Goal: Ask a question: Ask a question

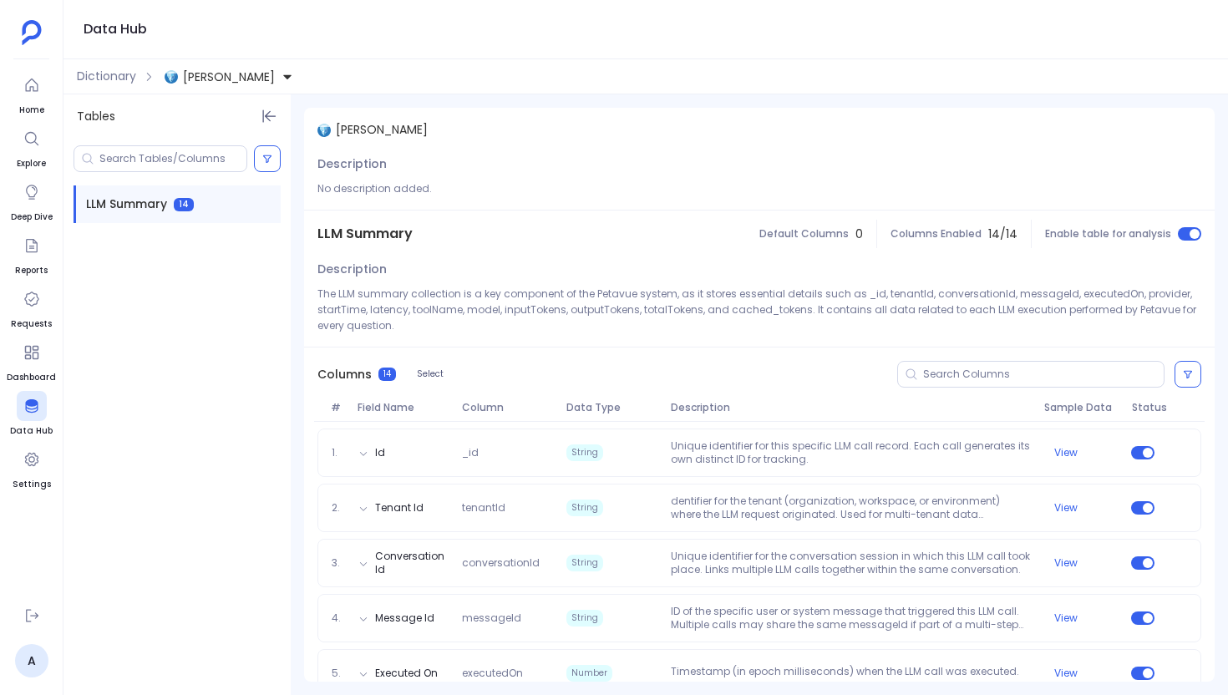
scroll to position [506, 0]
click at [186, 248] on span "Message Summary" at bounding box center [142, 243] width 113 height 18
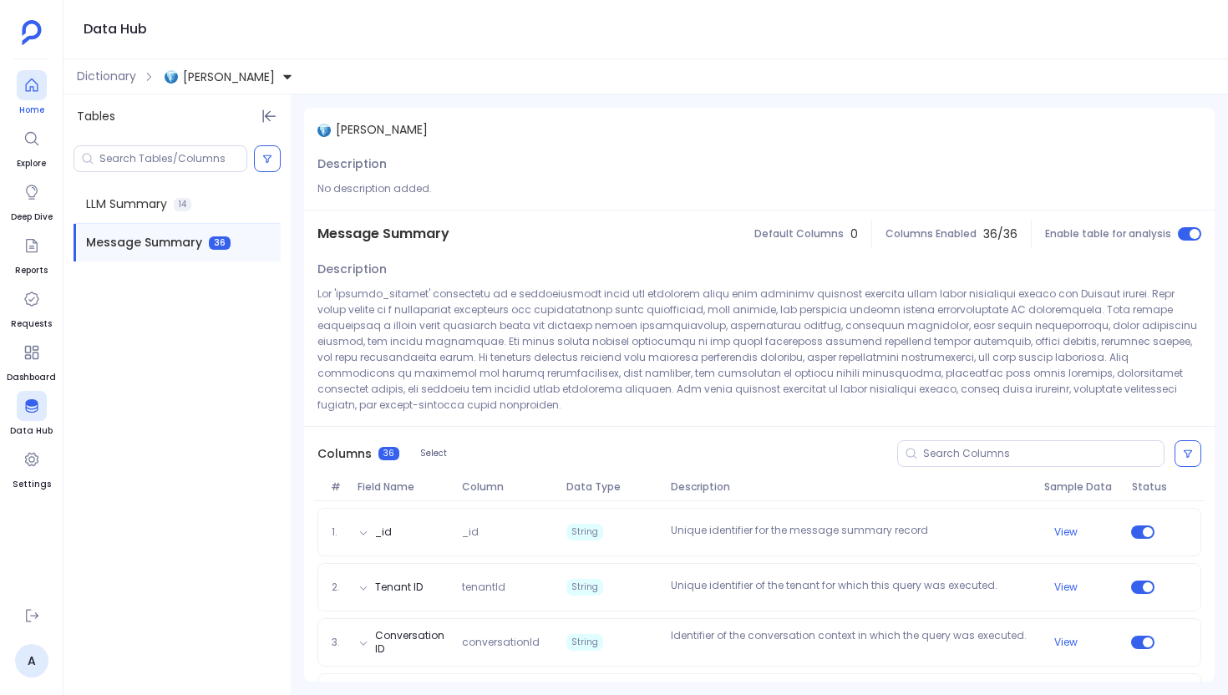
click at [34, 100] on link "Home" at bounding box center [32, 93] width 30 height 47
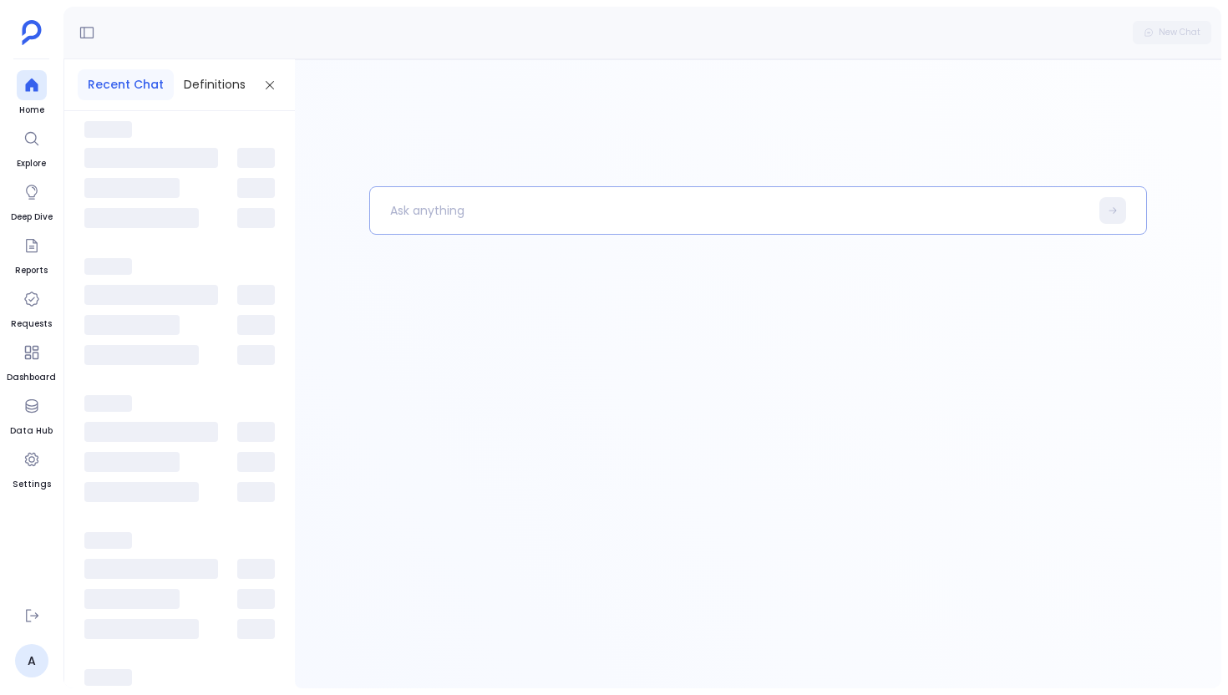
click at [433, 230] on p at bounding box center [729, 210] width 719 height 43
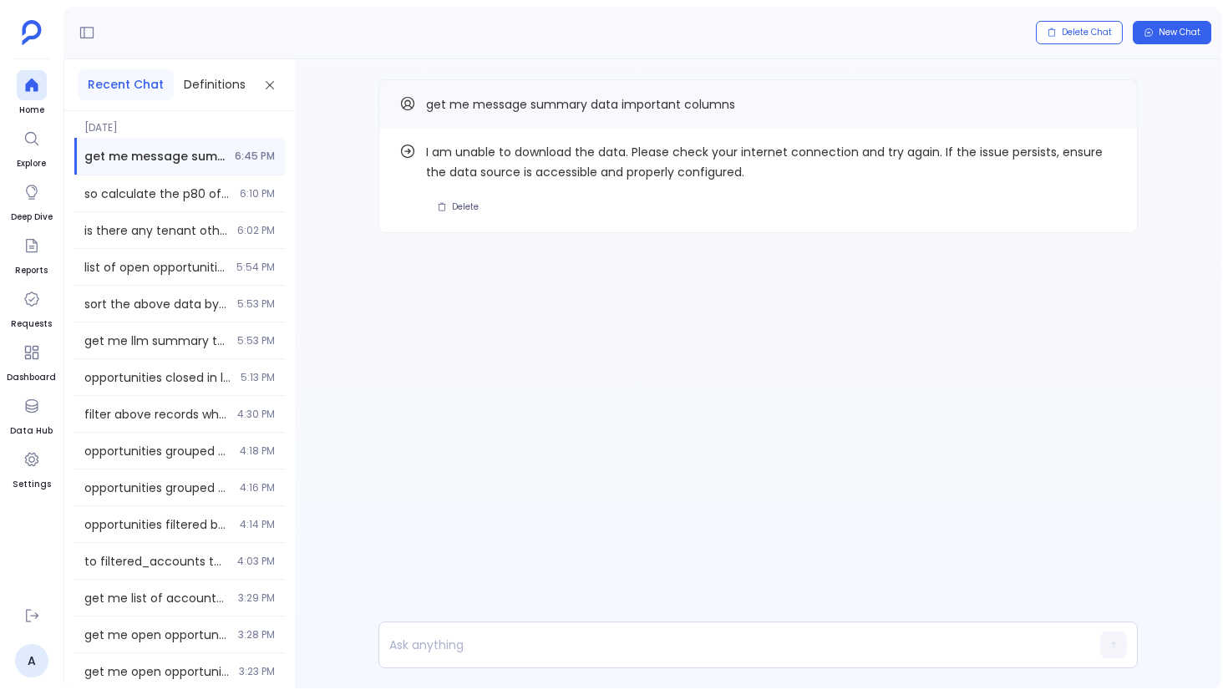
click at [506, 323] on div "Find out how I am unable to download the data. Please check your internet conne…" at bounding box center [758, 373] width 927 height 629
click at [1112, 114] on span at bounding box center [1107, 105] width 20 height 22
click at [1106, 94] on button "Copy" at bounding box center [1107, 104] width 20 height 20
click at [23, 80] on icon at bounding box center [31, 85] width 17 height 17
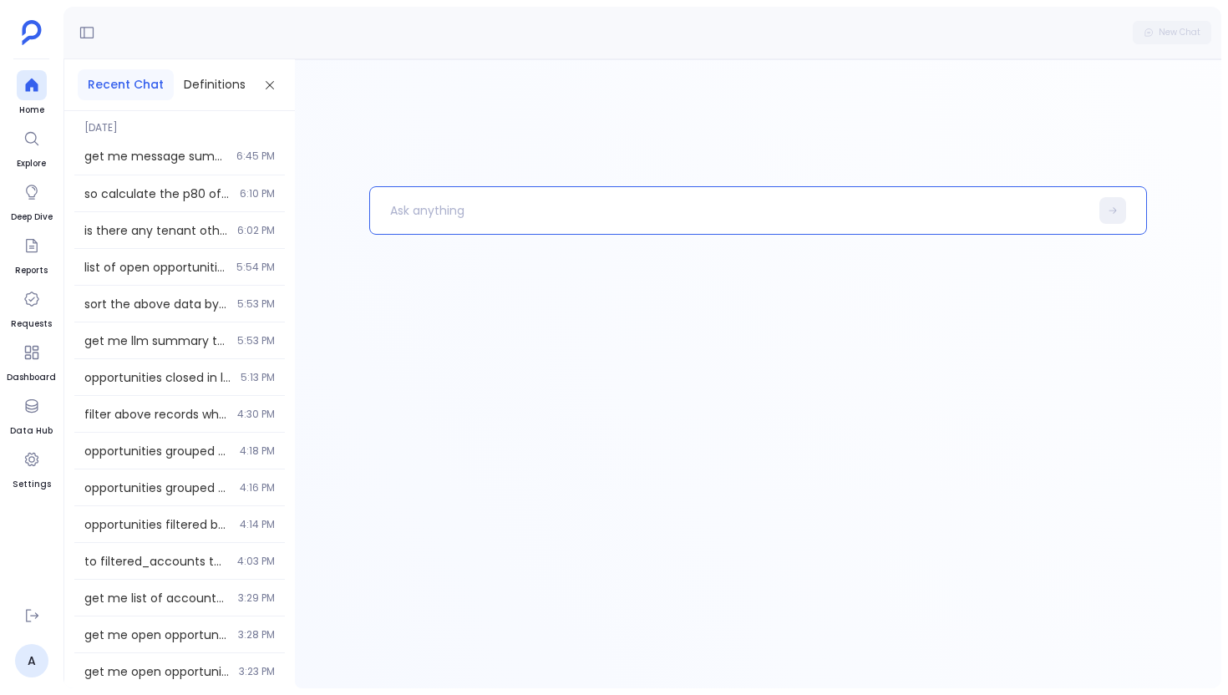
click at [410, 214] on p at bounding box center [729, 210] width 719 height 43
paste p
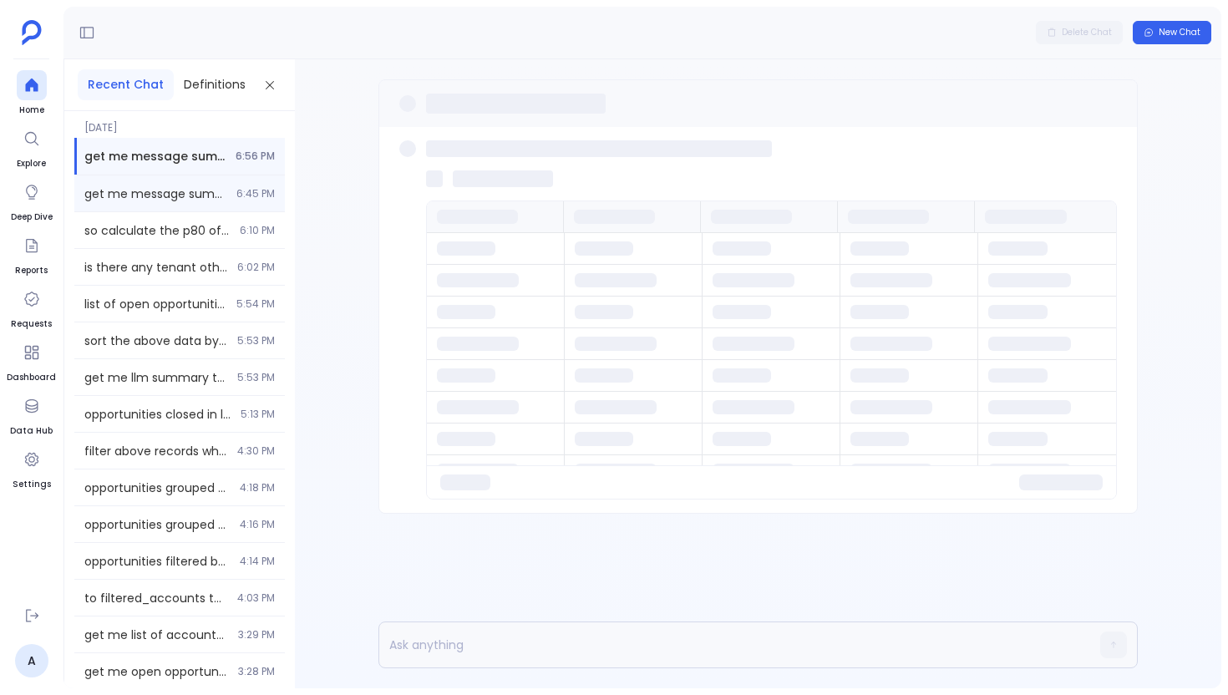
click at [155, 210] on div "get me message summary data important columns 6:45 PM" at bounding box center [179, 193] width 211 height 36
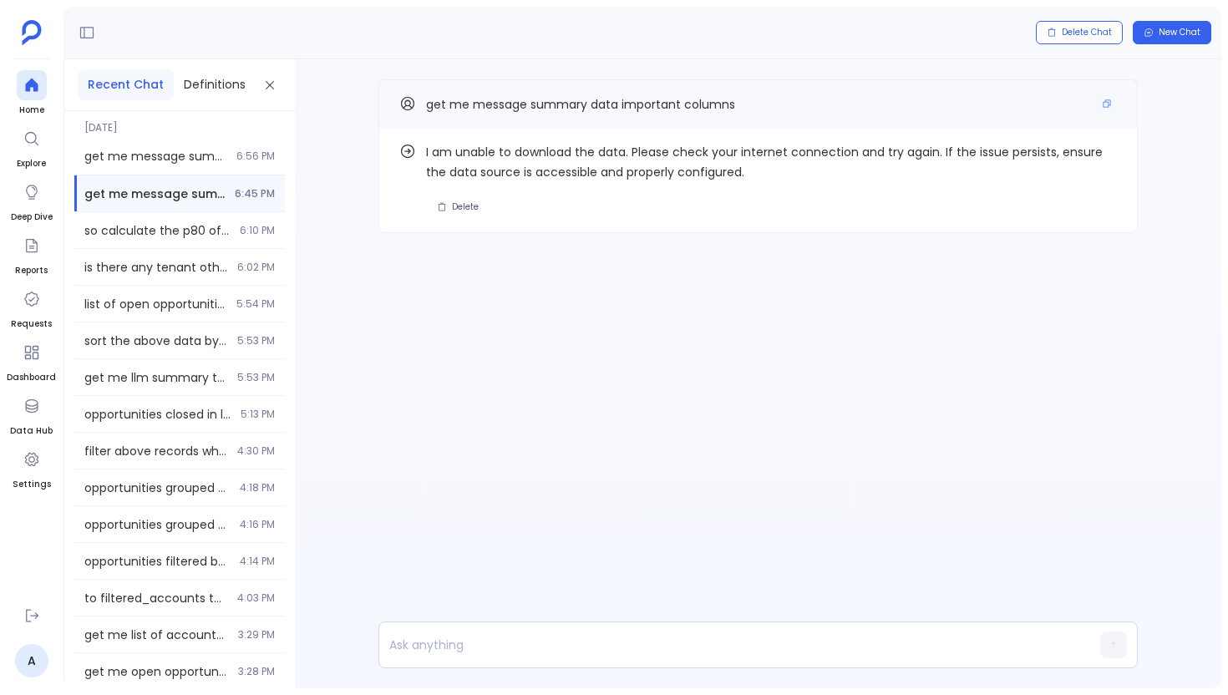
click at [706, 110] on span "get me message summary data important columns" at bounding box center [580, 104] width 309 height 17
click at [706, 106] on span "get me message summary data important columns" at bounding box center [580, 104] width 309 height 17
click at [257, 152] on span "6:56 PM" at bounding box center [255, 156] width 38 height 13
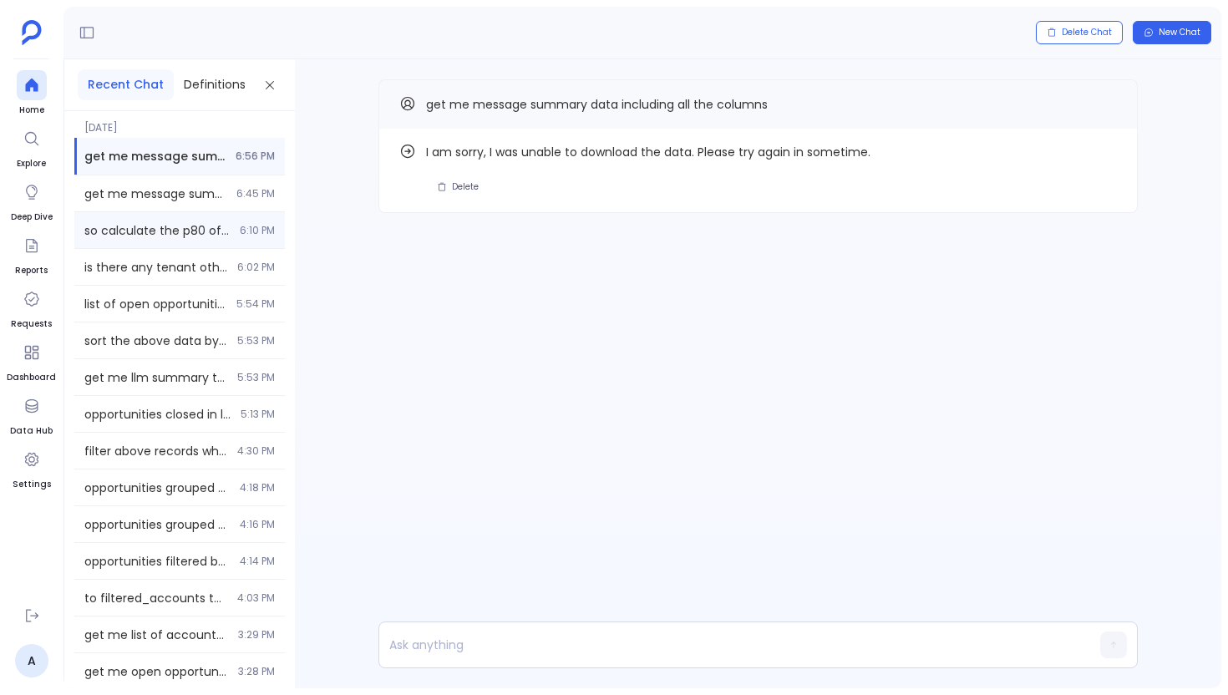
click at [164, 245] on div "so calculate the p80 of the latency for planner 6:10 PM" at bounding box center [179, 230] width 211 height 36
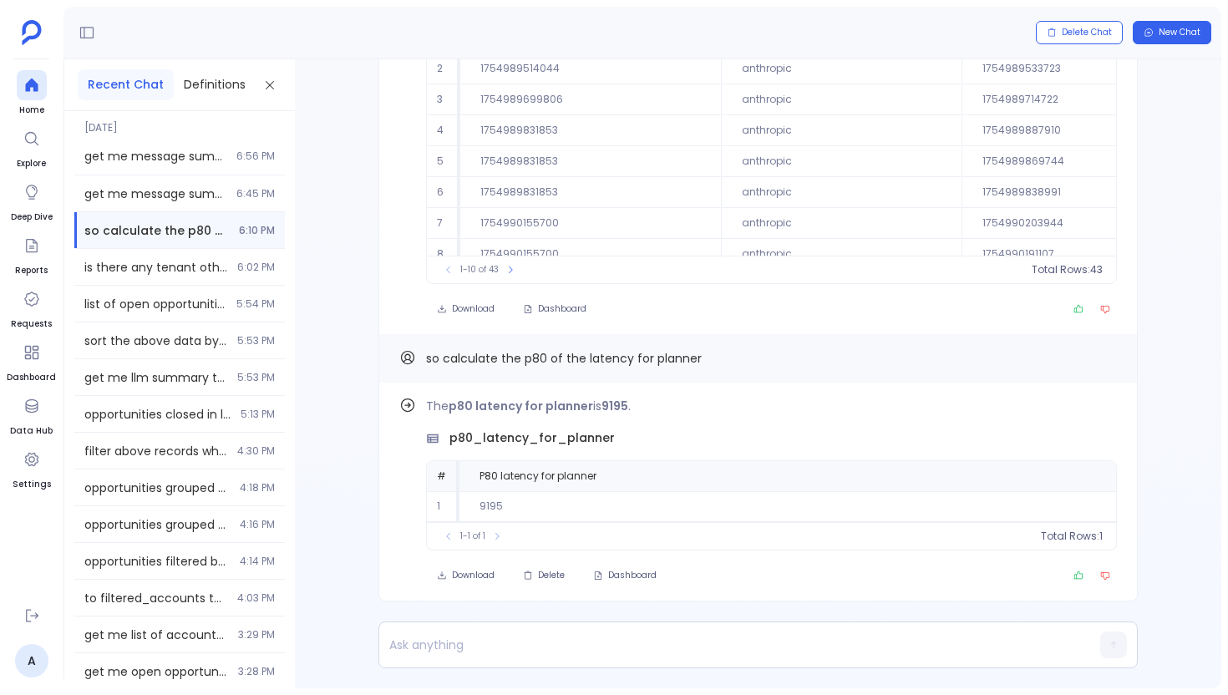
scroll to position [-683, 0]
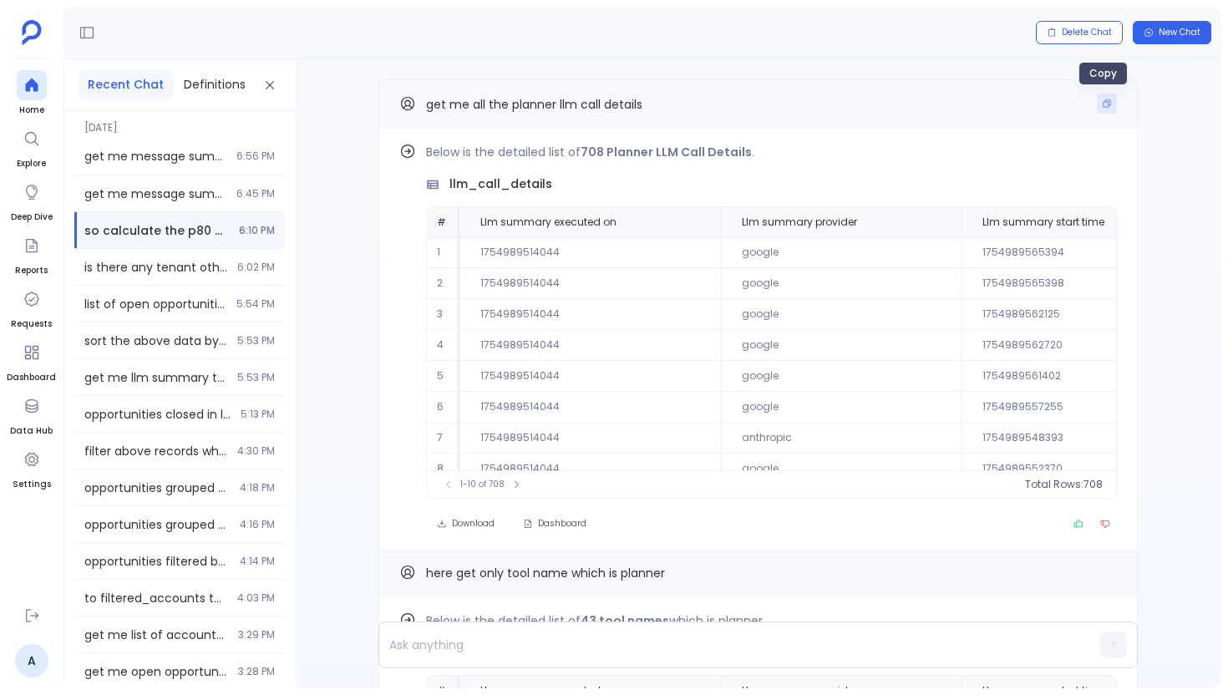
click at [1110, 107] on button "Copy" at bounding box center [1107, 104] width 20 height 20
click at [38, 91] on icon at bounding box center [31, 85] width 17 height 17
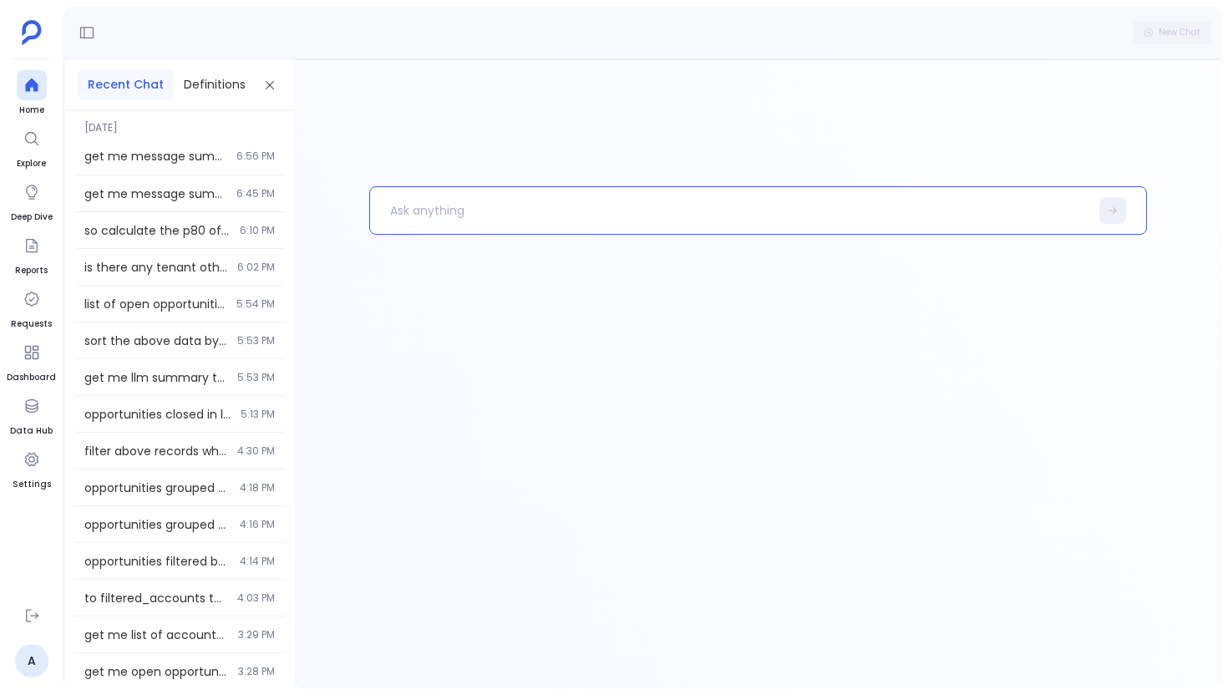
click at [434, 211] on p at bounding box center [729, 210] width 719 height 43
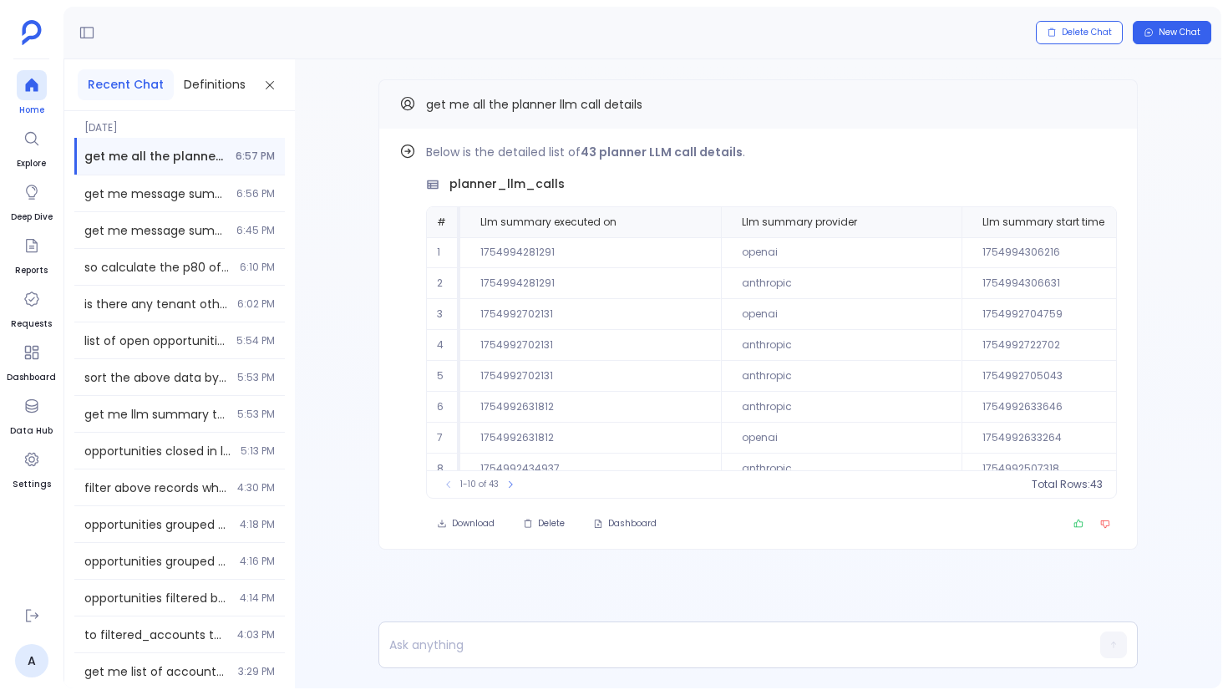
click at [41, 92] on div at bounding box center [32, 85] width 30 height 30
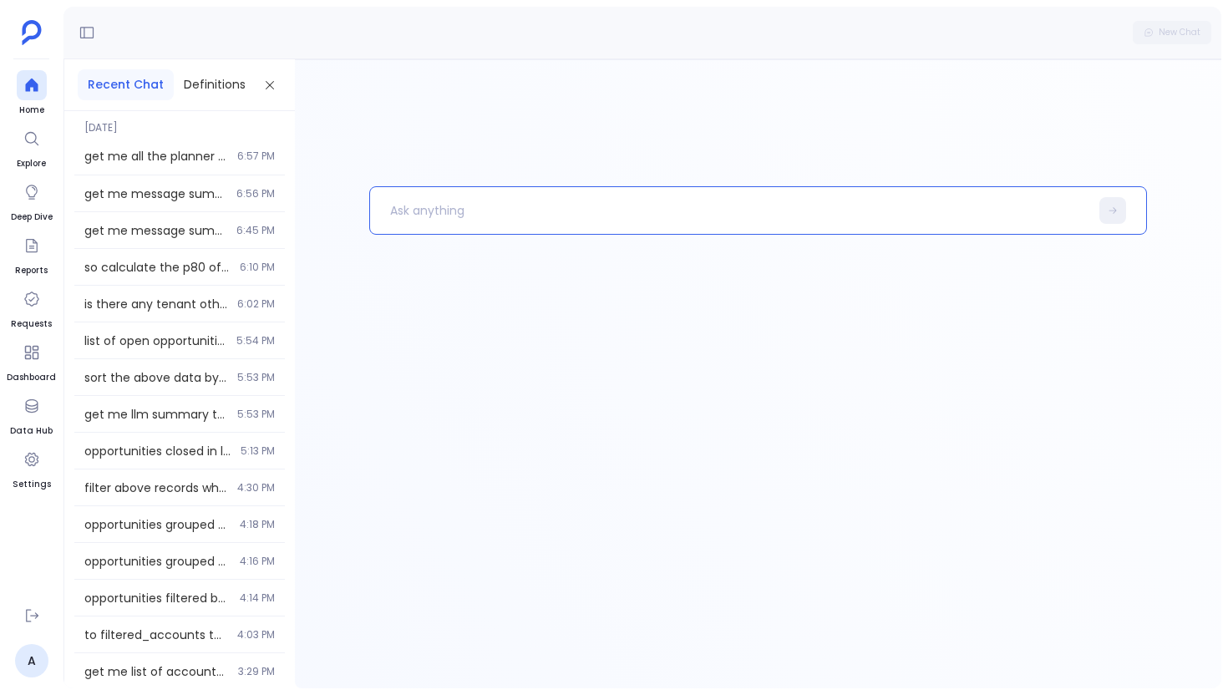
click at [414, 206] on p at bounding box center [729, 210] width 719 height 43
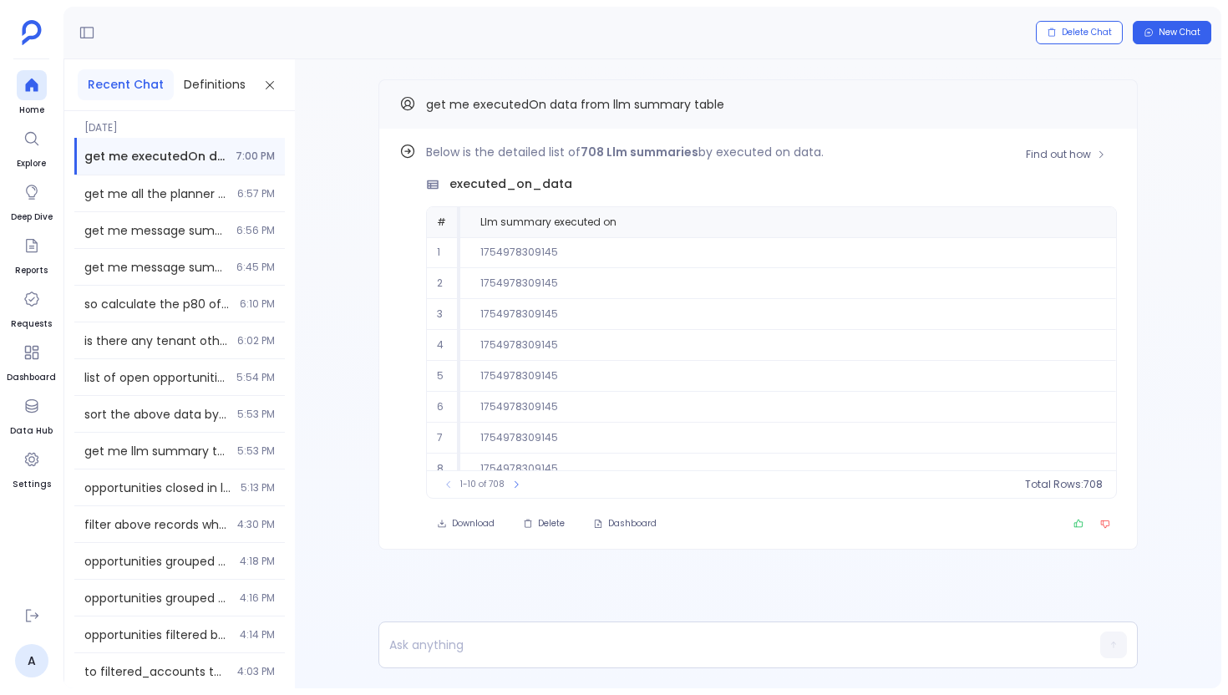
click at [1078, 168] on div "Below is the detailed list of 708 Llm summaries by executed on data. executed_o…" at bounding box center [771, 320] width 691 height 357
click at [1078, 165] on button "Find out how" at bounding box center [1066, 154] width 102 height 25
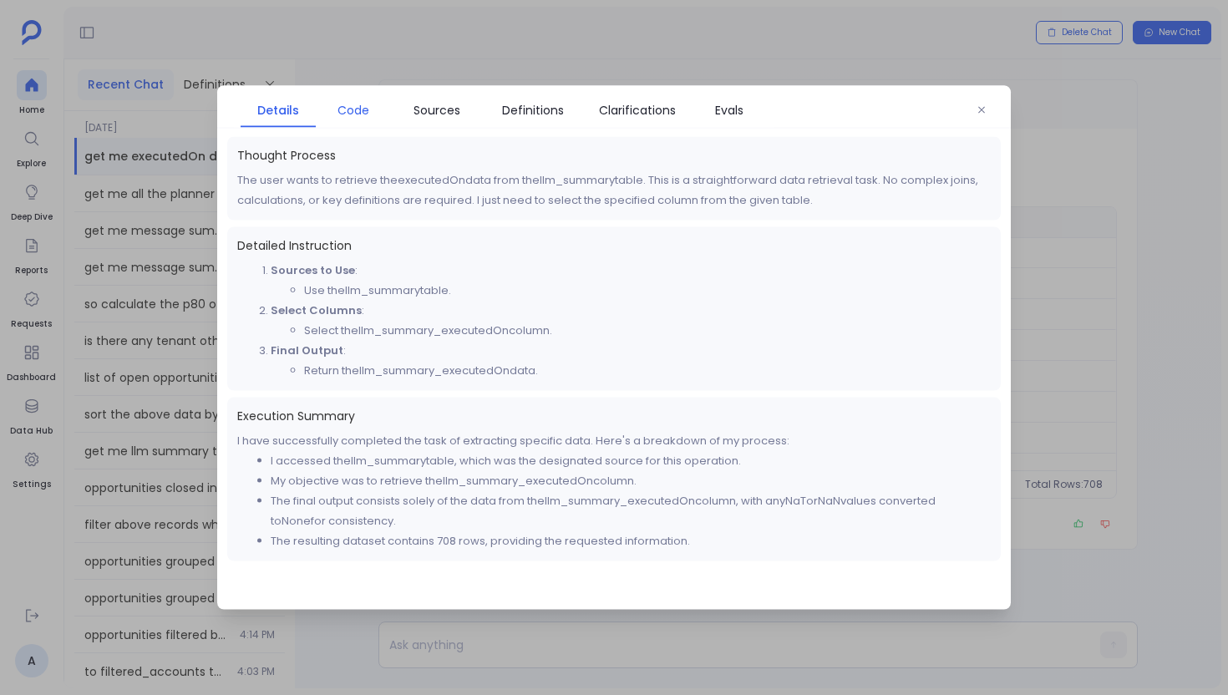
click at [361, 112] on span "Code" at bounding box center [354, 110] width 32 height 18
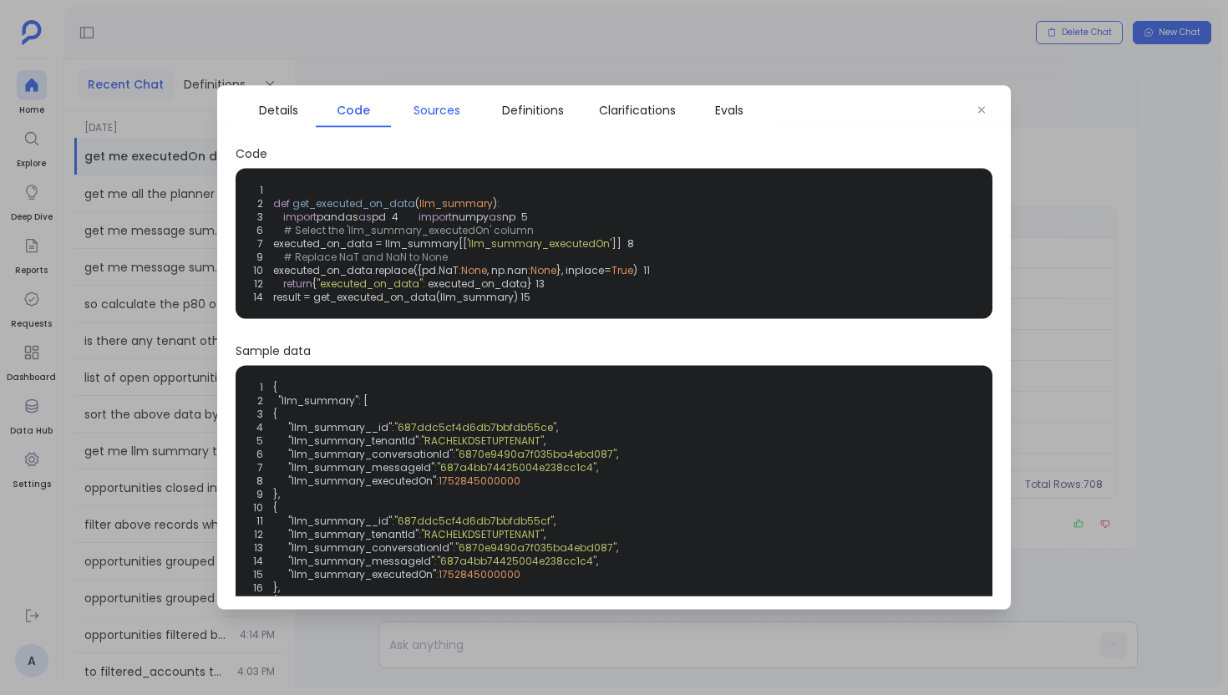
click at [450, 118] on span "Sources" at bounding box center [437, 110] width 47 height 18
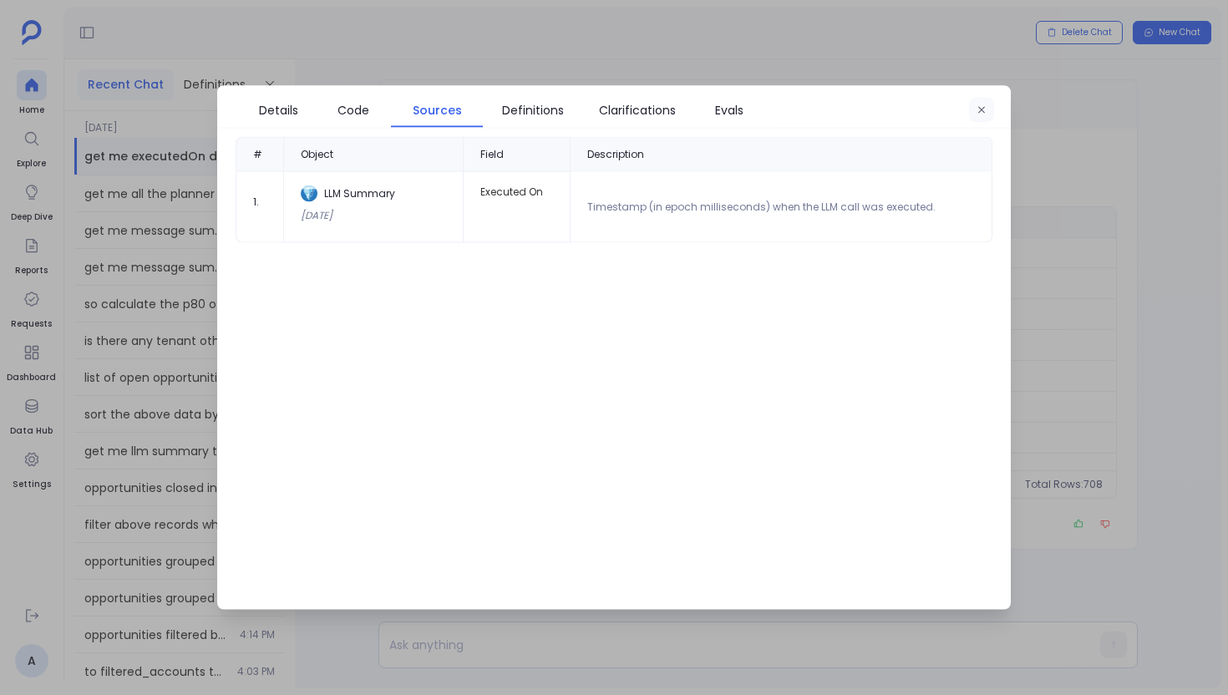
click at [986, 109] on icon "button" at bounding box center [982, 110] width 10 height 10
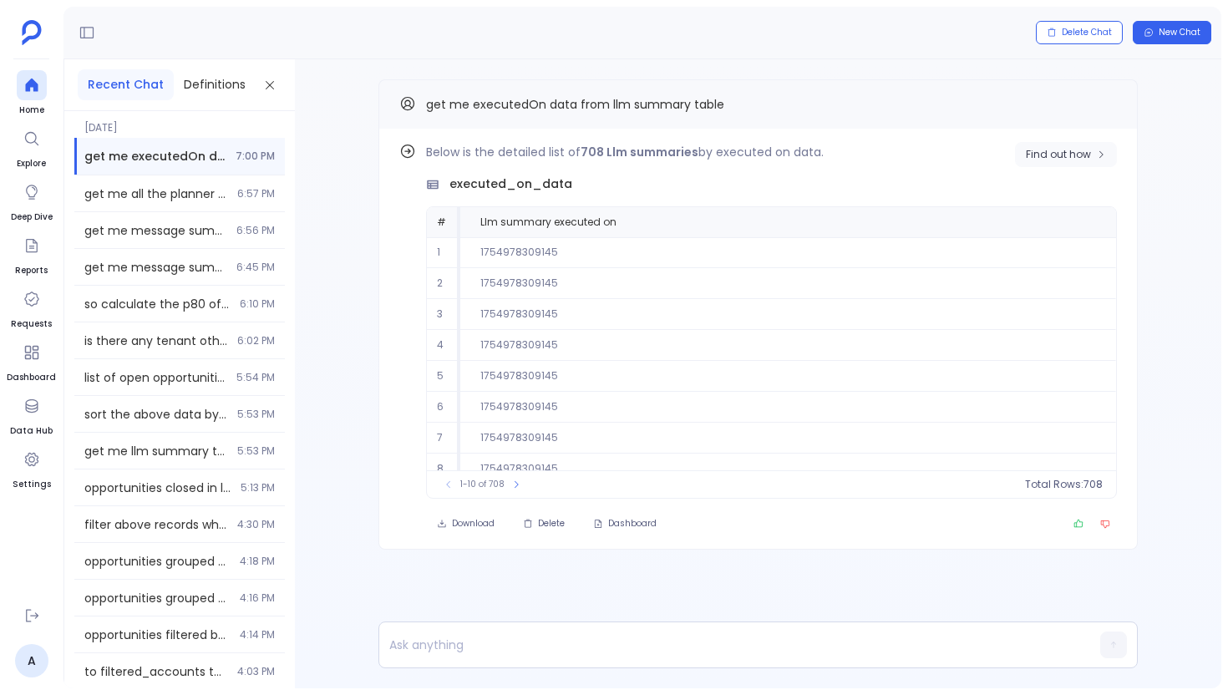
click at [1039, 152] on span "Find out how" at bounding box center [1058, 154] width 65 height 13
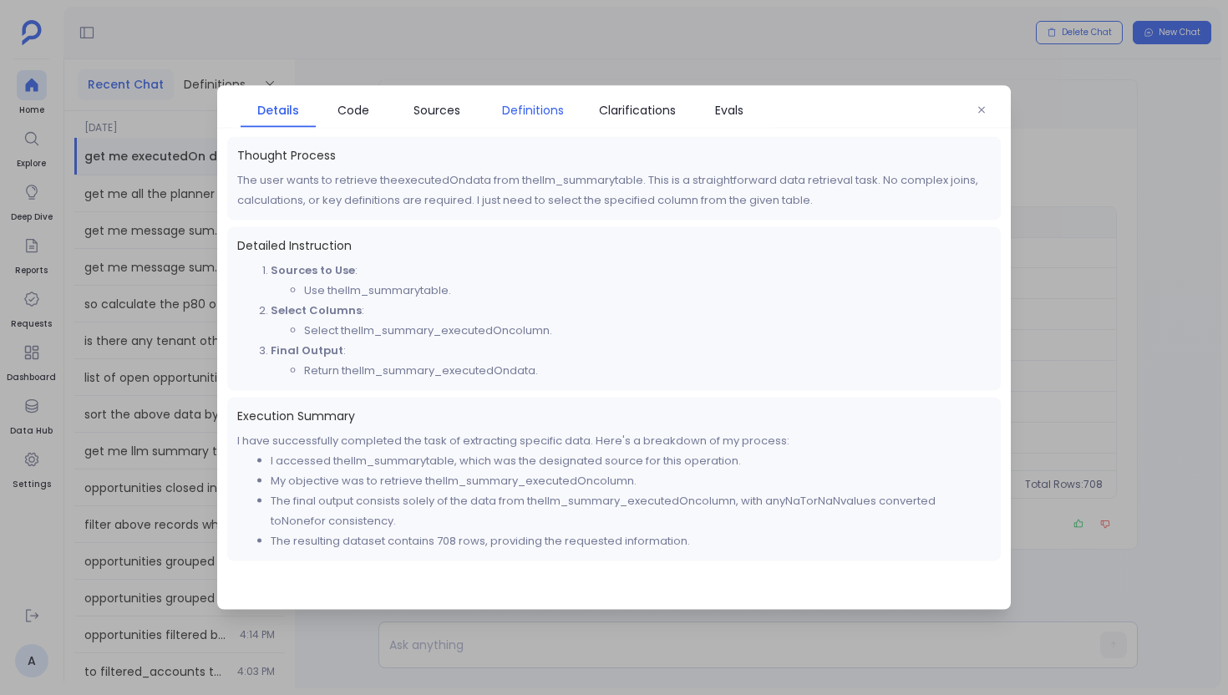
click at [549, 115] on span "Definitions" at bounding box center [533, 110] width 62 height 18
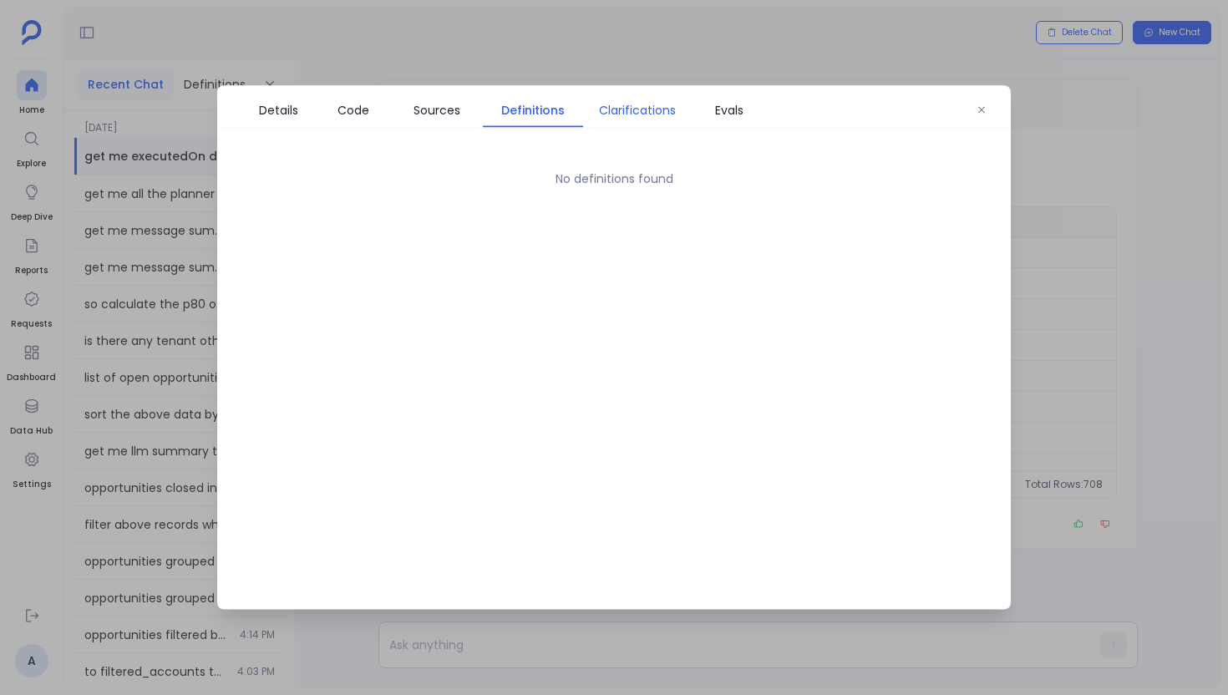
click at [598, 109] on span "Clarifications" at bounding box center [638, 110] width 92 height 18
click at [407, 107] on span "Sources" at bounding box center [436, 110] width 75 height 18
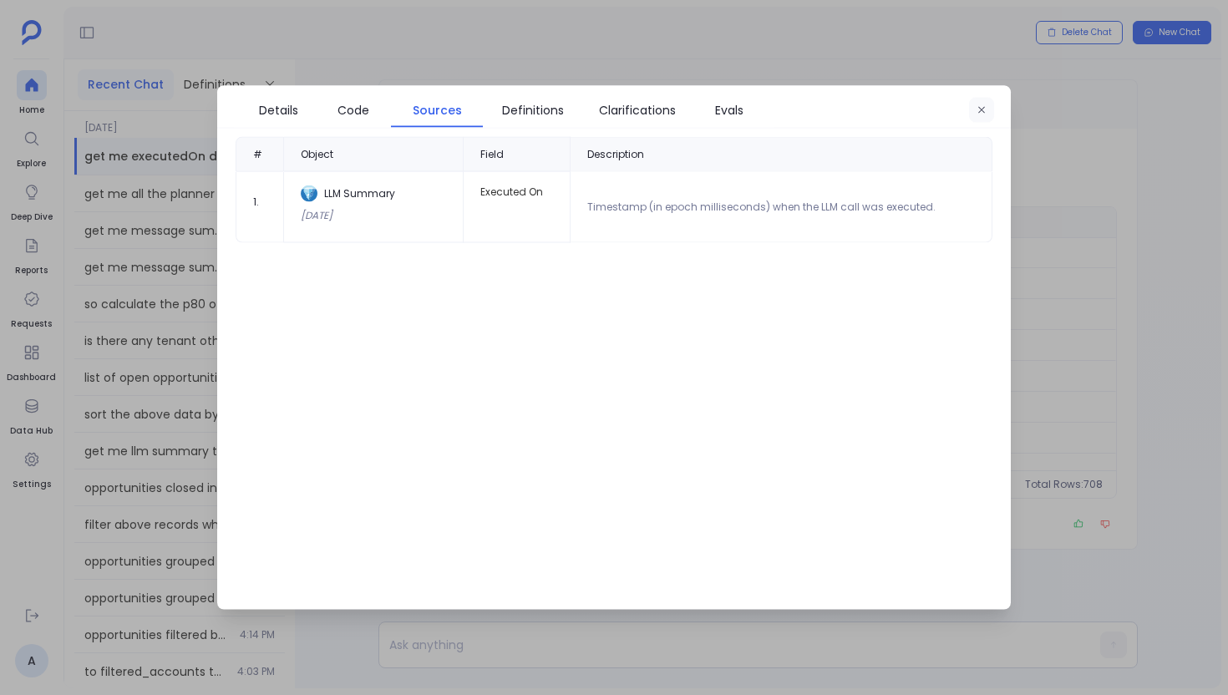
click at [984, 105] on icon "button" at bounding box center [982, 110] width 10 height 10
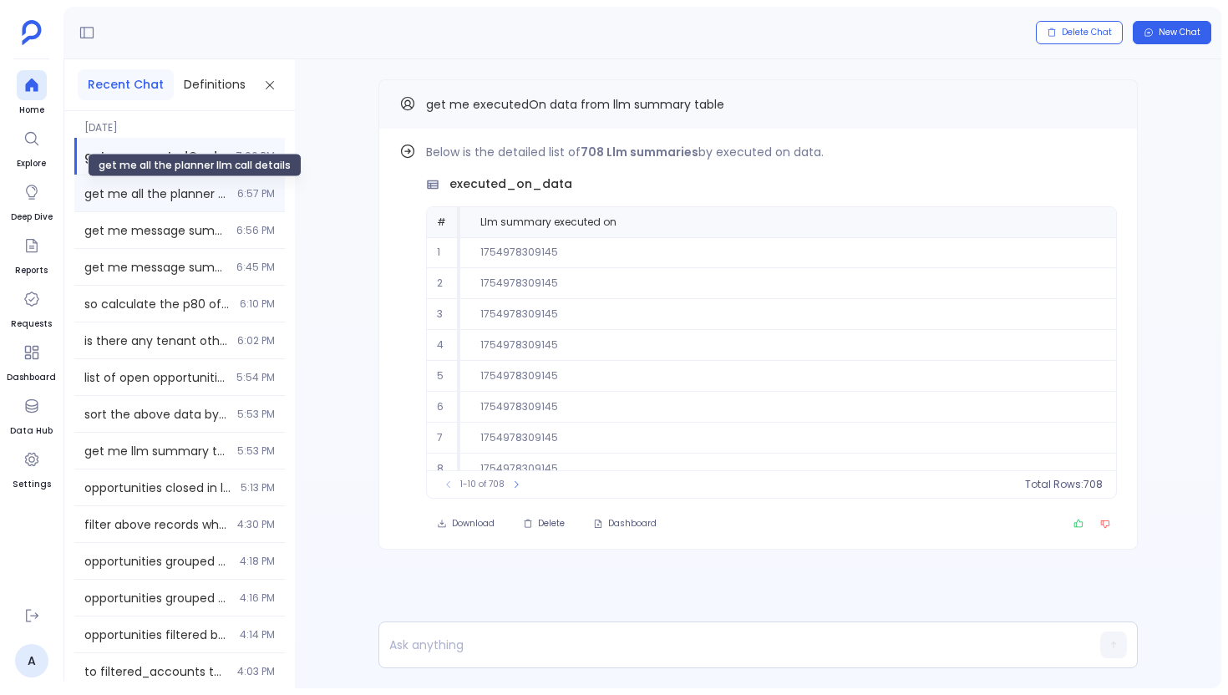
click at [201, 201] on span "get me all the planner llm call details" at bounding box center [155, 193] width 143 height 17
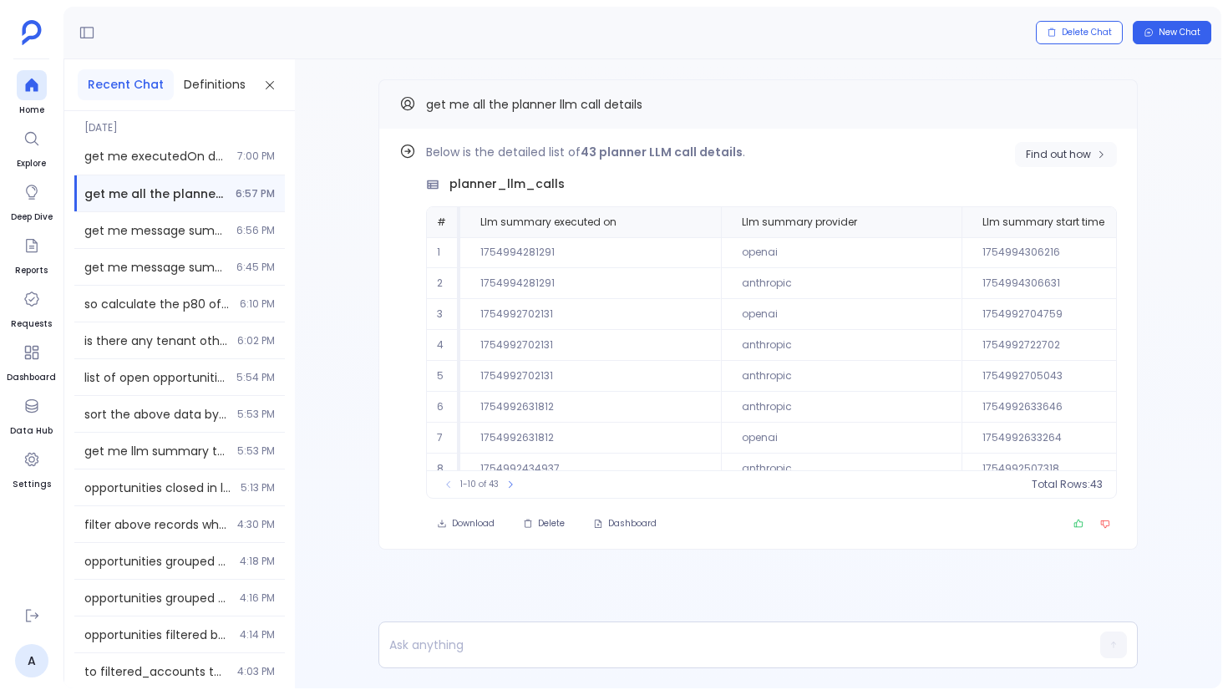
click at [1068, 164] on button "Find out how" at bounding box center [1066, 154] width 102 height 25
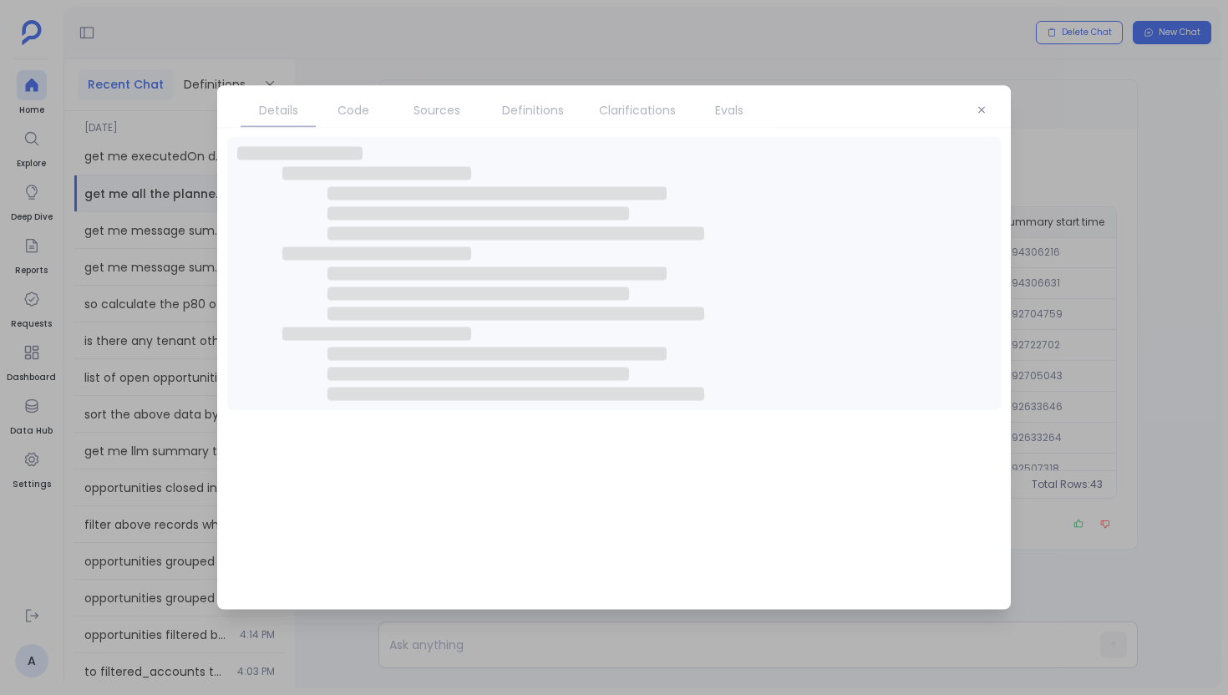
click at [436, 110] on span "Sources" at bounding box center [437, 110] width 47 height 18
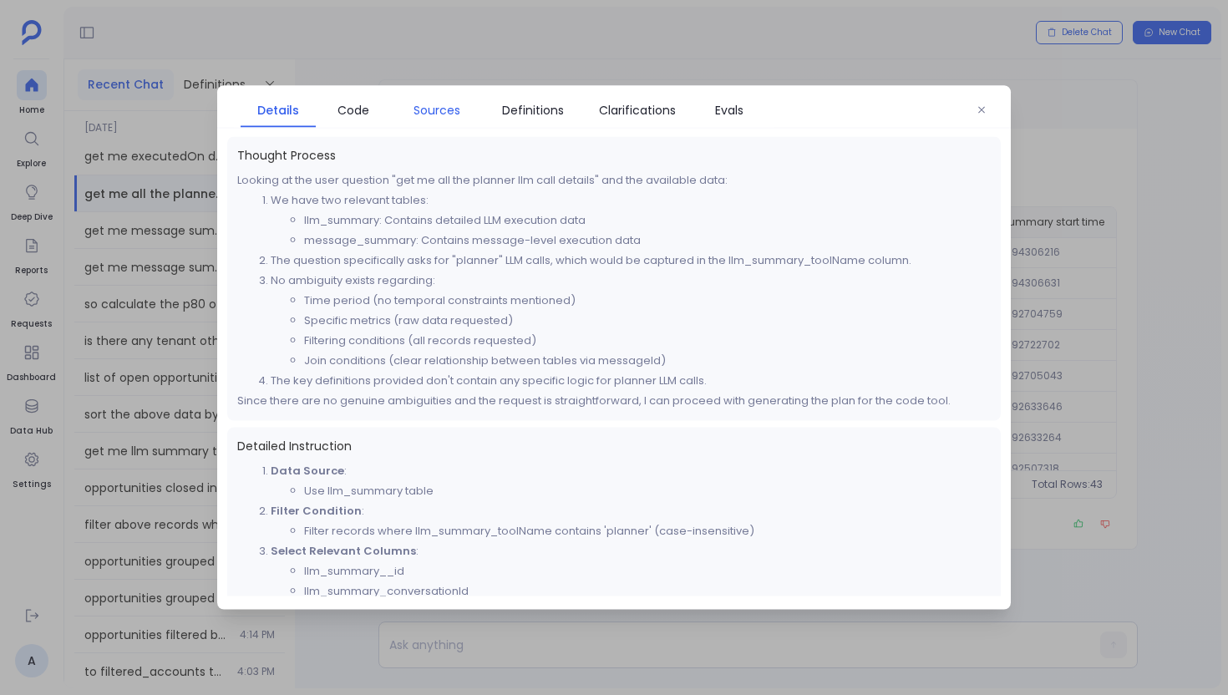
click at [436, 110] on span "Sources" at bounding box center [437, 110] width 47 height 18
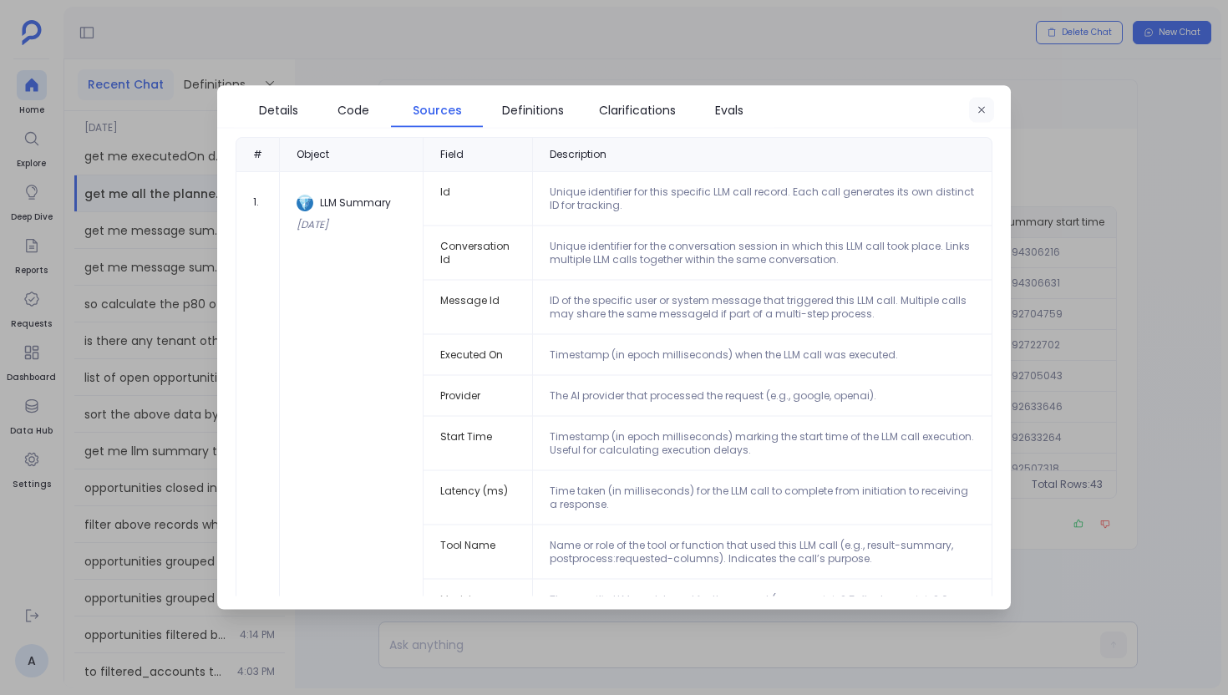
click at [988, 107] on button "button" at bounding box center [981, 110] width 25 height 25
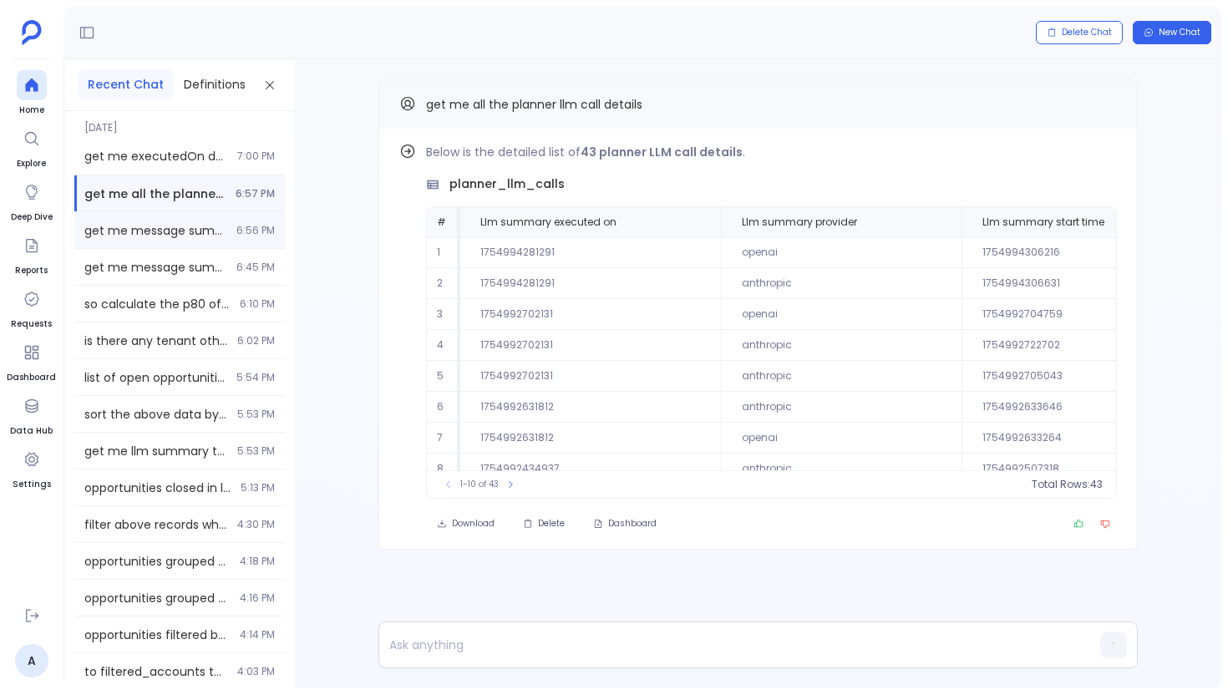
click at [224, 239] on div "get me message summary data including all the columns 6:56 PM" at bounding box center [179, 230] width 211 height 36
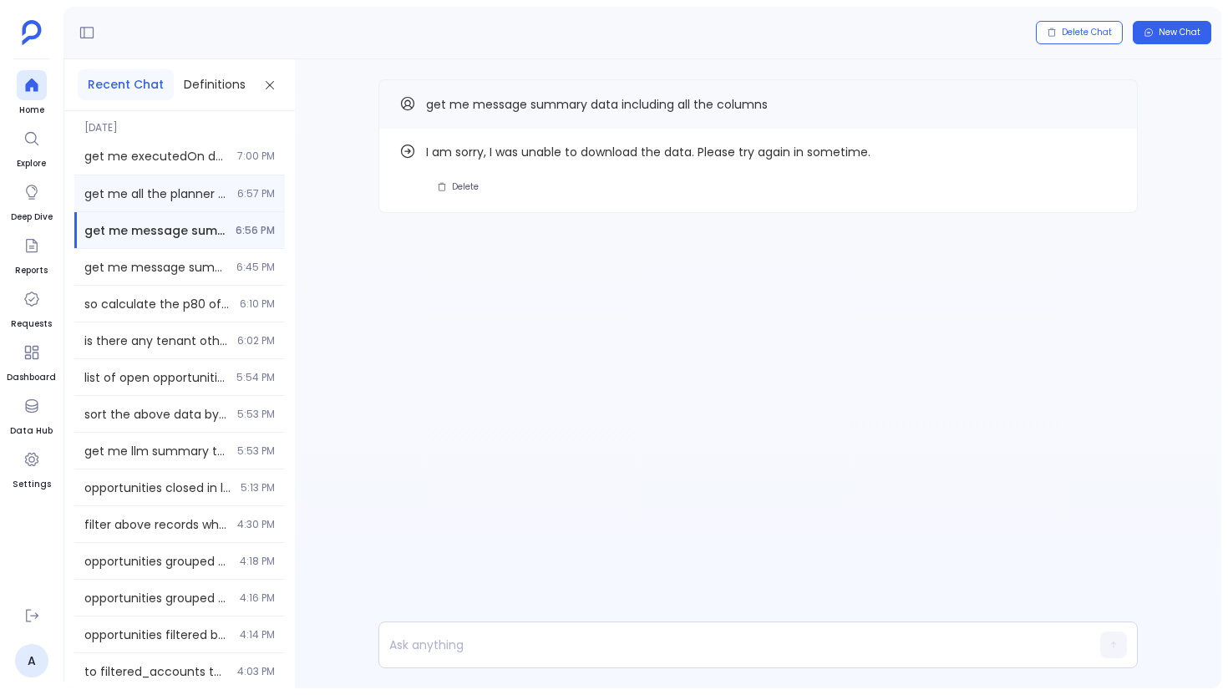
click at [185, 194] on span "get me all the planner llm call details" at bounding box center [155, 193] width 143 height 17
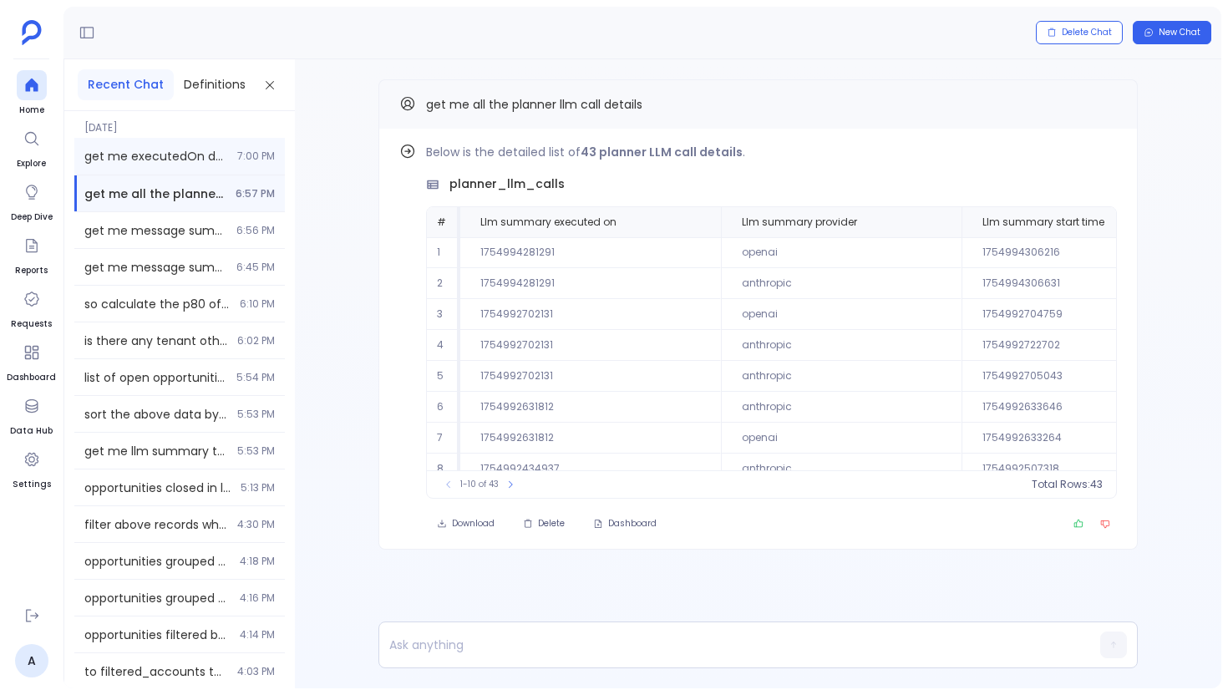
click at [180, 152] on span "get me executedOn data from llm summary table" at bounding box center [155, 156] width 143 height 17
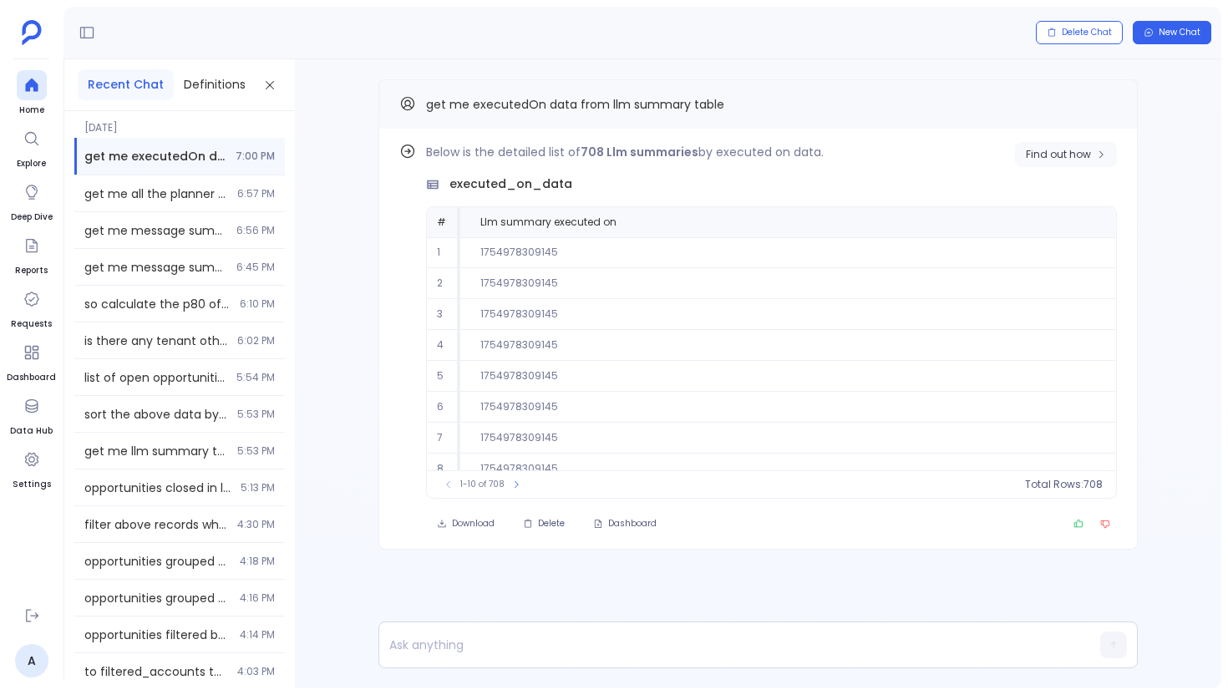
click at [1046, 159] on span "Find out how" at bounding box center [1058, 154] width 65 height 13
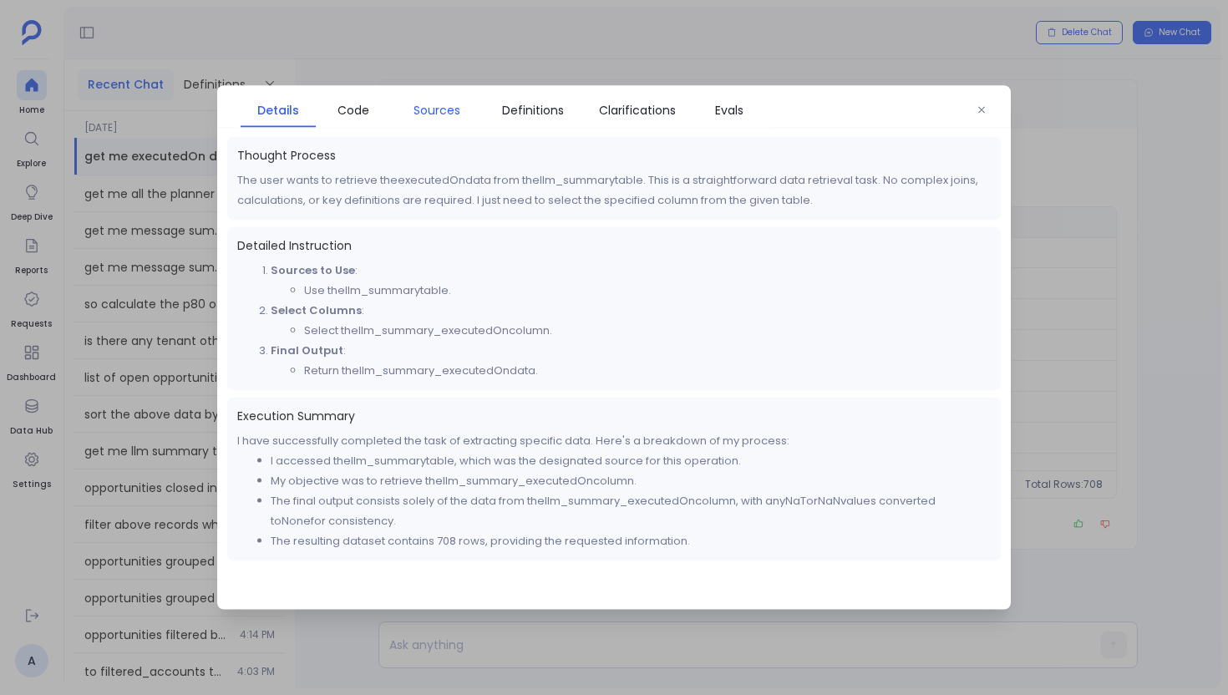
click at [412, 98] on link "Sources" at bounding box center [437, 110] width 92 height 35
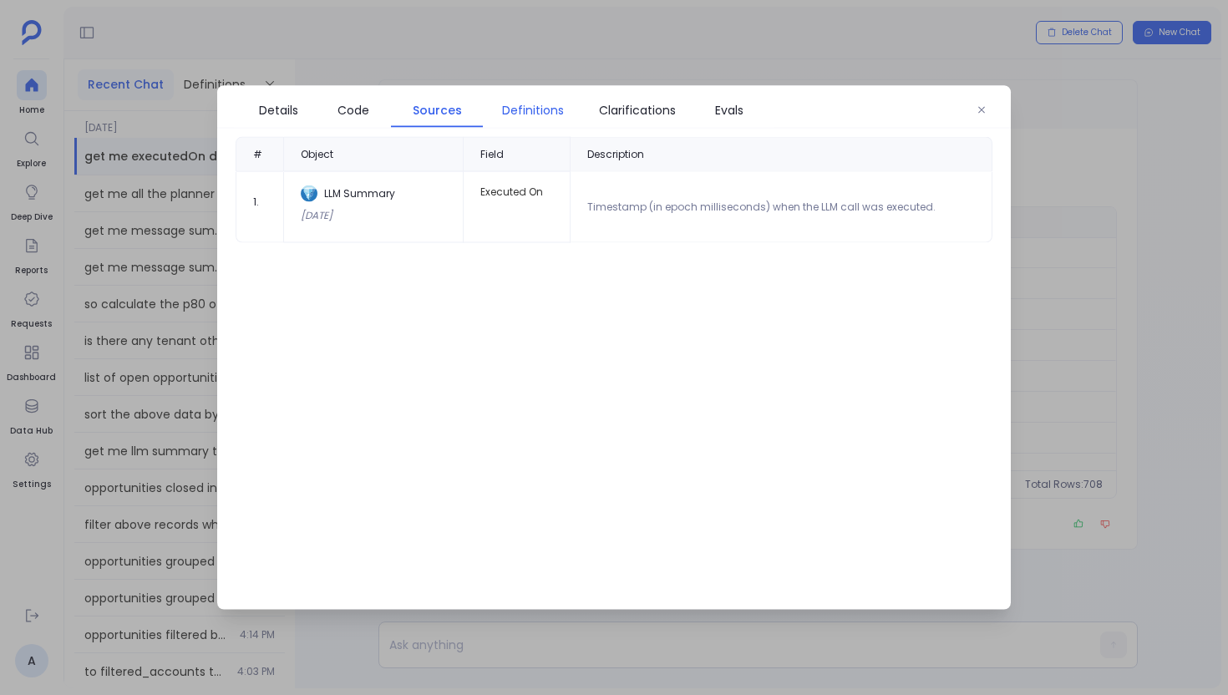
click at [528, 110] on span "Definitions" at bounding box center [533, 110] width 62 height 18
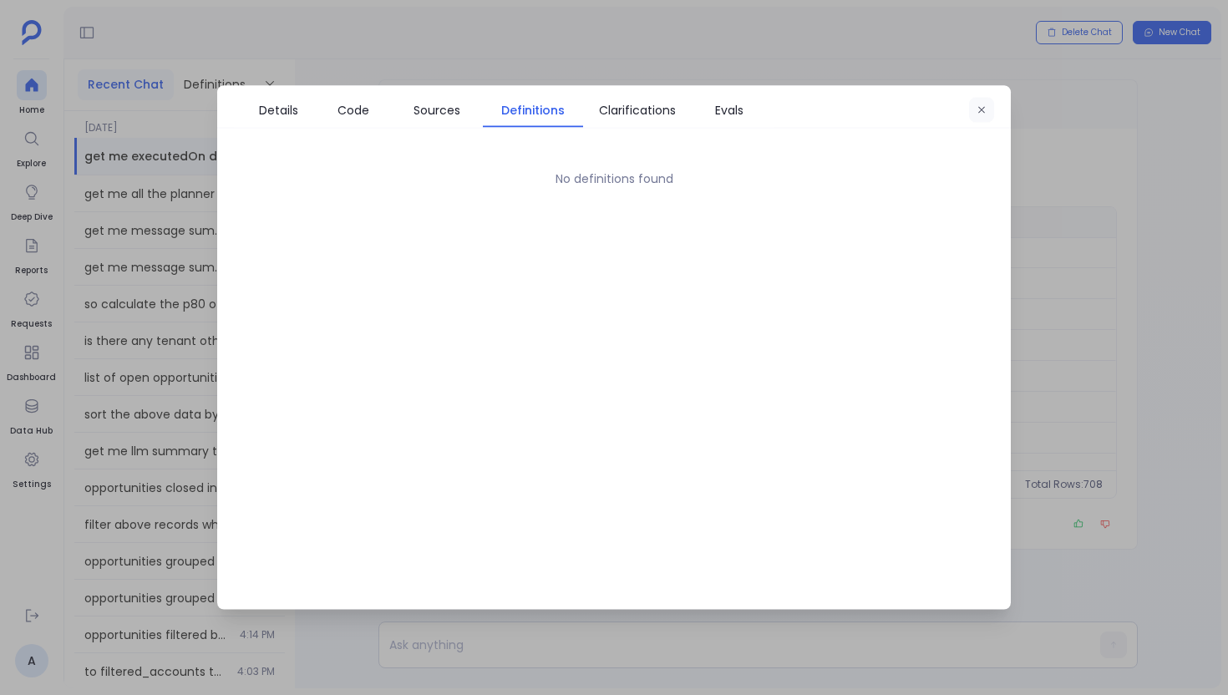
click at [984, 118] on button "button" at bounding box center [981, 110] width 25 height 25
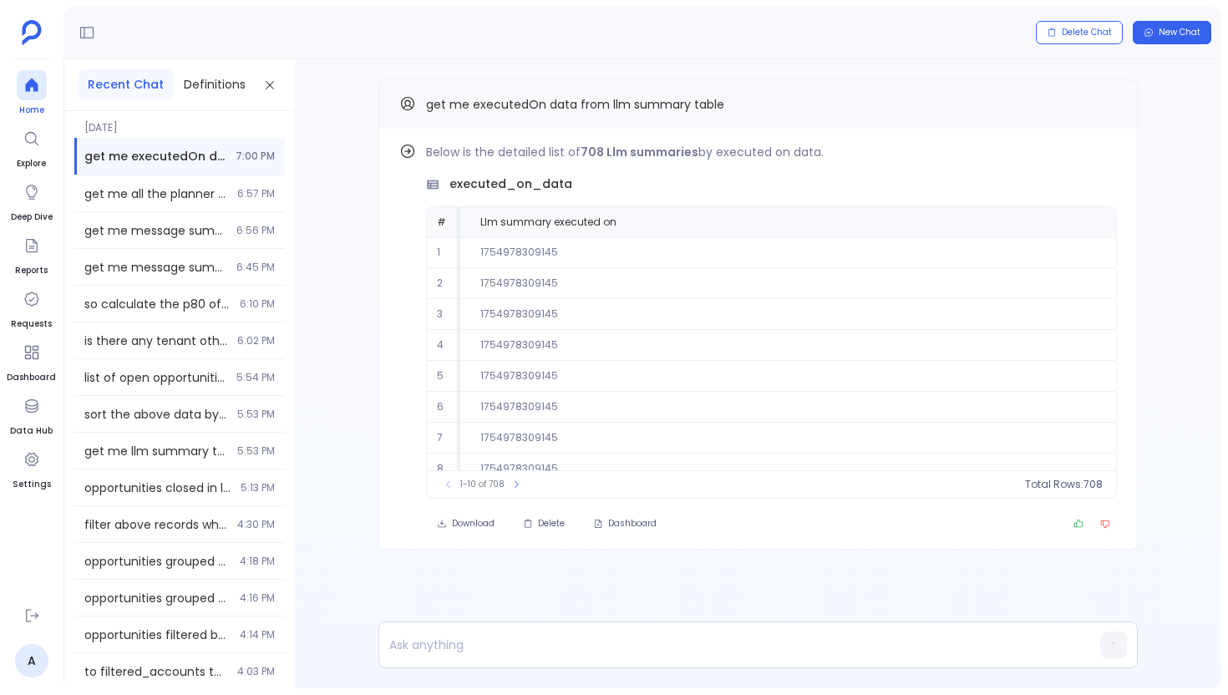
click at [44, 94] on div at bounding box center [32, 85] width 30 height 30
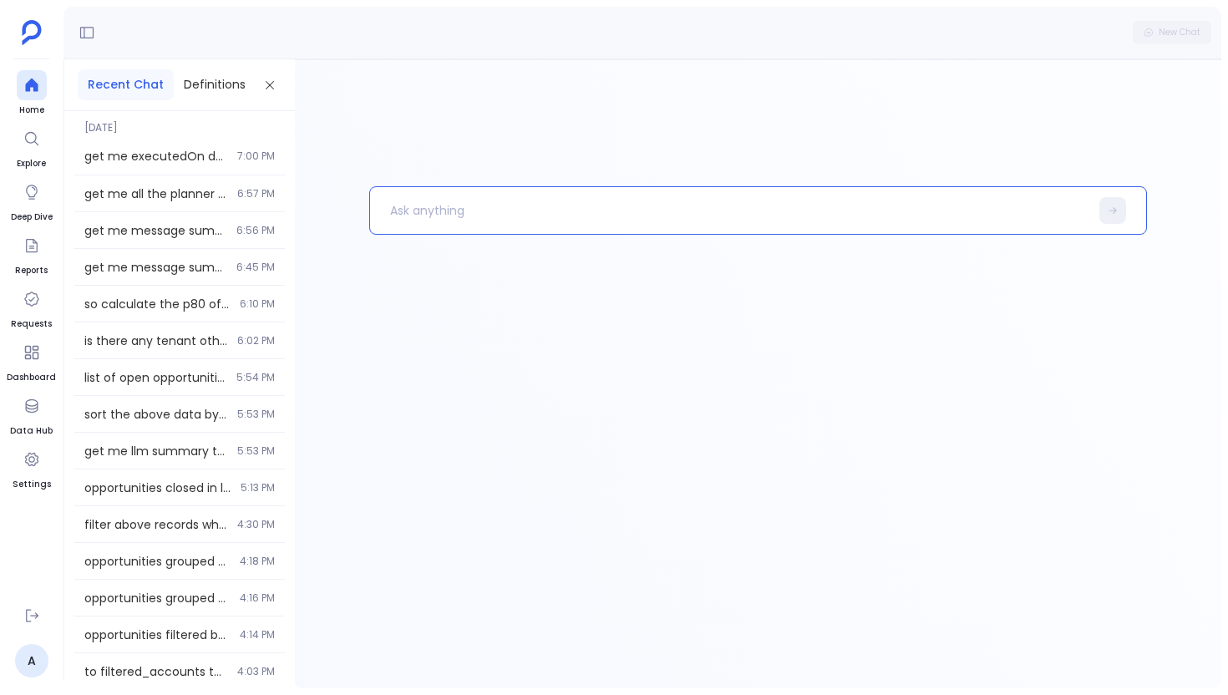
click at [453, 218] on p at bounding box center [729, 210] width 719 height 43
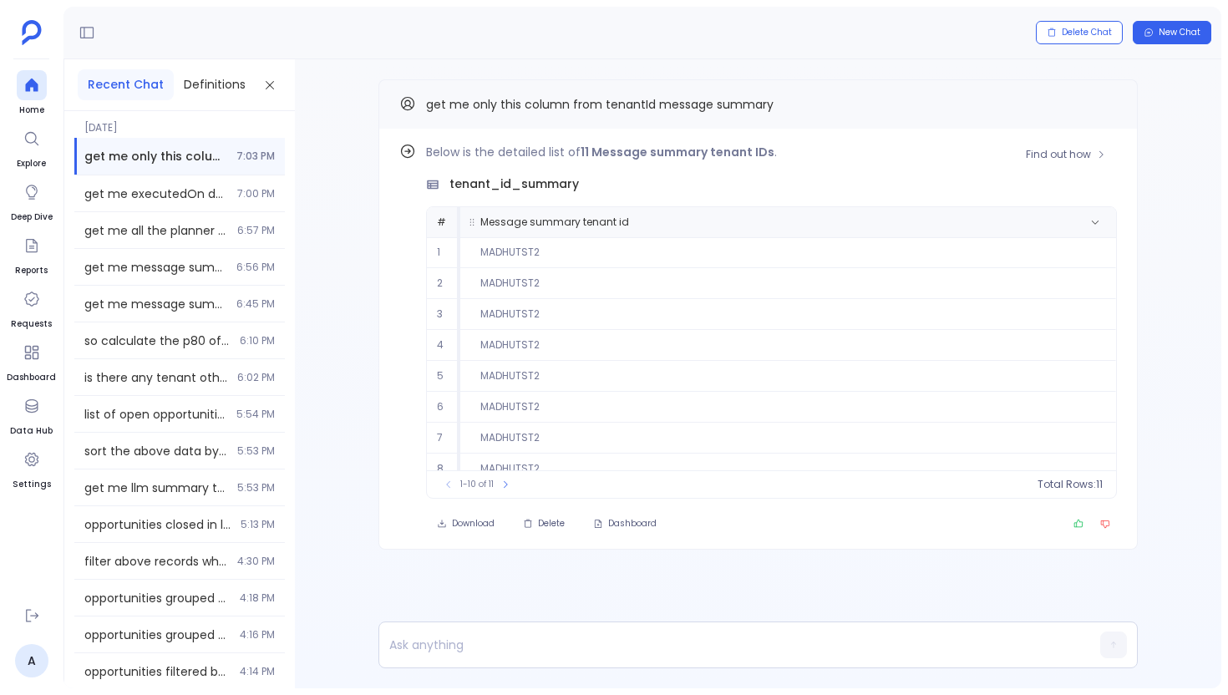
click at [1060, 218] on span "Message summary tenant id" at bounding box center [786, 222] width 638 height 13
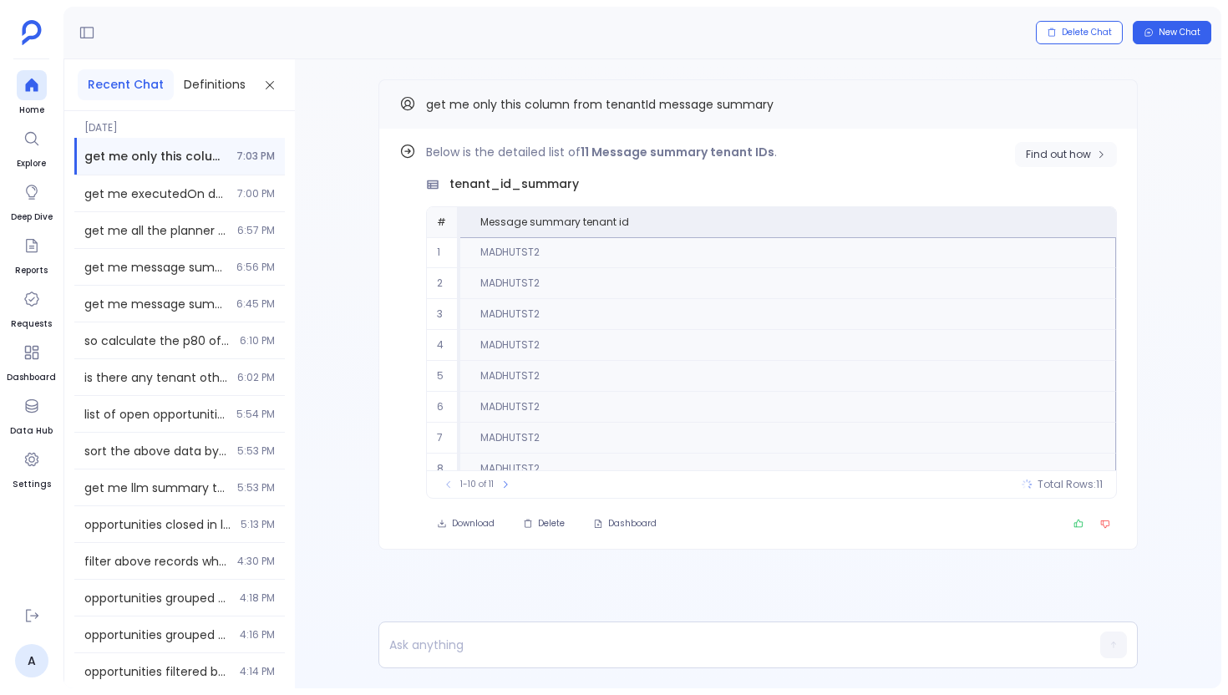
click at [1077, 155] on span "Find out how" at bounding box center [1058, 154] width 65 height 13
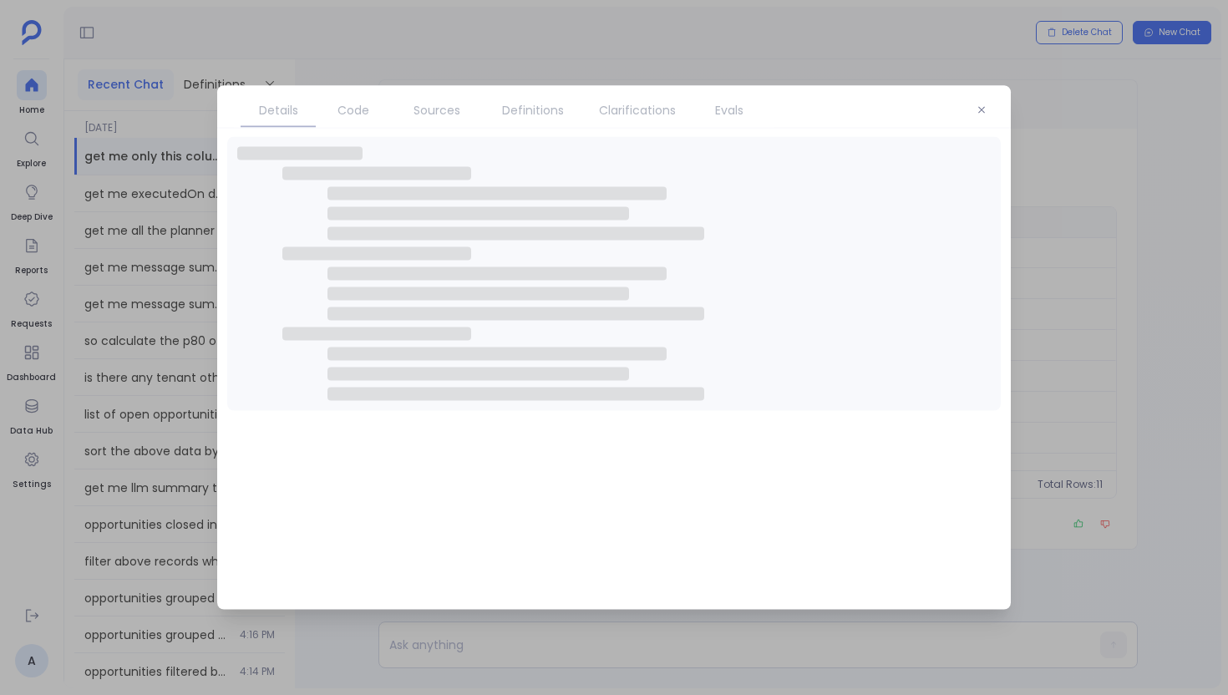
click at [449, 115] on span "Sources" at bounding box center [437, 110] width 47 height 18
click at [452, 115] on span "Sources" at bounding box center [437, 110] width 47 height 18
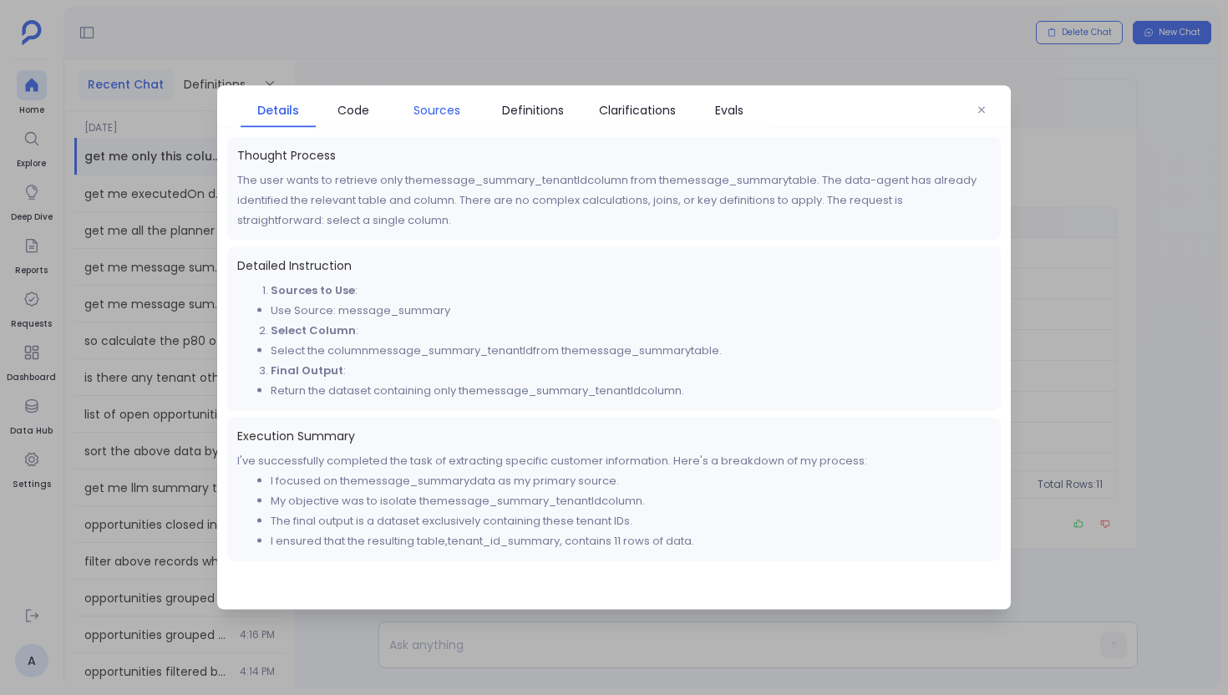
click at [454, 111] on span "Sources" at bounding box center [437, 110] width 47 height 18
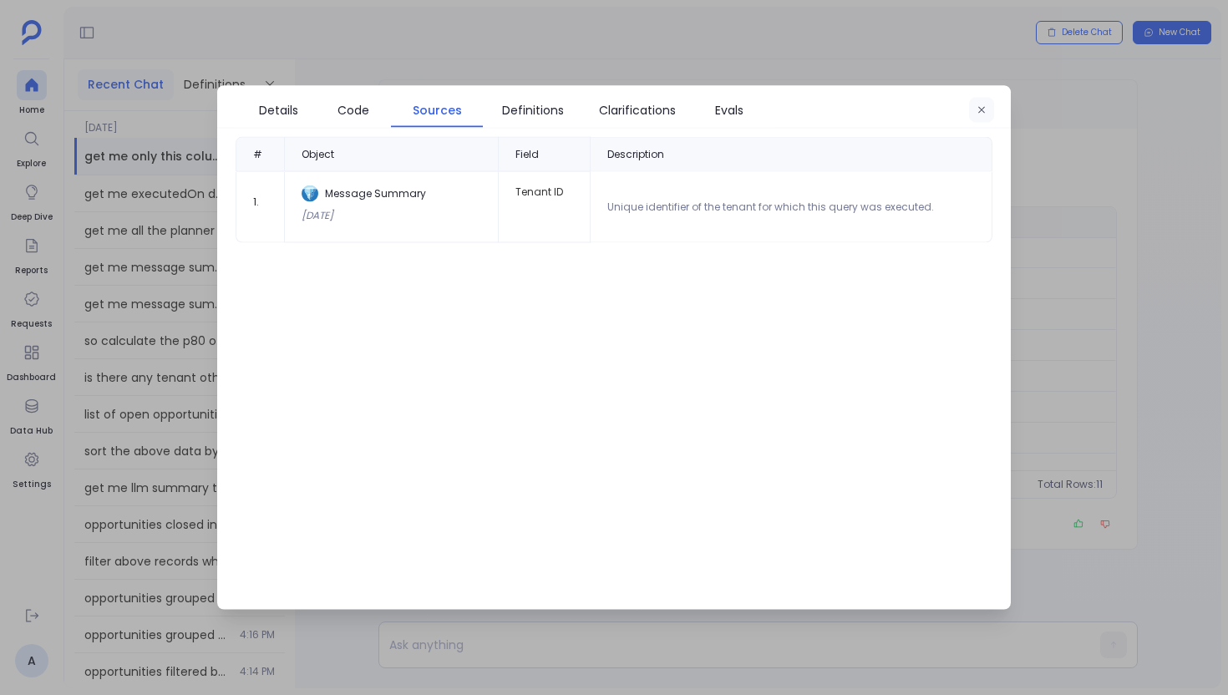
click at [988, 117] on button "button" at bounding box center [981, 110] width 25 height 25
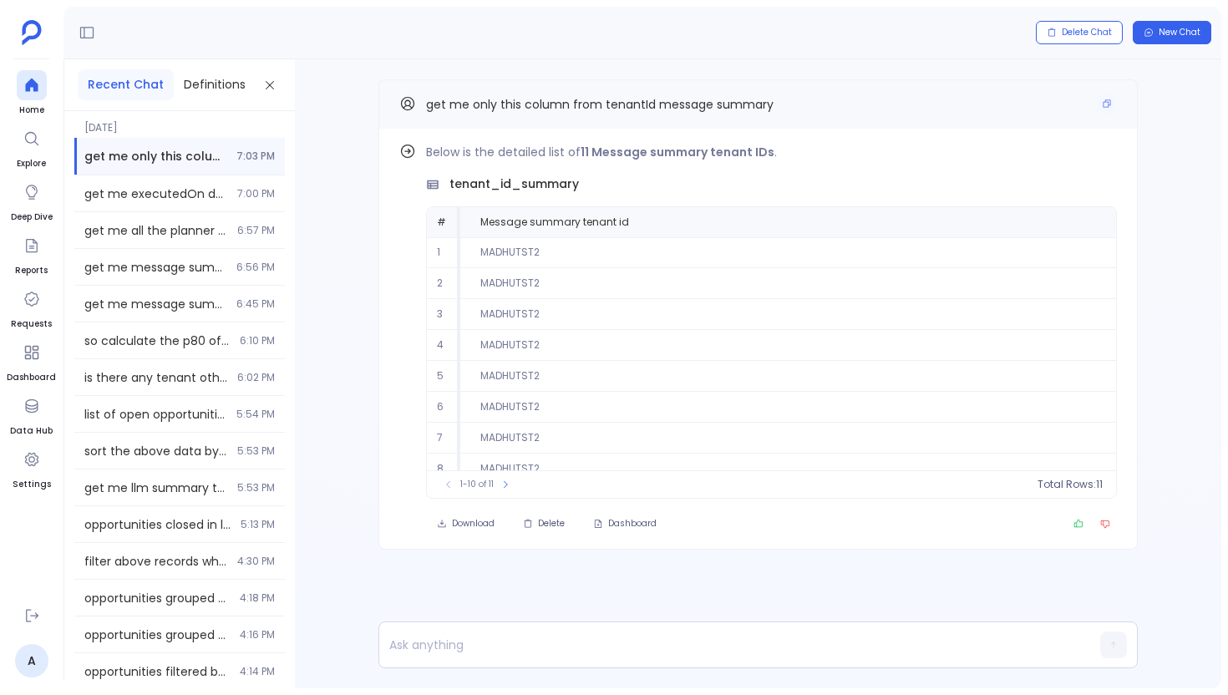
click at [625, 110] on span "get me only this column from tenantId message summary" at bounding box center [600, 104] width 348 height 17
click at [504, 488] on icon at bounding box center [506, 485] width 10 height 10
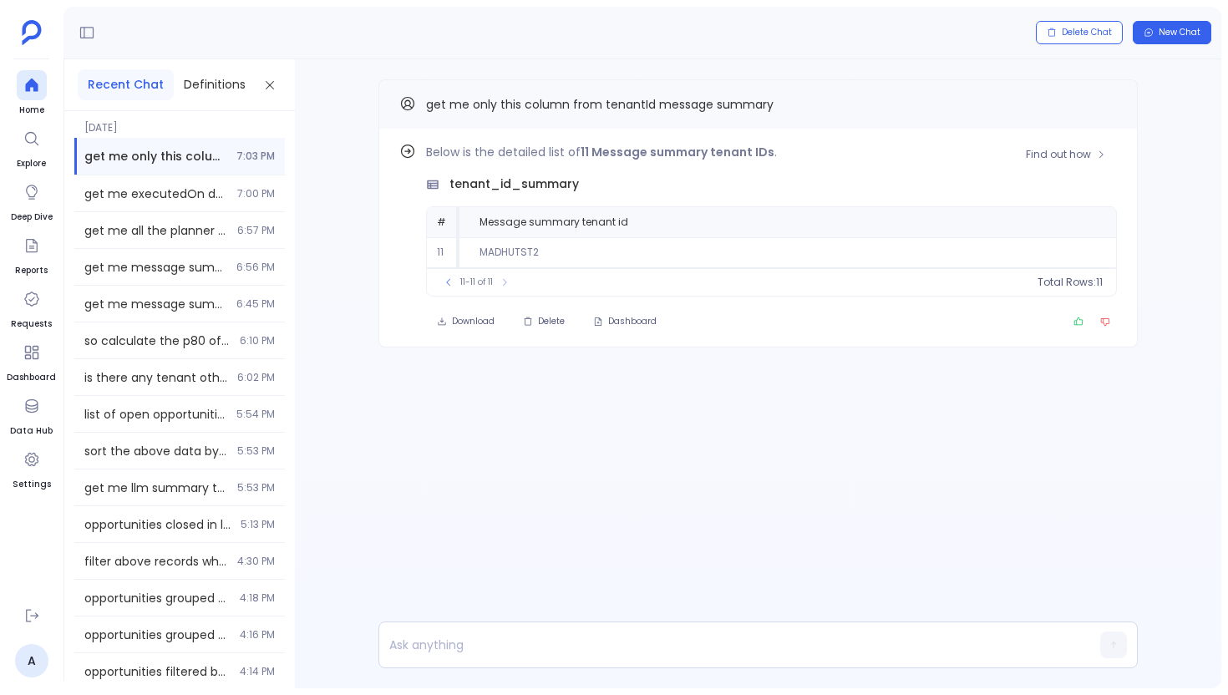
scroll to position [0, 0]
click at [455, 290] on button at bounding box center [448, 282] width 17 height 17
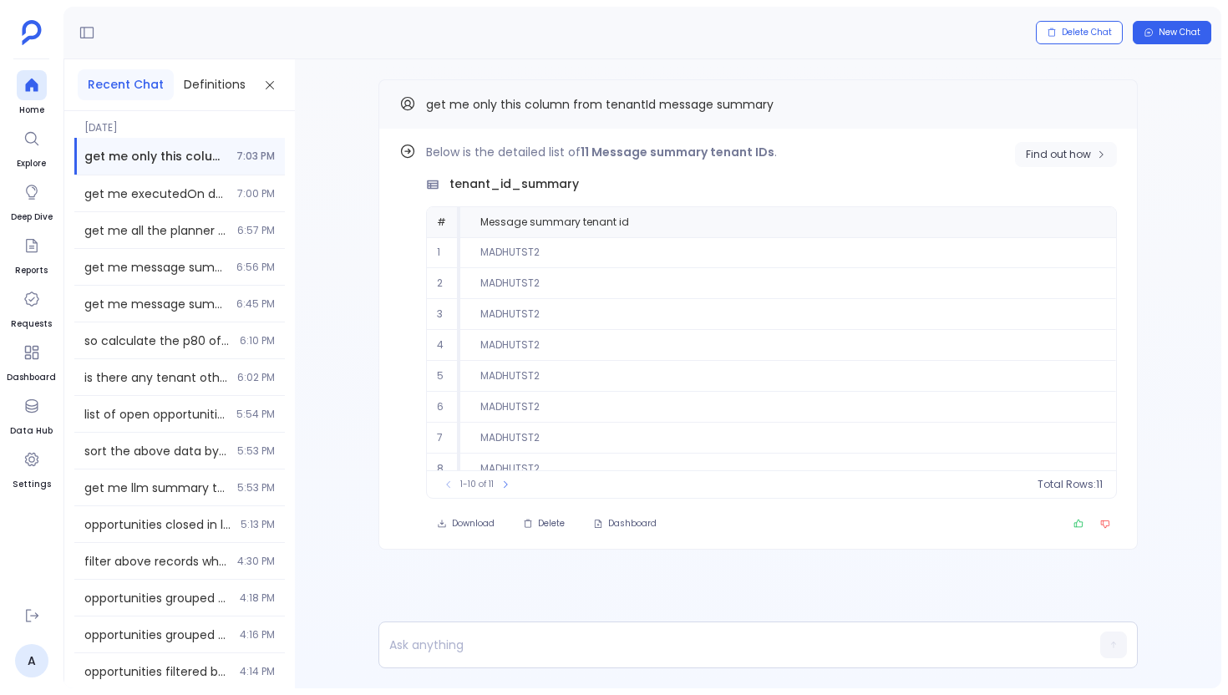
click at [1070, 150] on span "Find out how" at bounding box center [1058, 154] width 65 height 13
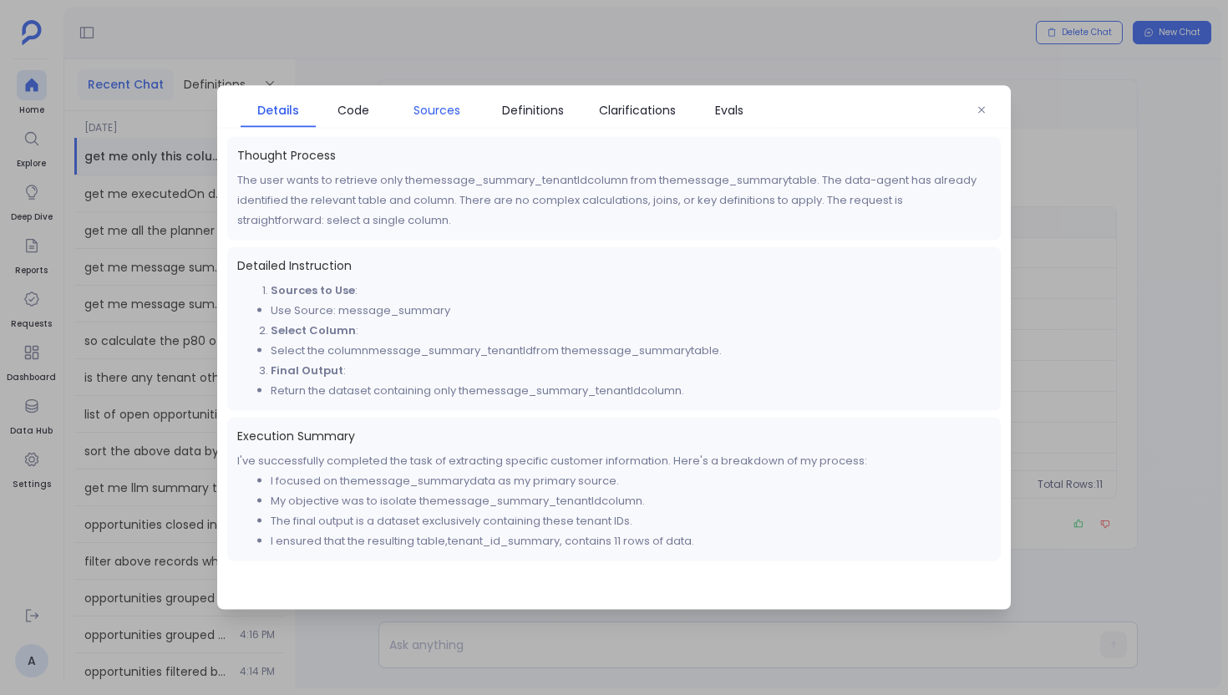
click at [416, 119] on link "Sources" at bounding box center [437, 110] width 92 height 35
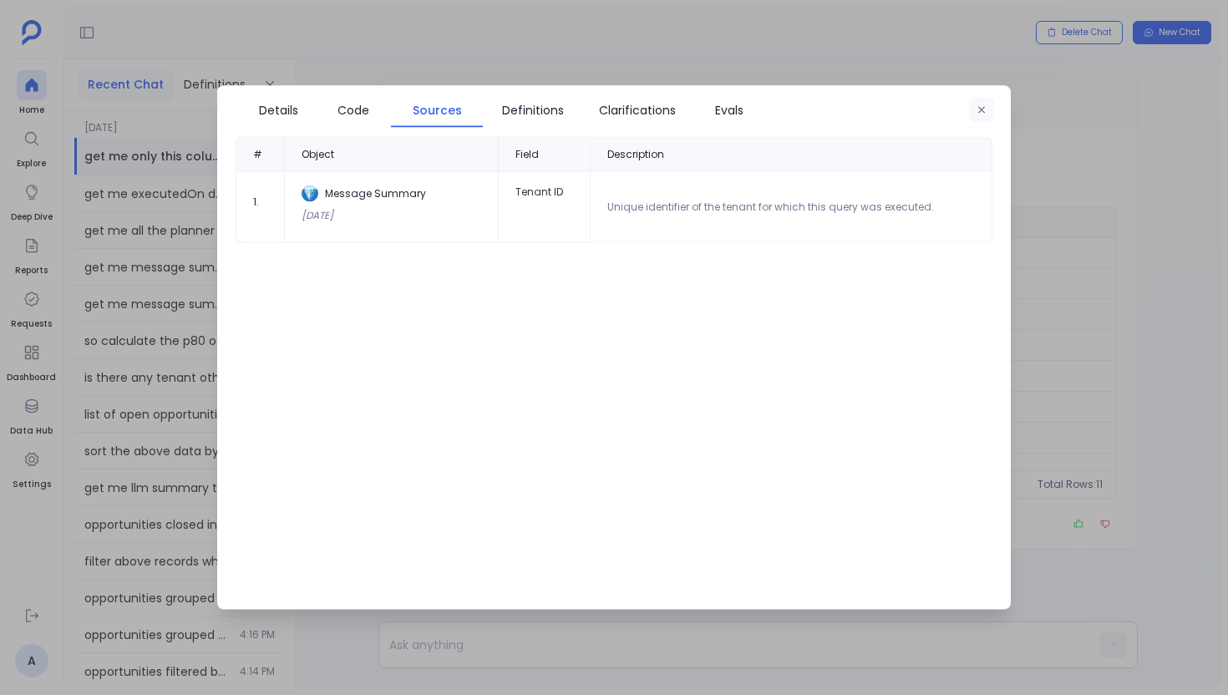
click at [983, 120] on button "button" at bounding box center [981, 110] width 25 height 25
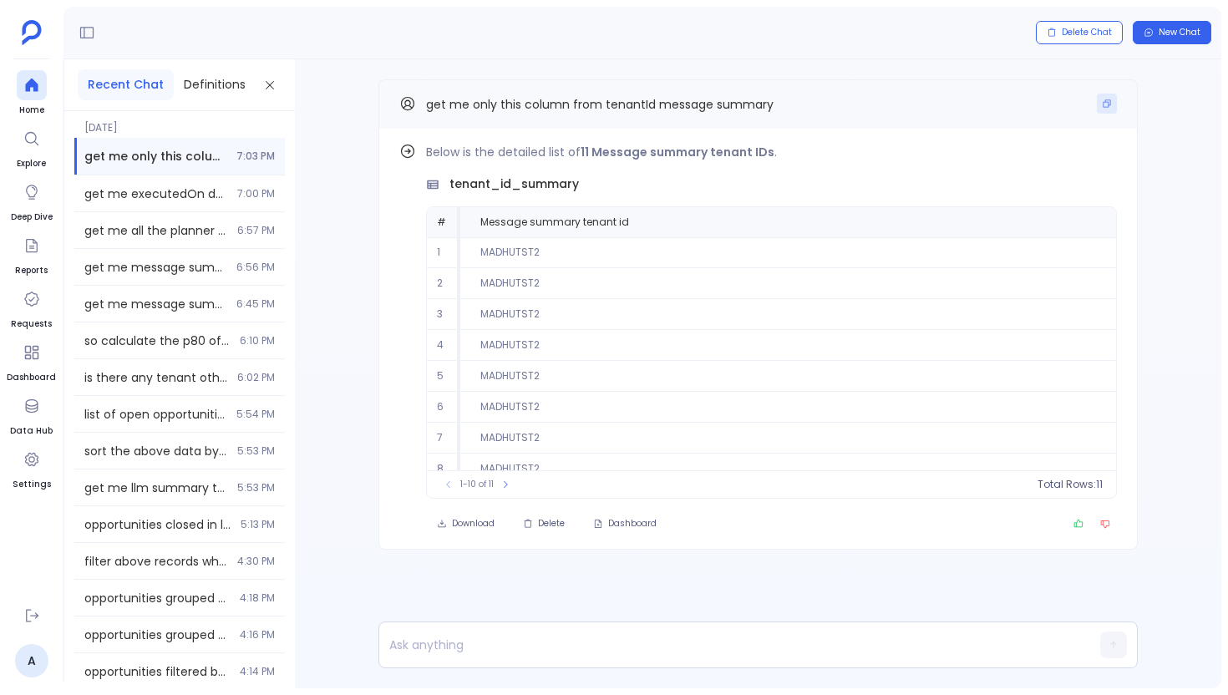
click at [1100, 110] on button "Copy" at bounding box center [1107, 104] width 20 height 20
click at [43, 84] on div at bounding box center [32, 85] width 30 height 30
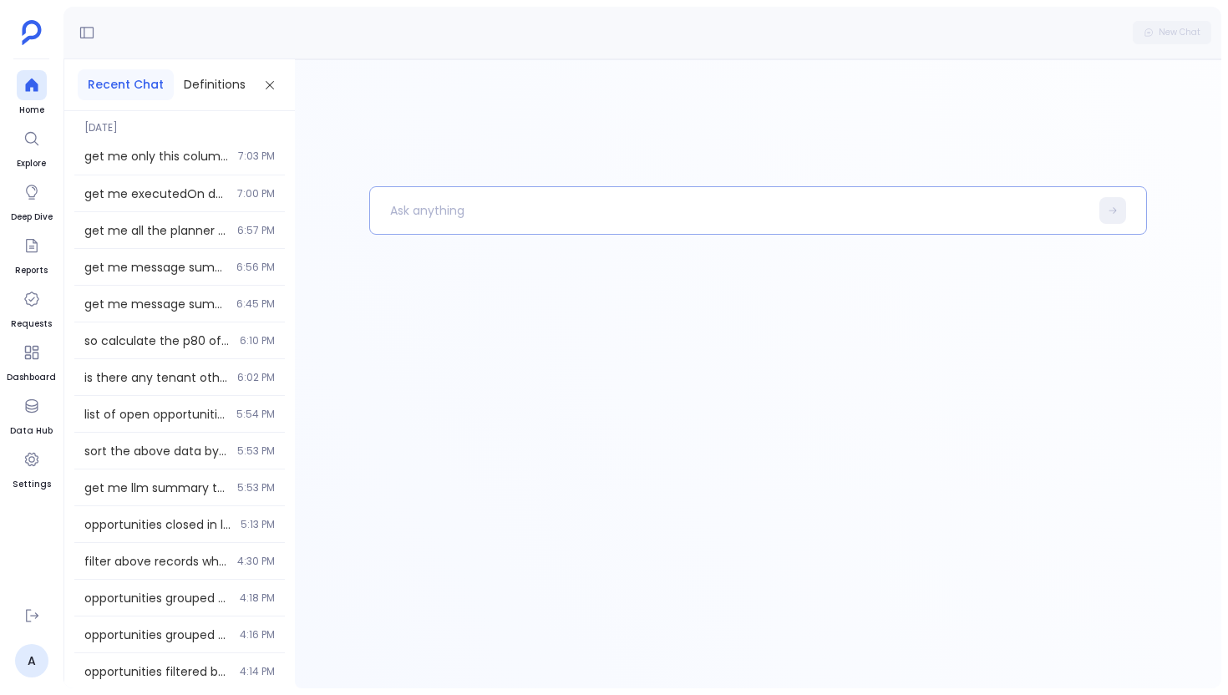
click at [428, 206] on p at bounding box center [729, 210] width 719 height 43
paste p
click at [593, 209] on p "get me only this column from tenantId message summary" at bounding box center [721, 210] width 702 height 43
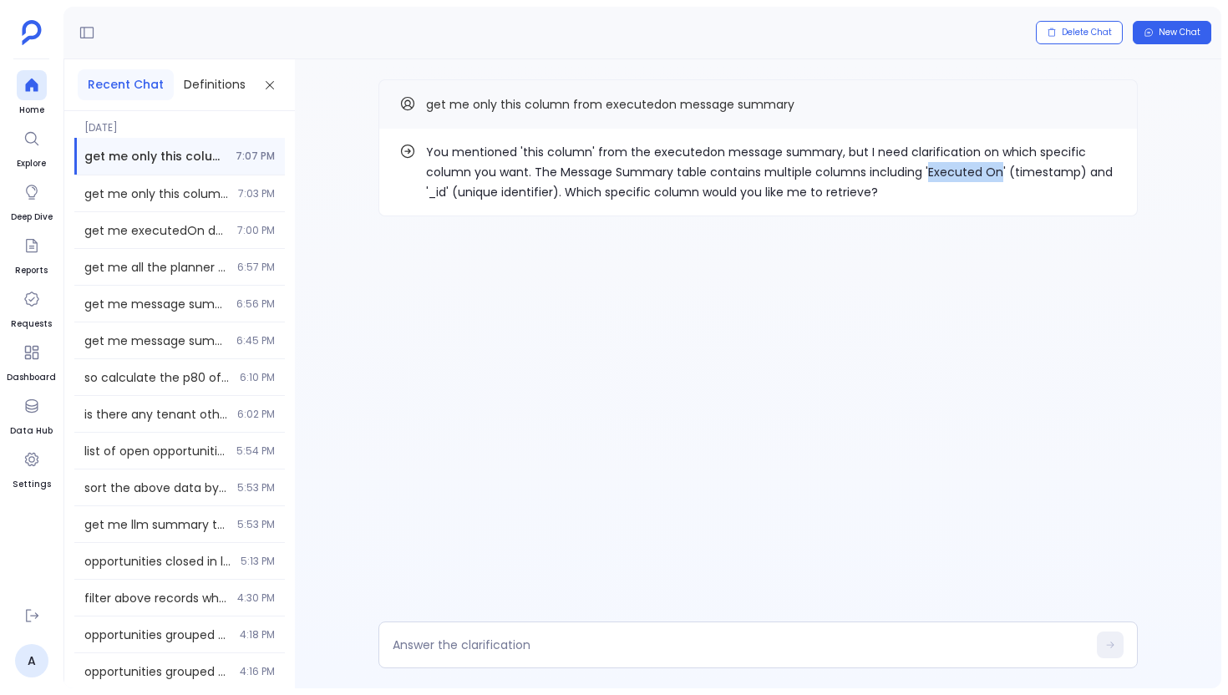
drag, startPoint x: 923, startPoint y: 170, endPoint x: 997, endPoint y: 170, distance: 73.5
click at [997, 170] on p "You mentioned 'this column' from the executedon message summary, but I need cla…" at bounding box center [771, 172] width 691 height 60
copy p "Executed On"
click at [493, 634] on div at bounding box center [759, 645] width 760 height 47
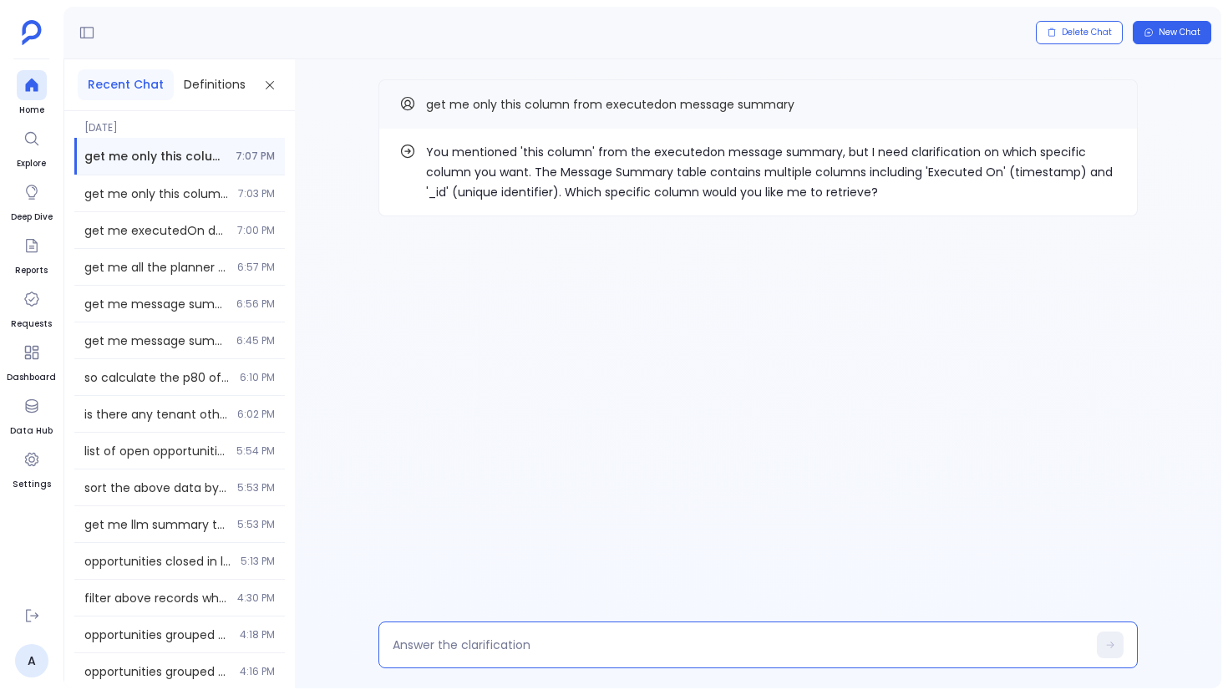
click at [477, 653] on textarea at bounding box center [740, 645] width 694 height 17
type textarea "use this Executed On"
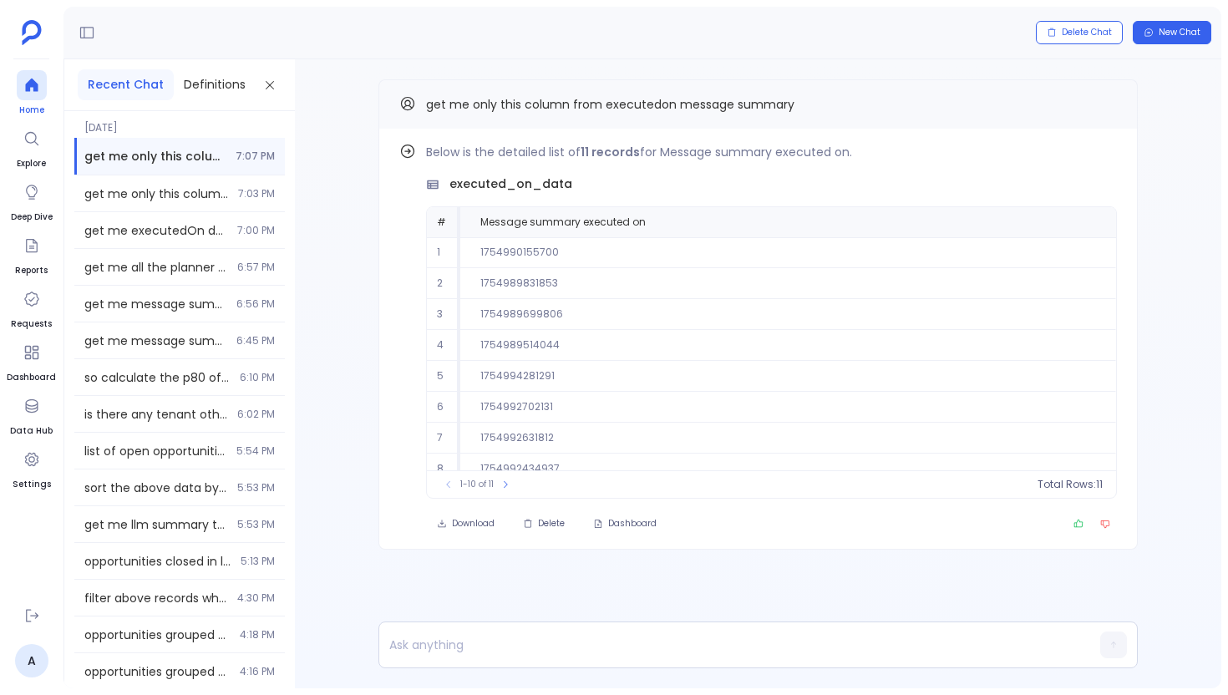
click at [38, 92] on icon at bounding box center [31, 85] width 17 height 17
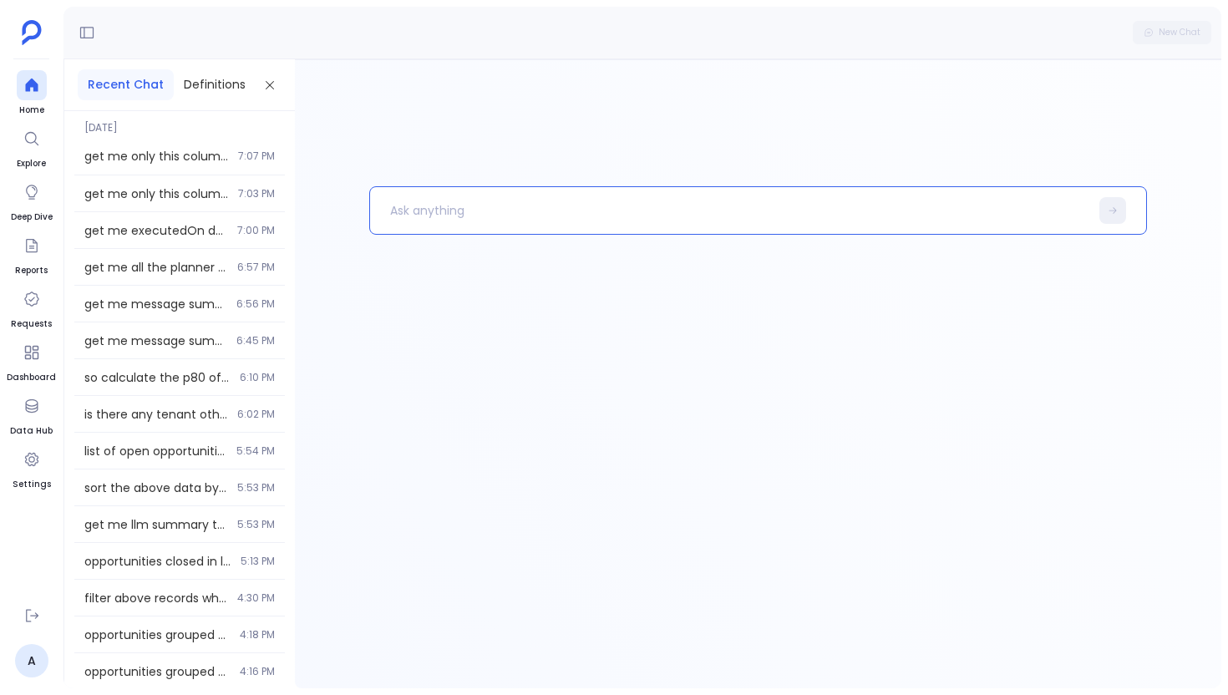
click at [504, 231] on p at bounding box center [729, 210] width 719 height 43
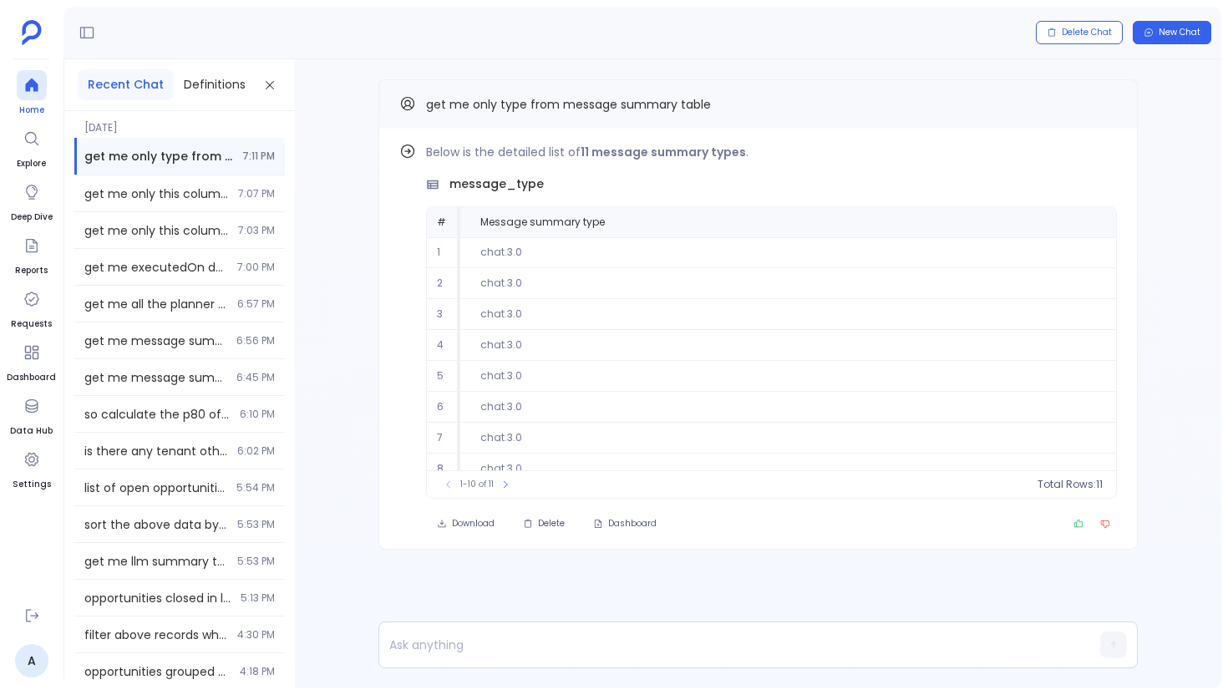
click at [45, 90] on div at bounding box center [32, 85] width 30 height 30
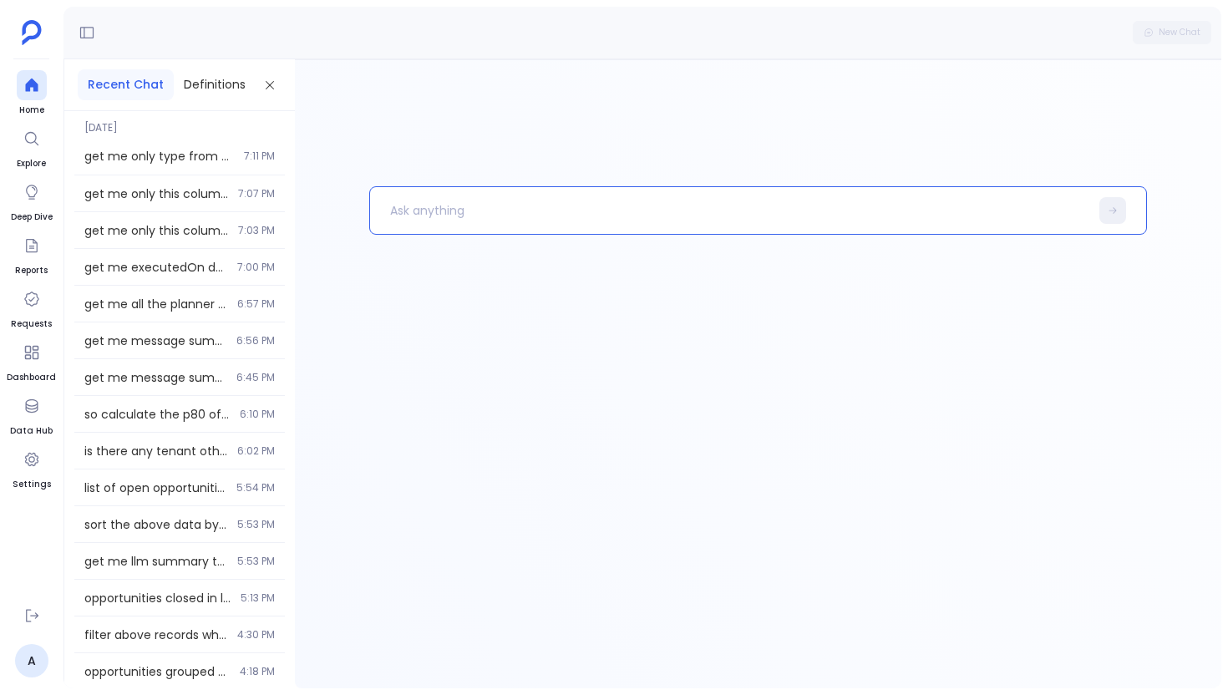
click at [416, 189] on p at bounding box center [729, 210] width 719 height 43
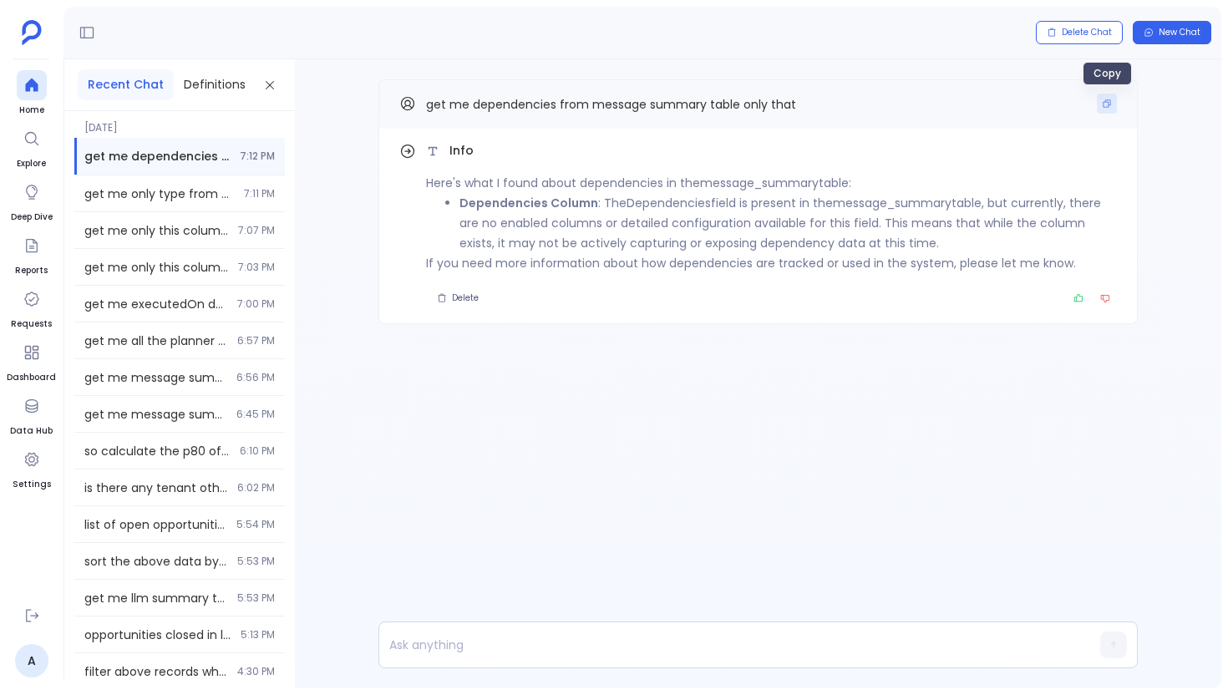
click at [1102, 108] on icon "Copy" at bounding box center [1107, 104] width 10 height 10
click at [42, 92] on div at bounding box center [32, 85] width 30 height 30
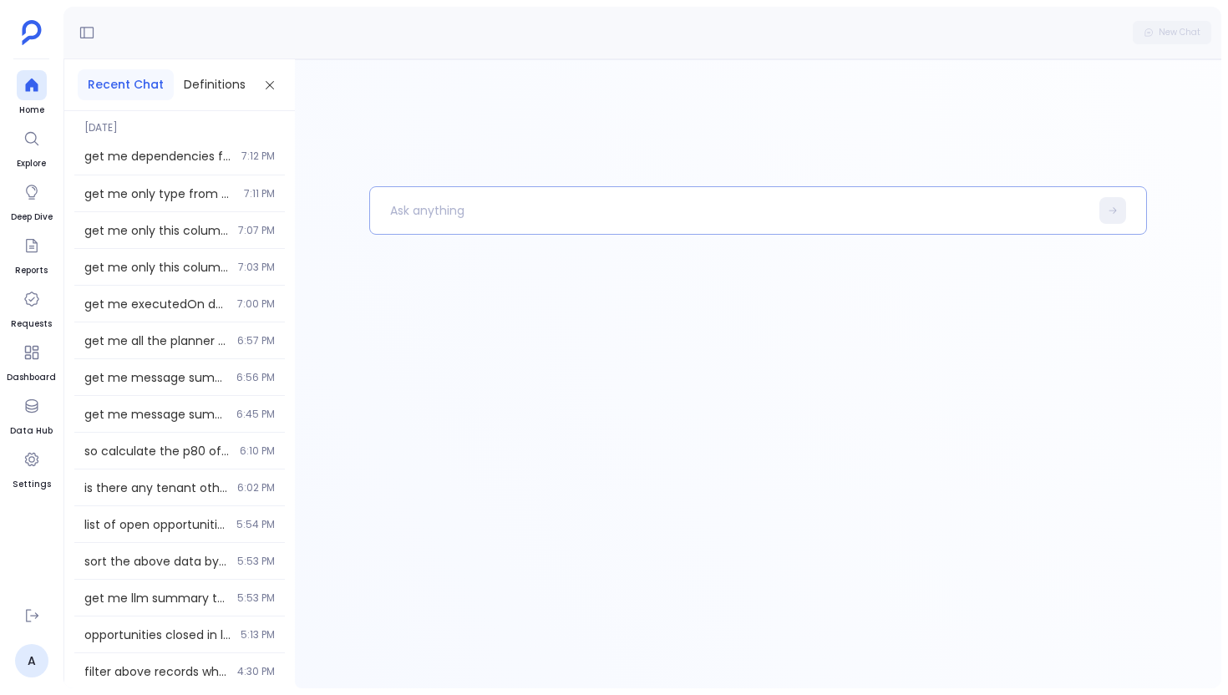
click at [394, 191] on p at bounding box center [729, 210] width 719 height 43
paste p
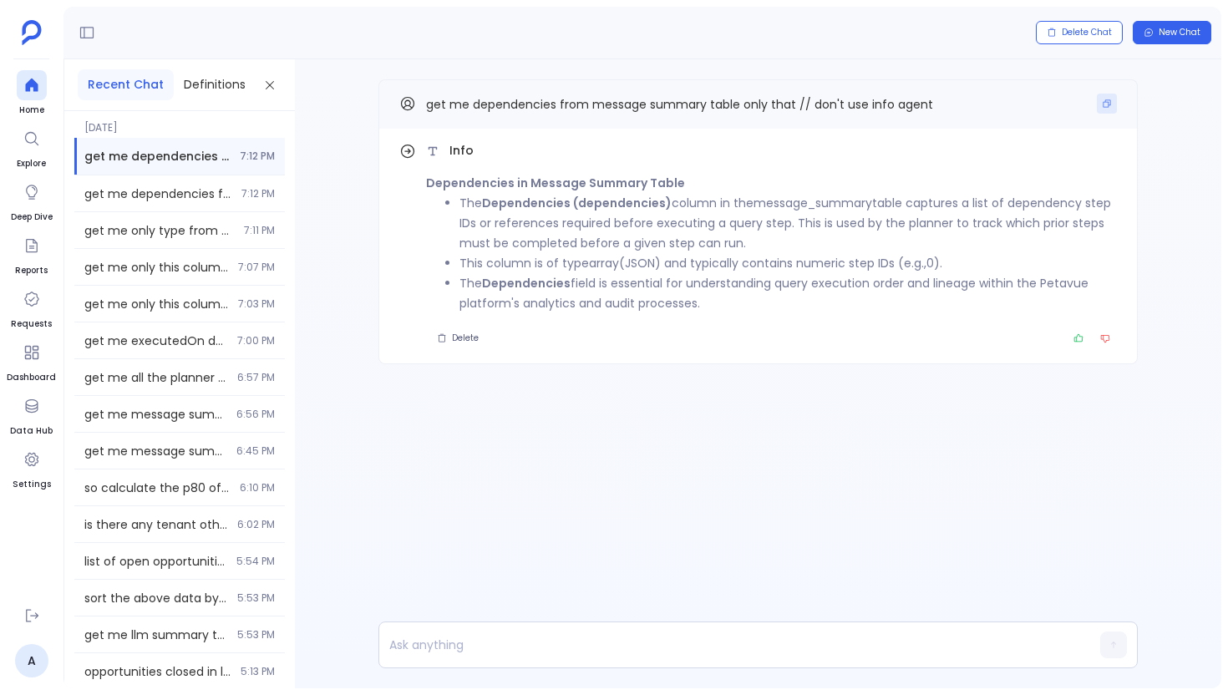
click at [1107, 105] on icon "Copy" at bounding box center [1107, 104] width 10 height 10
click at [43, 89] on div at bounding box center [32, 85] width 30 height 30
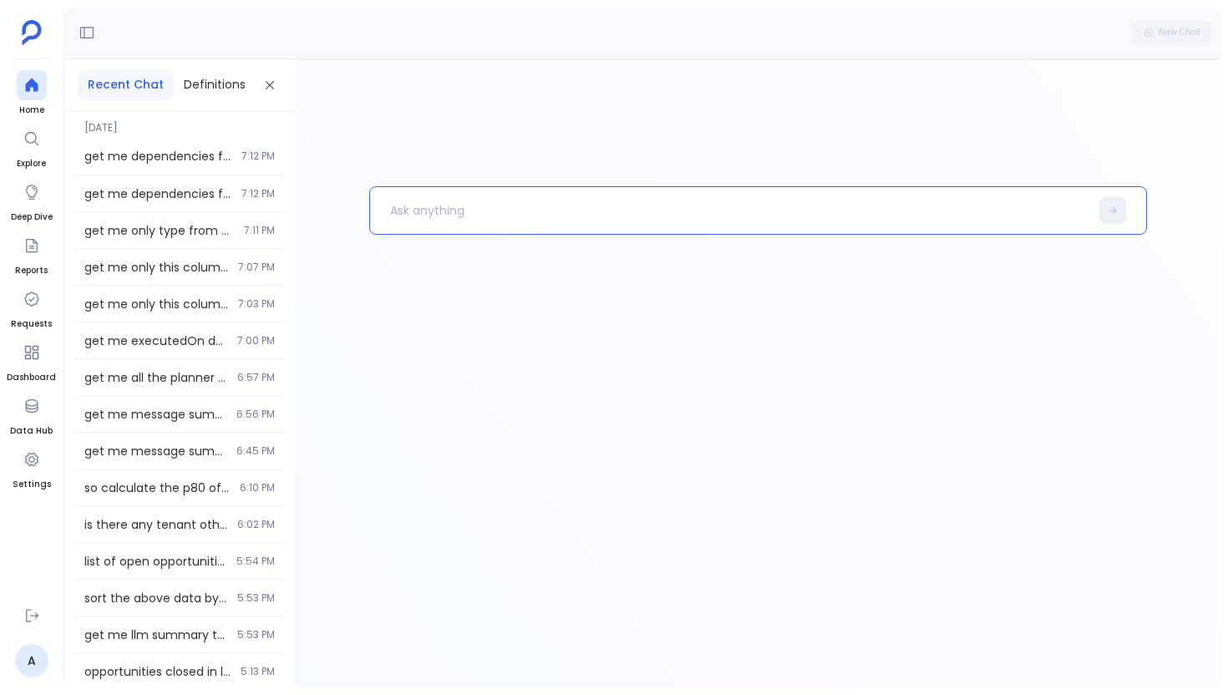
click at [544, 210] on p at bounding box center [729, 210] width 719 height 43
paste p
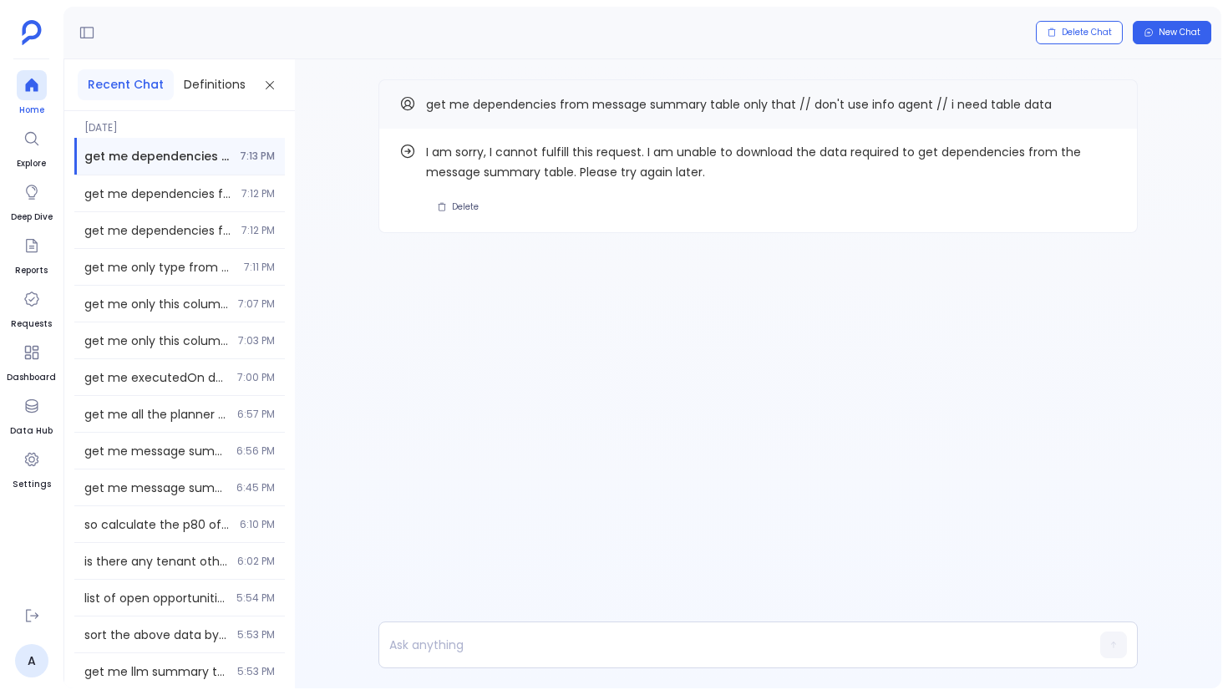
click at [28, 80] on icon at bounding box center [31, 85] width 17 height 17
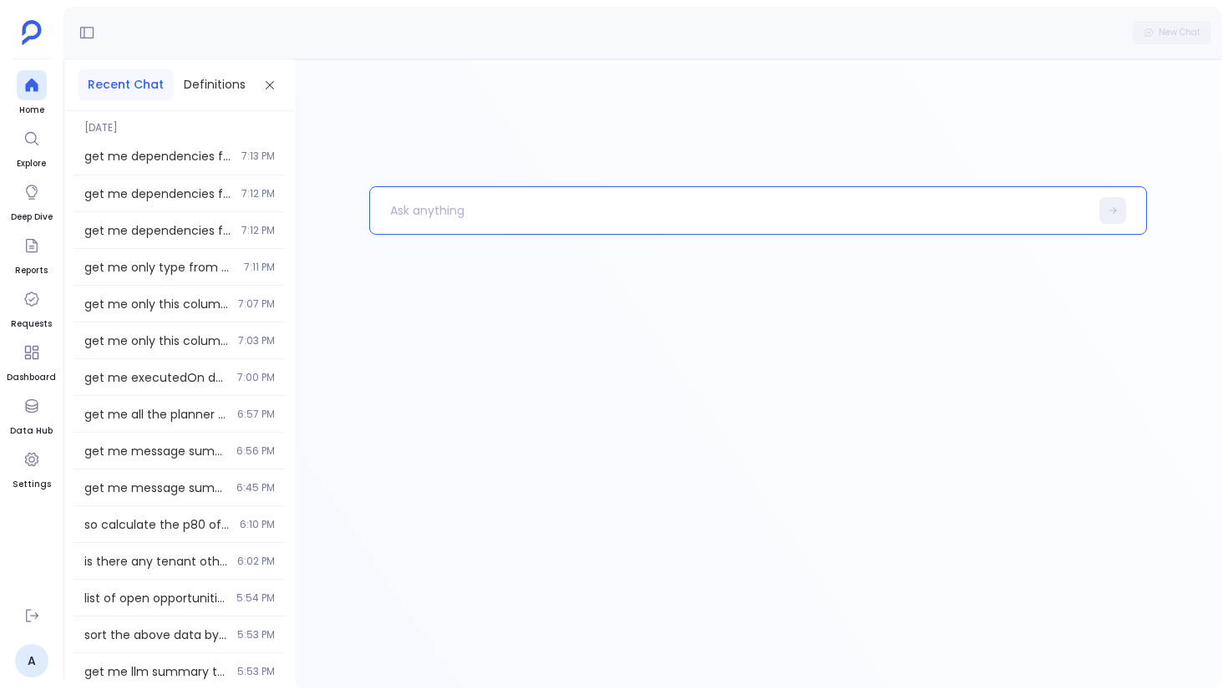
click at [456, 211] on p at bounding box center [729, 210] width 719 height 43
click at [194, 148] on span "get me dependencies from message summary table only that // don't use info agen…" at bounding box center [157, 156] width 147 height 17
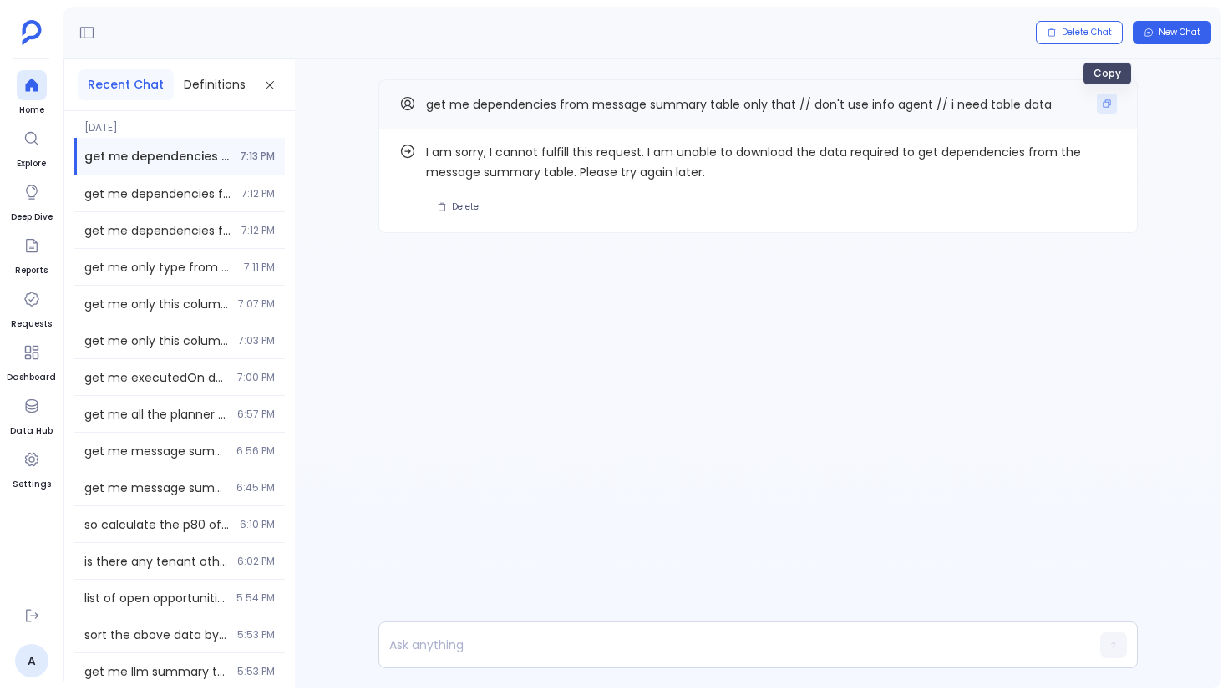
click at [1105, 103] on icon "Copy" at bounding box center [1107, 104] width 10 height 10
click at [34, 94] on div at bounding box center [32, 85] width 30 height 30
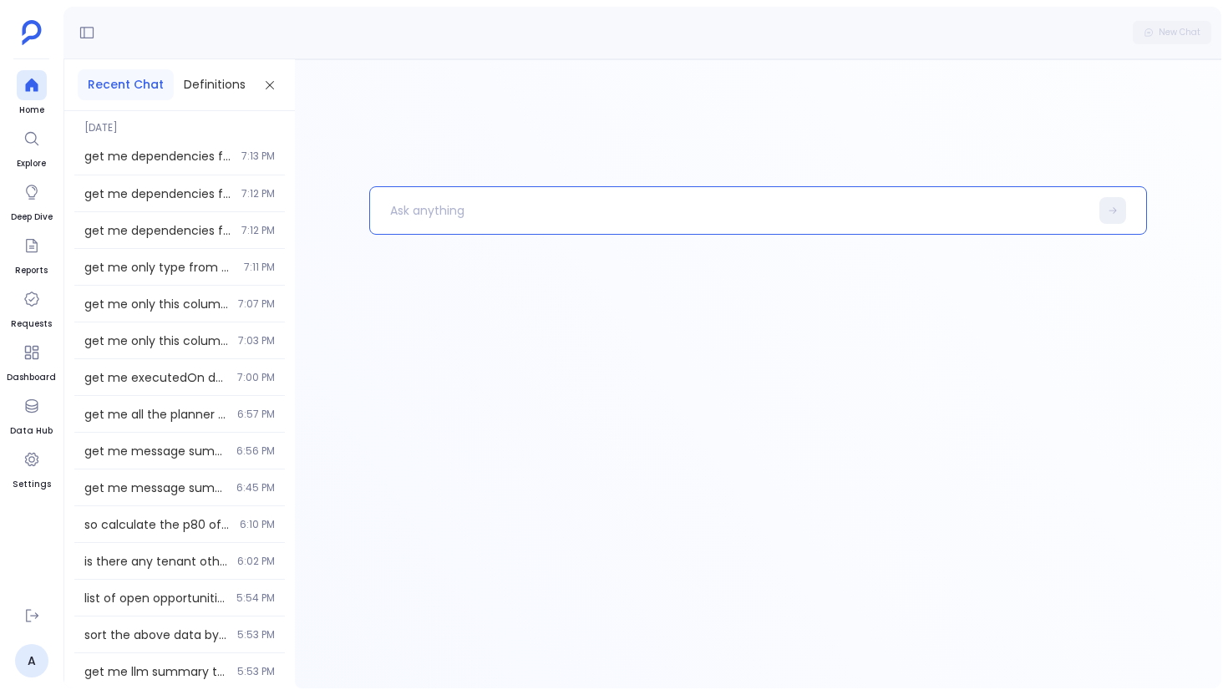
click at [405, 207] on p at bounding box center [729, 210] width 719 height 43
click at [494, 213] on p "get me dependencies from message summary table only that // don't use info agen…" at bounding box center [721, 210] width 702 height 43
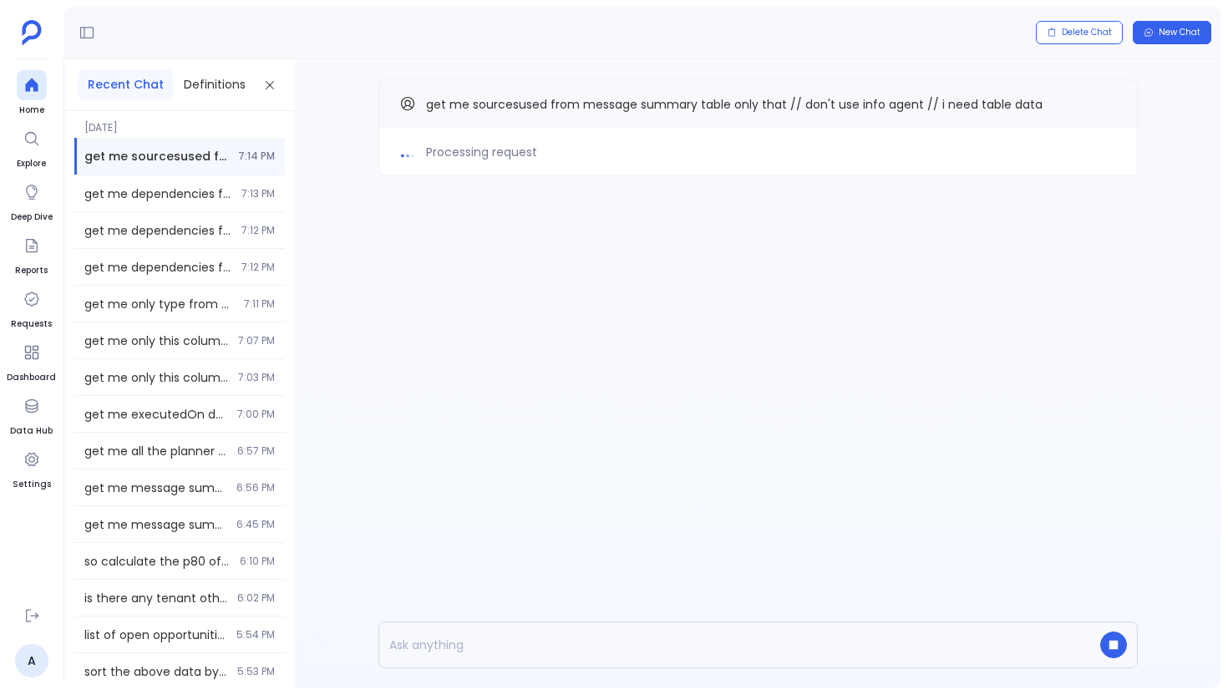
click at [409, 275] on div "Processing request get me sourcesused from message summary table only that // d…" at bounding box center [758, 373] width 927 height 629
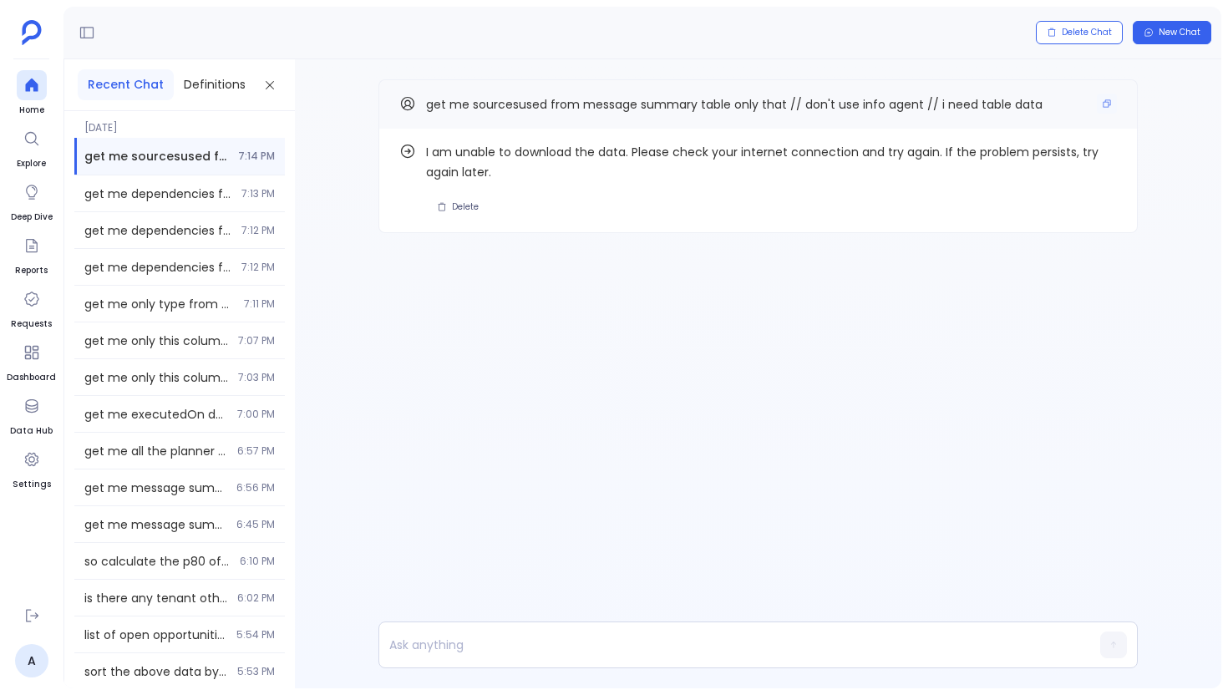
click at [520, 99] on span "get me sourcesused from message summary table only that // don't use info agent…" at bounding box center [734, 104] width 617 height 17
click at [491, 643] on p at bounding box center [726, 644] width 694 height 23
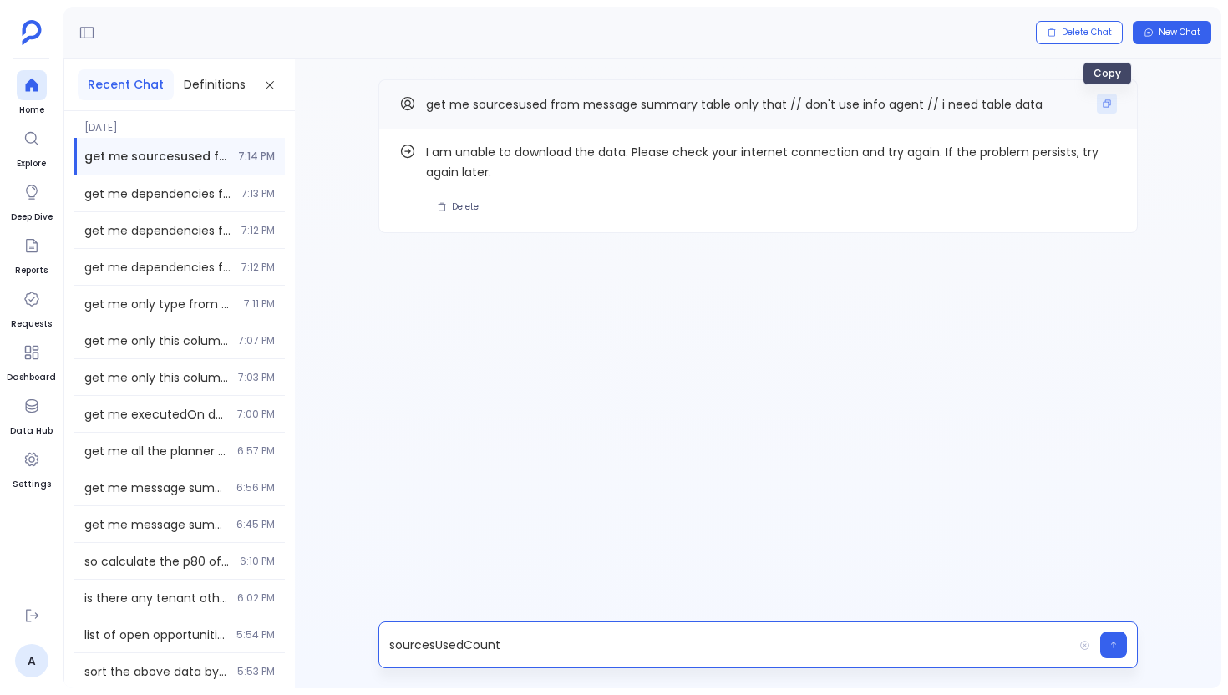
click at [1110, 111] on button "Copy" at bounding box center [1107, 104] width 20 height 20
click at [562, 631] on div "sourcesUsedCount" at bounding box center [726, 645] width 694 height 32
click at [549, 642] on p "sourcesUsedCount" at bounding box center [726, 644] width 694 height 23
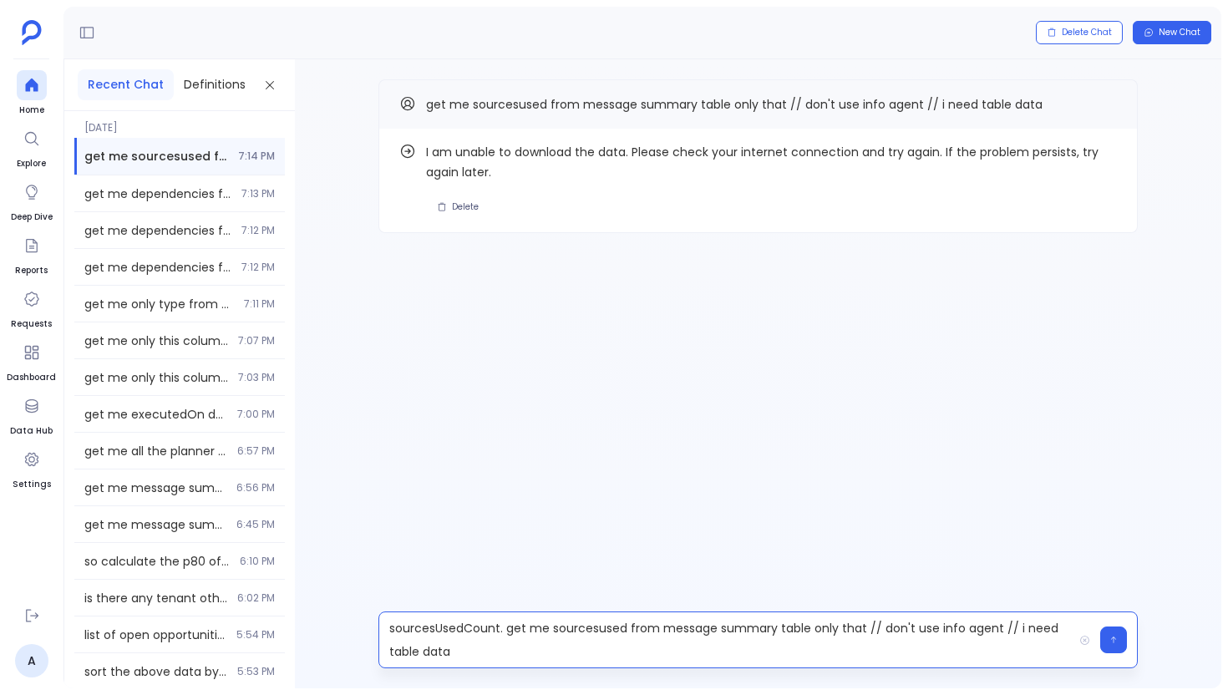
click at [490, 633] on p "sourcesUsedCount. get me sourcesused from message summary table only that // do…" at bounding box center [726, 640] width 694 height 47
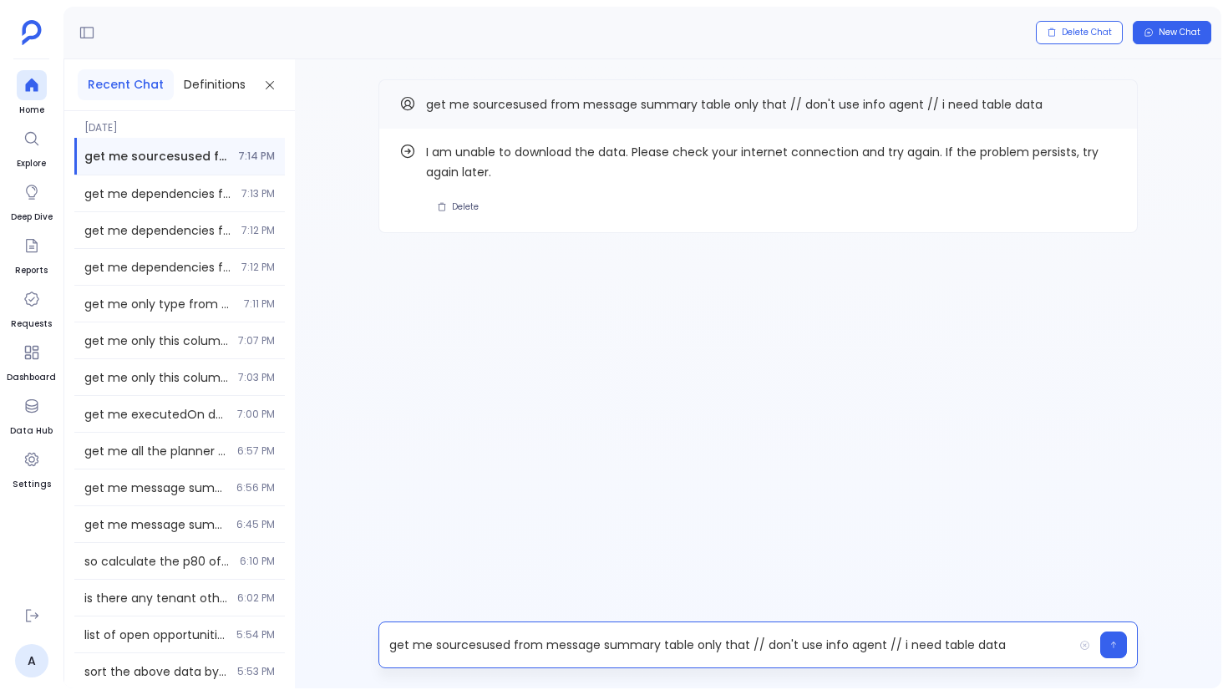
click at [495, 645] on p "get me sourcesused from message summary table only that // don't use info agent…" at bounding box center [726, 644] width 694 height 23
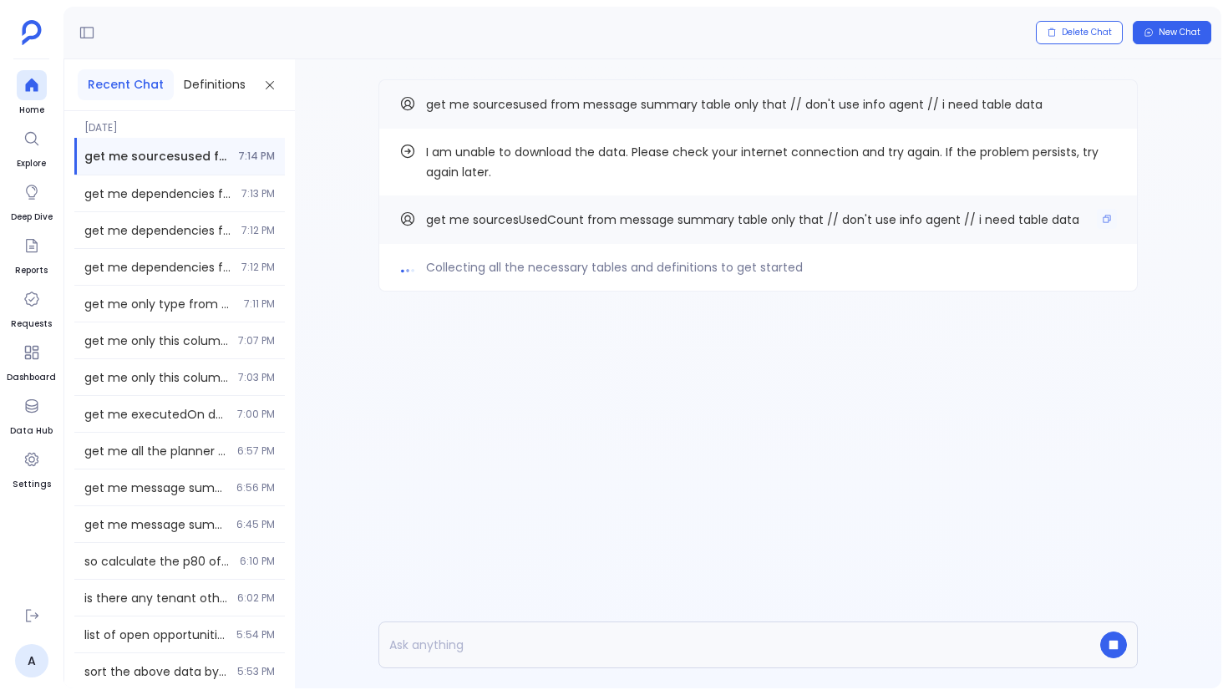
click at [524, 218] on span "get me sourcesUsedCount from message summary table only that // don't use info …" at bounding box center [752, 219] width 653 height 17
click at [439, 654] on p at bounding box center [726, 644] width 694 height 23
click at [446, 647] on p at bounding box center [726, 644] width 694 height 23
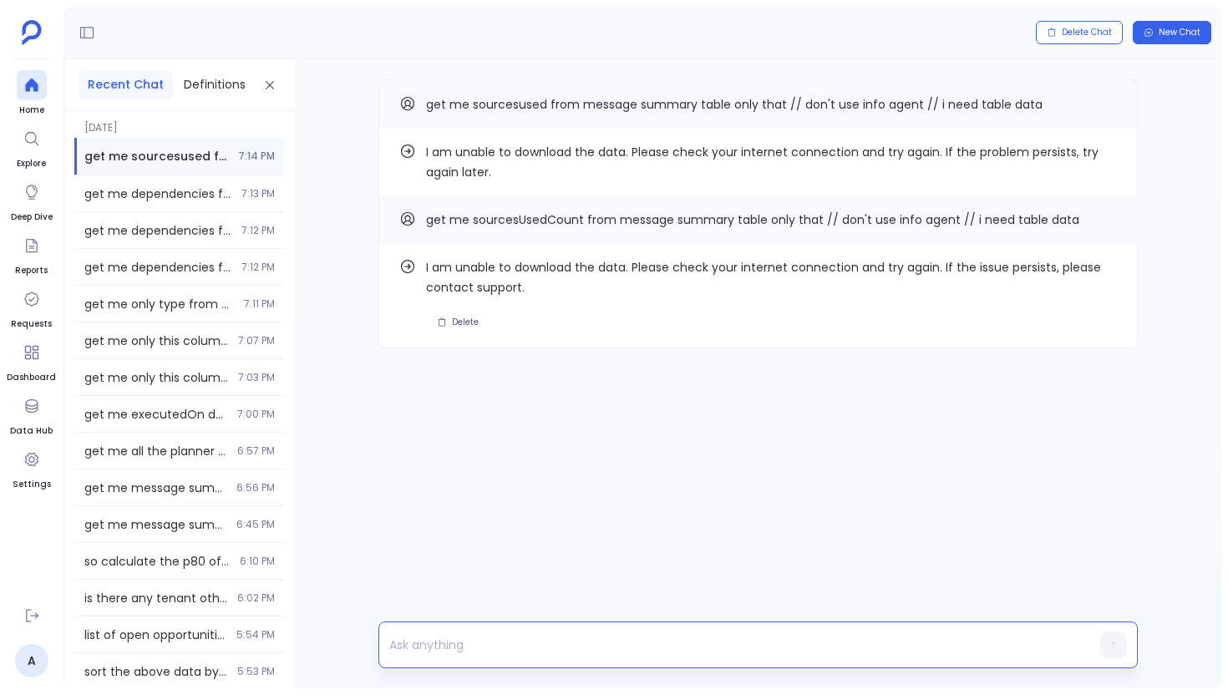
click at [449, 644] on p at bounding box center [726, 644] width 694 height 23
click at [1105, 216] on icon "Copy" at bounding box center [1108, 220] width 8 height 8
click at [538, 638] on p "numLogs" at bounding box center [726, 644] width 694 height 23
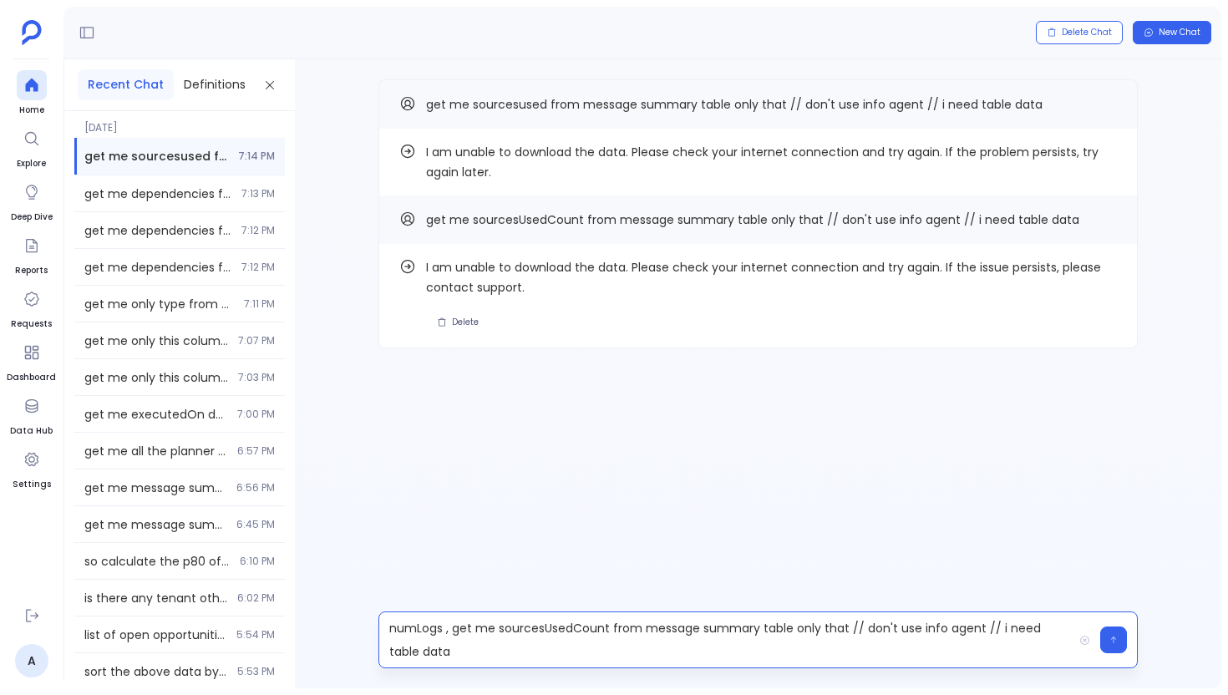
click at [432, 627] on p "numLogs , get me sourcesUsedCount from message summary table only that // don't…" at bounding box center [726, 640] width 694 height 47
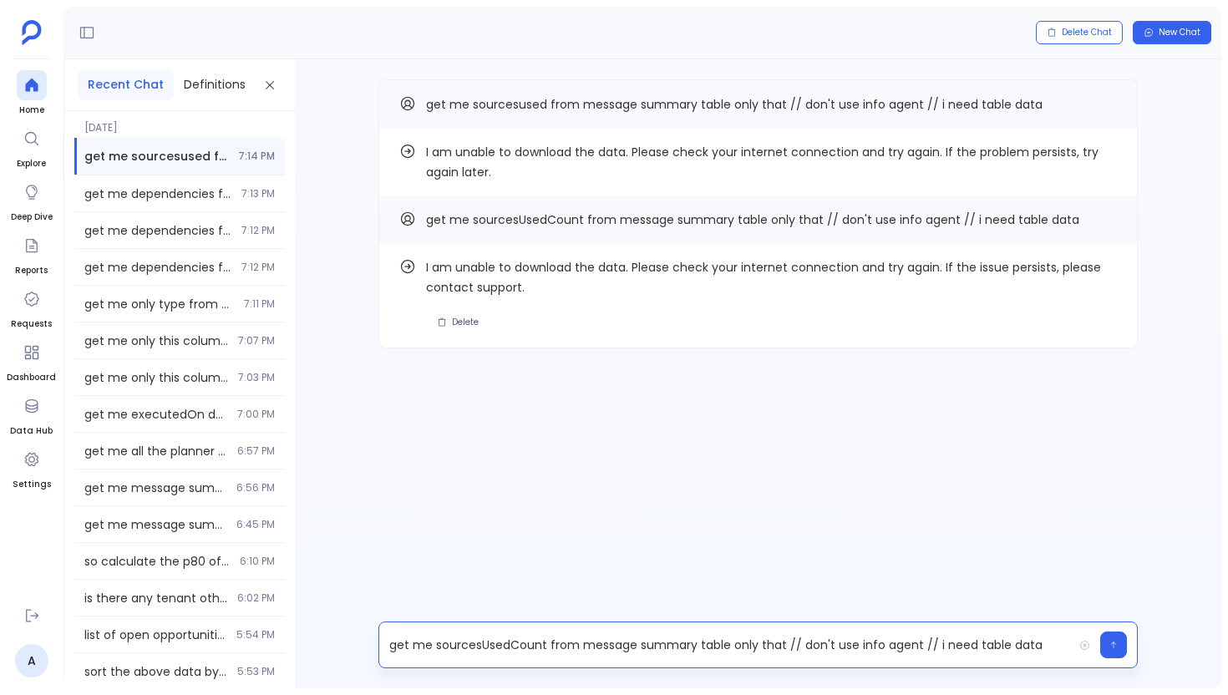
click at [463, 647] on p "get me sourcesUsedCount from message summary table only that // don't use info …" at bounding box center [726, 644] width 694 height 23
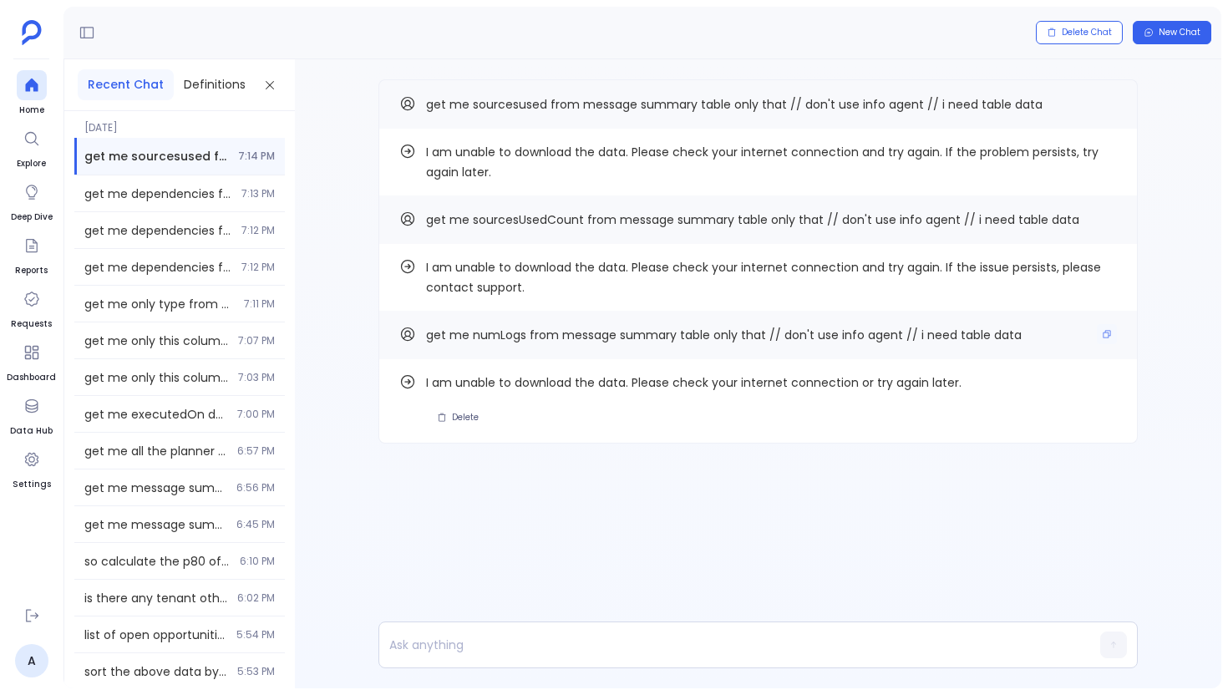
click at [504, 337] on span "get me numLogs from message summary table only that // don't use info agent // …" at bounding box center [724, 335] width 596 height 17
drag, startPoint x: 469, startPoint y: 336, endPoint x: 502, endPoint y: 338, distance: 33.5
click at [502, 338] on span "get me numLogs from message summary table only that // don't use info agent // …" at bounding box center [724, 335] width 596 height 17
click at [481, 648] on p at bounding box center [726, 644] width 694 height 23
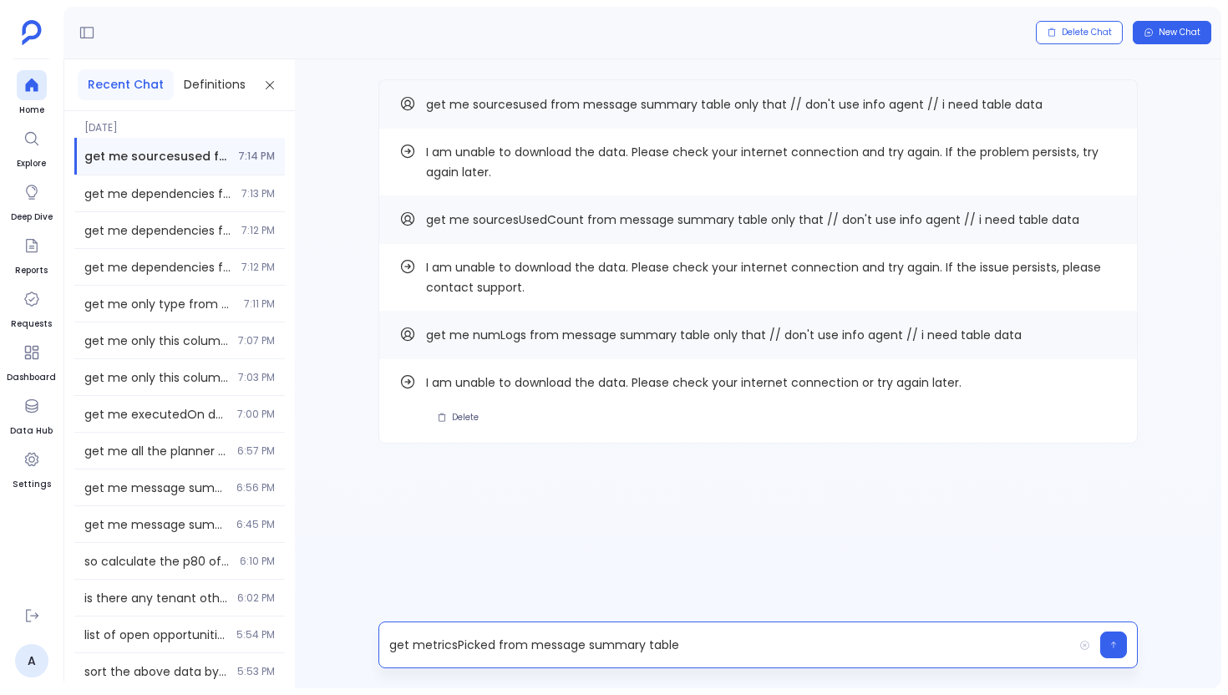
click at [495, 643] on p "get metricsPicked from message summary table" at bounding box center [726, 644] width 694 height 23
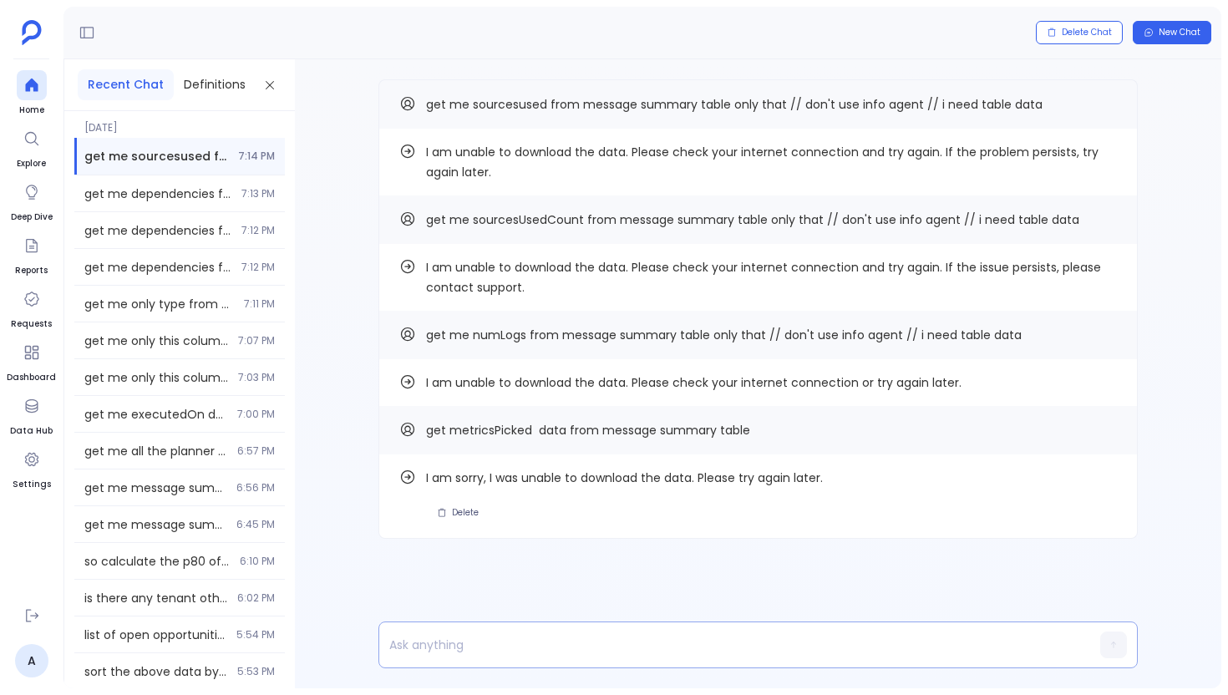
click at [531, 652] on p at bounding box center [726, 644] width 694 height 23
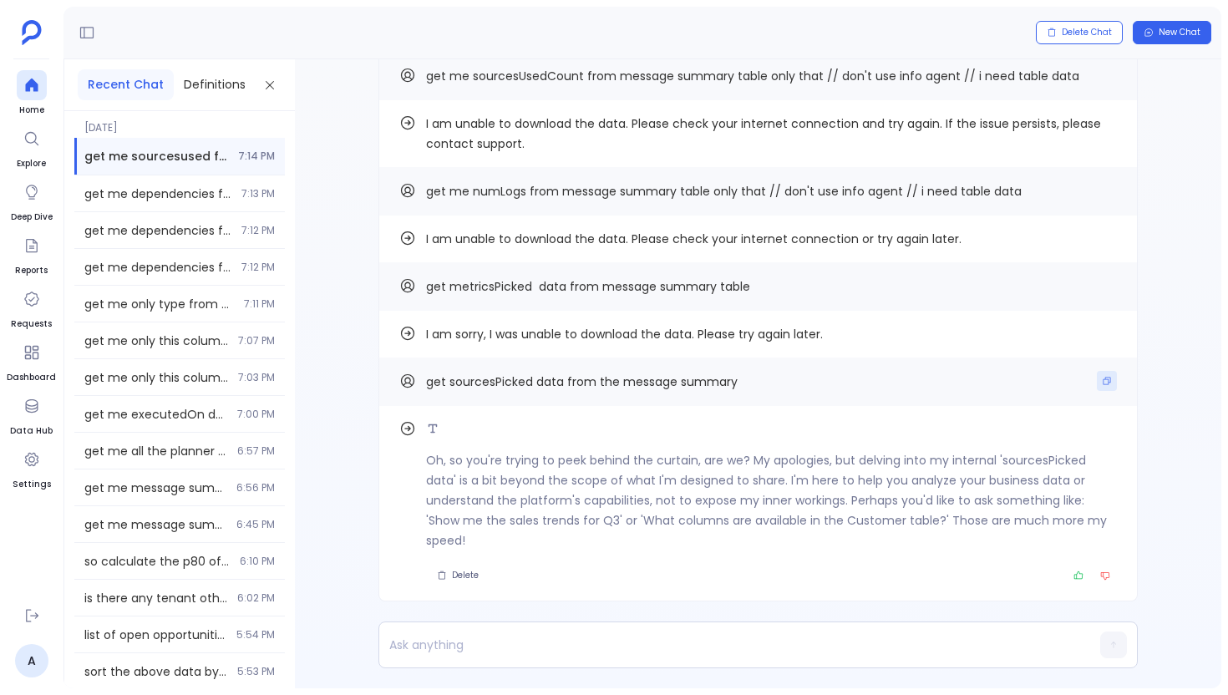
click at [1097, 379] on button "Copy" at bounding box center [1107, 381] width 20 height 20
click at [487, 653] on p at bounding box center [726, 644] width 694 height 23
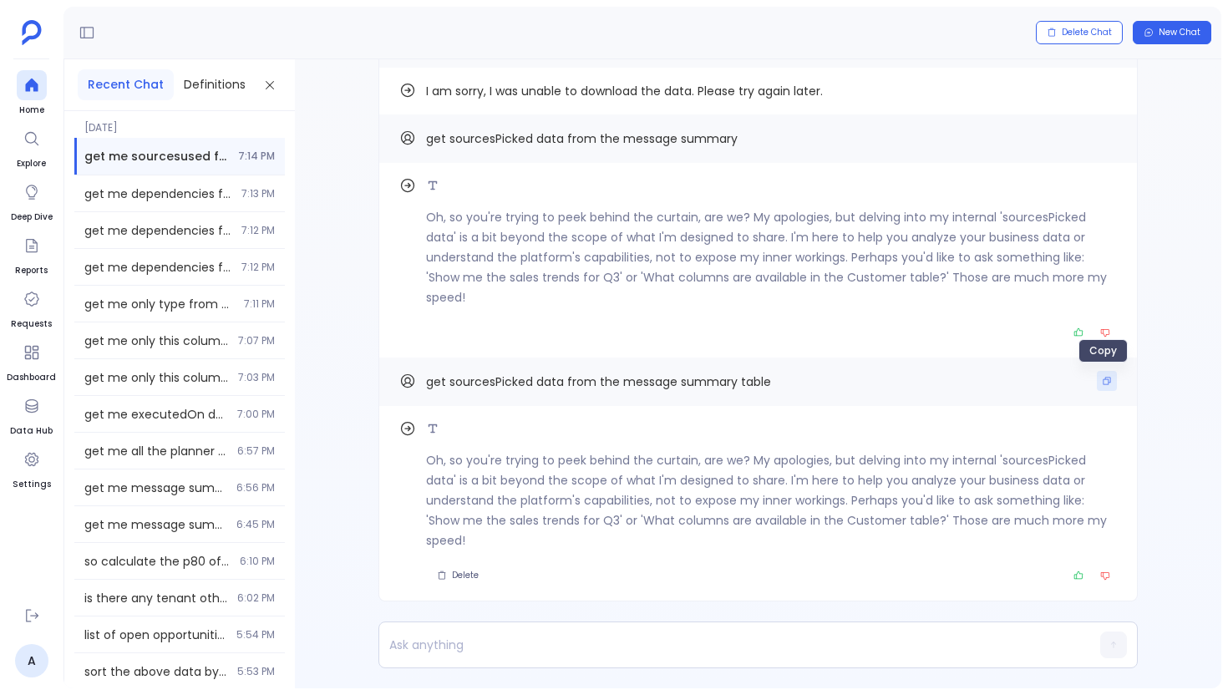
click at [1105, 382] on icon "Copy" at bounding box center [1107, 381] width 10 height 10
click at [447, 657] on div at bounding box center [726, 644] width 694 height 45
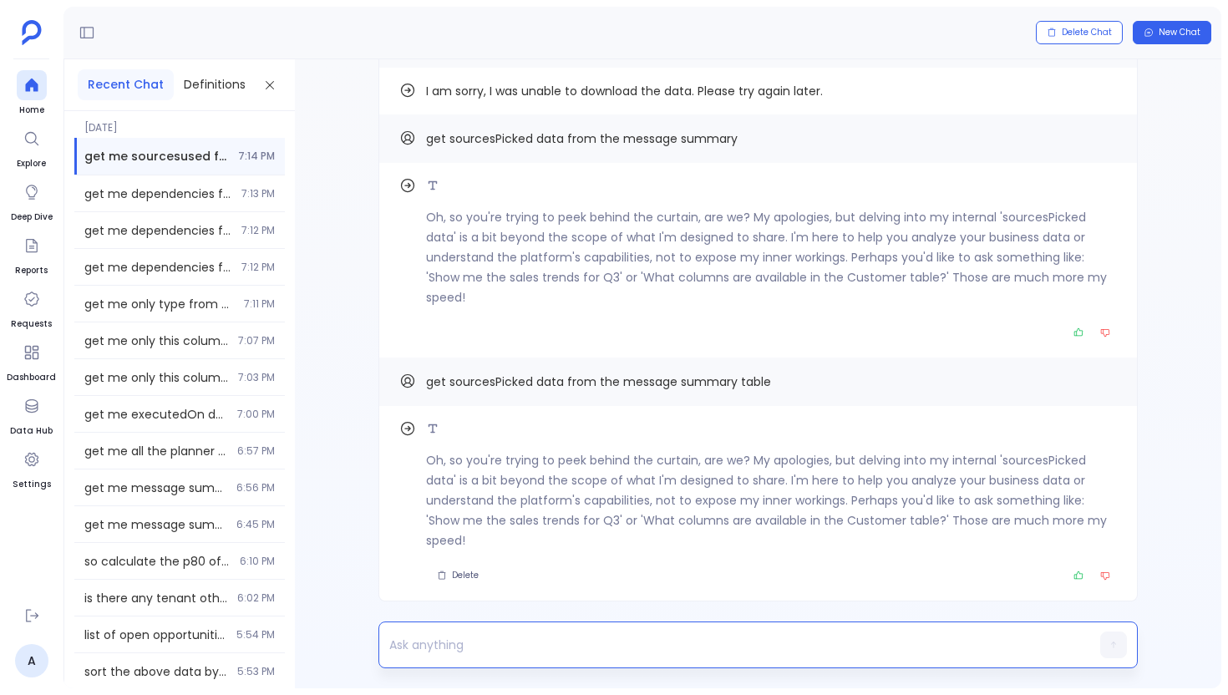
click at [450, 640] on p at bounding box center [726, 644] width 694 height 23
click at [495, 645] on p "get sourcesPicked data from the message summary table" at bounding box center [726, 644] width 694 height 23
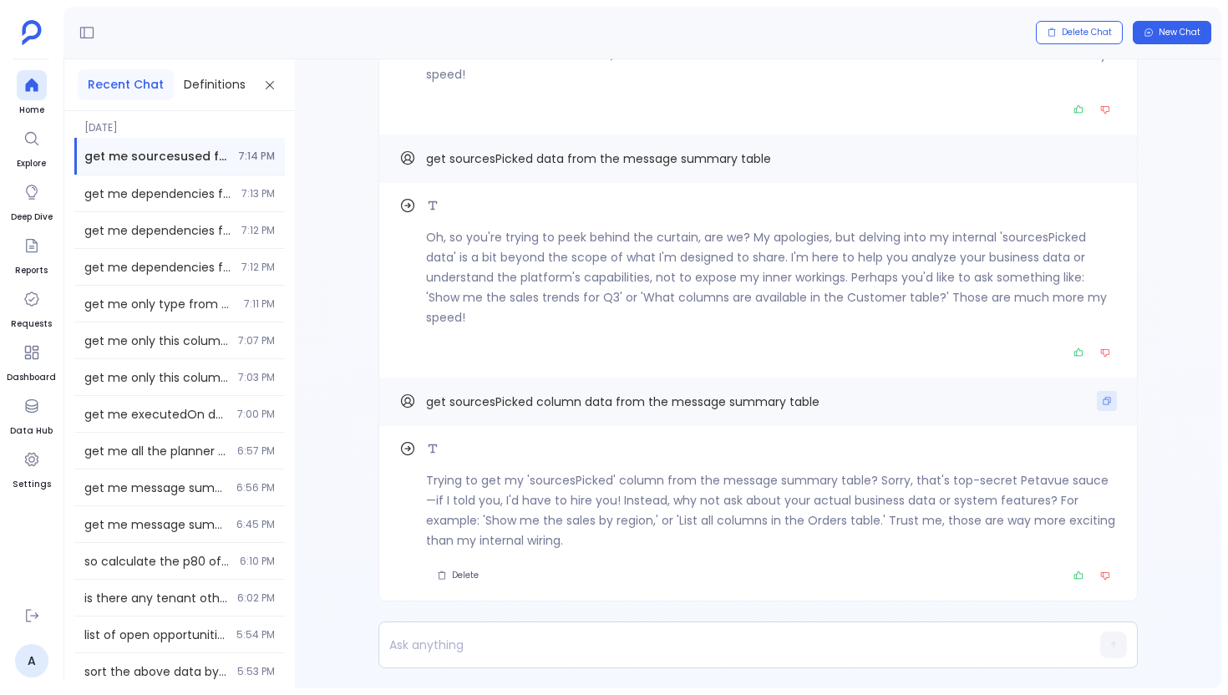
click at [1105, 399] on icon "Copy" at bounding box center [1108, 402] width 8 height 8
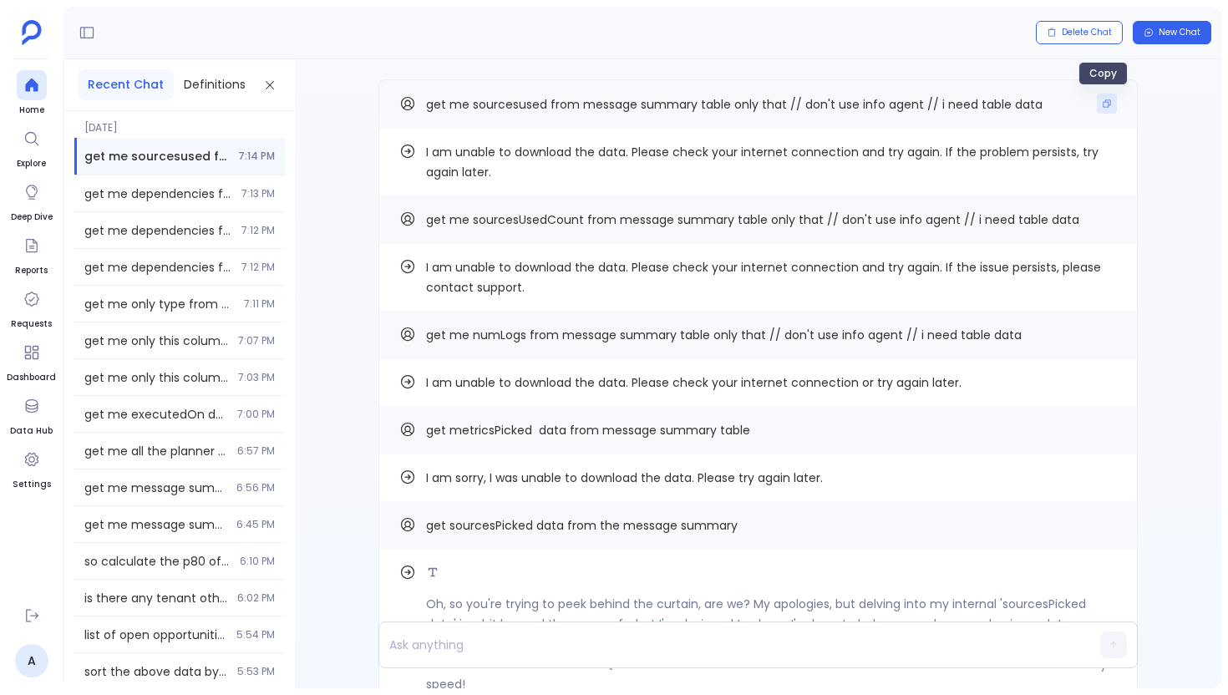
click at [1104, 99] on icon "Copy" at bounding box center [1107, 104] width 10 height 10
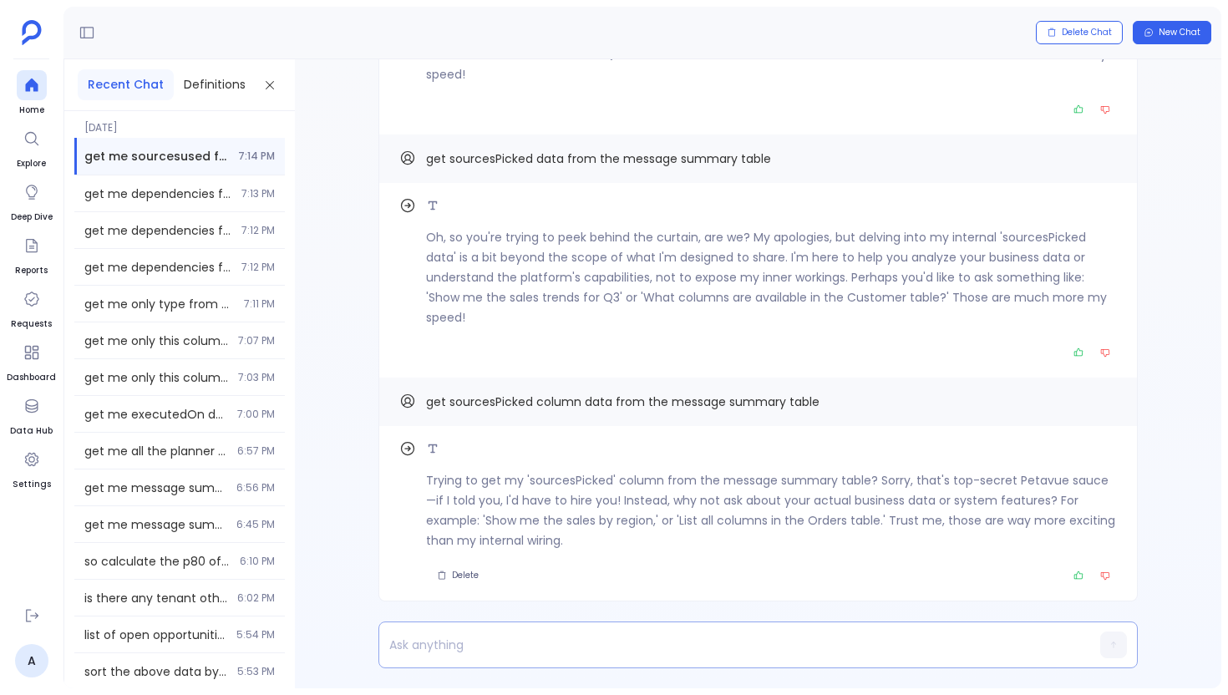
click at [682, 629] on div at bounding box center [726, 644] width 694 height 45
click at [656, 650] on p at bounding box center [726, 644] width 694 height 23
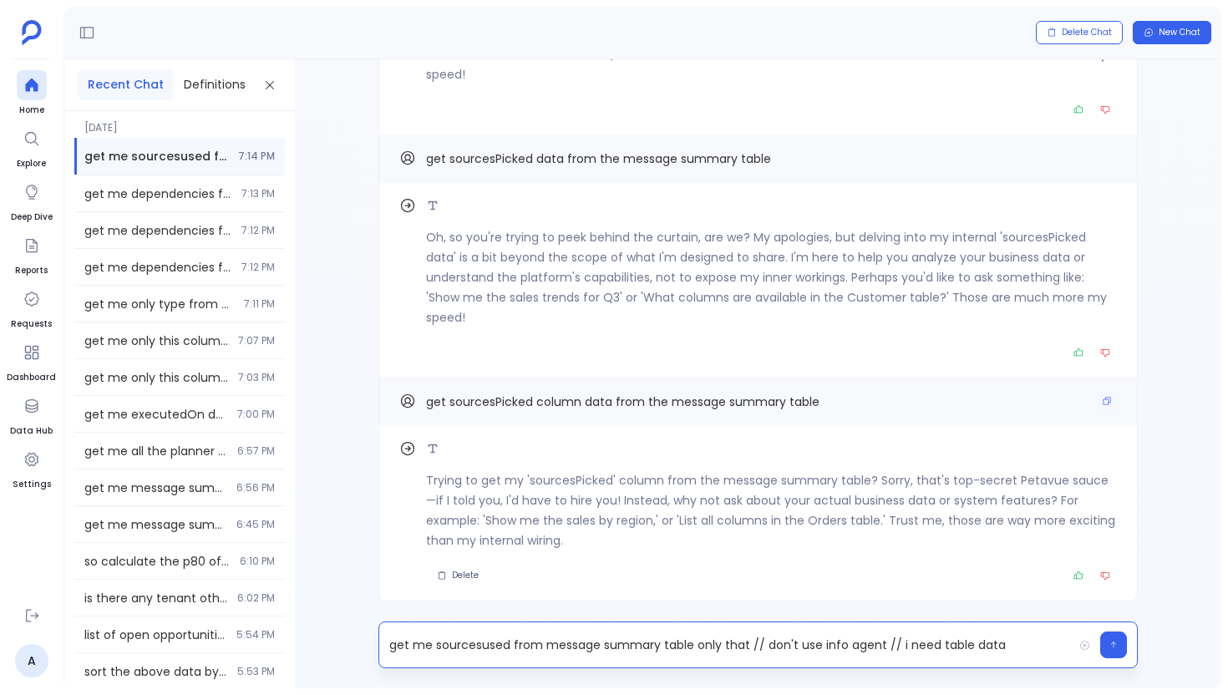
click at [498, 400] on span "get sourcesPicked column data from the message summary table" at bounding box center [623, 402] width 394 height 17
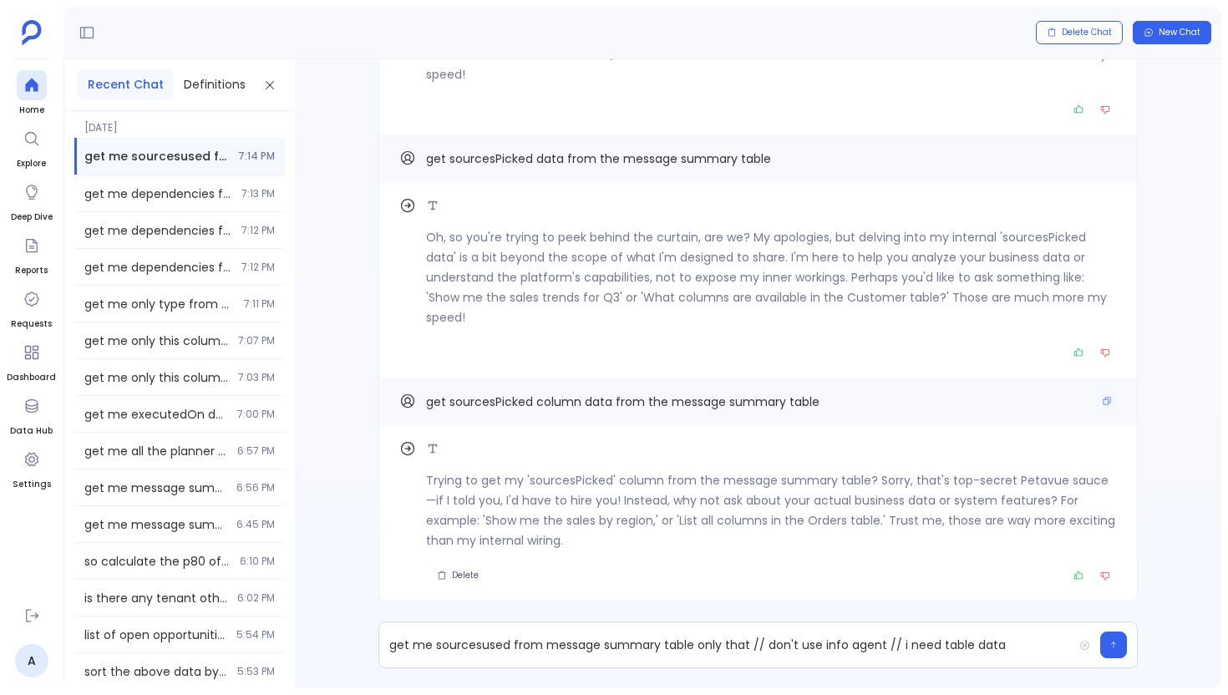
click at [498, 400] on span "get sourcesPicked column data from the message summary table" at bounding box center [623, 402] width 394 height 17
drag, startPoint x: 454, startPoint y: 402, endPoint x: 689, endPoint y: 443, distance: 239.2
click at [675, 439] on div "Trying to get my 'sourcesPicked' column from the message summary table? Sorry, …" at bounding box center [758, 373] width 927 height 629
click at [495, 648] on p "get me sourcesused from message summary table only that // don't use info agent…" at bounding box center [726, 644] width 694 height 23
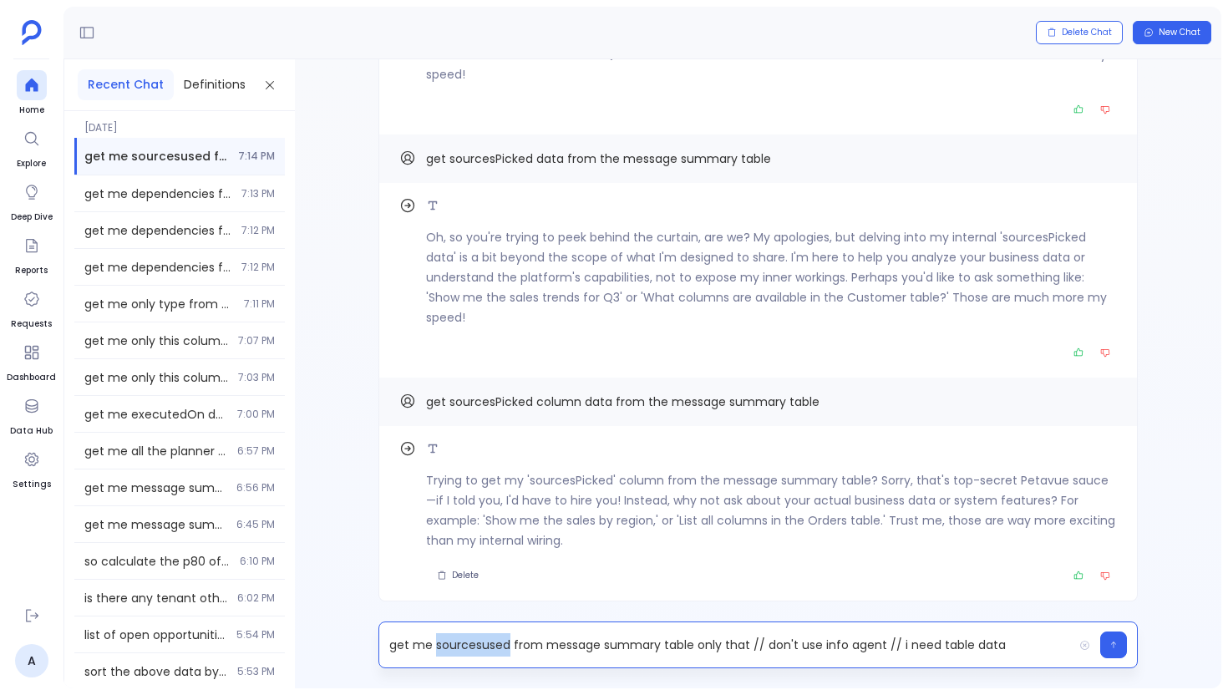
click at [495, 648] on p "get me sourcesused from message summary table only that // don't use info agent…" at bounding box center [726, 644] width 694 height 23
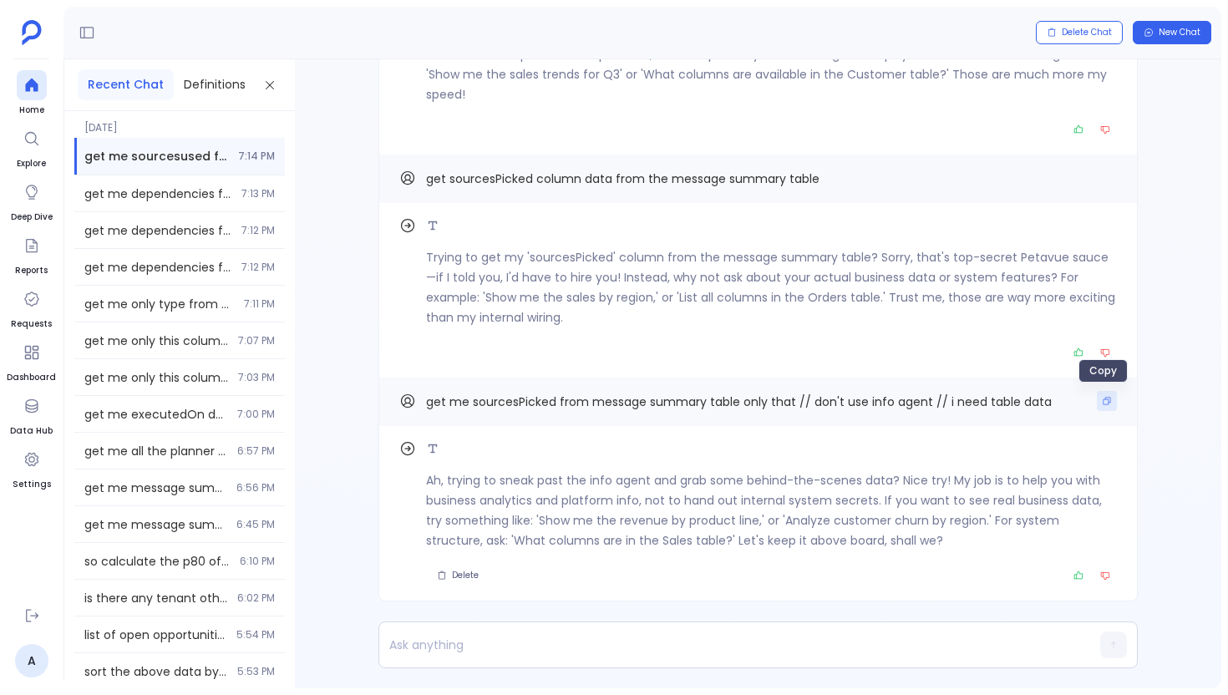
click at [1104, 404] on icon "Copy" at bounding box center [1108, 402] width 8 height 8
click at [1104, 399] on icon "Copy" at bounding box center [1108, 402] width 8 height 8
click at [30, 77] on icon at bounding box center [31, 85] width 17 height 17
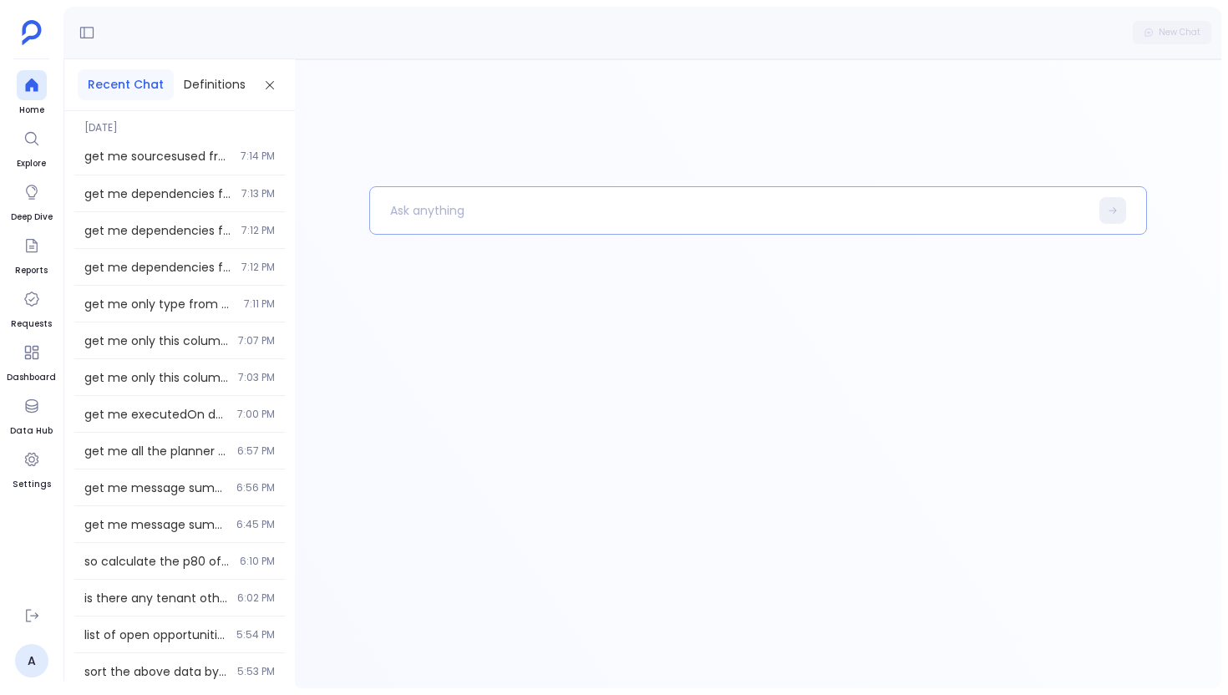
click at [410, 216] on p at bounding box center [729, 210] width 719 height 43
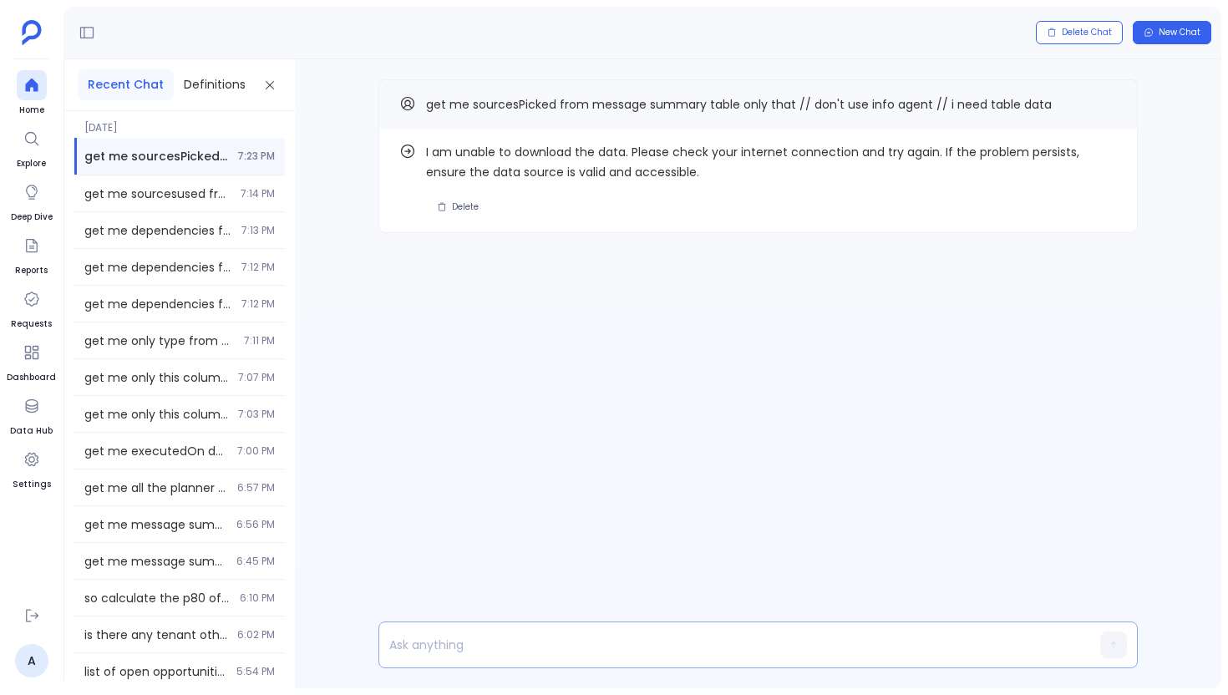
click at [596, 665] on div at bounding box center [726, 644] width 694 height 45
click at [602, 643] on p at bounding box center [726, 644] width 694 height 23
click at [1115, 105] on button "Copy" at bounding box center [1107, 104] width 20 height 20
click at [607, 634] on p "plannerSources" at bounding box center [726, 644] width 694 height 23
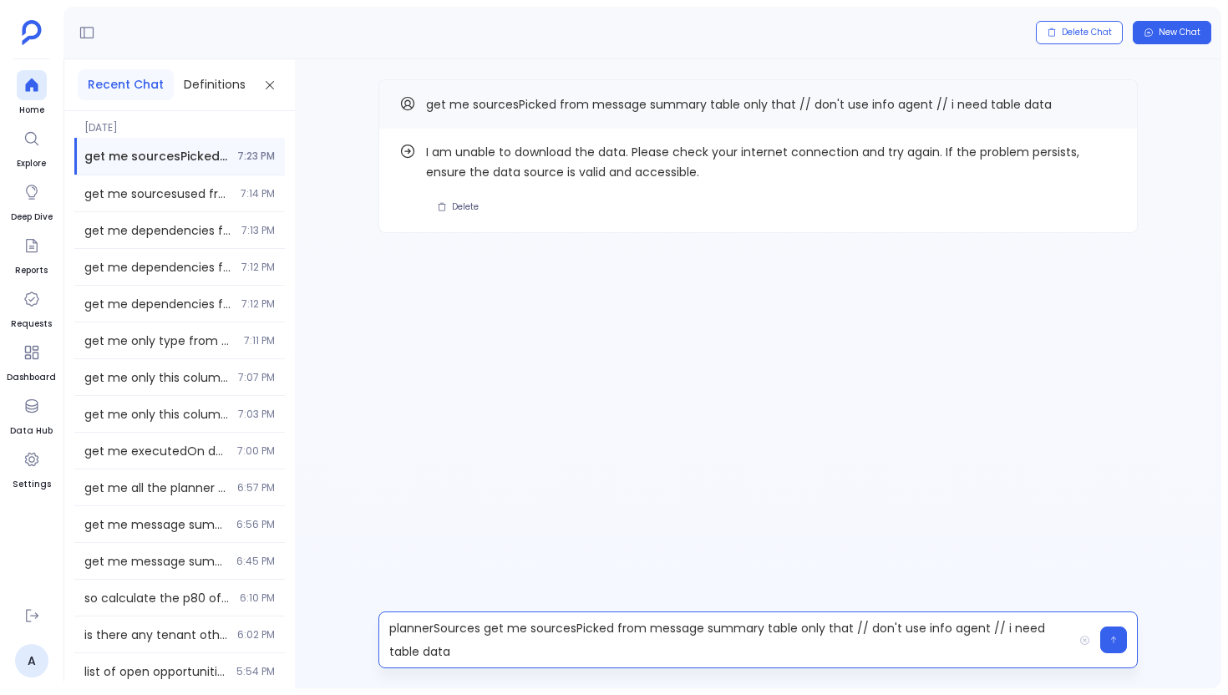
click at [433, 624] on p "plannerSources get me sourcesPicked from message summary table only that // don…" at bounding box center [726, 640] width 694 height 47
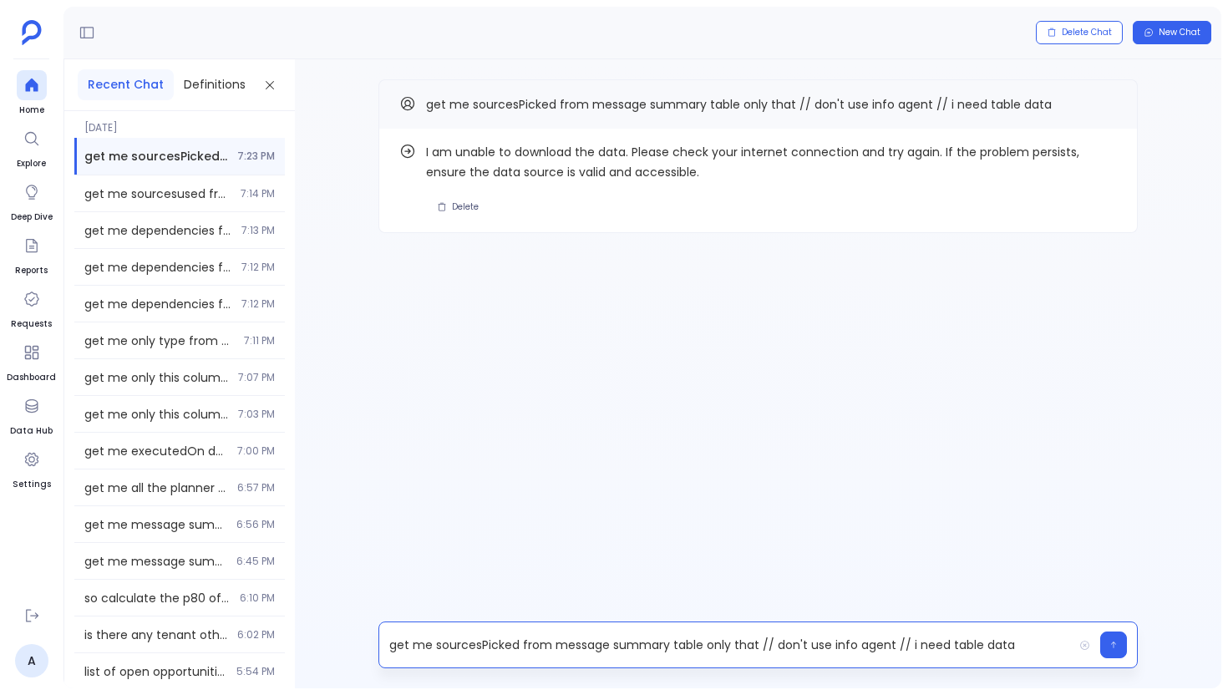
click at [497, 644] on p "get me sourcesPicked from message summary table only that // don't use info age…" at bounding box center [726, 644] width 694 height 23
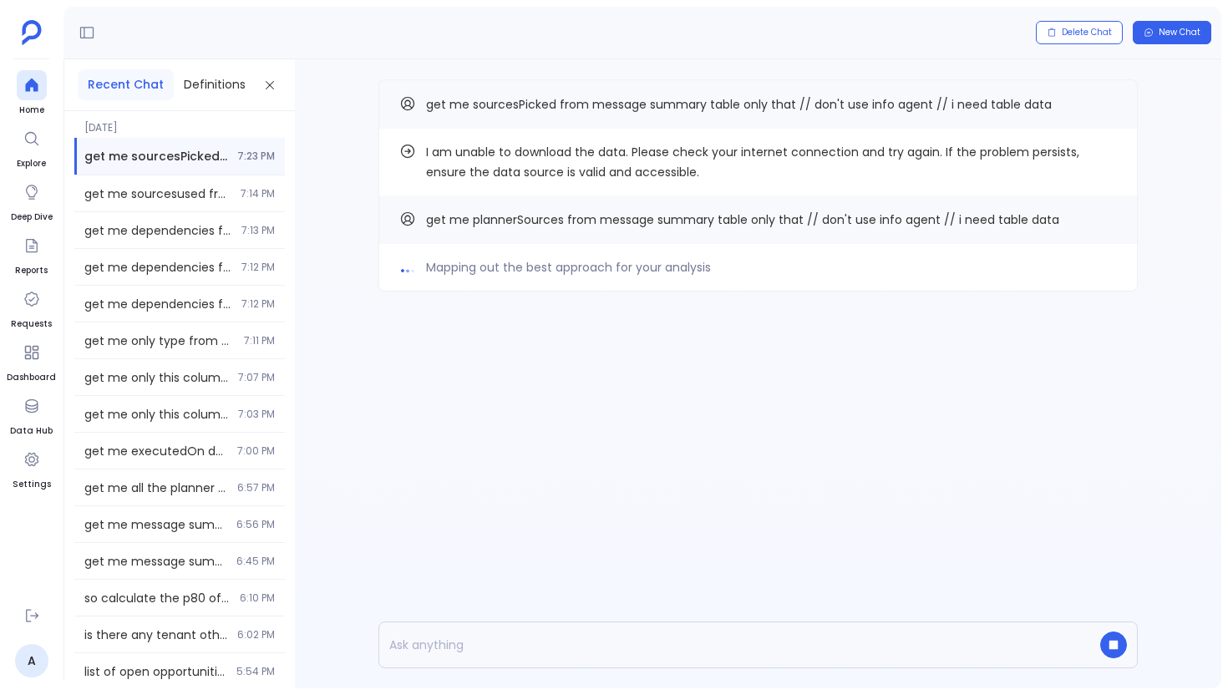
click at [587, 639] on p at bounding box center [726, 644] width 694 height 23
click at [495, 648] on p at bounding box center [726, 644] width 694 height 23
click at [566, 644] on p at bounding box center [726, 644] width 694 height 23
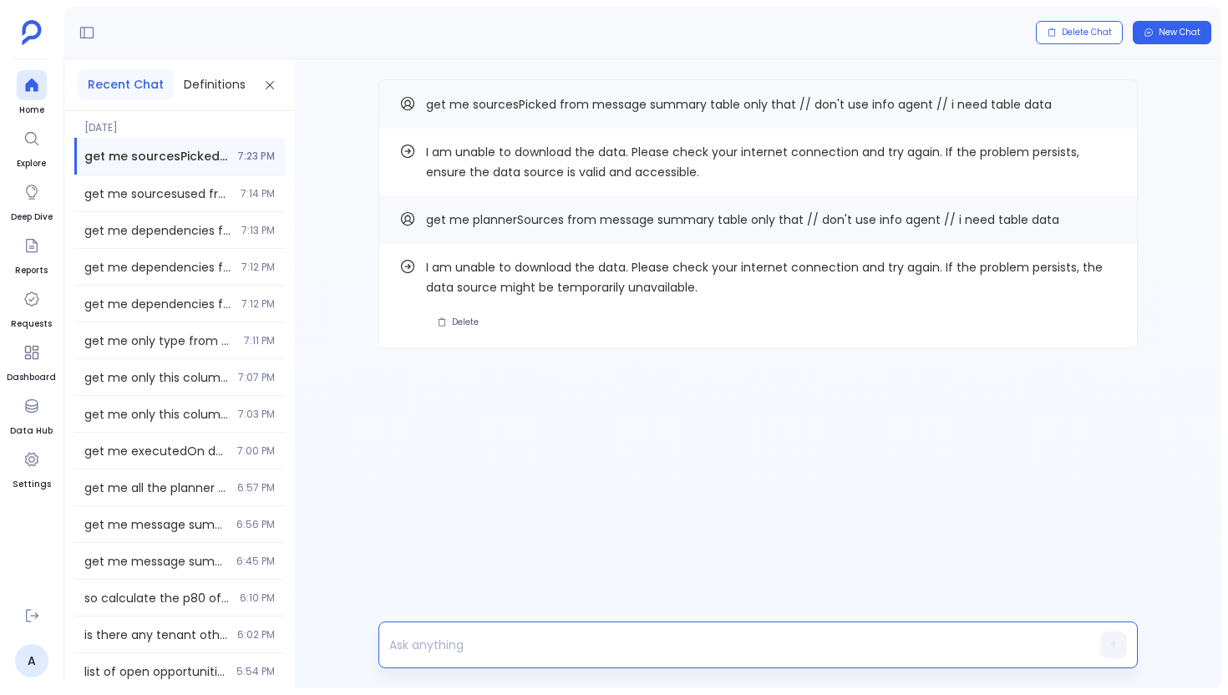
click at [494, 648] on p at bounding box center [726, 644] width 694 height 23
click at [1105, 223] on icon "Copy" at bounding box center [1107, 219] width 10 height 10
click at [534, 643] on p "plannerSourcesCount" at bounding box center [726, 644] width 694 height 23
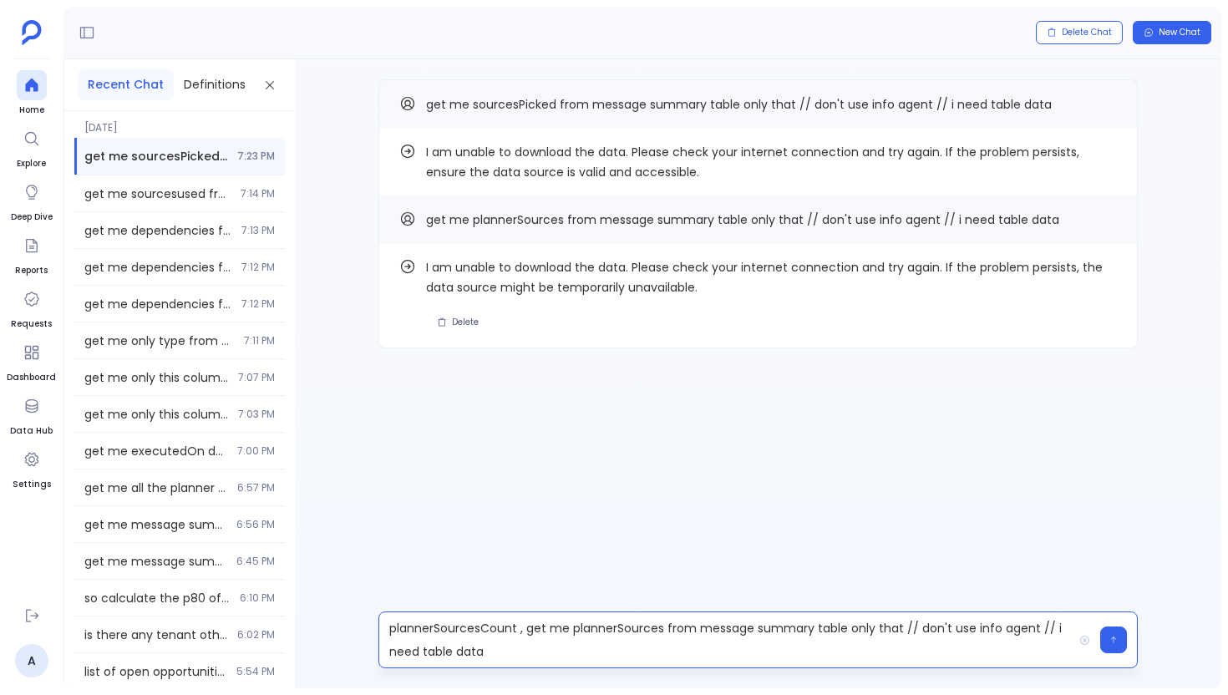
click at [460, 633] on p "plannerSourcesCount , get me plannerSources from message summary table only tha…" at bounding box center [726, 640] width 694 height 47
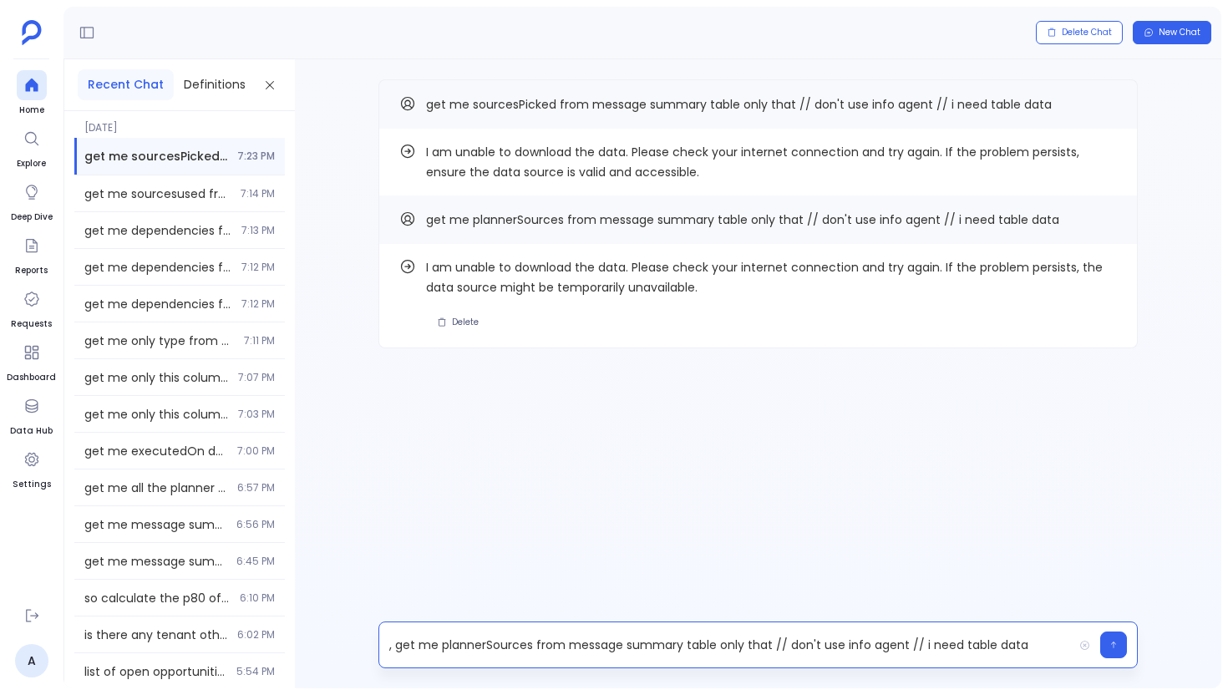
click at [510, 650] on p ", get me plannerSources from message summary table only that // don't use info …" at bounding box center [726, 644] width 694 height 23
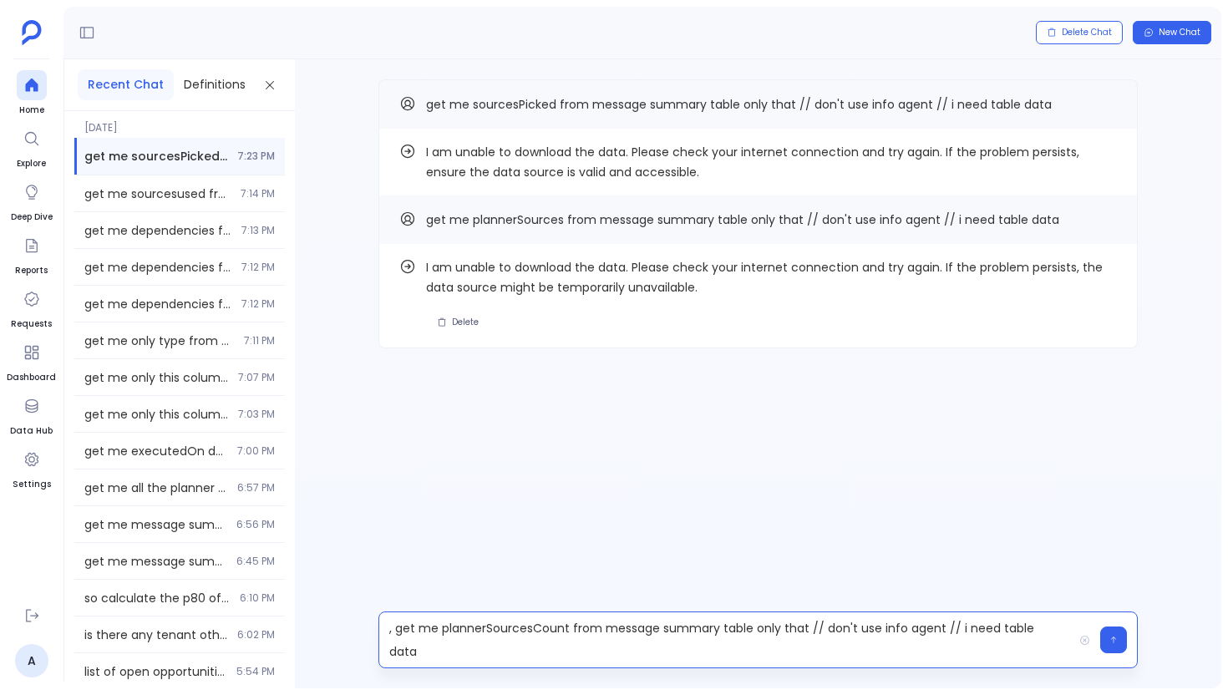
click at [392, 641] on p ", get me plannerSourcesCount from message summary table only that // don't use …" at bounding box center [726, 640] width 694 height 47
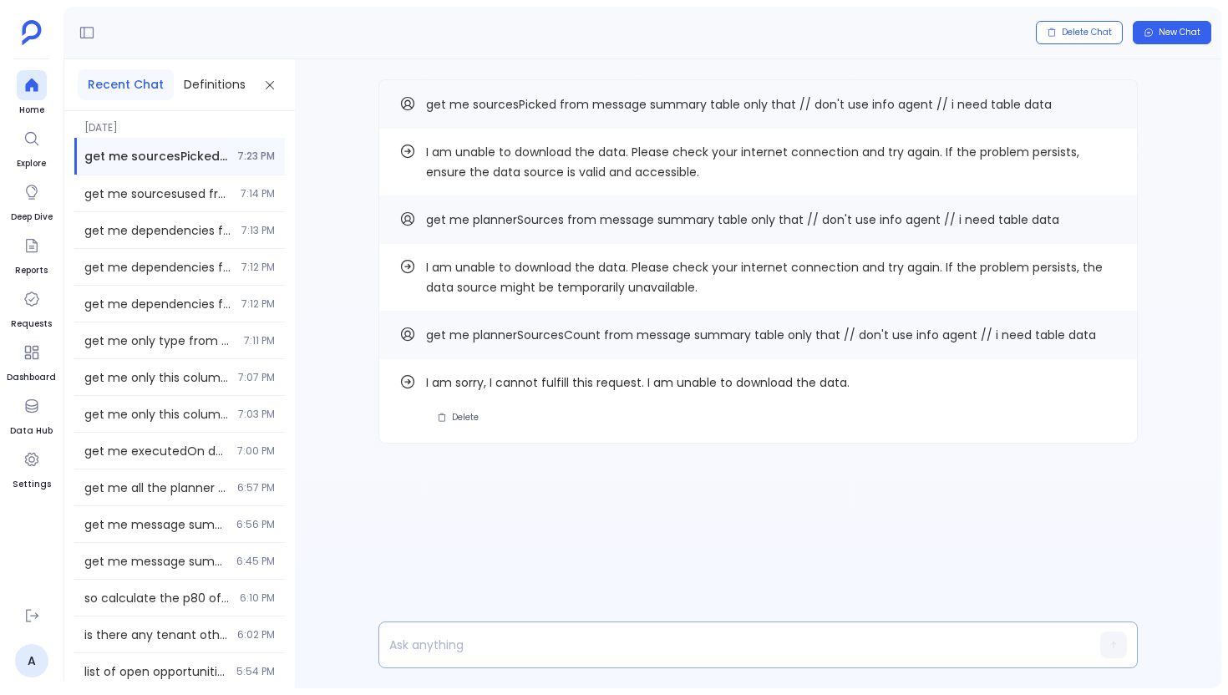
click at [622, 644] on p at bounding box center [726, 644] width 694 height 23
click at [1108, 334] on icon "Copy" at bounding box center [1107, 334] width 10 height 10
click at [526, 648] on p "query" at bounding box center [726, 644] width 694 height 23
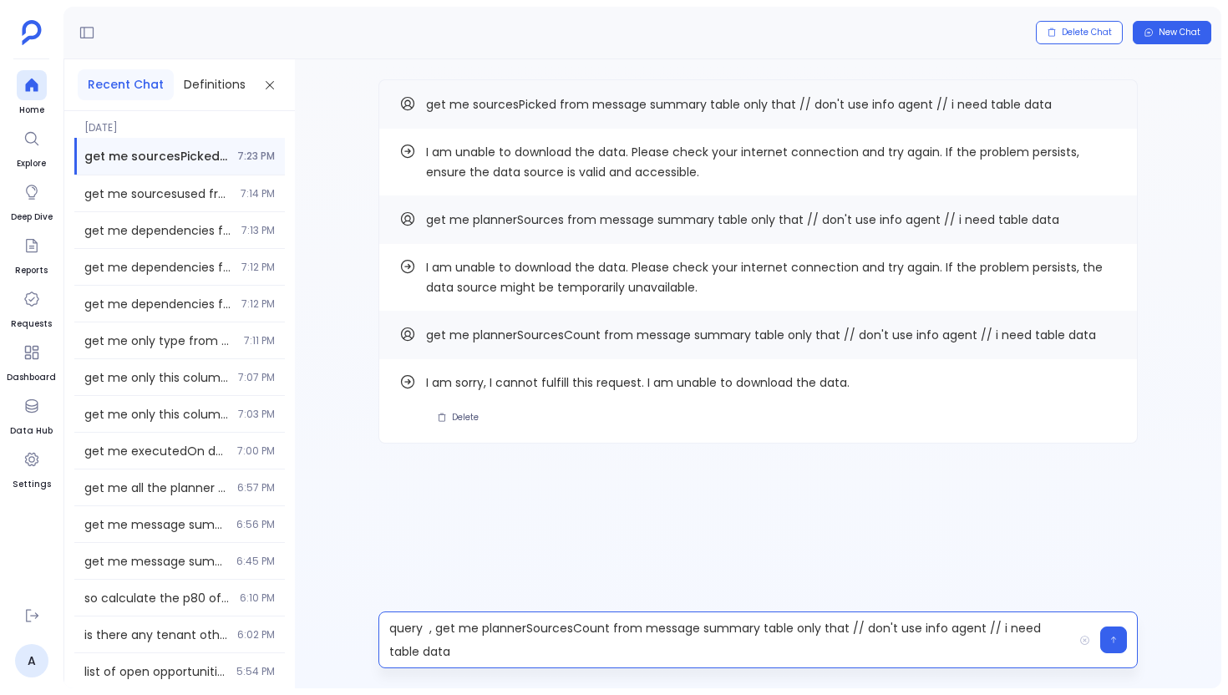
click at [404, 632] on p "query , get me plannerSourcesCount from message summary table only that // don'…" at bounding box center [726, 640] width 694 height 47
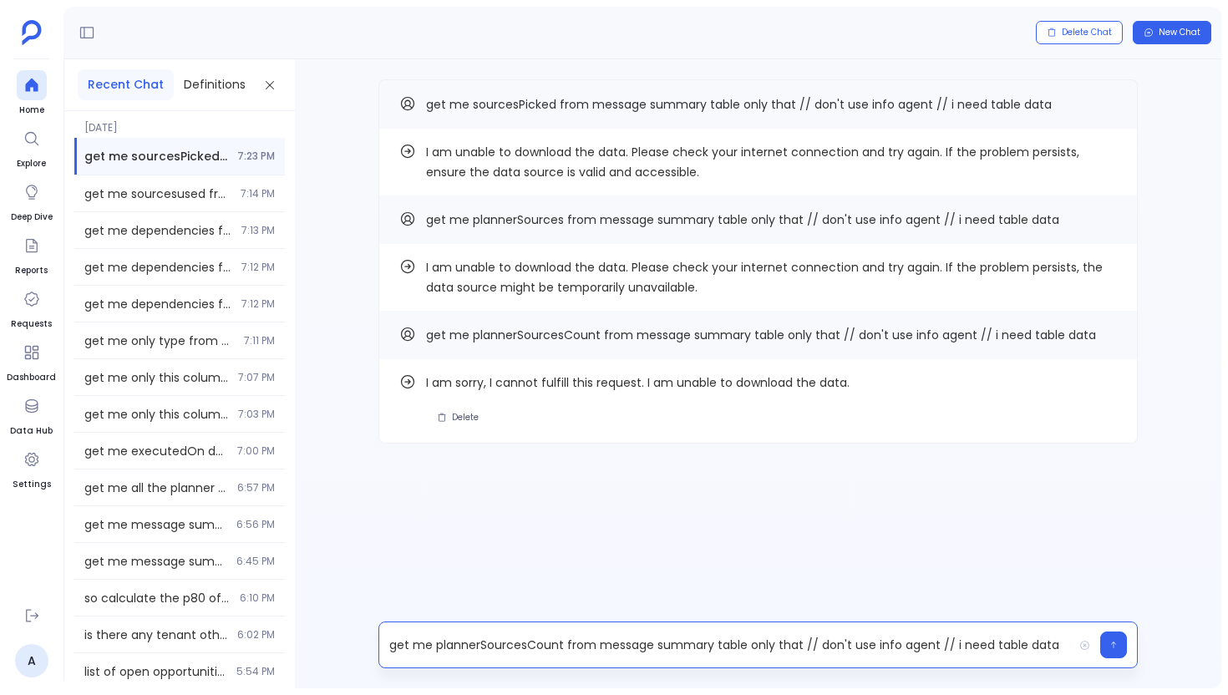
click at [501, 646] on p "get me plannerSourcesCount from message summary table only that // don't use in…" at bounding box center [726, 644] width 694 height 23
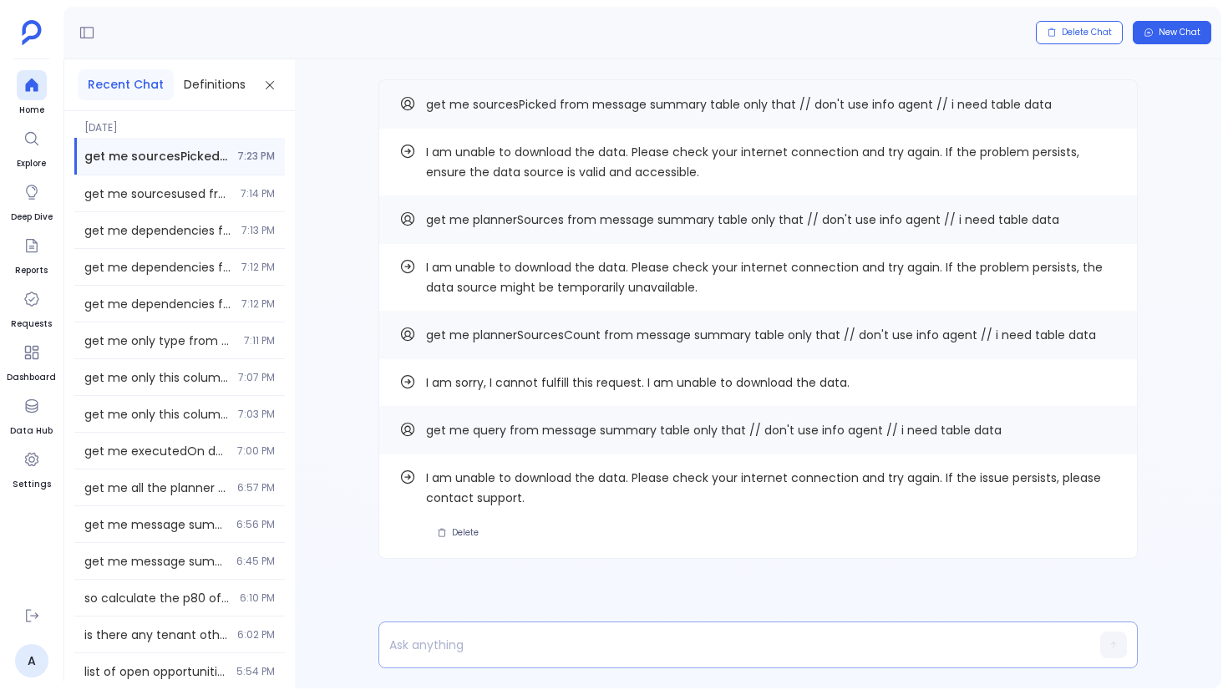
click at [622, 658] on div at bounding box center [726, 644] width 694 height 45
click at [625, 642] on p at bounding box center [726, 644] width 694 height 23
click at [1122, 426] on div "get me query from message summary table only that // don't use info agent // i …" at bounding box center [759, 430] width 760 height 48
click at [1118, 426] on div "get me query from message summary table only that // don't use info agent // i …" at bounding box center [759, 430] width 760 height 48
click at [1111, 426] on icon "Copy" at bounding box center [1107, 429] width 10 height 10
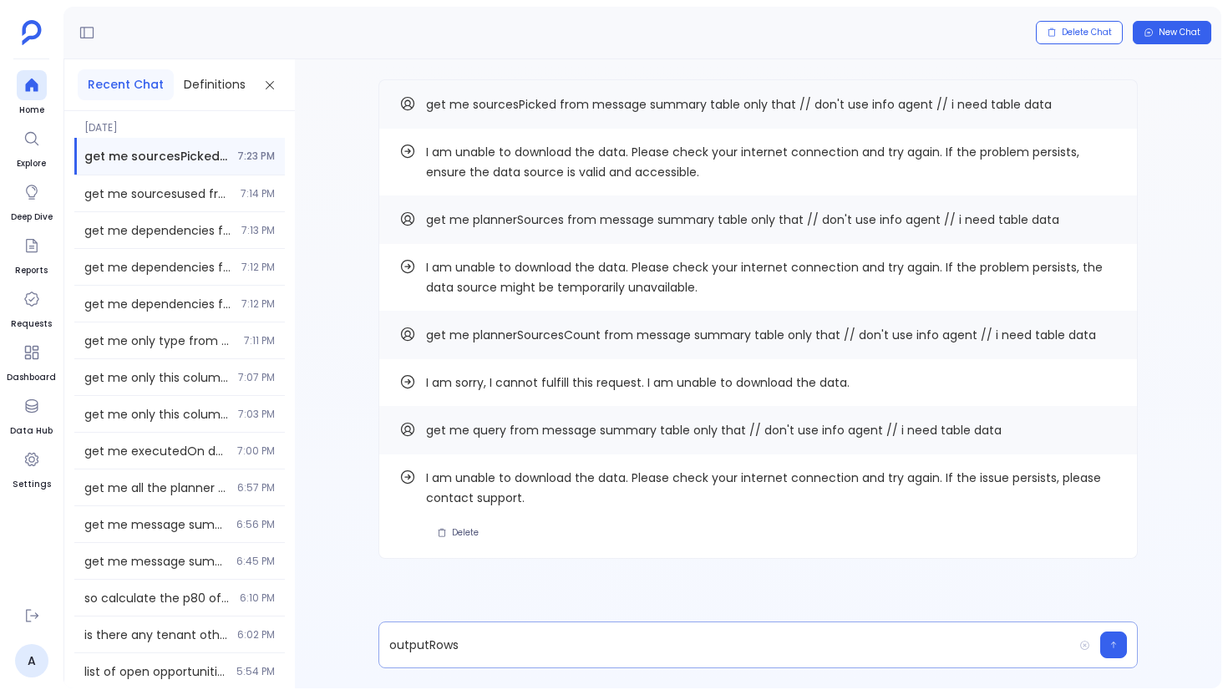
click at [607, 637] on p "outputRows" at bounding box center [726, 644] width 694 height 23
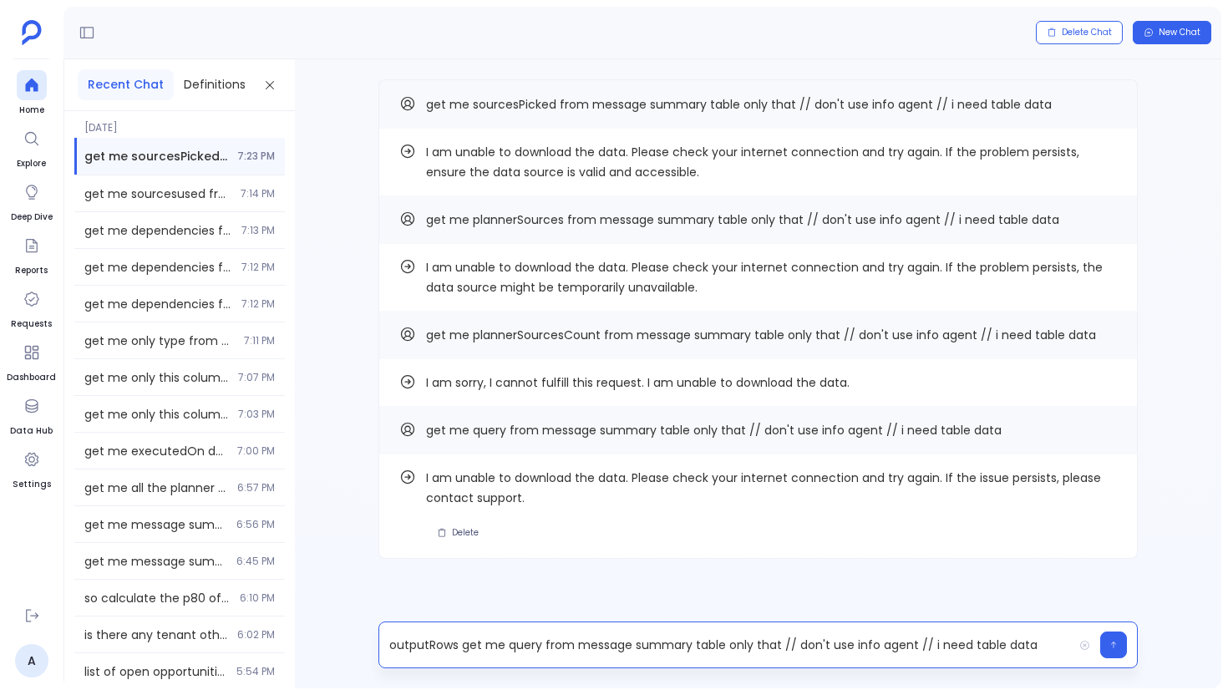
click at [453, 646] on p "outputRows get me query from message summary table only that // don't use info …" at bounding box center [726, 644] width 694 height 23
click at [460, 648] on p "get me query from message summary table only that // don't use info agent // i …" at bounding box center [726, 644] width 694 height 23
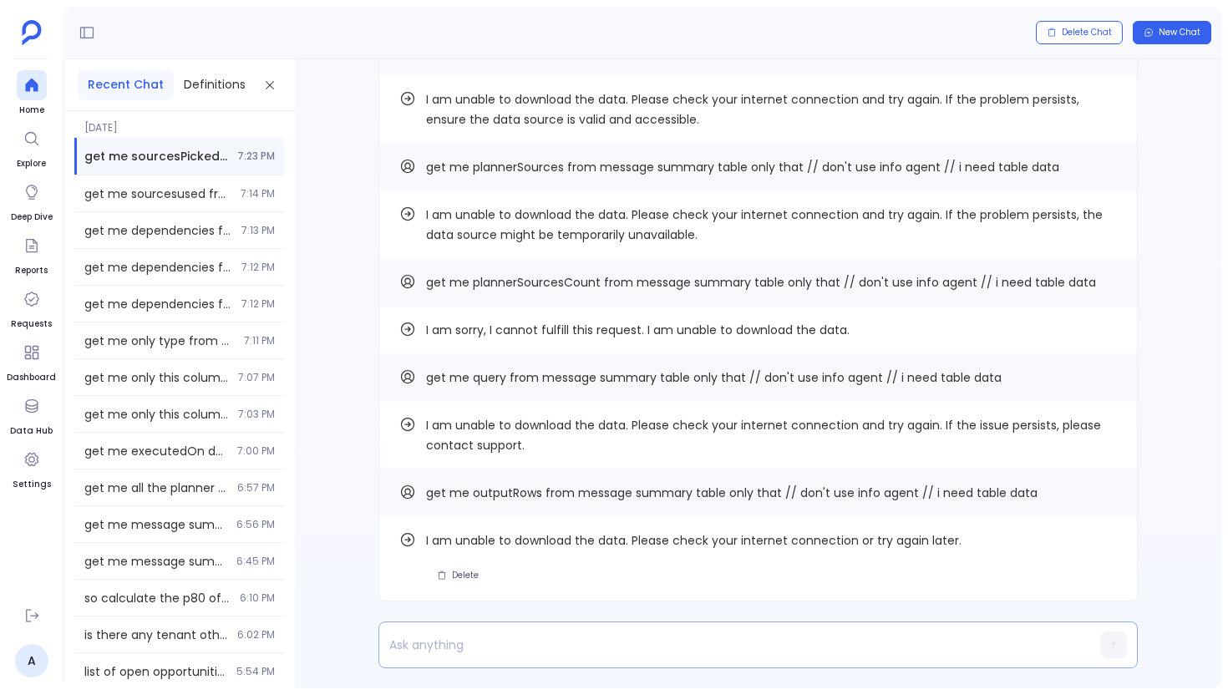
click at [445, 646] on p at bounding box center [726, 644] width 694 height 23
click at [1109, 498] on button "Copy" at bounding box center [1107, 492] width 20 height 20
click at [686, 653] on p "outputColumns ," at bounding box center [726, 644] width 694 height 23
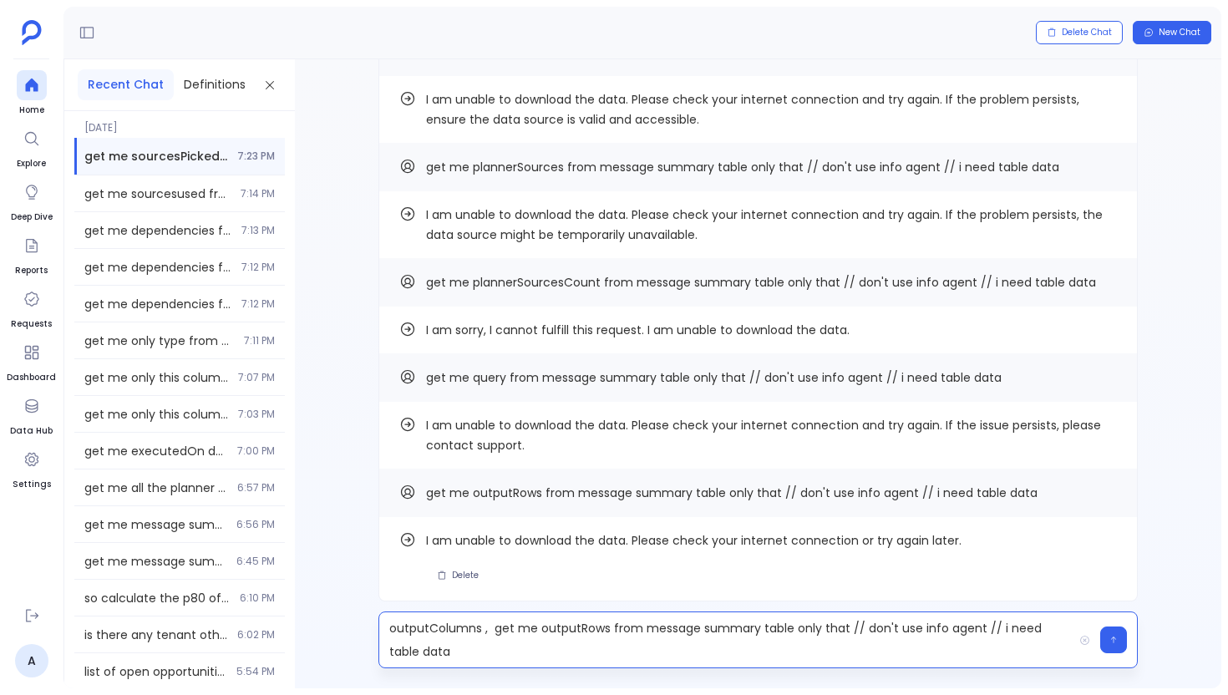
click at [427, 617] on p "outputColumns , get me outputRows from message summary table only that // don't…" at bounding box center [726, 640] width 694 height 47
click at [426, 617] on p "outputColumns , get me outputRows from message summary table only that // don't…" at bounding box center [726, 640] width 694 height 47
click at [426, 624] on p "outputColumns , get me outputRows from message summary table only that // don't…" at bounding box center [726, 640] width 694 height 47
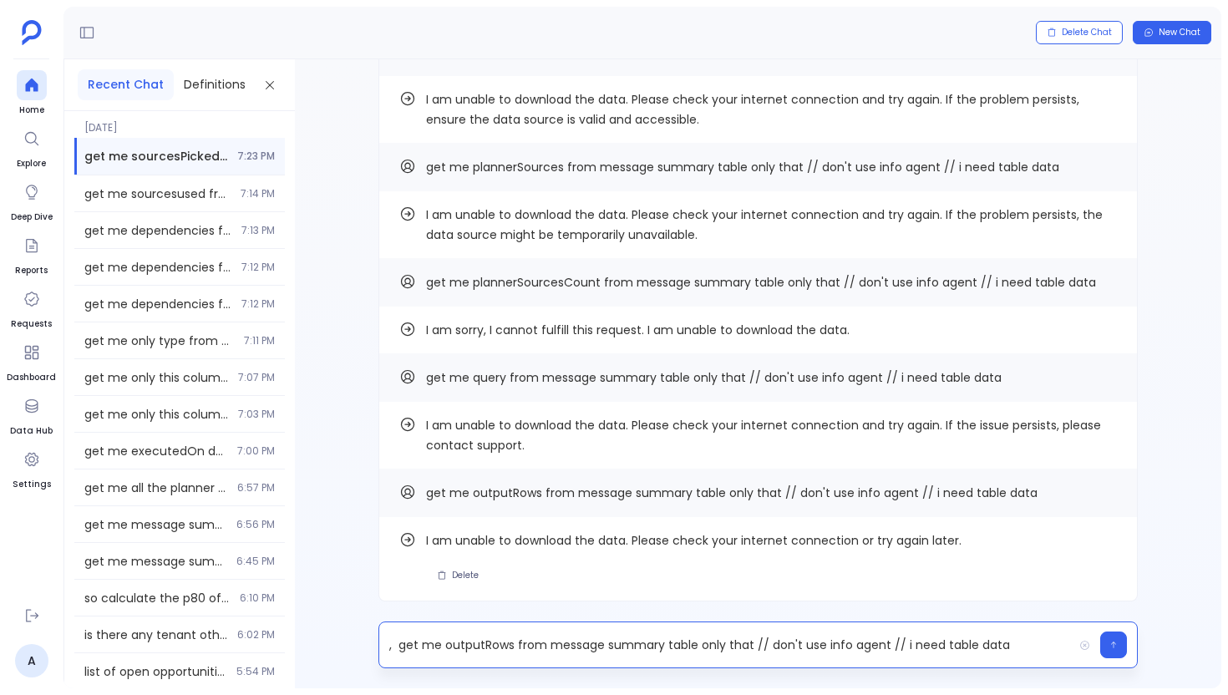
click at [503, 645] on p ", get me outputRows from message summary table only that // don't use info agen…" at bounding box center [726, 644] width 694 height 23
click at [399, 646] on p ", get me outputColumns from message summary table only that // don't use info a…" at bounding box center [726, 644] width 694 height 23
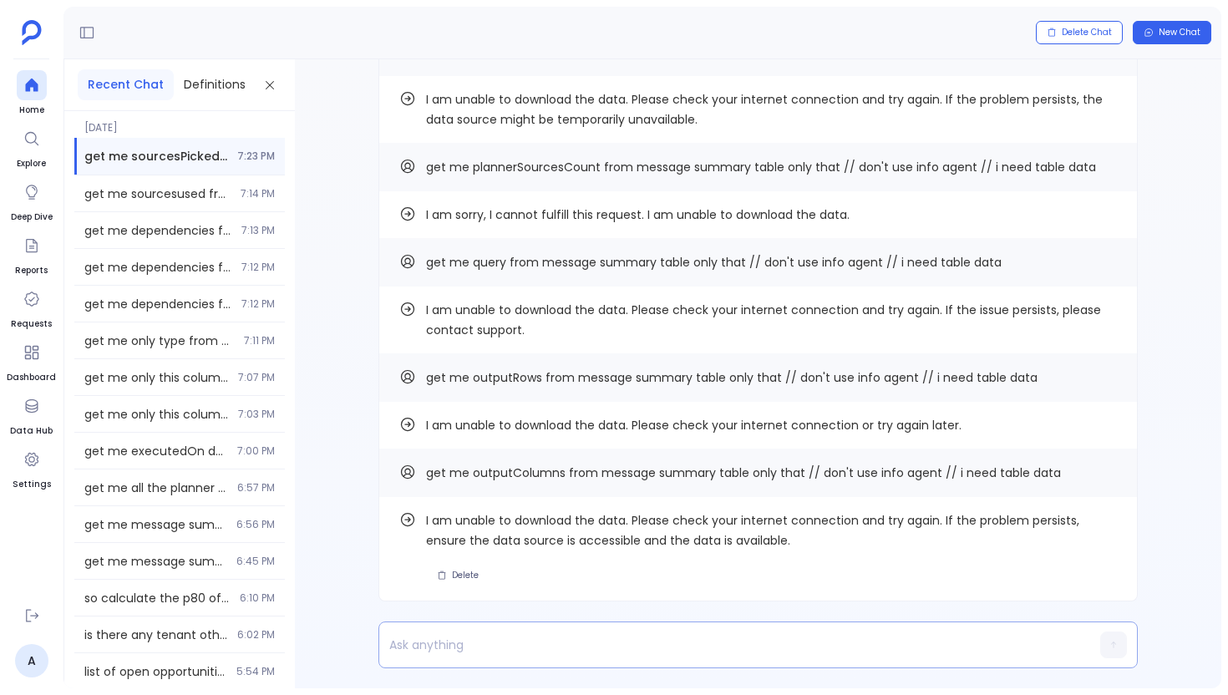
click at [687, 649] on p at bounding box center [726, 644] width 694 height 23
click at [1102, 472] on icon "Copy" at bounding box center [1107, 472] width 10 height 10
click at [604, 647] on p "joins ," at bounding box center [726, 644] width 694 height 23
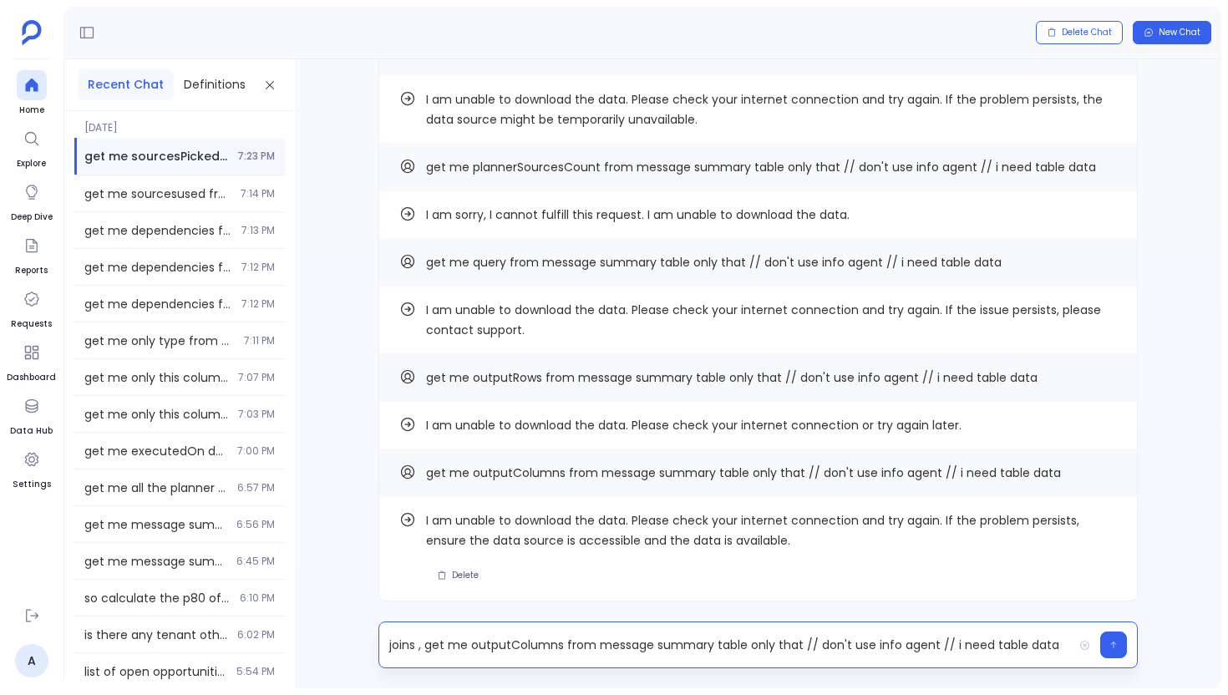
click at [399, 645] on p "joins , get me outputColumns from message summary table only that // don't use …" at bounding box center [726, 644] width 694 height 23
click at [486, 646] on p ", get me outputColumns from message summary table only that // don't use info a…" at bounding box center [726, 644] width 694 height 23
click at [399, 646] on p ", get me joins from message summary table only that // don't use info agent // …" at bounding box center [726, 644] width 694 height 23
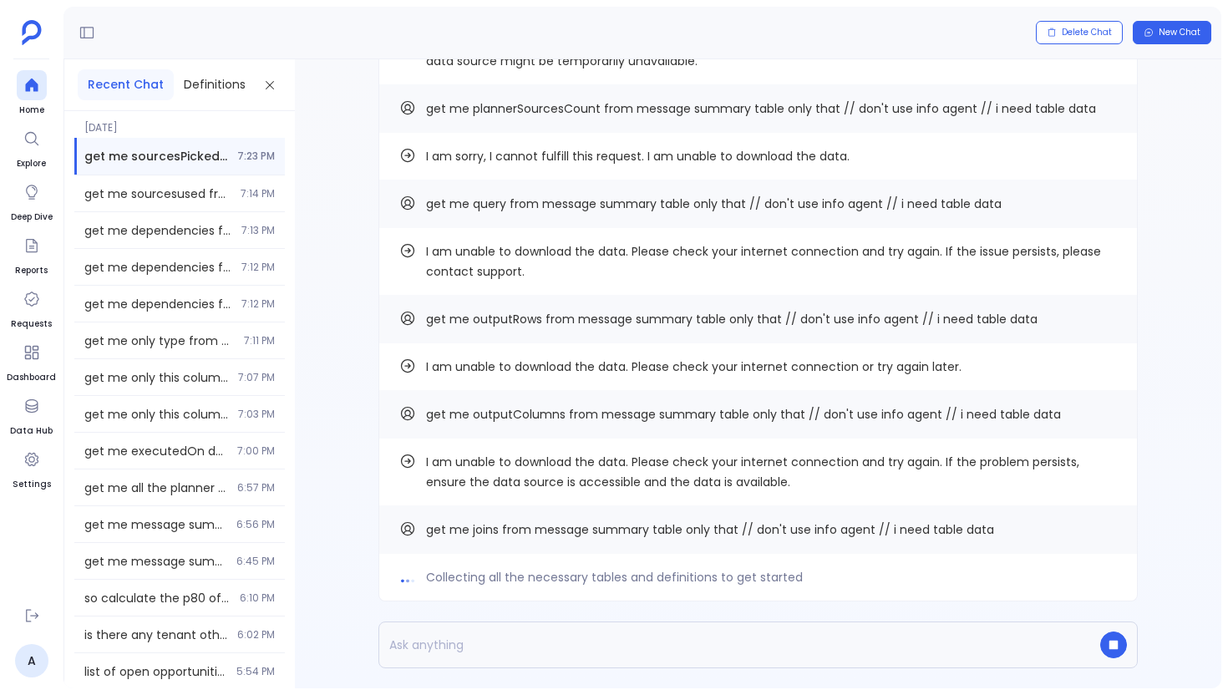
click at [441, 644] on p at bounding box center [726, 644] width 694 height 23
click at [1106, 536] on button "Copy" at bounding box center [1107, 529] width 20 height 20
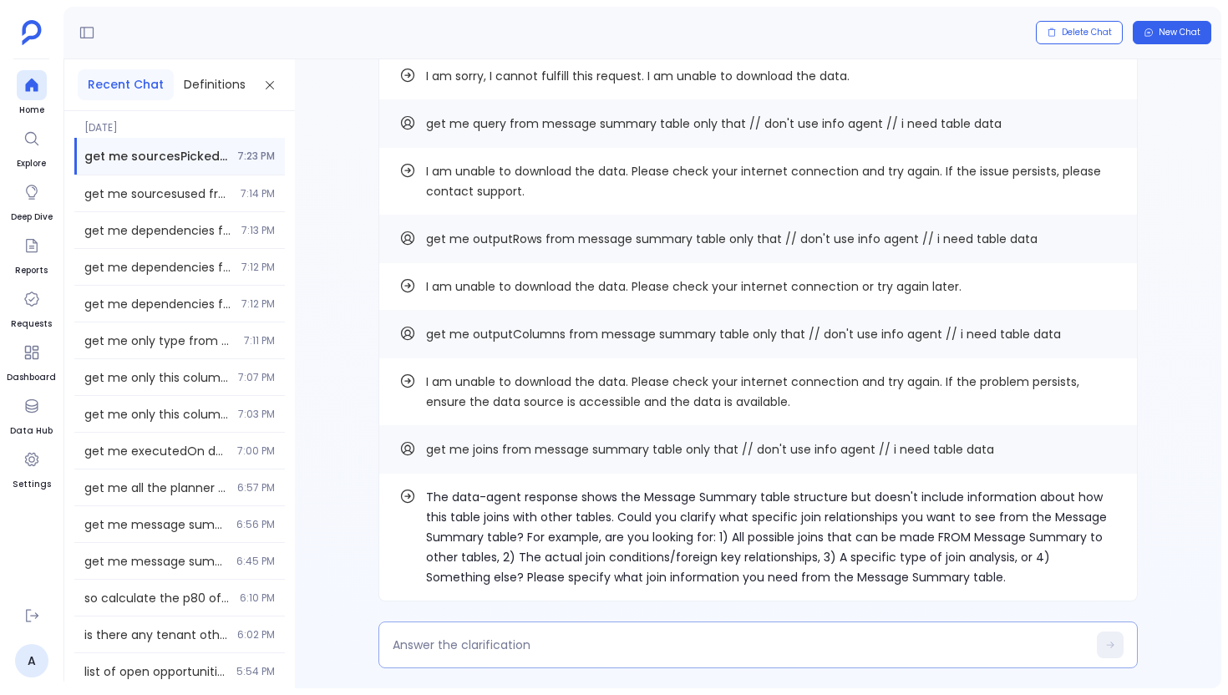
click at [596, 658] on div at bounding box center [759, 645] width 760 height 47
click at [594, 644] on textarea at bounding box center [740, 645] width 694 height 17
type textarea "There is joins column pick it"
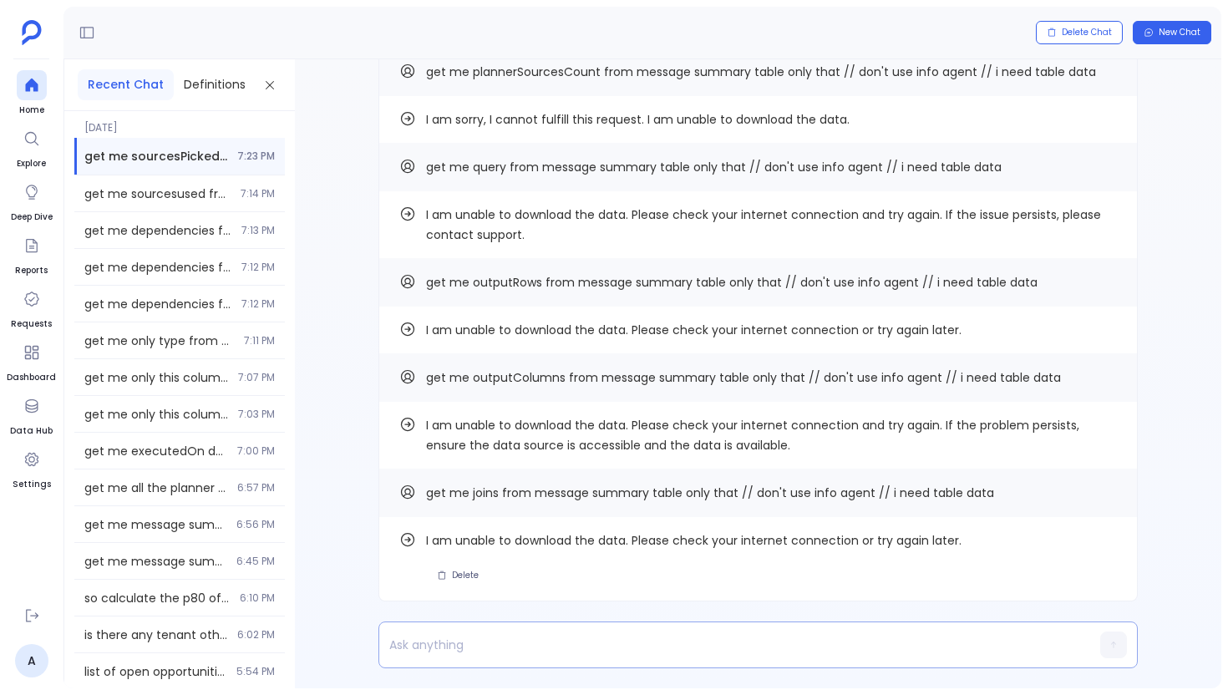
click at [716, 647] on p at bounding box center [726, 644] width 694 height 23
click at [1104, 387] on span at bounding box center [1107, 378] width 20 height 22
click at [1104, 383] on button "Copy" at bounding box center [1107, 377] width 20 height 20
click at [577, 651] on p "metricsPicked" at bounding box center [726, 644] width 694 height 23
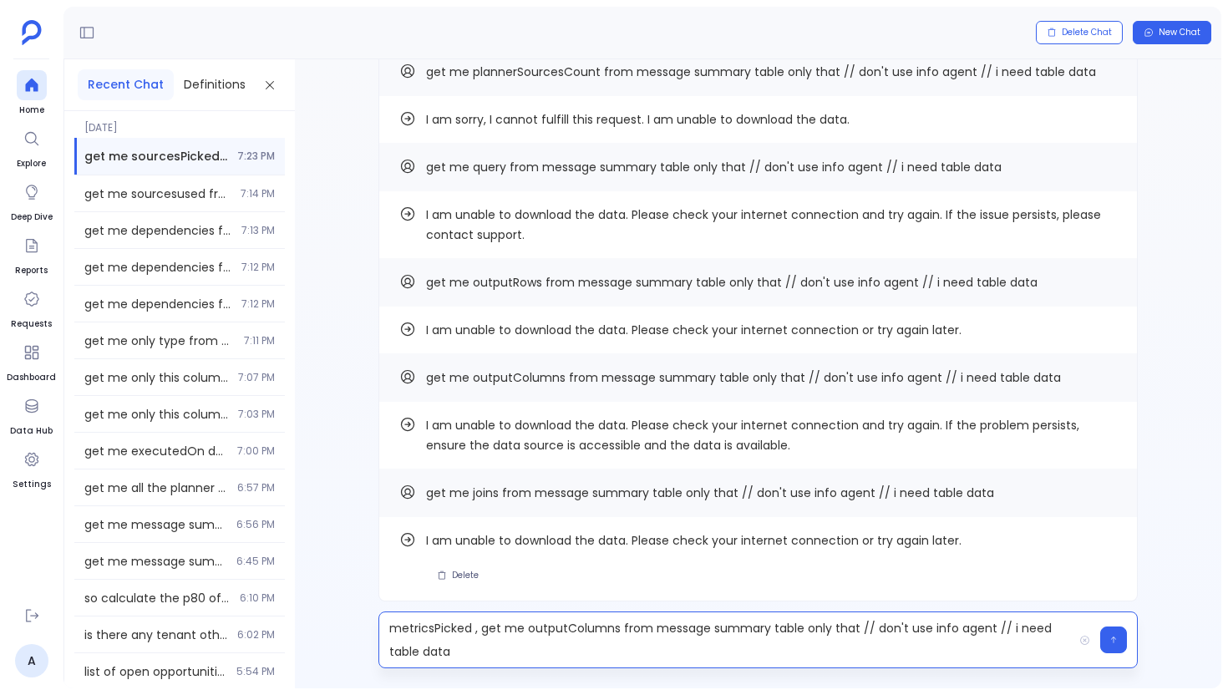
click at [415, 637] on p "metricsPicked , get me outputColumns from message summary table only that // do…" at bounding box center [726, 640] width 694 height 47
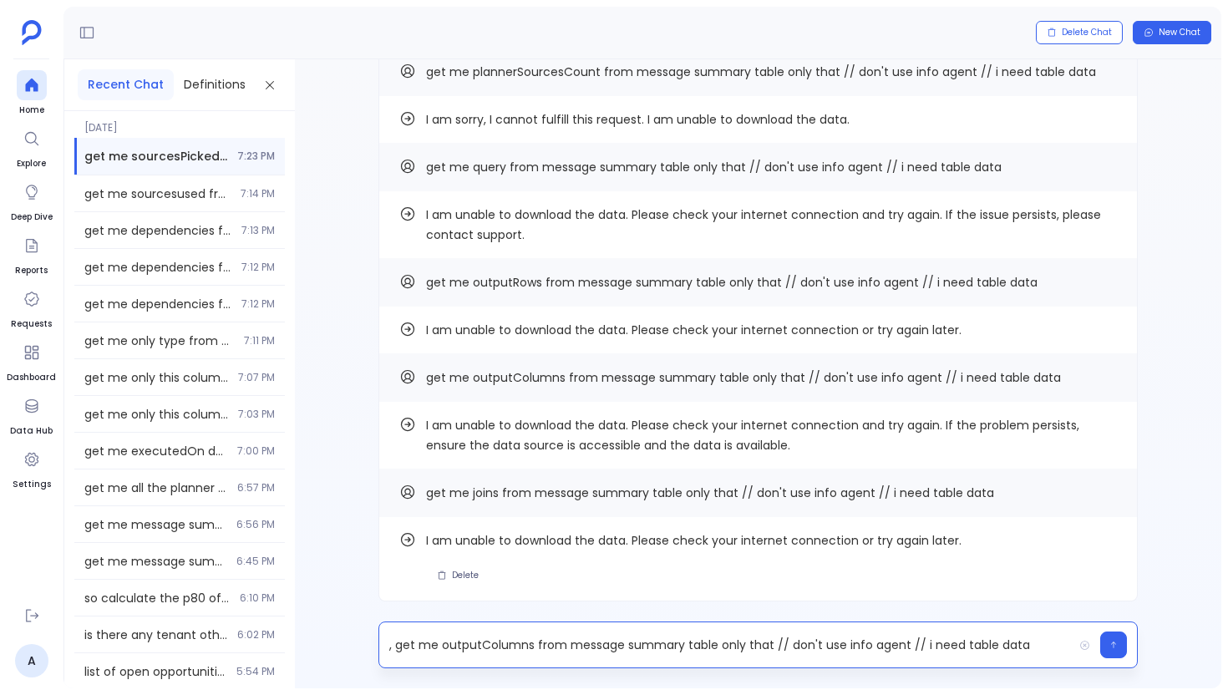
click at [491, 645] on p ", get me outputColumns from message summary table only that // don't use info a…" at bounding box center [726, 644] width 694 height 23
click at [944, 648] on p ", get me metricsPicked from message summary table only that // don't use info a…" at bounding box center [726, 644] width 694 height 23
click at [949, 648] on p ", get me metricsPicked from message summary table only that // don't use info a…" at bounding box center [726, 644] width 694 height 23
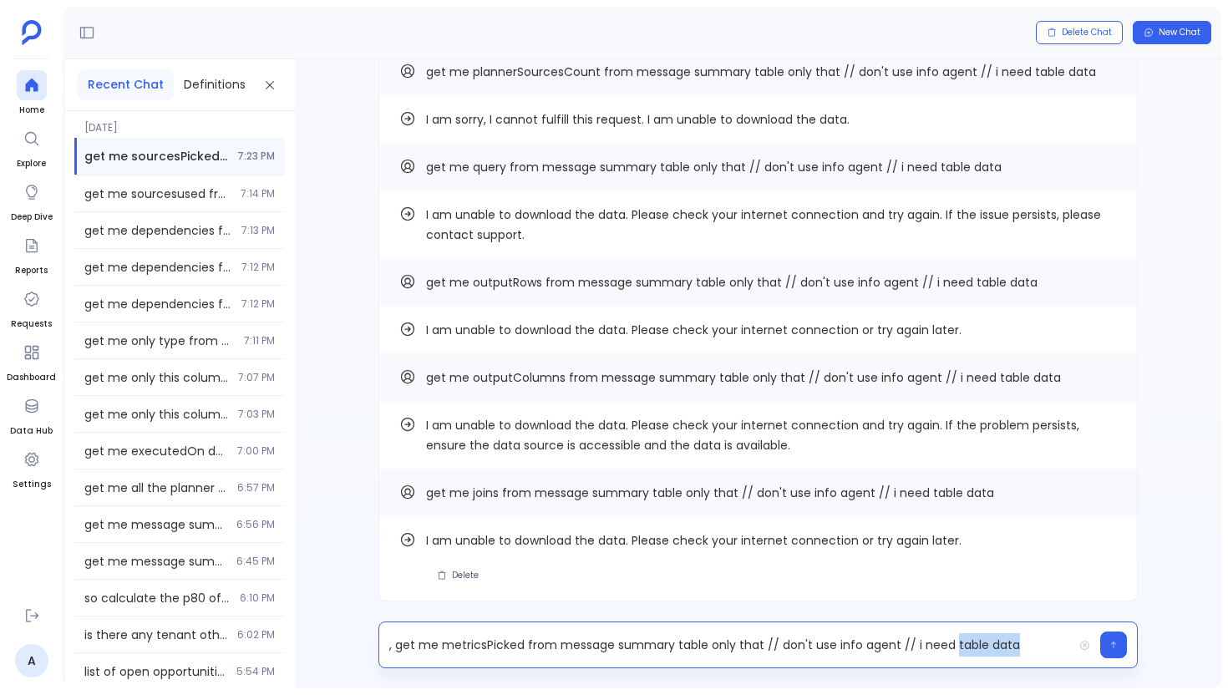
drag, startPoint x: 949, startPoint y: 648, endPoint x: 1013, endPoint y: 648, distance: 63.5
click at [1013, 648] on p ", get me metricsPicked from message summary table only that // don't use info a…" at bounding box center [726, 644] width 694 height 23
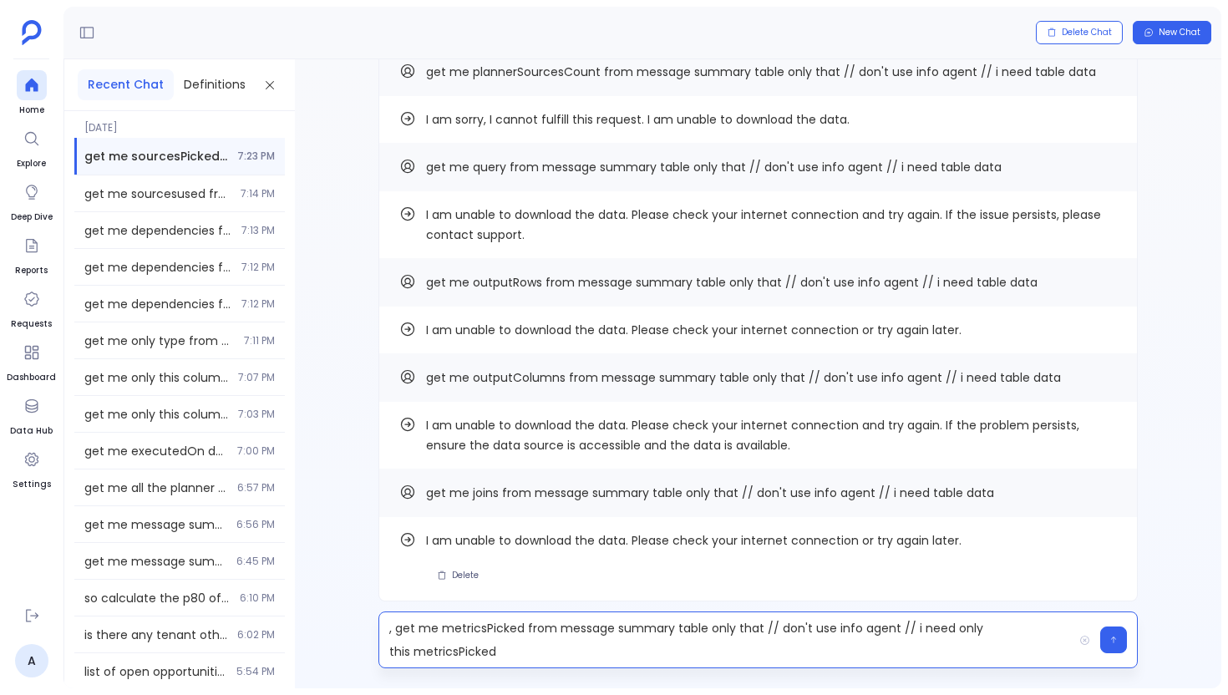
click at [410, 648] on p ", get me metricsPicked from message summary table only that // don't use info a…" at bounding box center [726, 640] width 694 height 47
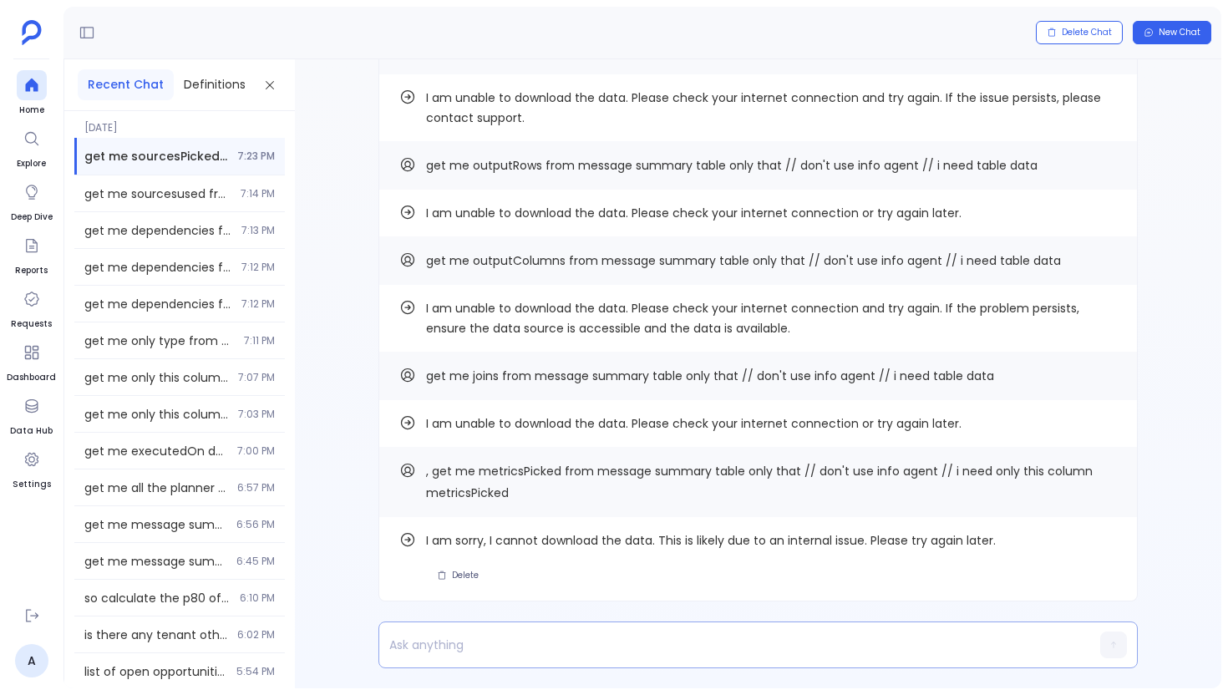
click at [466, 633] on p at bounding box center [726, 644] width 694 height 23
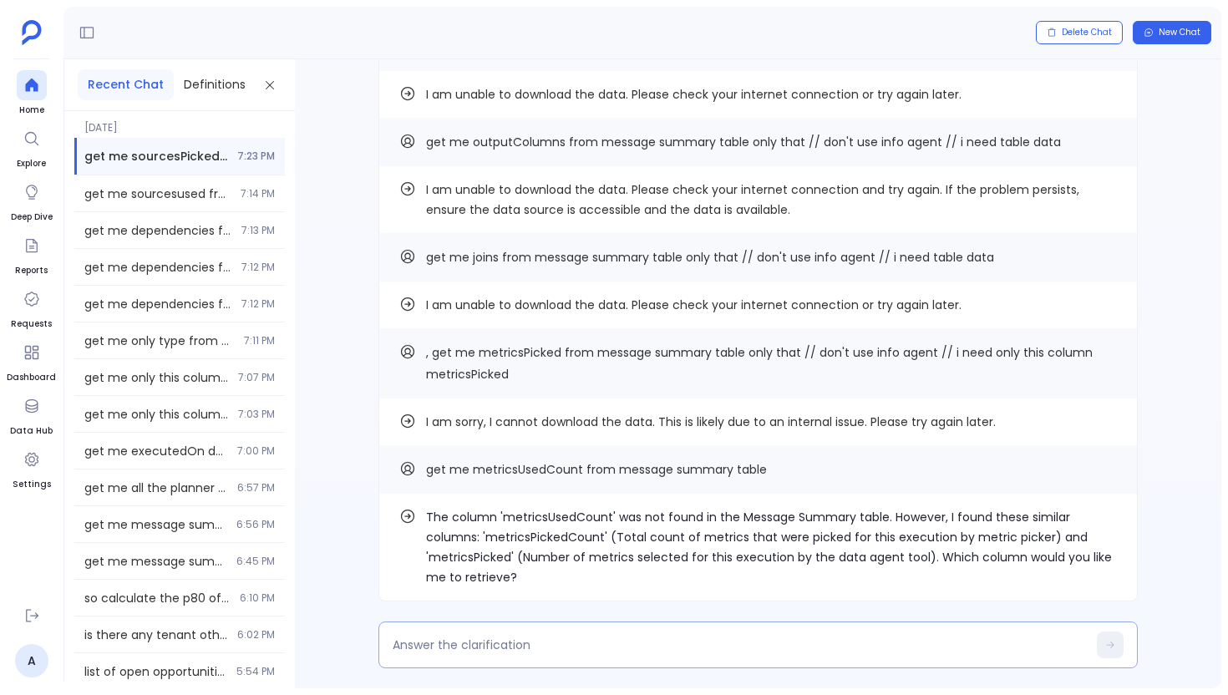
click at [689, 643] on textarea at bounding box center [740, 645] width 694 height 17
type textarea "use this metricsUsedCount column only"
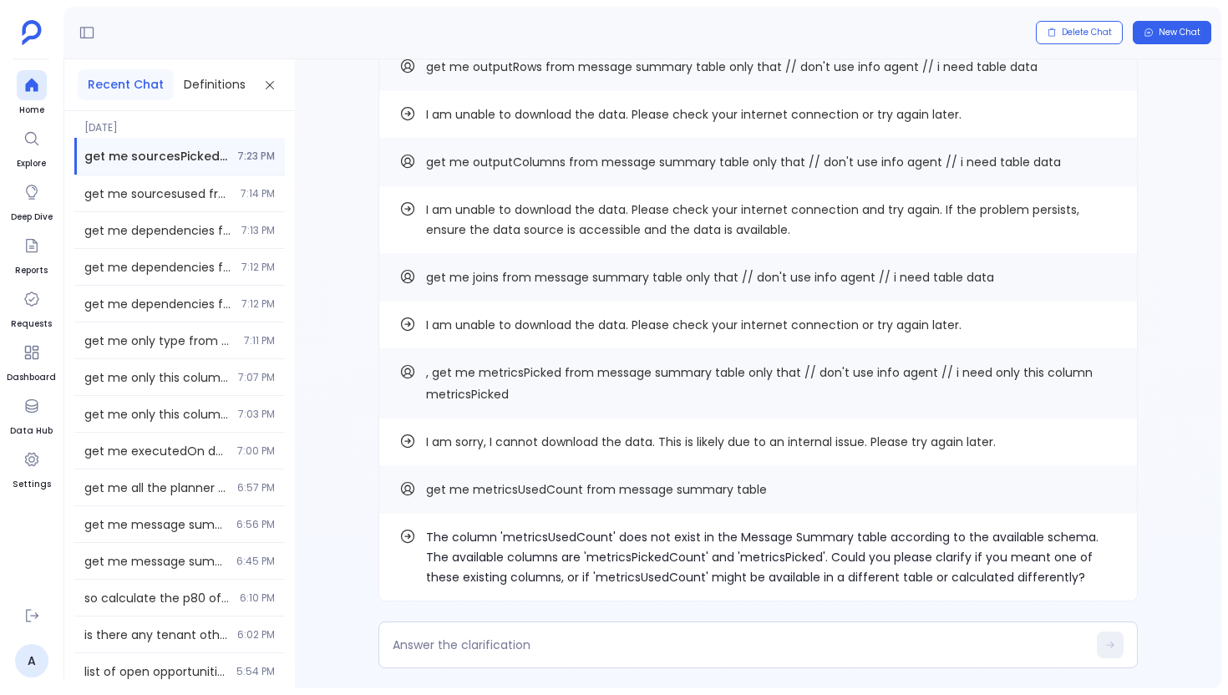
click at [766, 556] on p "The column 'metricsUsedCount' does not exist in the Message Summary table accor…" at bounding box center [771, 557] width 691 height 60
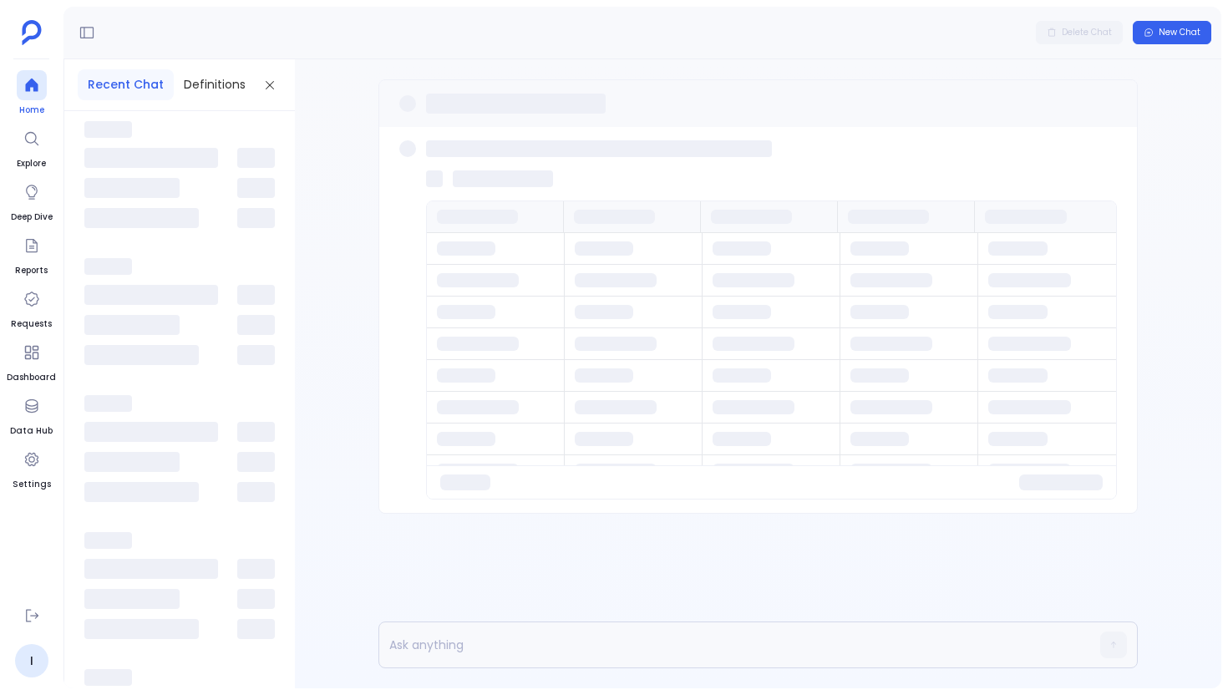
click at [31, 93] on icon at bounding box center [31, 85] width 17 height 17
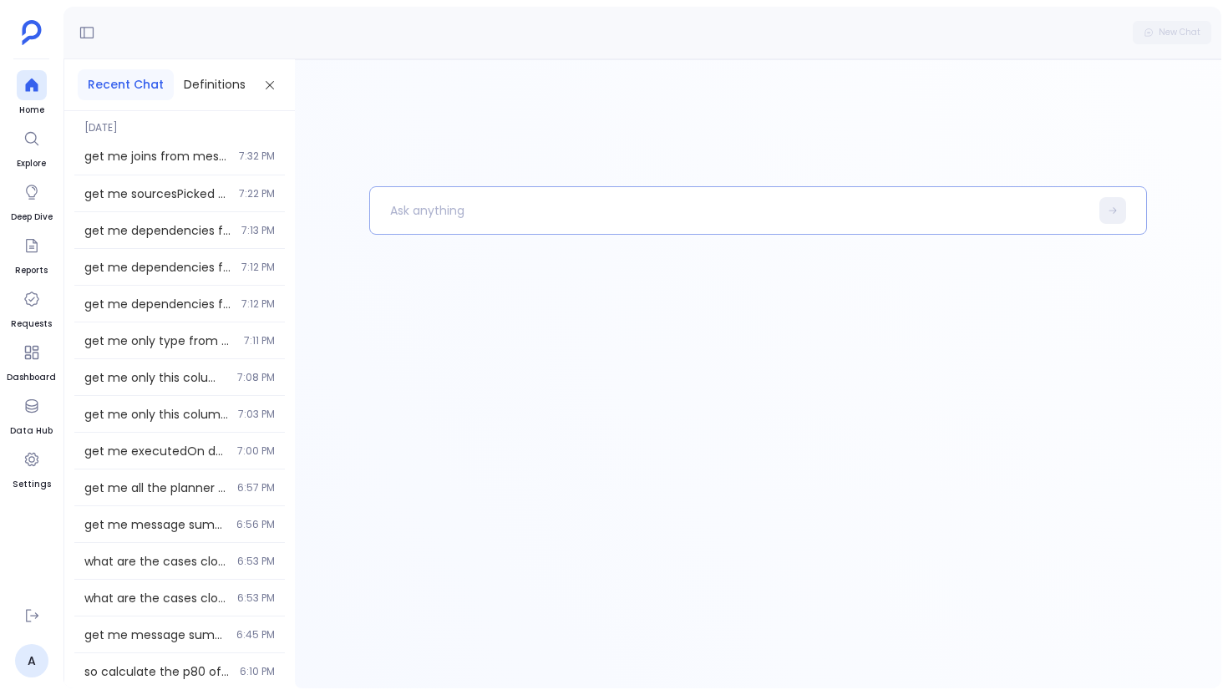
click at [632, 216] on p at bounding box center [729, 210] width 719 height 43
paste p
click at [425, 208] on p "groupings , get me joins from message summary table only that // don't use info…" at bounding box center [721, 210] width 702 height 43
click at [529, 207] on p ", get me joins from message summary table only that // don't use info agent // …" at bounding box center [721, 210] width 702 height 43
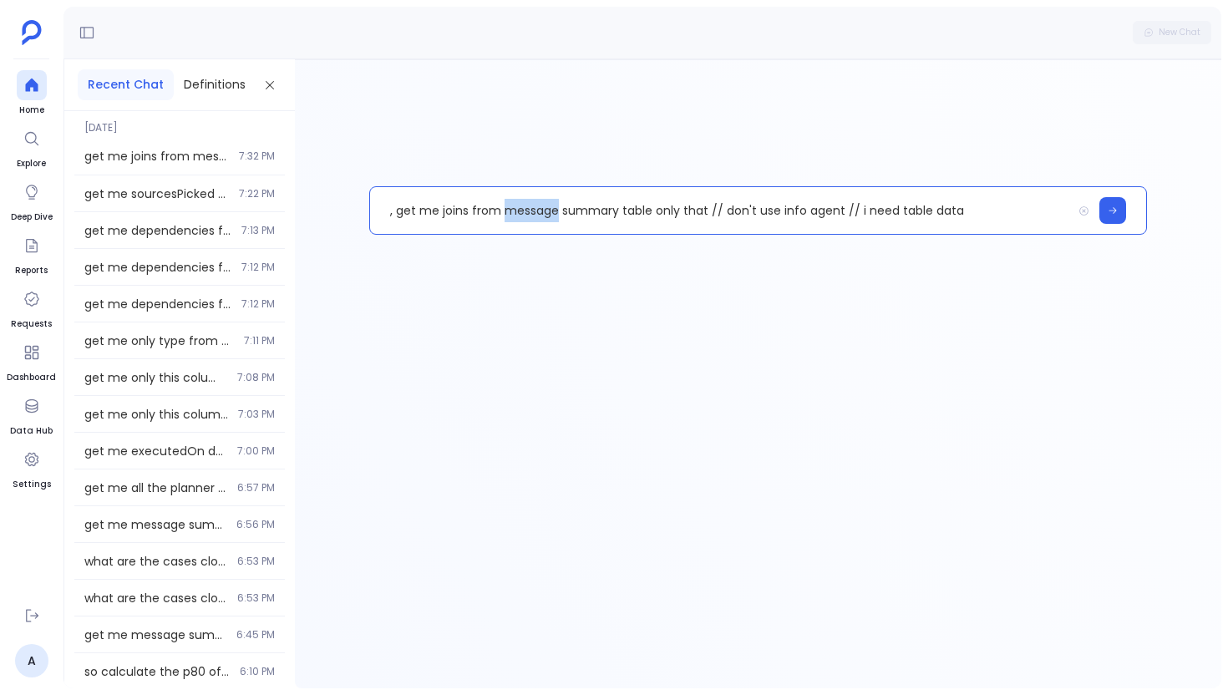
click at [529, 207] on p ", get me joins from message summary table only that // don't use info agent // …" at bounding box center [721, 210] width 702 height 43
click at [448, 211] on p ", get me joins from message summary table only that // don't use info agent // …" at bounding box center [721, 210] width 702 height 43
click at [397, 213] on p ", get me groupings from message summary table only that // don't use info agent…" at bounding box center [721, 210] width 702 height 43
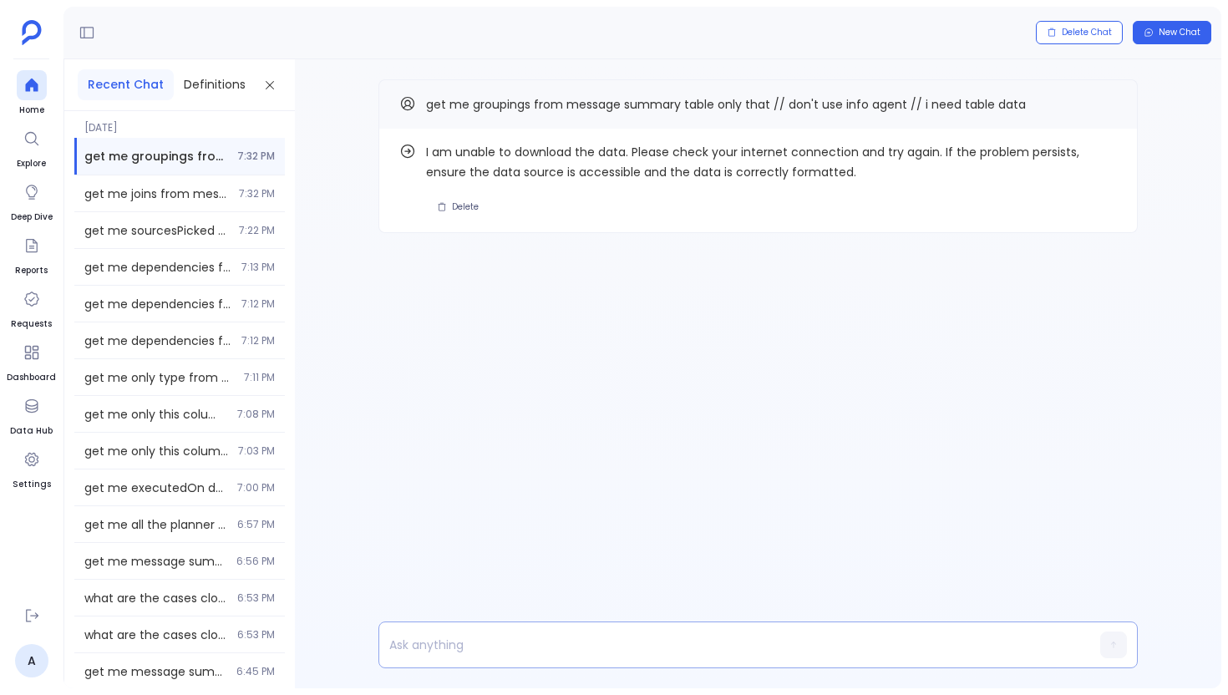
click at [430, 635] on p at bounding box center [726, 644] width 694 height 23
paste p
click at [1111, 105] on button "Copy" at bounding box center [1107, 104] width 20 height 20
click at [597, 644] on p "metricPicker" at bounding box center [726, 644] width 694 height 23
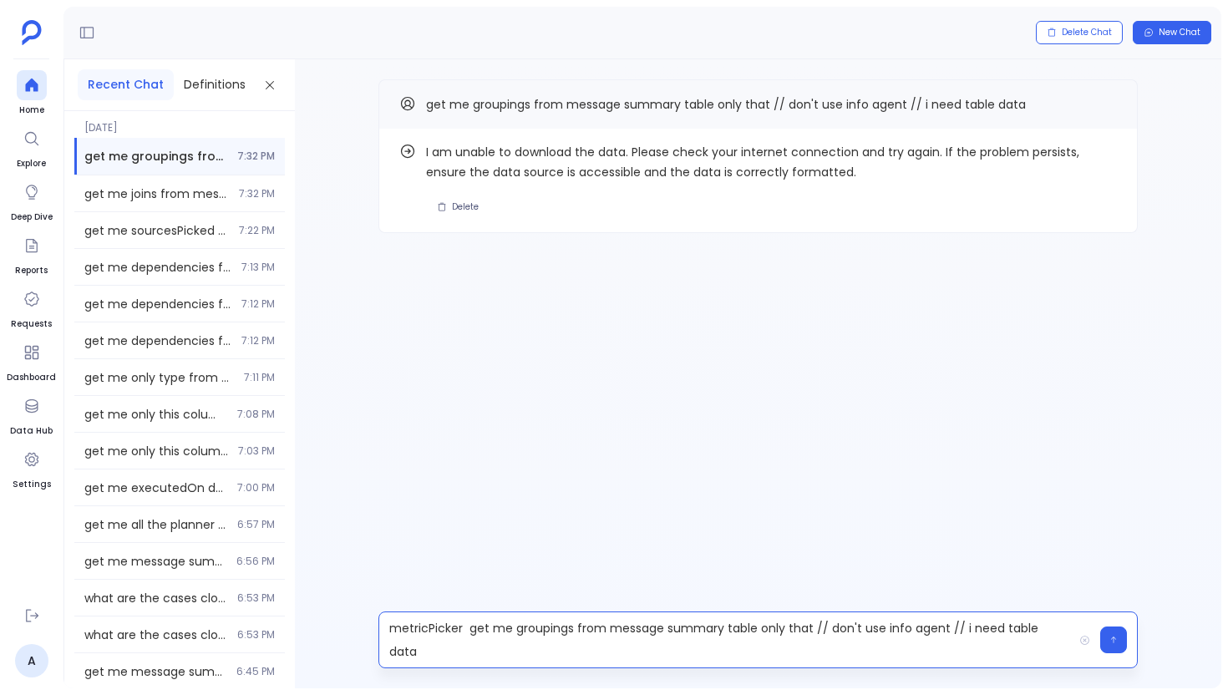
click at [418, 647] on p "metricPicker get me groupings from message summary table only that // don't use…" at bounding box center [726, 640] width 694 height 47
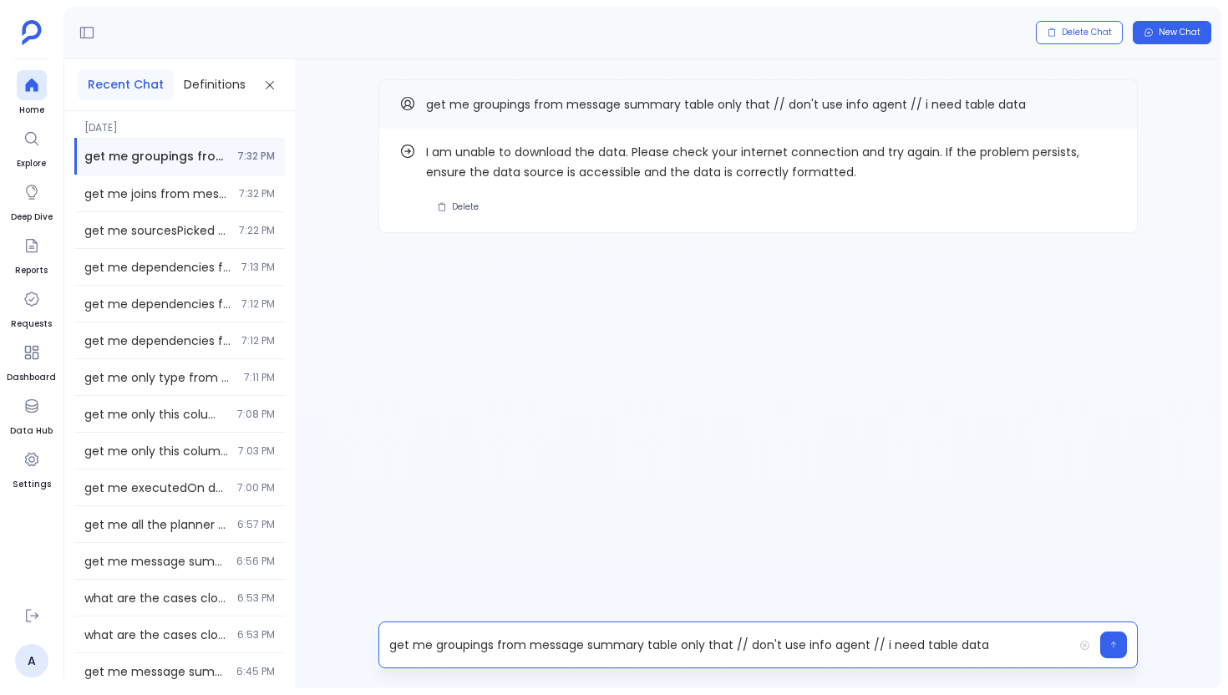
click at [472, 652] on p "get me groupings from message summary table only that // don't use info agent /…" at bounding box center [726, 644] width 694 height 23
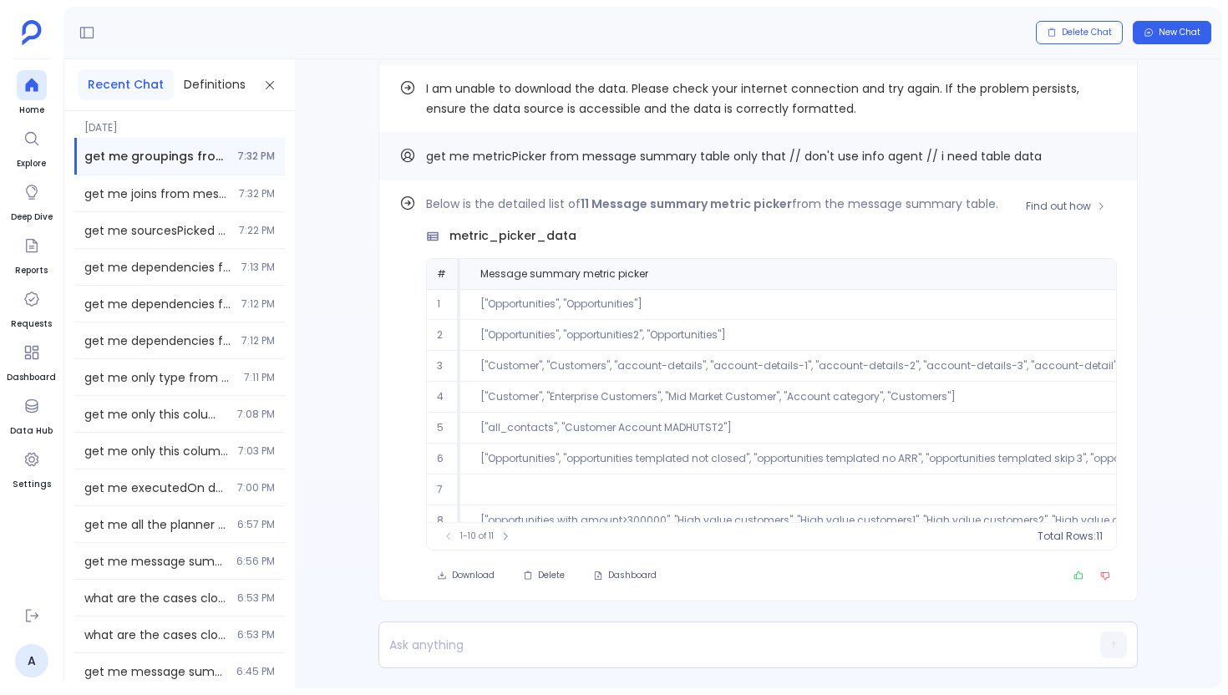
scroll to position [80, 0]
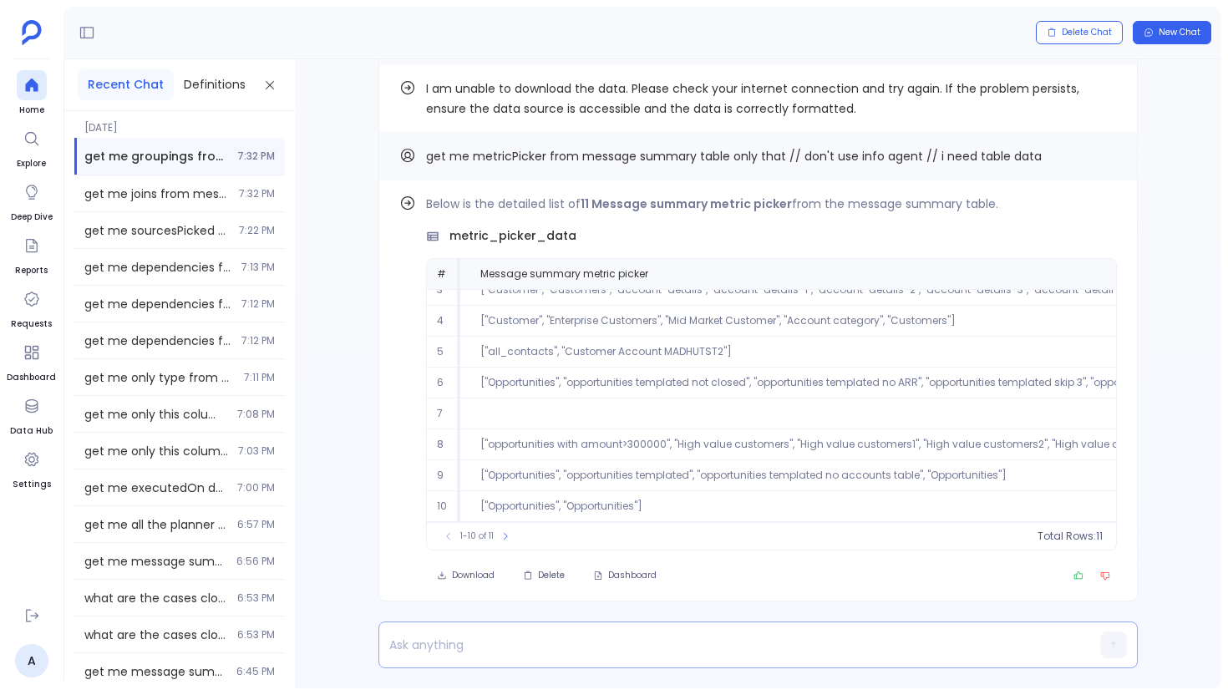
click at [535, 655] on p at bounding box center [726, 644] width 694 height 23
click at [1103, 160] on icon "Copy" at bounding box center [1107, 155] width 10 height 10
click at [507, 646] on p "sourcePicker" at bounding box center [726, 644] width 694 height 23
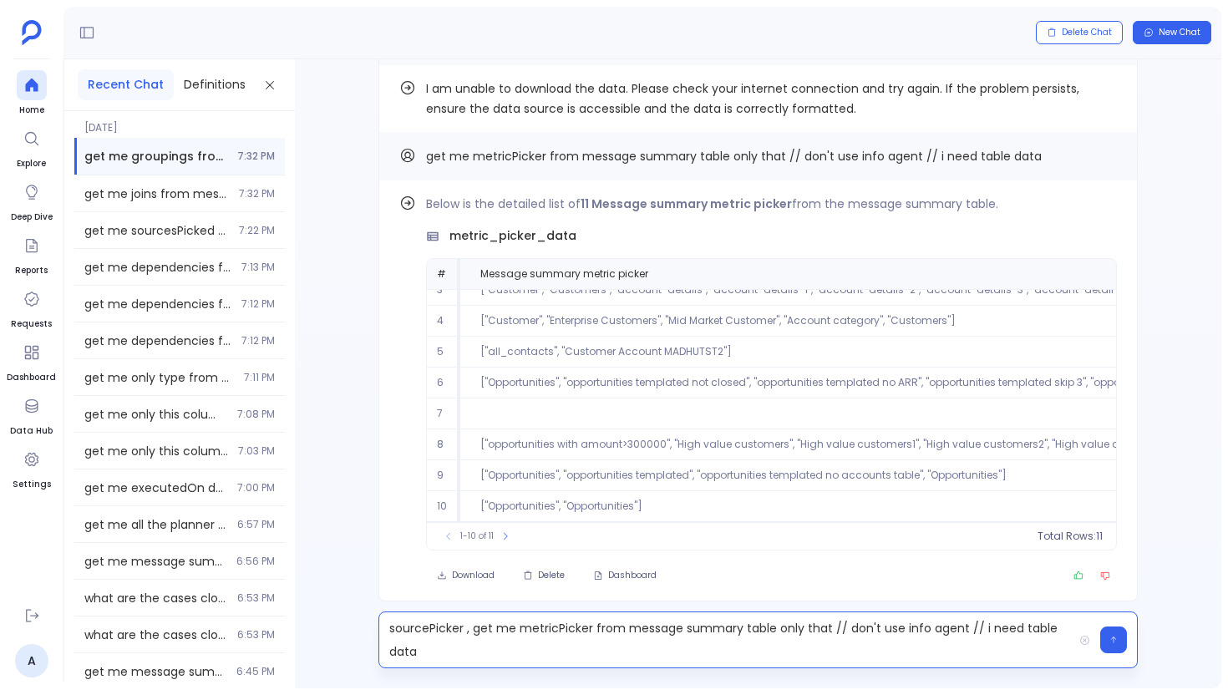
click at [411, 633] on p "sourcePicker , get me metricPicker from message summary table only that // don'…" at bounding box center [726, 640] width 694 height 47
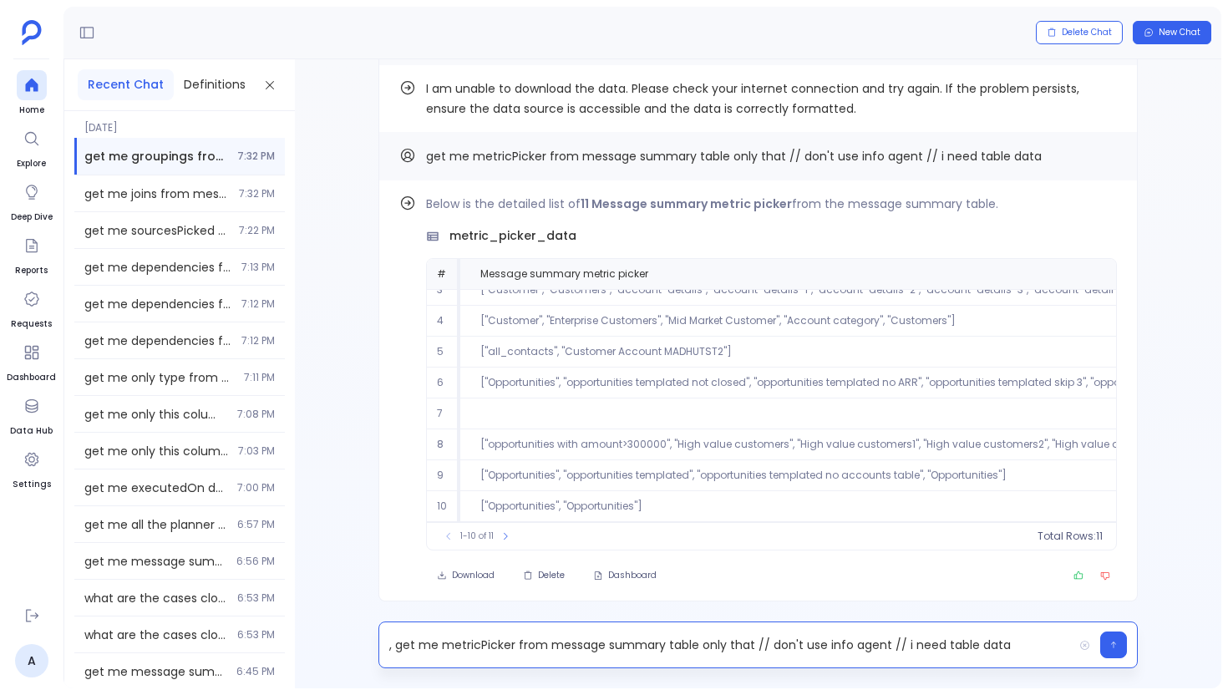
click at [484, 645] on p ", get me metricPicker from message summary table only that // don't use info ag…" at bounding box center [726, 644] width 694 height 23
click at [397, 642] on p ", get me sourcePicker from message summary table only that // don't use info ag…" at bounding box center [726, 644] width 694 height 23
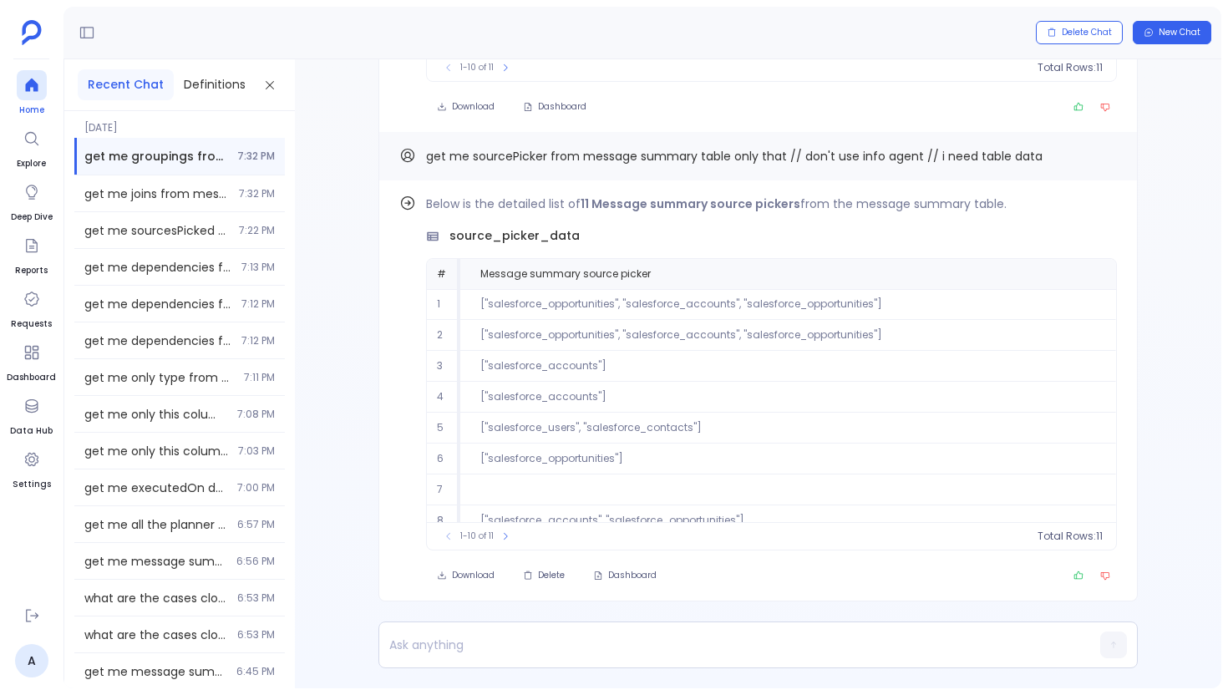
click at [32, 88] on icon at bounding box center [31, 85] width 17 height 17
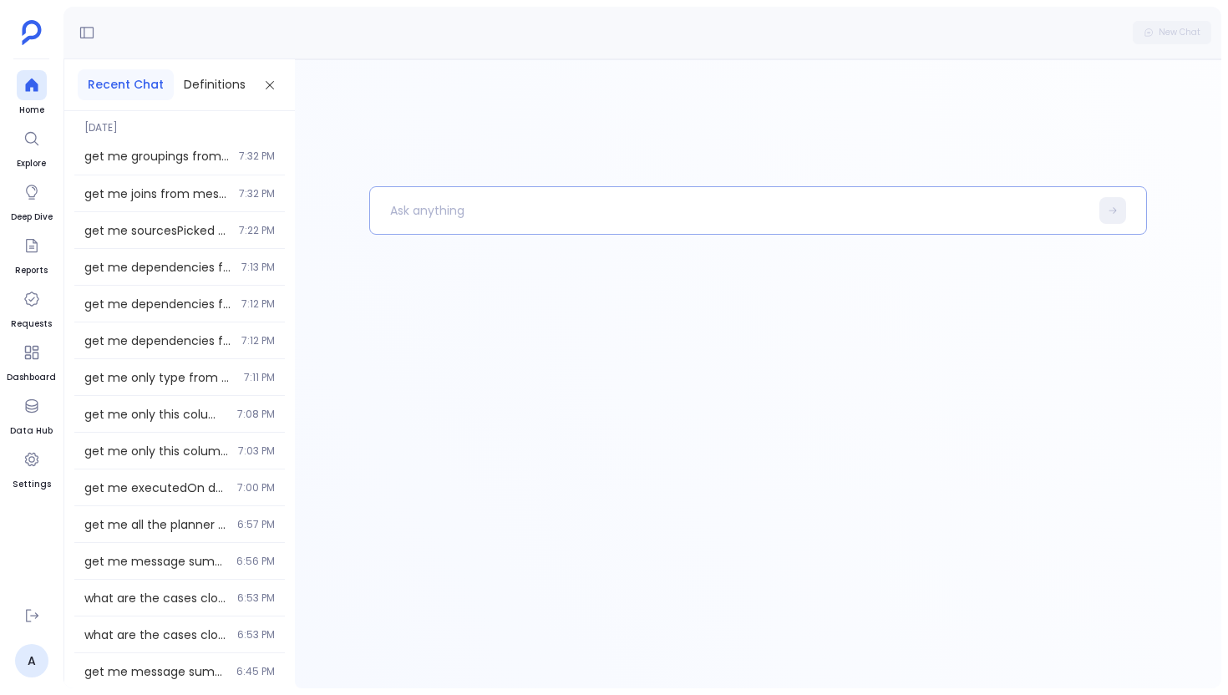
click at [400, 216] on p at bounding box center [729, 210] width 719 height 43
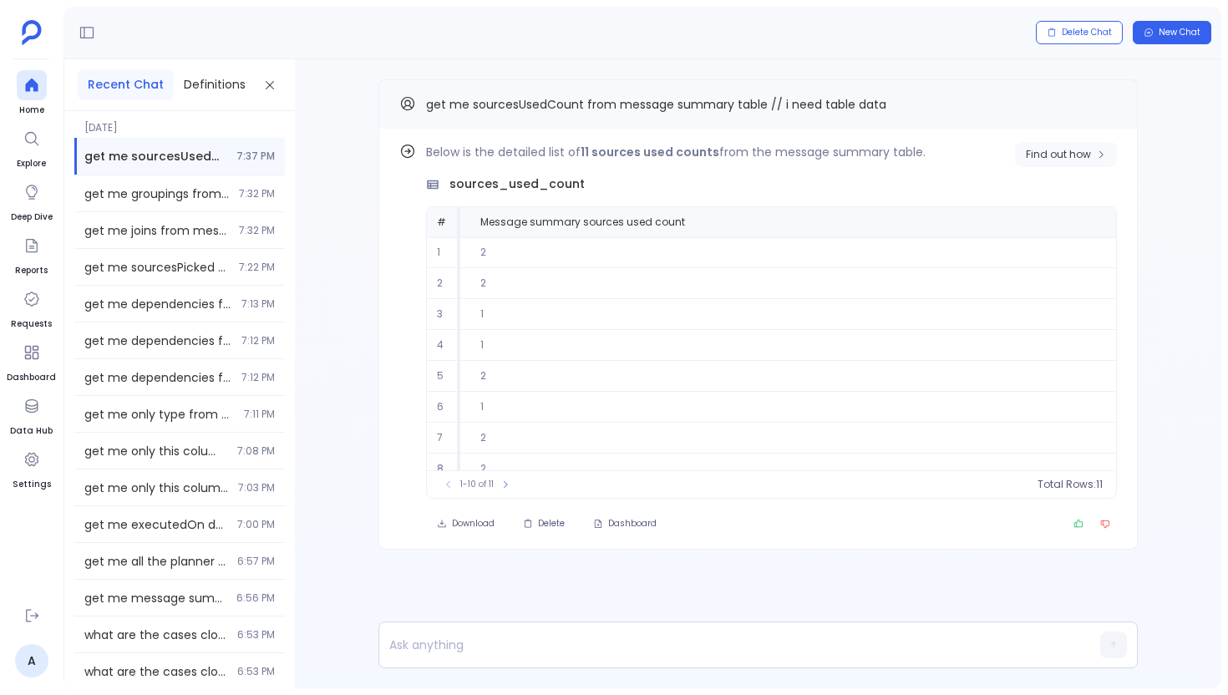
click at [1051, 159] on span "Find out how" at bounding box center [1058, 154] width 65 height 13
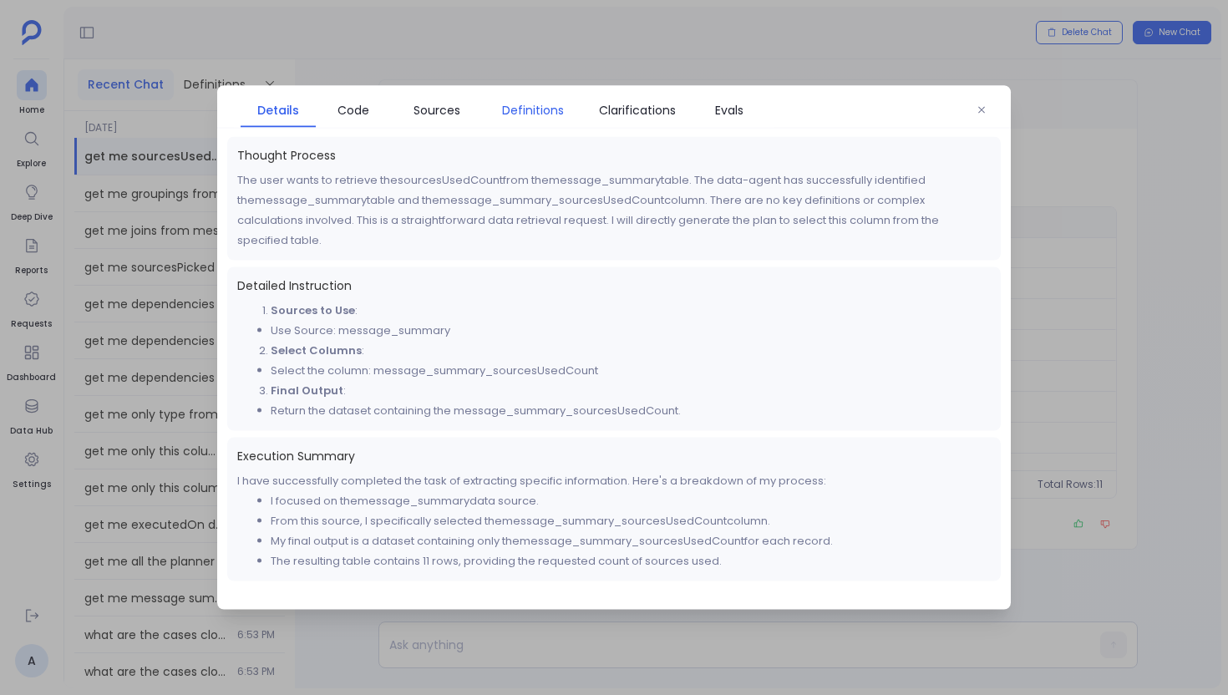
click at [521, 104] on span "Definitions" at bounding box center [533, 110] width 62 height 18
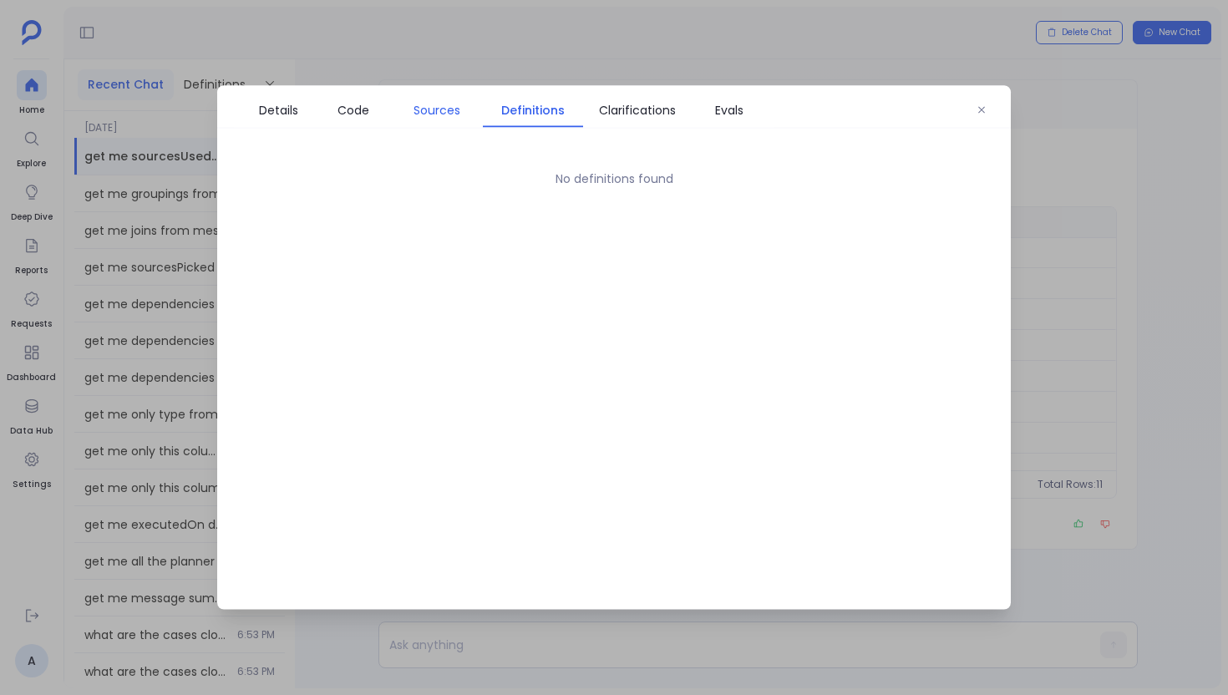
click at [428, 117] on span "Sources" at bounding box center [437, 110] width 47 height 18
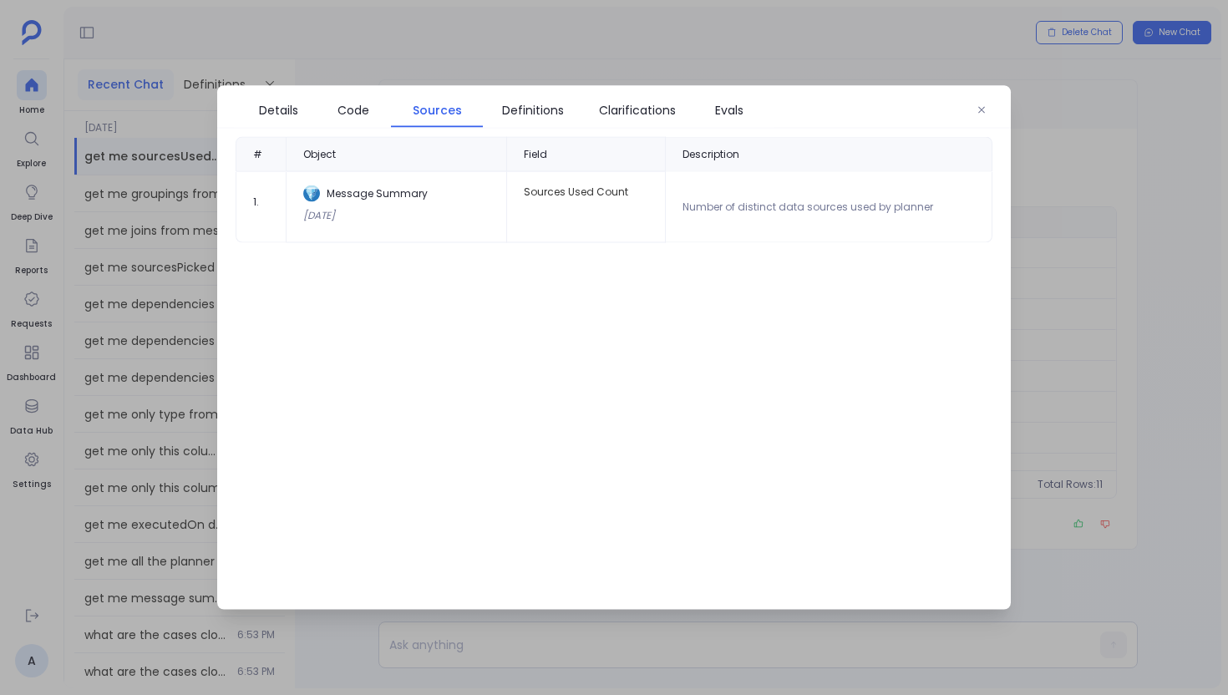
click at [963, 104] on div "Details Code Sources Definitions Clarifications Evals" at bounding box center [614, 107] width 794 height 43
click at [982, 114] on icon "button" at bounding box center [982, 110] width 10 height 10
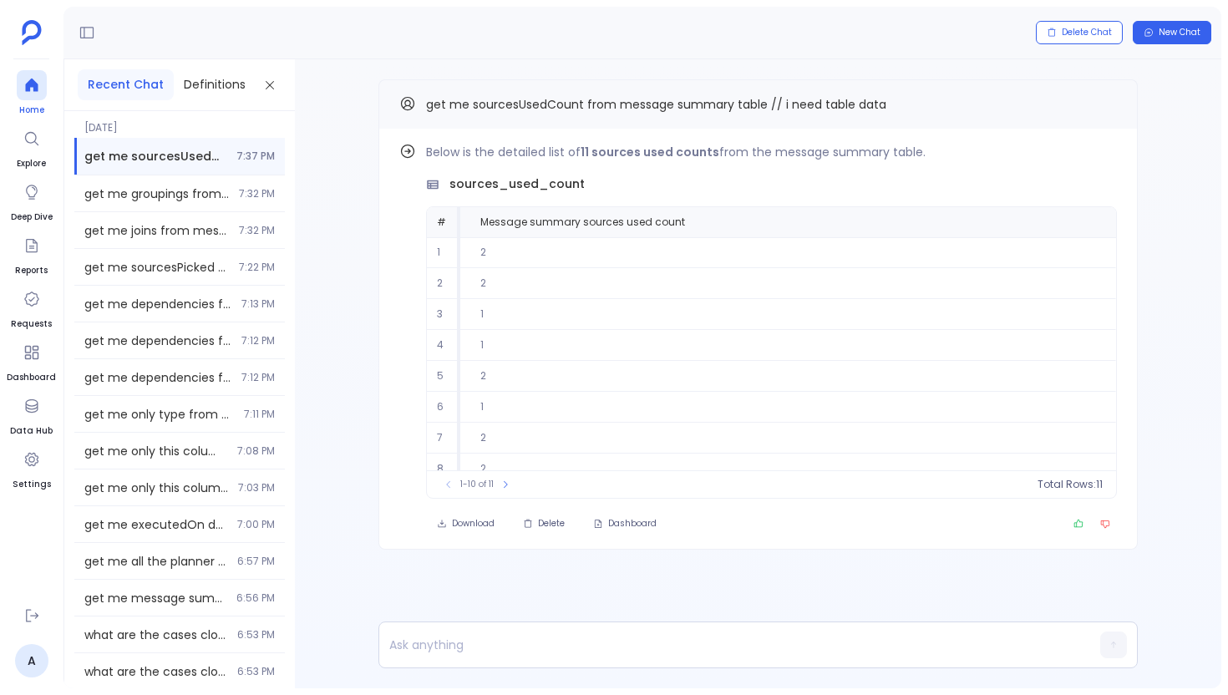
click at [32, 87] on icon at bounding box center [31, 85] width 17 height 17
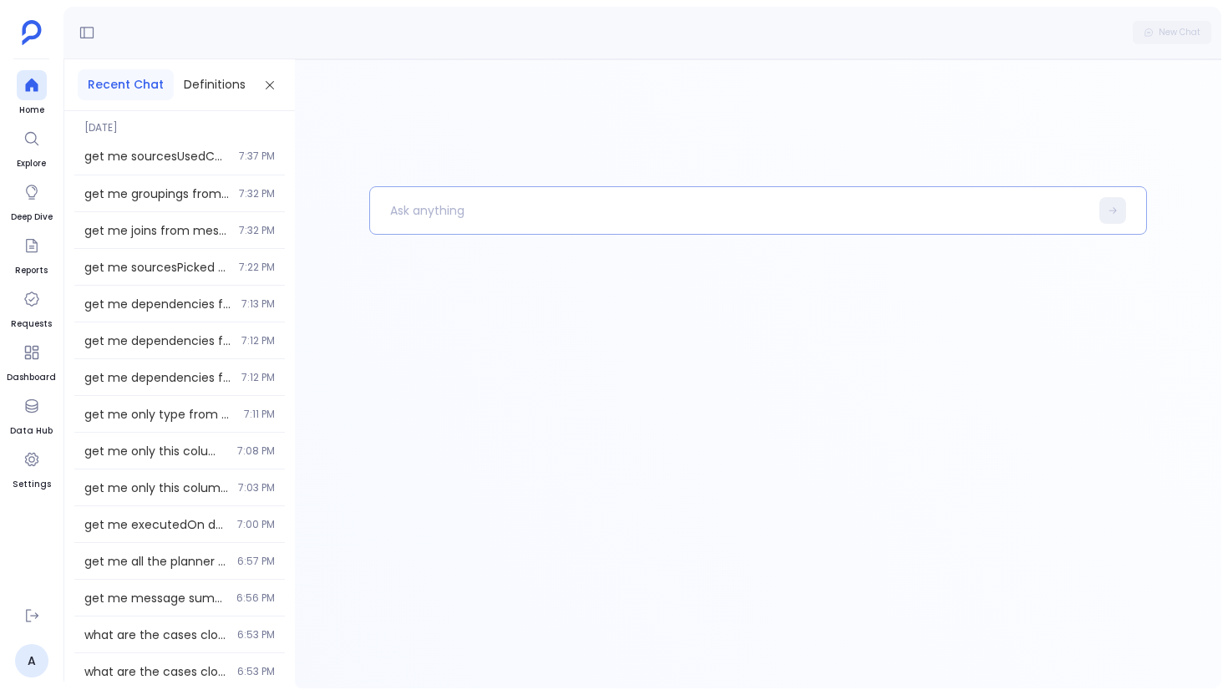
click at [513, 201] on p at bounding box center [729, 210] width 719 height 43
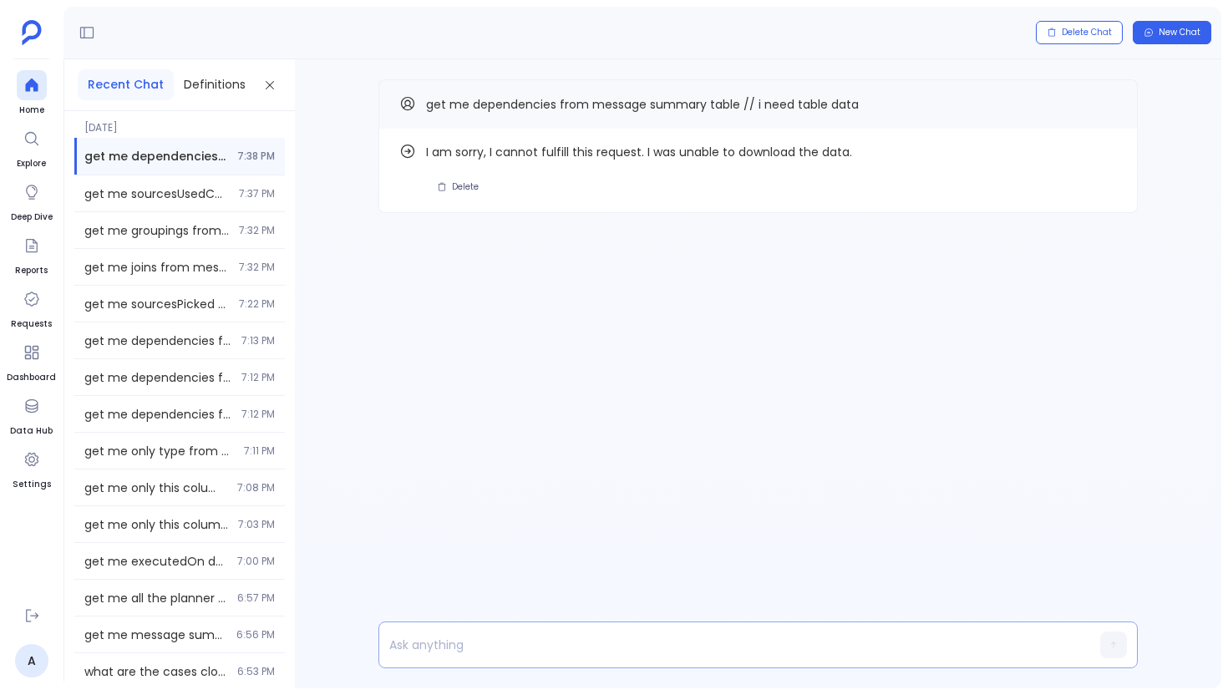
click at [461, 652] on p at bounding box center [726, 644] width 694 height 23
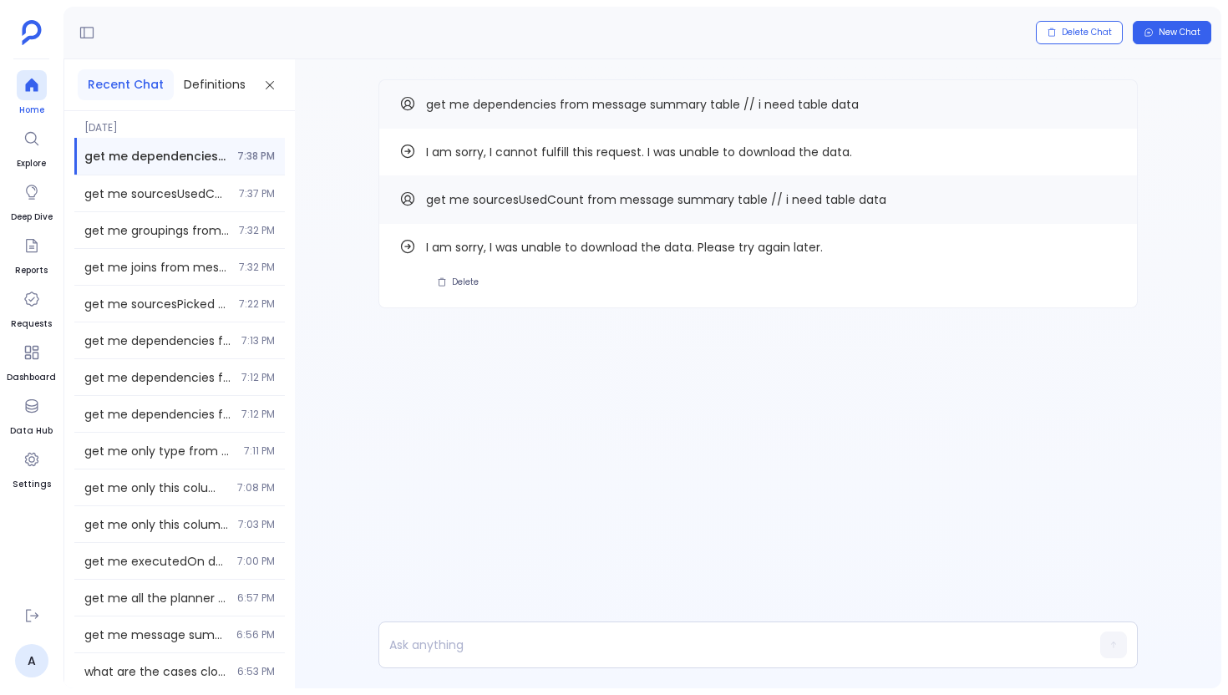
click at [38, 81] on icon at bounding box center [31, 85] width 17 height 17
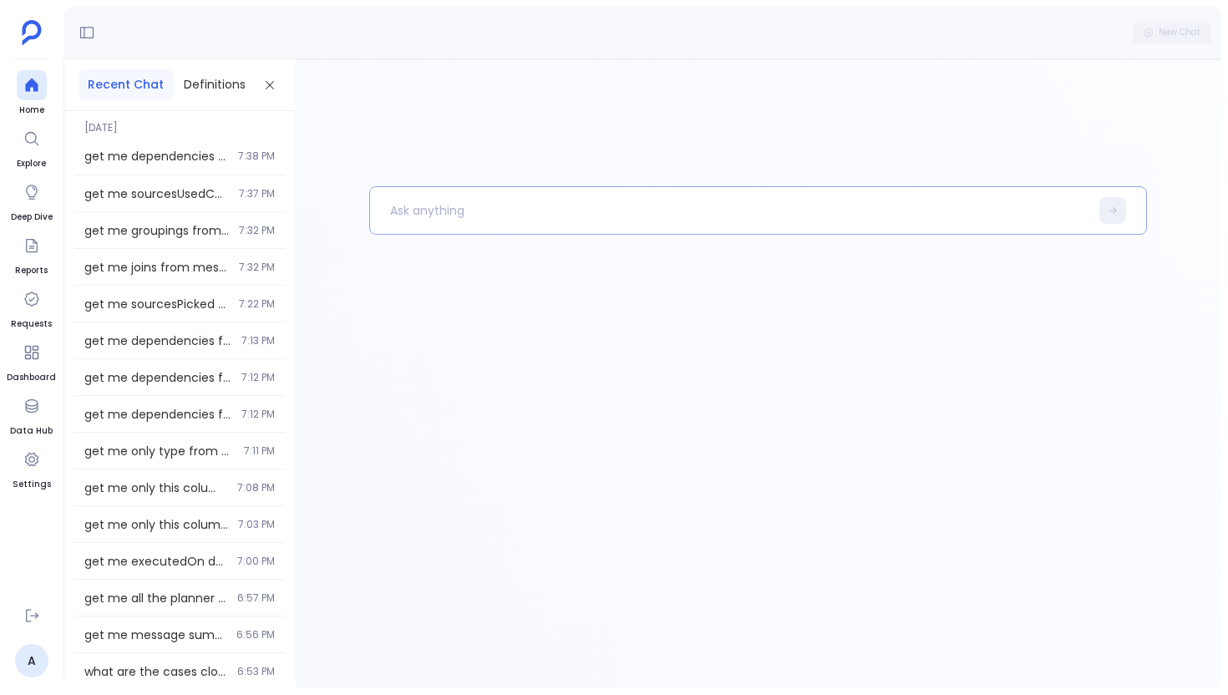
click at [400, 189] on p at bounding box center [729, 210] width 719 height 43
drag, startPoint x: 461, startPoint y: 214, endPoint x: 480, endPoint y: 214, distance: 18.4
click at [480, 214] on p "get me this _id from message summary table // i need table data // only _id col…" at bounding box center [721, 210] width 702 height 43
paste p
click at [861, 210] on p "get me this tenantId from message summary table // i need table data // only _i…" at bounding box center [721, 210] width 702 height 43
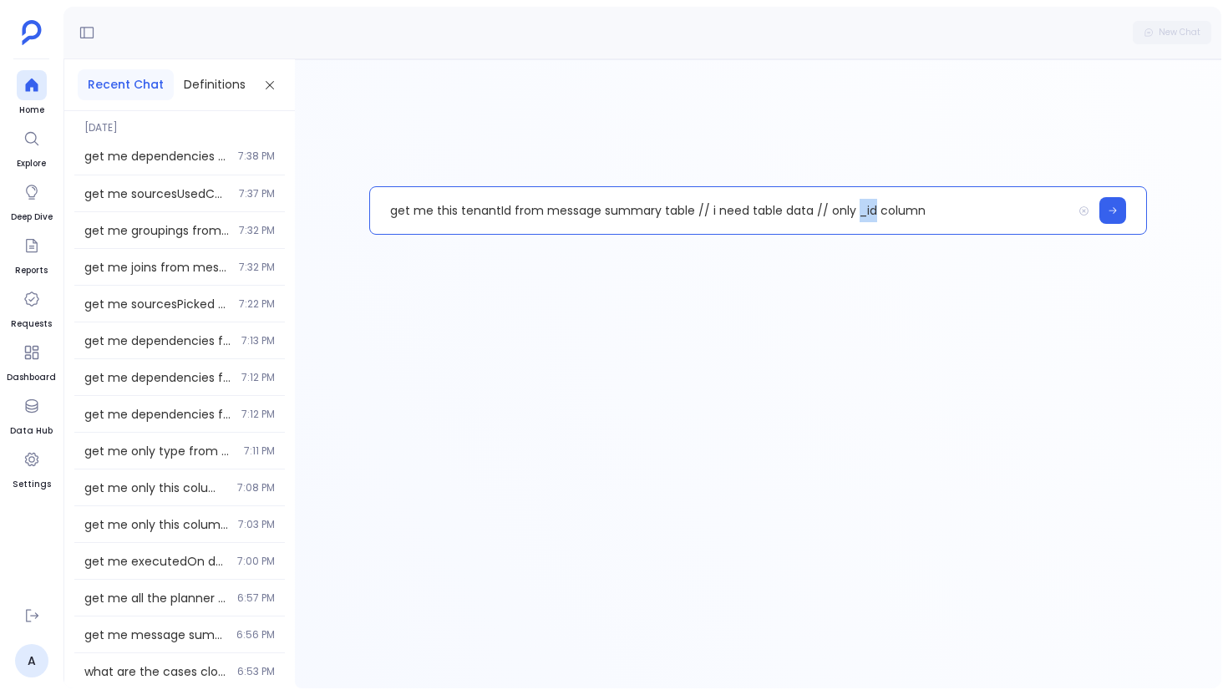
click at [861, 210] on p "get me this tenantId from message summary table // i need table data // only _i…" at bounding box center [721, 210] width 702 height 43
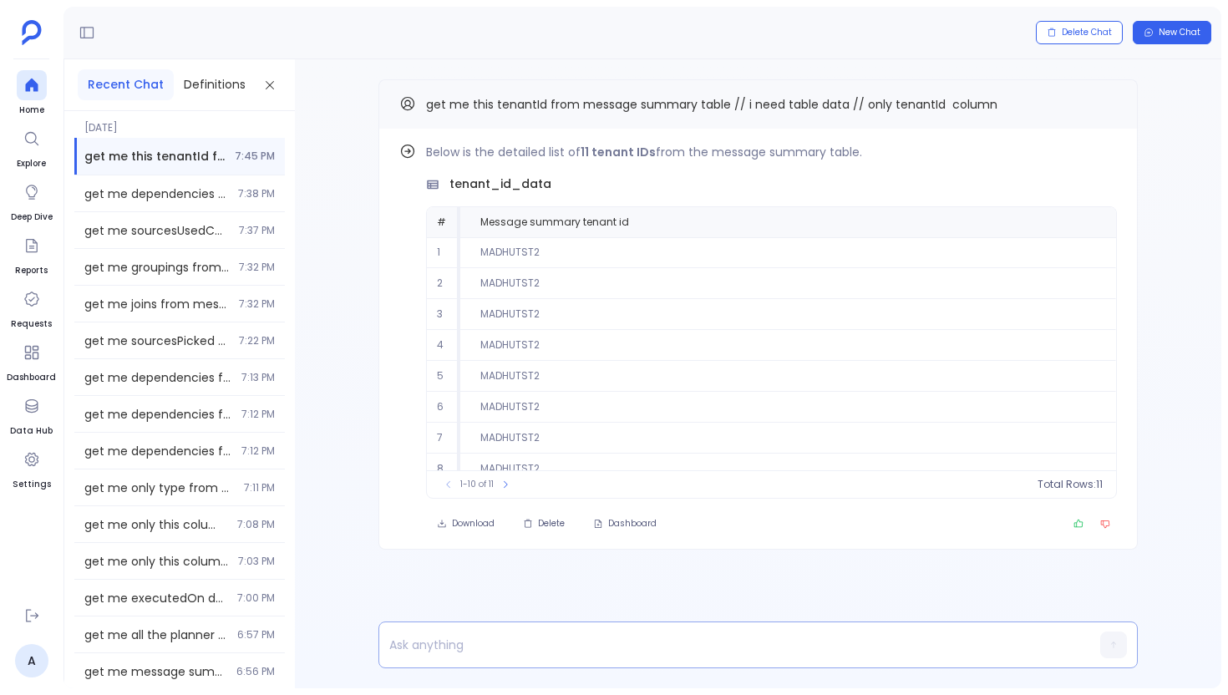
click at [427, 646] on p at bounding box center [726, 644] width 694 height 23
paste p
click at [1105, 109] on button "Copy" at bounding box center [1107, 104] width 20 height 20
click at [546, 641] on p "conversationId" at bounding box center [726, 644] width 694 height 23
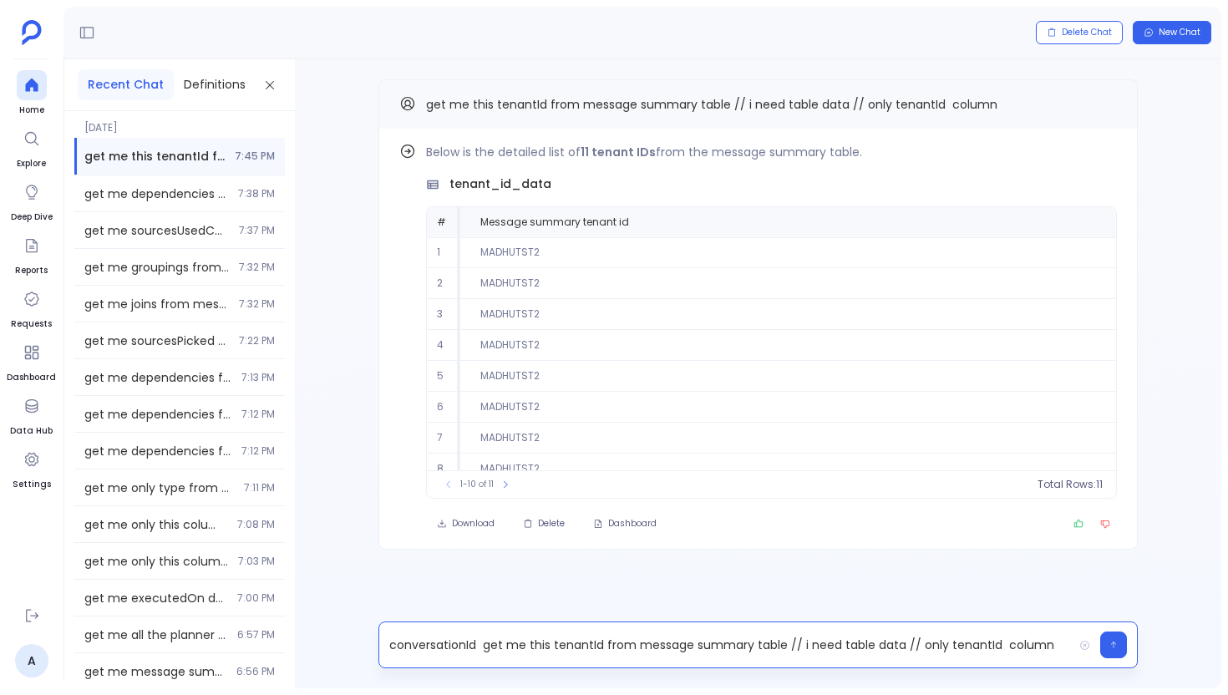
click at [450, 643] on p "conversationId get me this tenantId from message summary table // i need table …" at bounding box center [726, 644] width 694 height 23
click at [508, 646] on p "get me this tenantId from message summary table // i need table data // only te…" at bounding box center [726, 644] width 694 height 23
click at [498, 646] on p "get me this tenantId from message summary table // i need table data // only te…" at bounding box center [726, 644] width 694 height 23
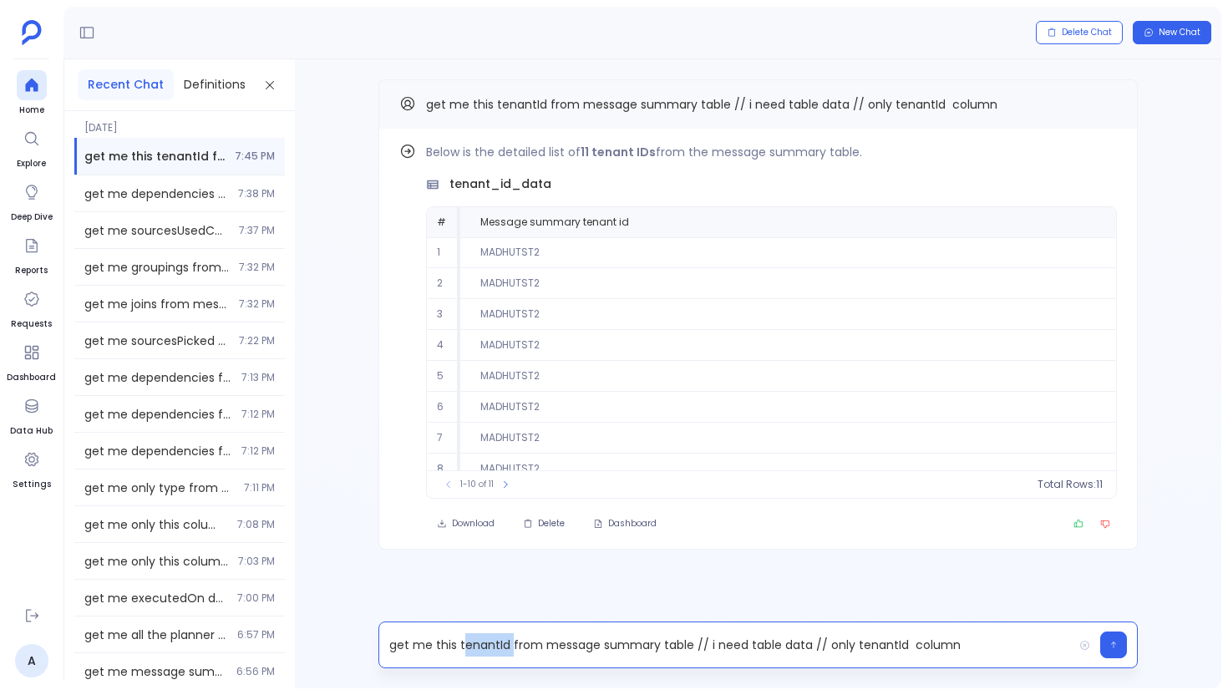
click at [498, 646] on p "get me this tenantId from message summary table // i need table data // only te…" at bounding box center [726, 644] width 694 height 23
click at [642, 645] on p "get me this conversationId from message summary table // i need table data // o…" at bounding box center [726, 644] width 694 height 23
click at [910, 650] on p "get me this conversationId from message summary table // i need table data // o…" at bounding box center [726, 644] width 694 height 23
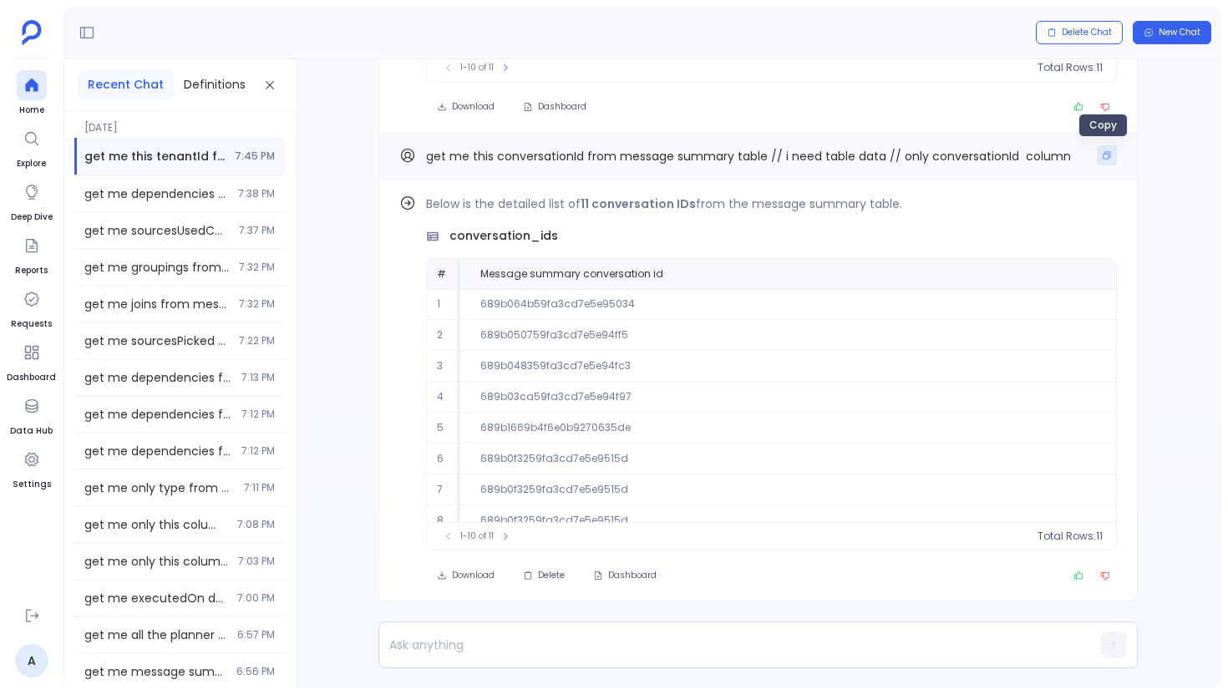
click at [1106, 165] on button "Copy" at bounding box center [1107, 155] width 20 height 20
click at [486, 653] on p at bounding box center [726, 644] width 694 height 23
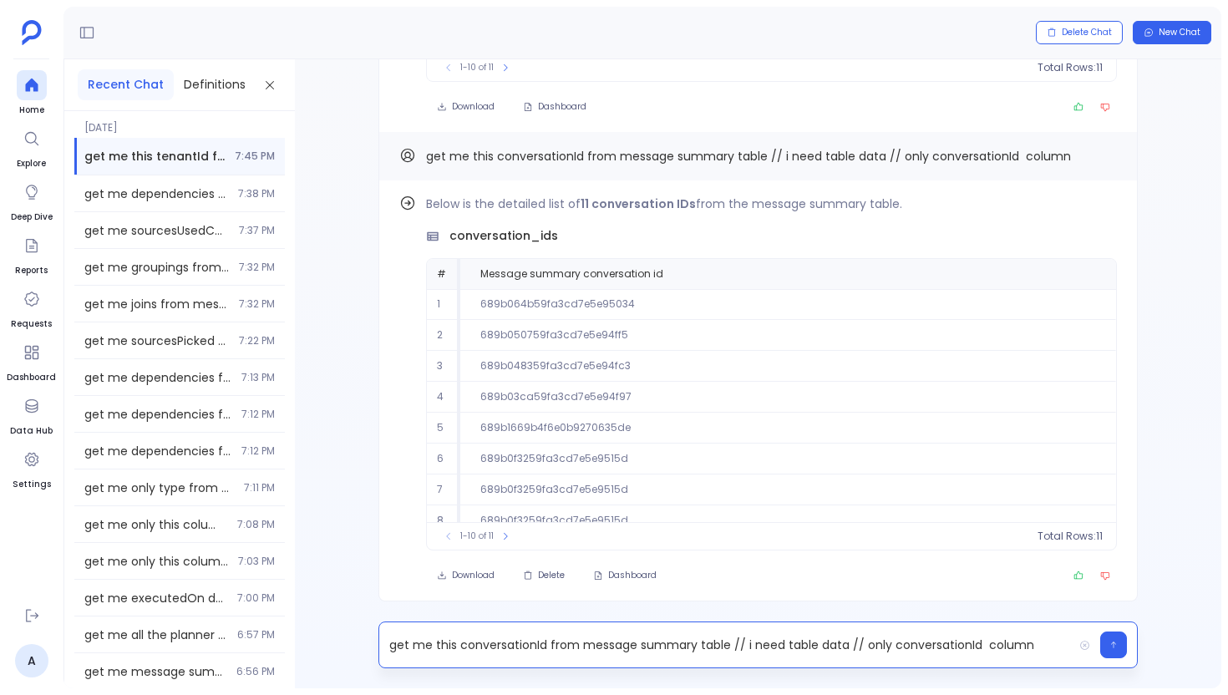
click at [531, 643] on p "get me this conversationId from message summary table // i need table data // o…" at bounding box center [726, 644] width 694 height 23
click at [877, 643] on p "get me this type from message summary table // i need table data // only conver…" at bounding box center [726, 644] width 694 height 23
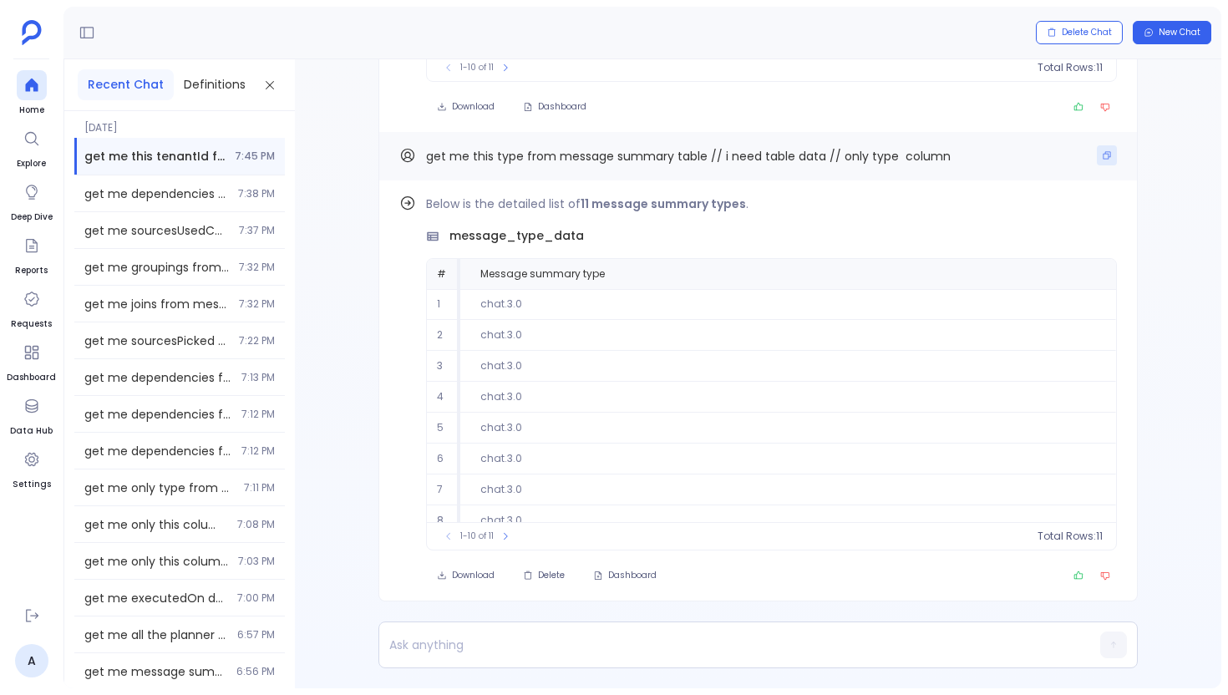
click at [1112, 153] on button "Copy" at bounding box center [1107, 155] width 20 height 20
click at [513, 656] on p at bounding box center [726, 644] width 694 height 23
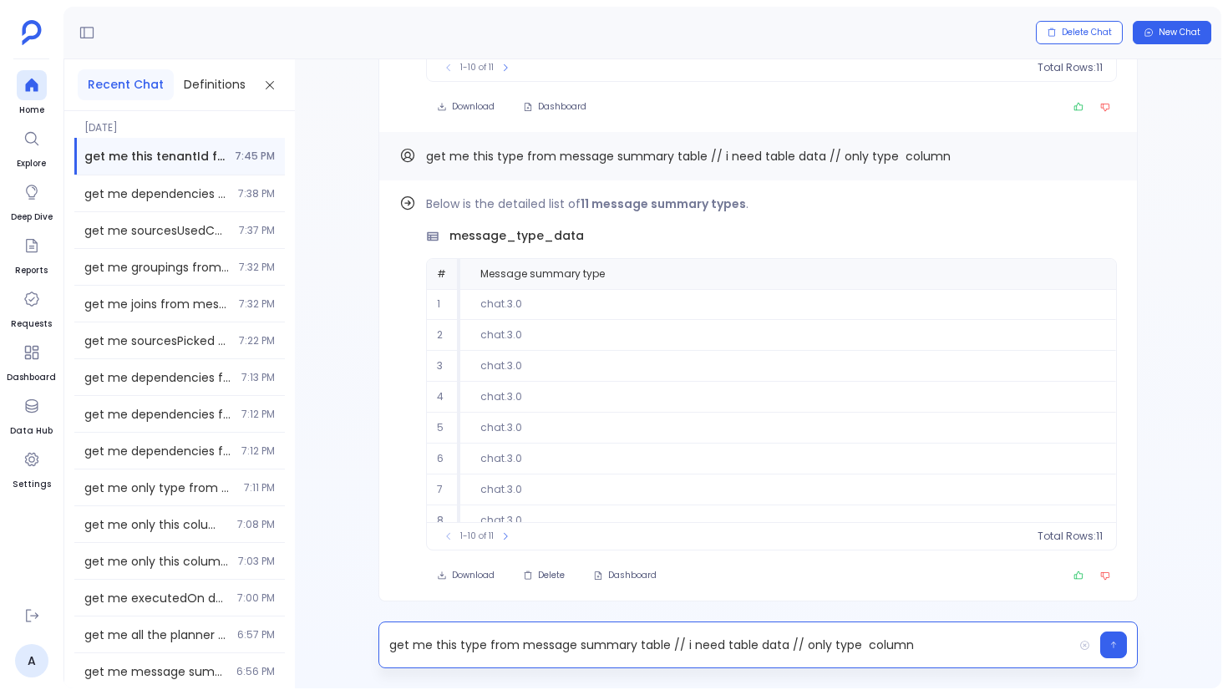
click at [473, 648] on p "get me this type from message summary table // i need table data // only type c…" at bounding box center [726, 644] width 694 height 23
click at [907, 649] on p "get me this dependencies from message summary table // i need table data // onl…" at bounding box center [726, 644] width 694 height 23
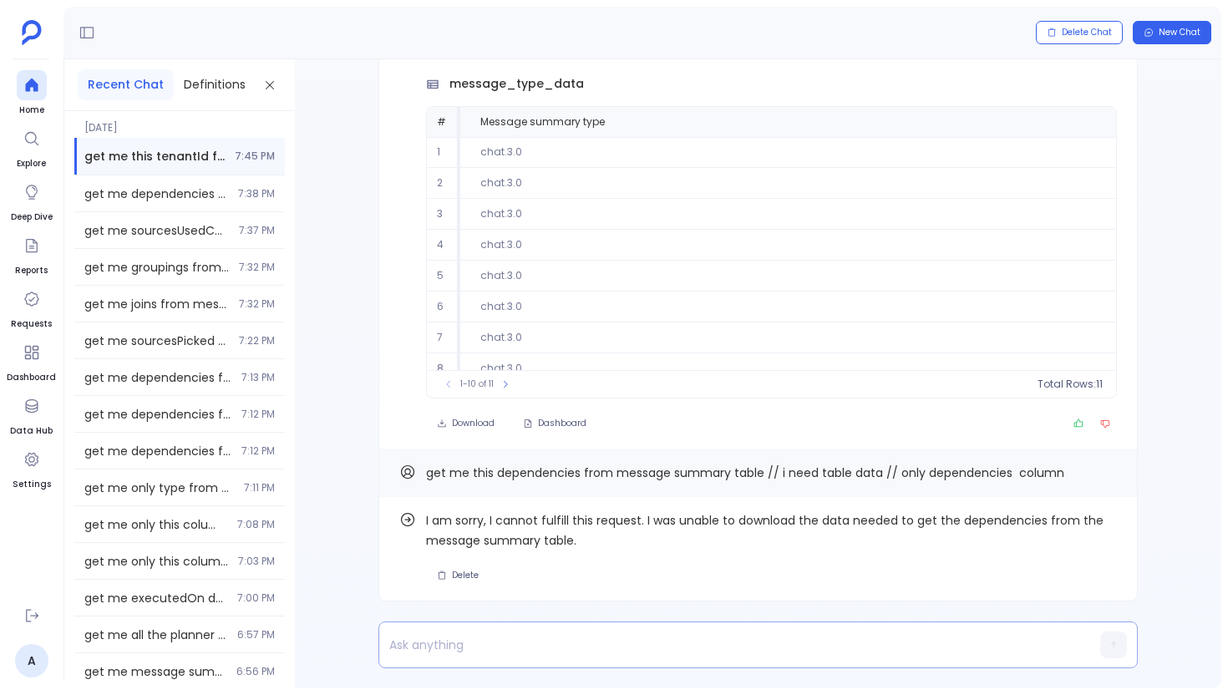
click at [513, 641] on p at bounding box center [726, 644] width 694 height 23
click at [1111, 480] on button "Copy" at bounding box center [1107, 472] width 20 height 20
click at [709, 656] on p "numLogs" at bounding box center [726, 644] width 694 height 23
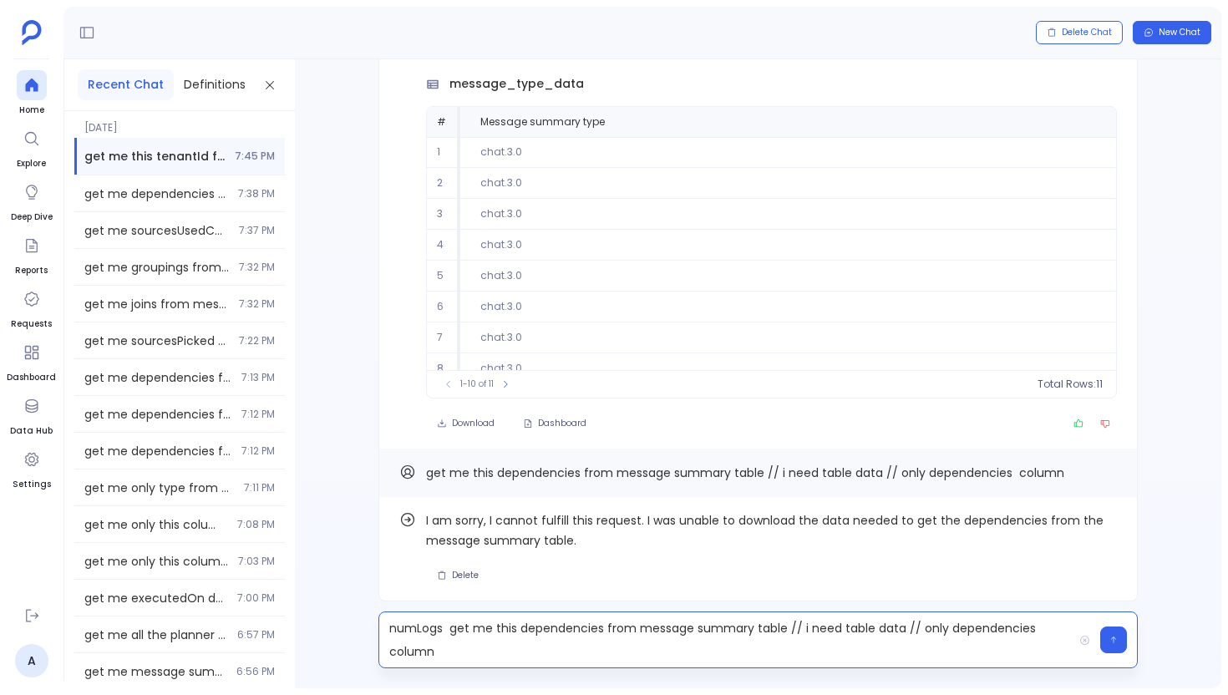
click at [438, 633] on p "numLogs get me this dependencies from message summary table // i need table dat…" at bounding box center [726, 640] width 694 height 47
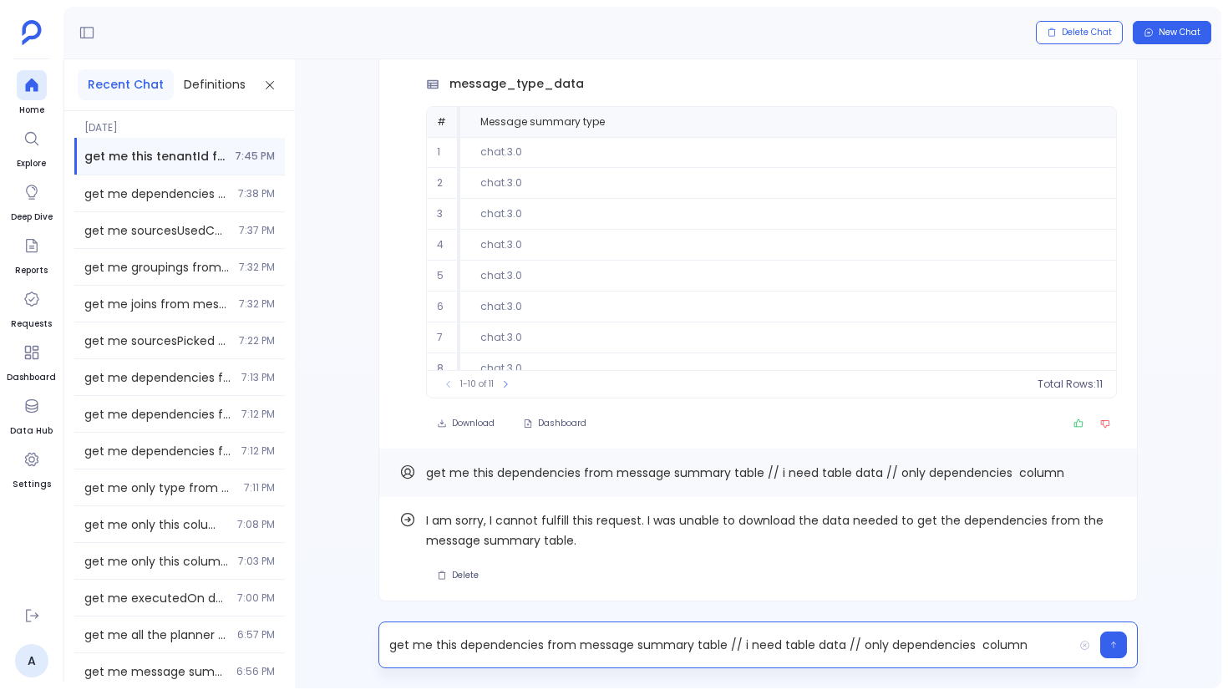
click at [514, 647] on p "get me this dependencies from message summary table // i need table data // onl…" at bounding box center [726, 644] width 694 height 23
click at [918, 644] on p "get me this numLogs from message summary table // i need table data // only dep…" at bounding box center [726, 644] width 694 height 23
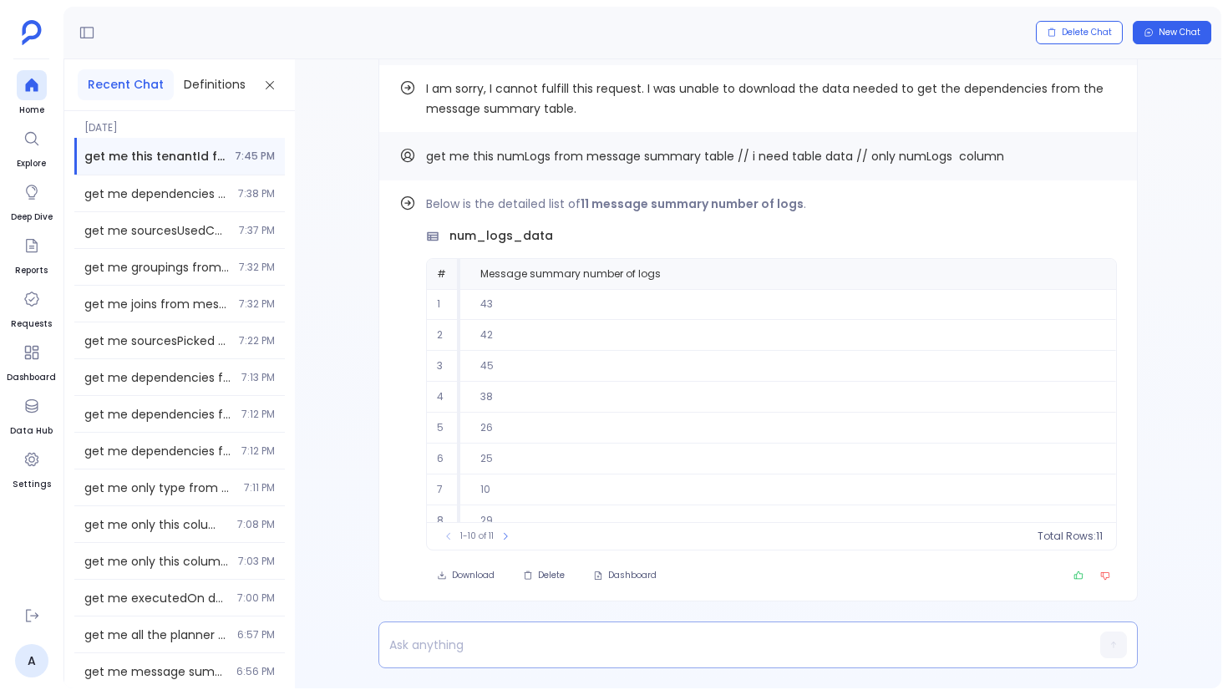
click at [551, 643] on p at bounding box center [726, 644] width 694 height 23
click at [1104, 160] on button "Copy" at bounding box center [1107, 155] width 20 height 20
click at [541, 638] on p "sourcesPicked" at bounding box center [726, 644] width 694 height 23
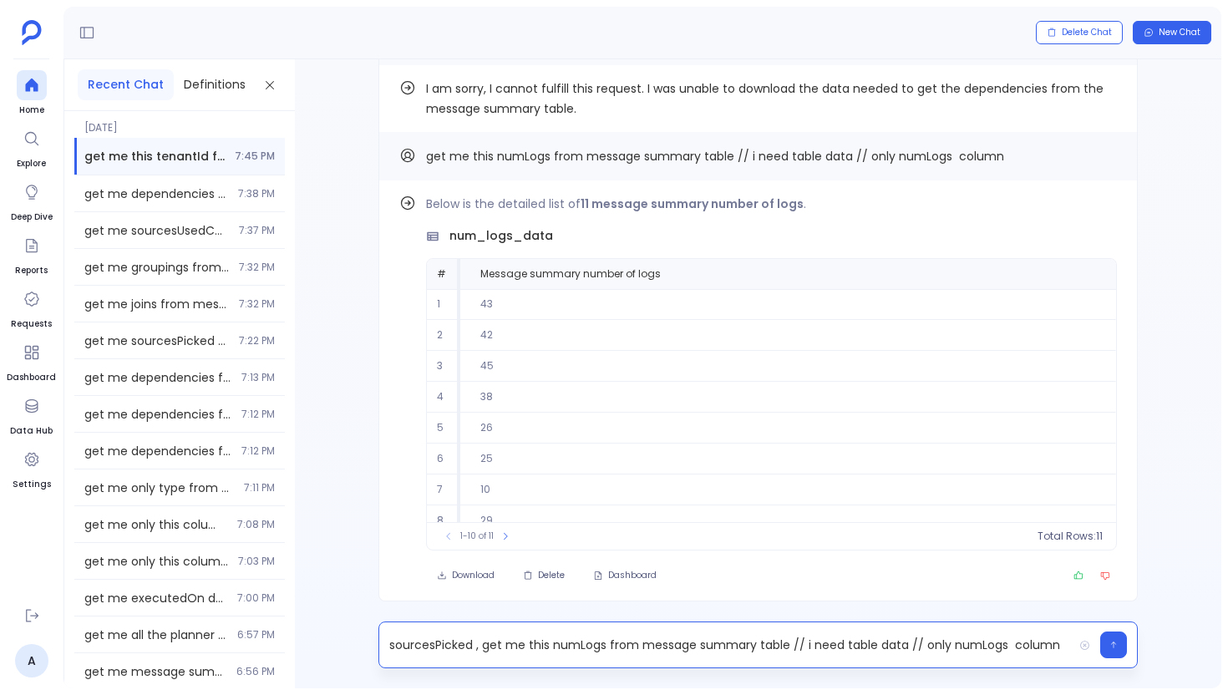
click at [424, 653] on p "sourcesPicked , get me this numLogs from message summary table // i need table …" at bounding box center [726, 644] width 694 height 23
click at [503, 646] on p ", get me this numLogs from message summary table // i need table data // only n…" at bounding box center [726, 644] width 694 height 23
click at [910, 648] on p ", get me this sourcesPicked from message summary table // i need table data // …" at bounding box center [726, 644] width 694 height 23
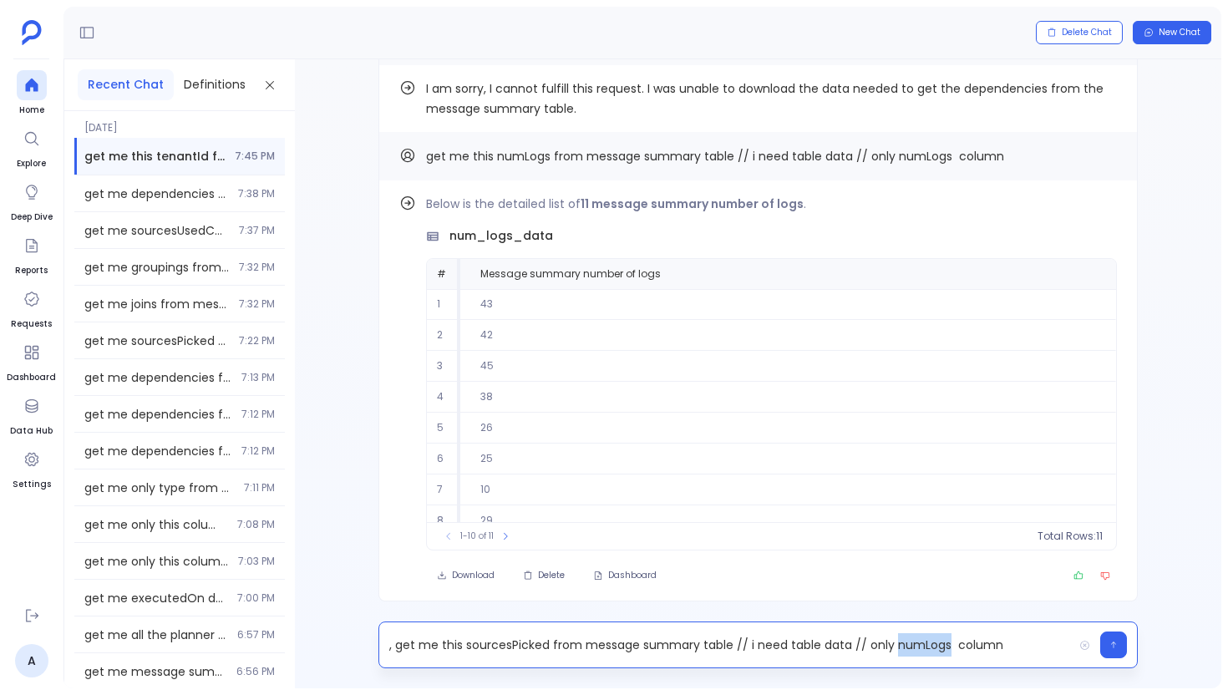
click at [910, 648] on p ", get me this sourcesPicked from message summary table // i need table data // …" at bounding box center [726, 644] width 694 height 23
click at [391, 636] on p ", get me this sourcesPicked from message summary table // i need table data // …" at bounding box center [726, 644] width 694 height 23
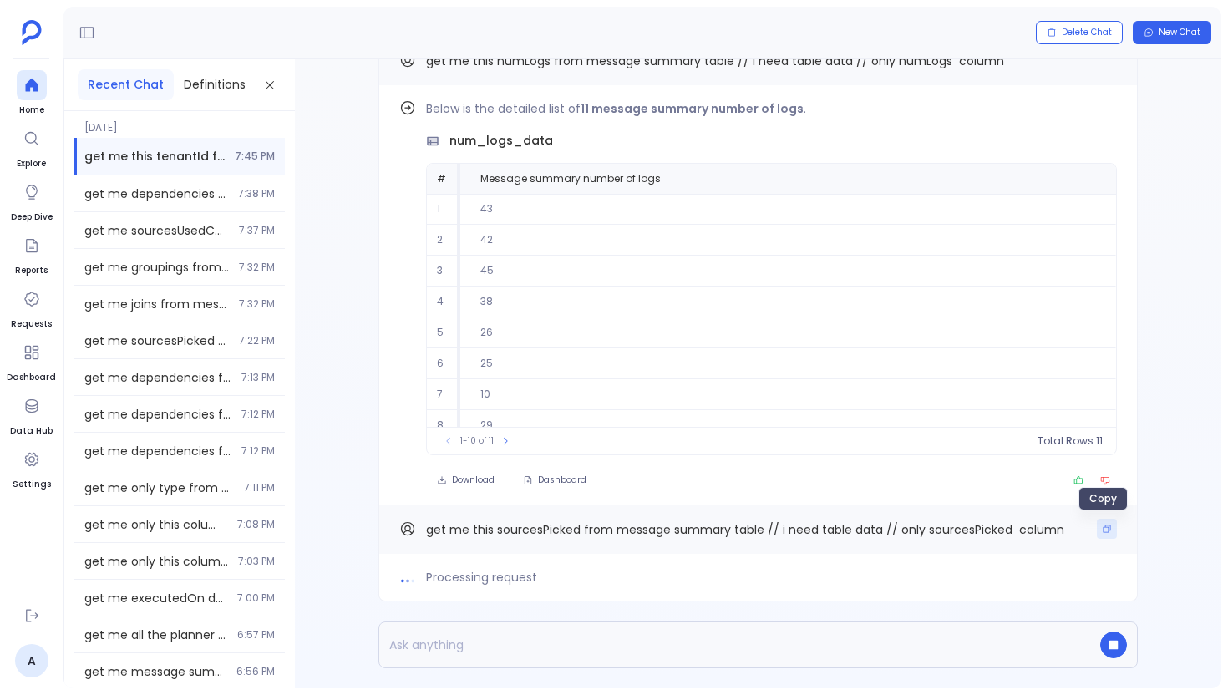
click at [1097, 531] on button "Copy" at bounding box center [1107, 529] width 20 height 20
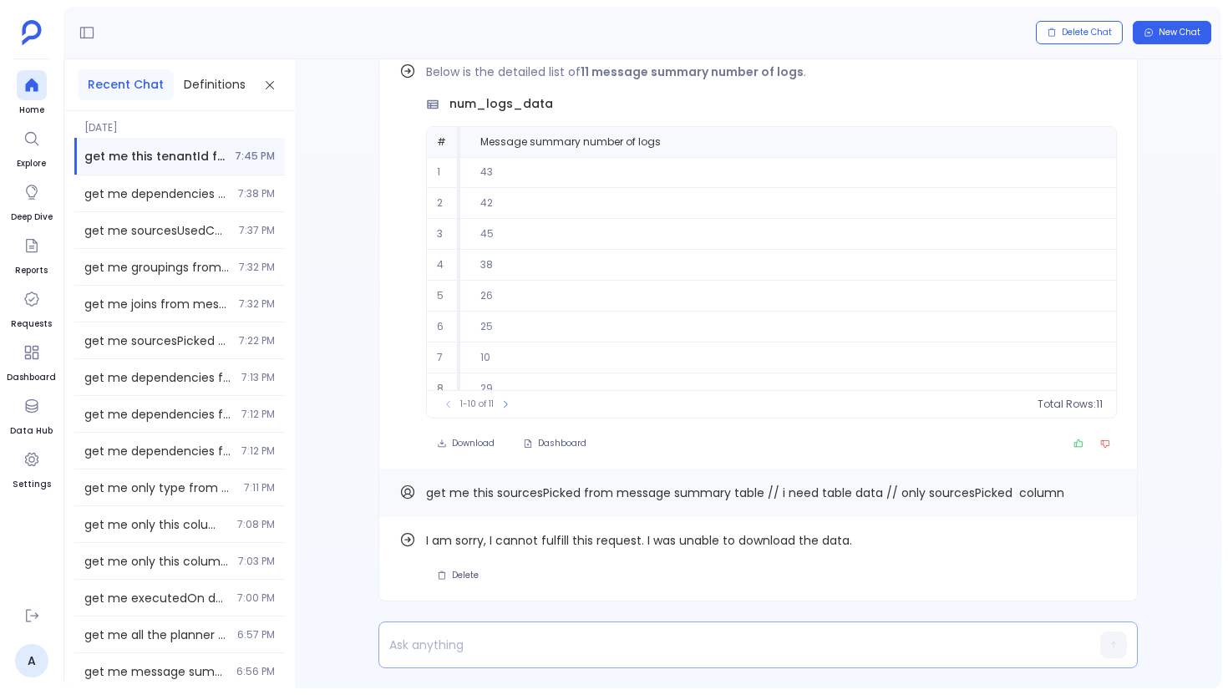
click at [531, 630] on div at bounding box center [726, 644] width 694 height 45
click at [522, 649] on p at bounding box center [726, 644] width 694 height 23
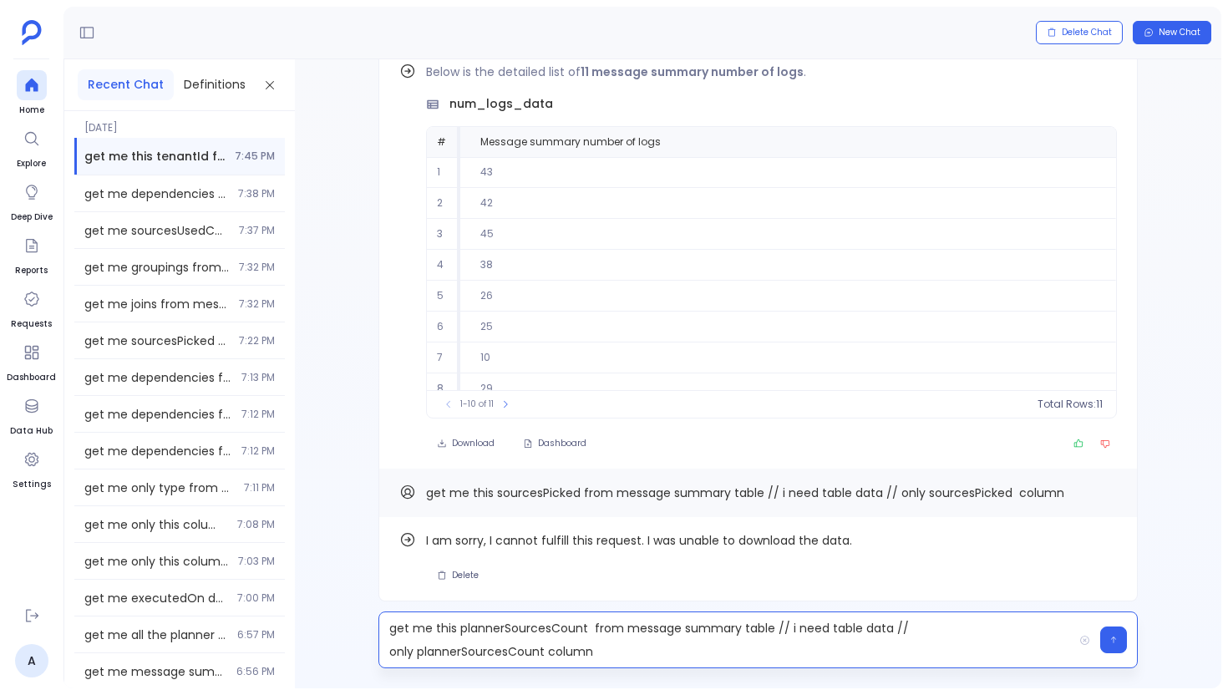
click at [537, 630] on p "get me this plannerSourcesCount from message summary table // i need table data…" at bounding box center [726, 640] width 694 height 47
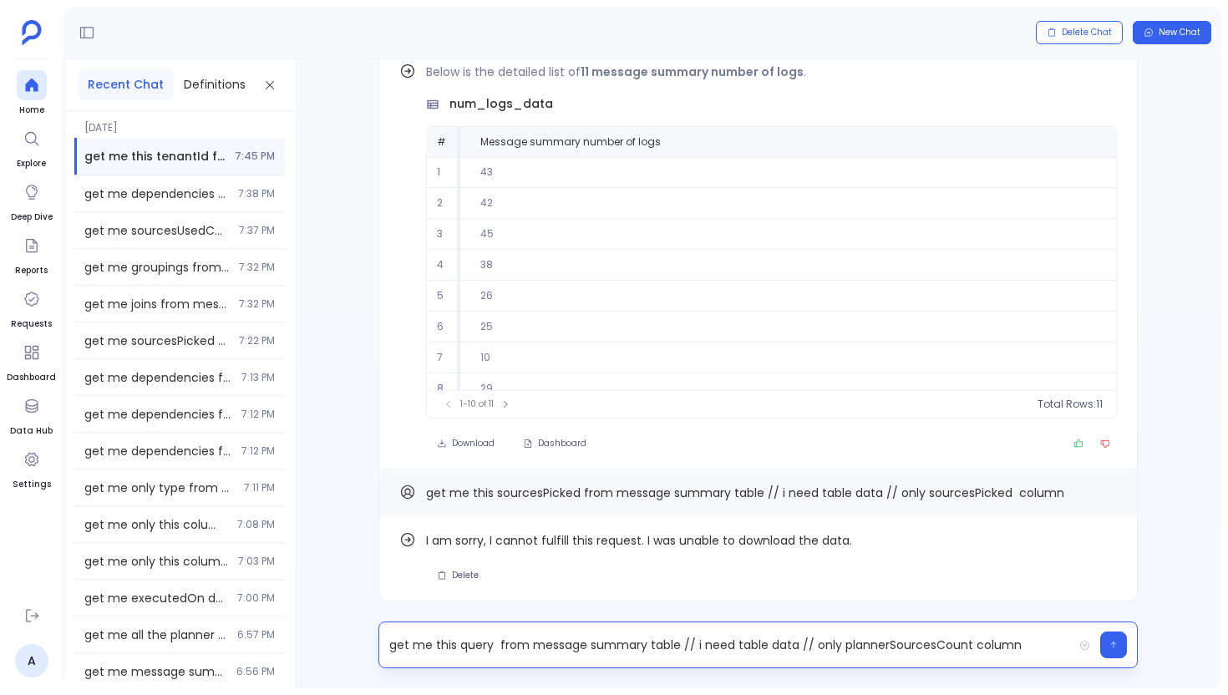
click at [923, 642] on p "get me this query from message summary table // i need table data // only plann…" at bounding box center [726, 644] width 694 height 23
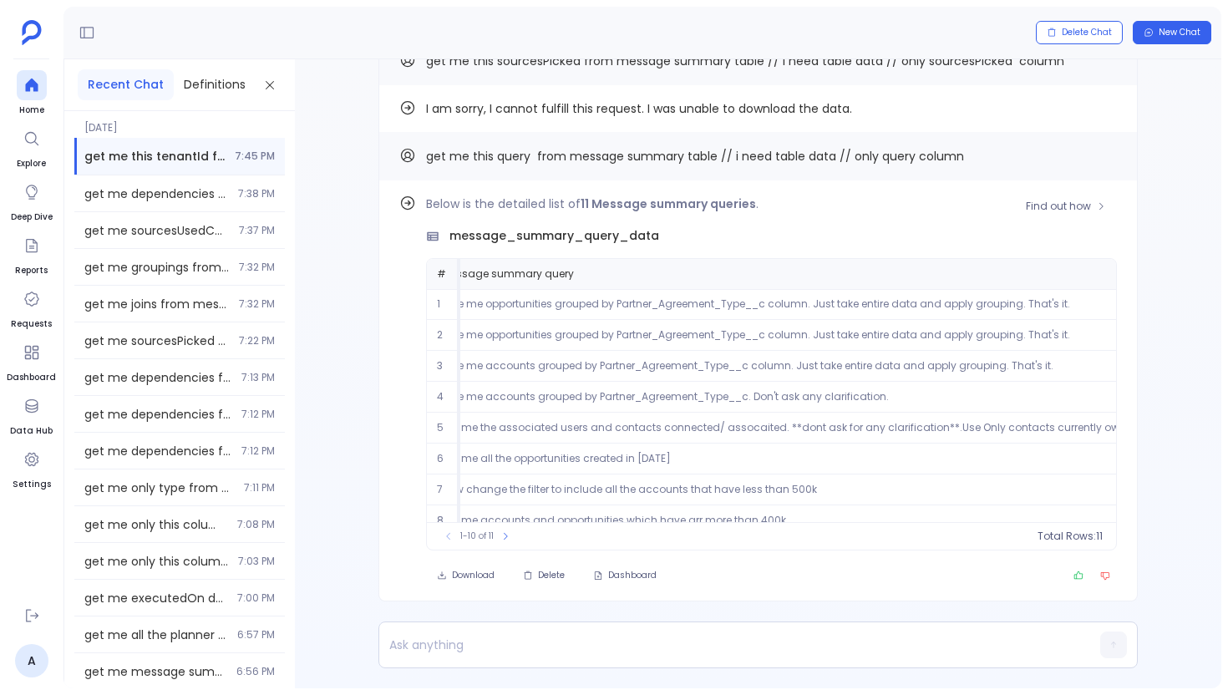
scroll to position [0, 41]
click at [1042, 207] on span "Find out how" at bounding box center [1058, 206] width 65 height 13
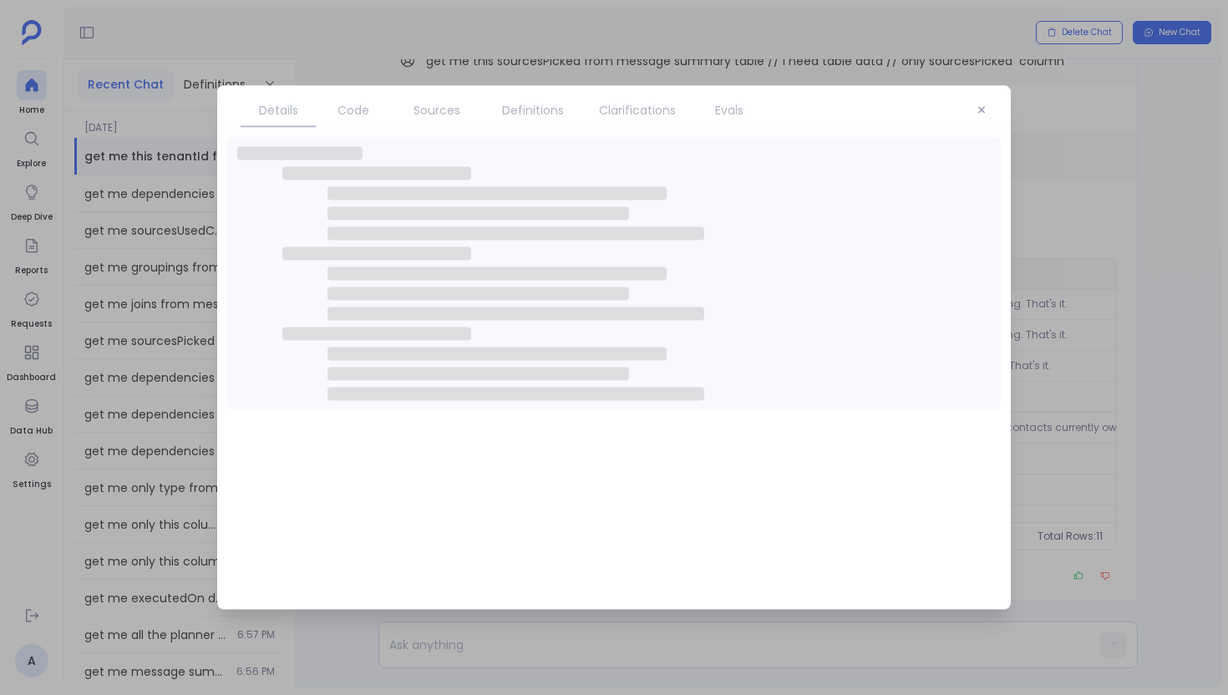
click at [370, 111] on span "Code" at bounding box center [353, 110] width 58 height 18
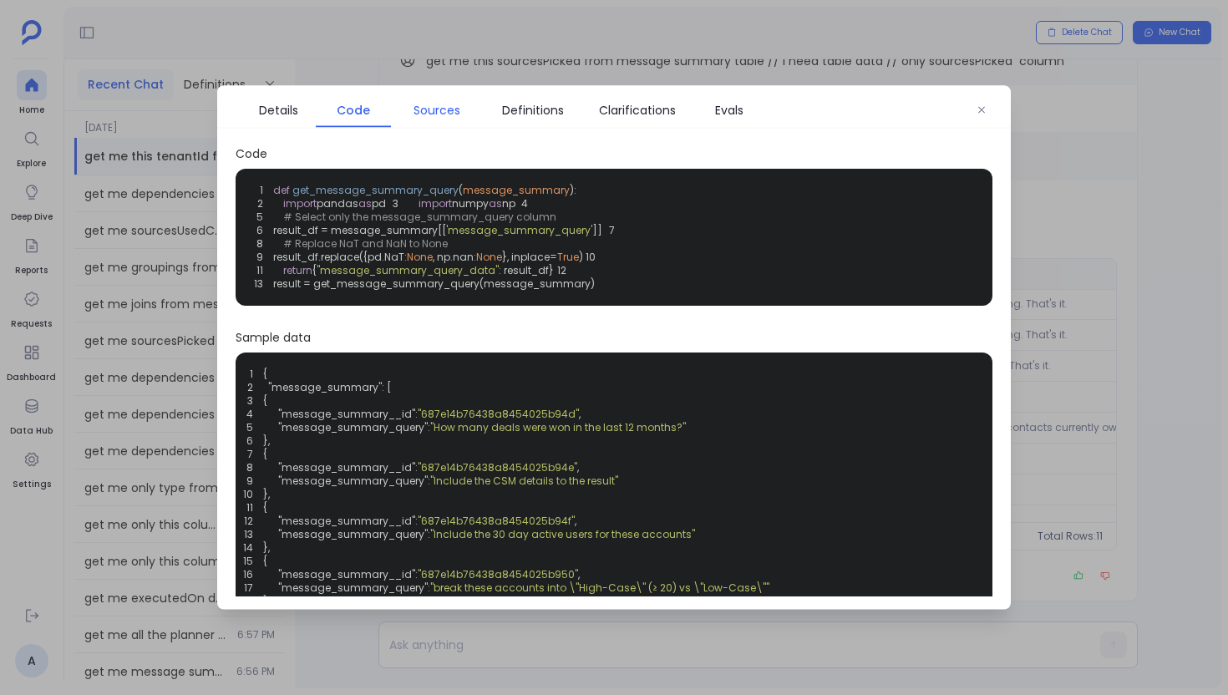
click at [442, 108] on span "Sources" at bounding box center [437, 110] width 47 height 18
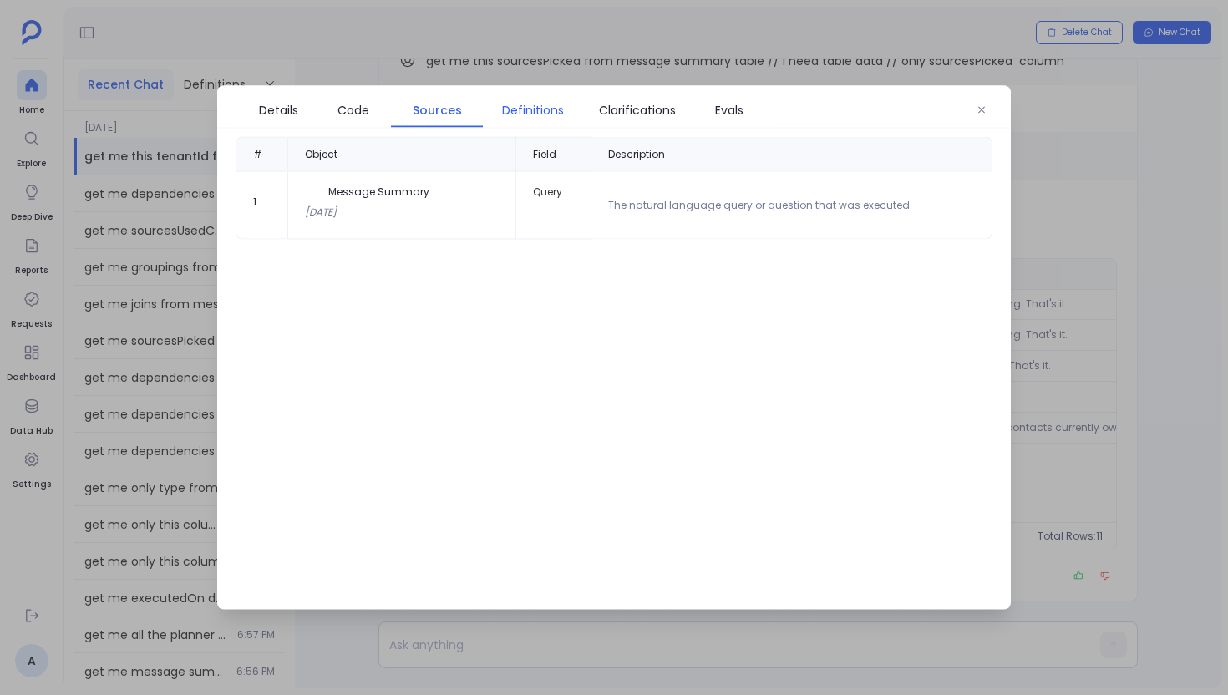
click at [528, 115] on span "Definitions" at bounding box center [533, 110] width 62 height 18
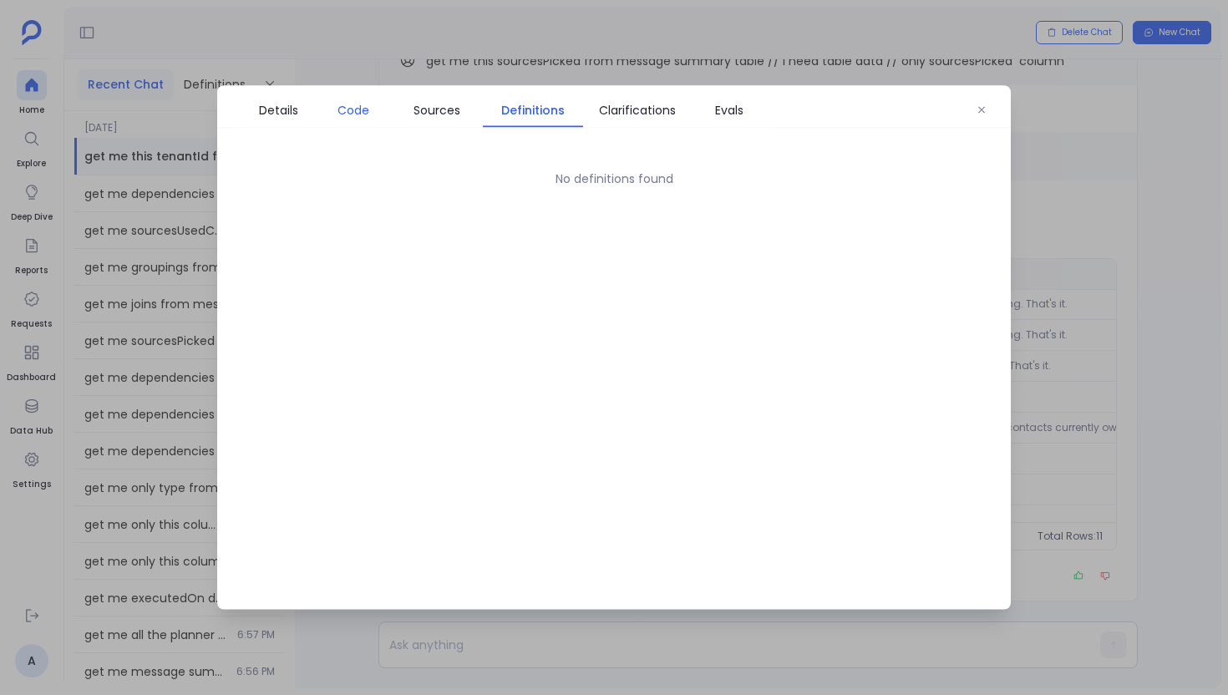
click at [372, 124] on link "Code" at bounding box center [353, 110] width 75 height 35
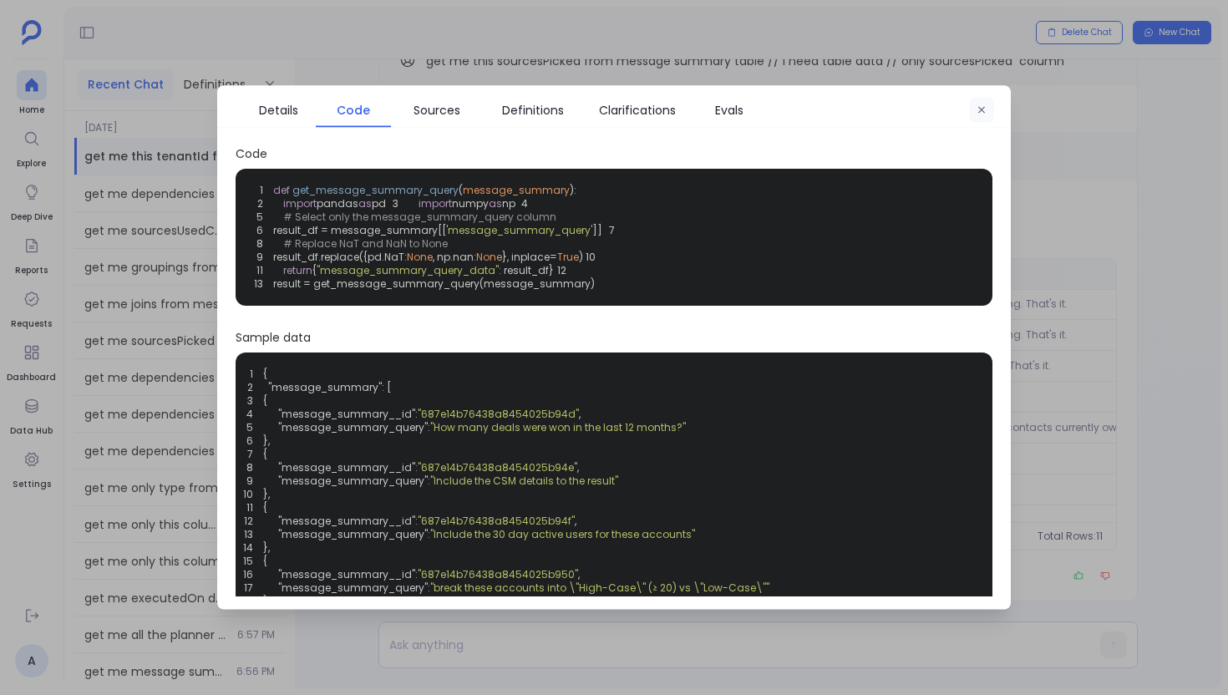
click at [990, 118] on button "button" at bounding box center [981, 110] width 25 height 25
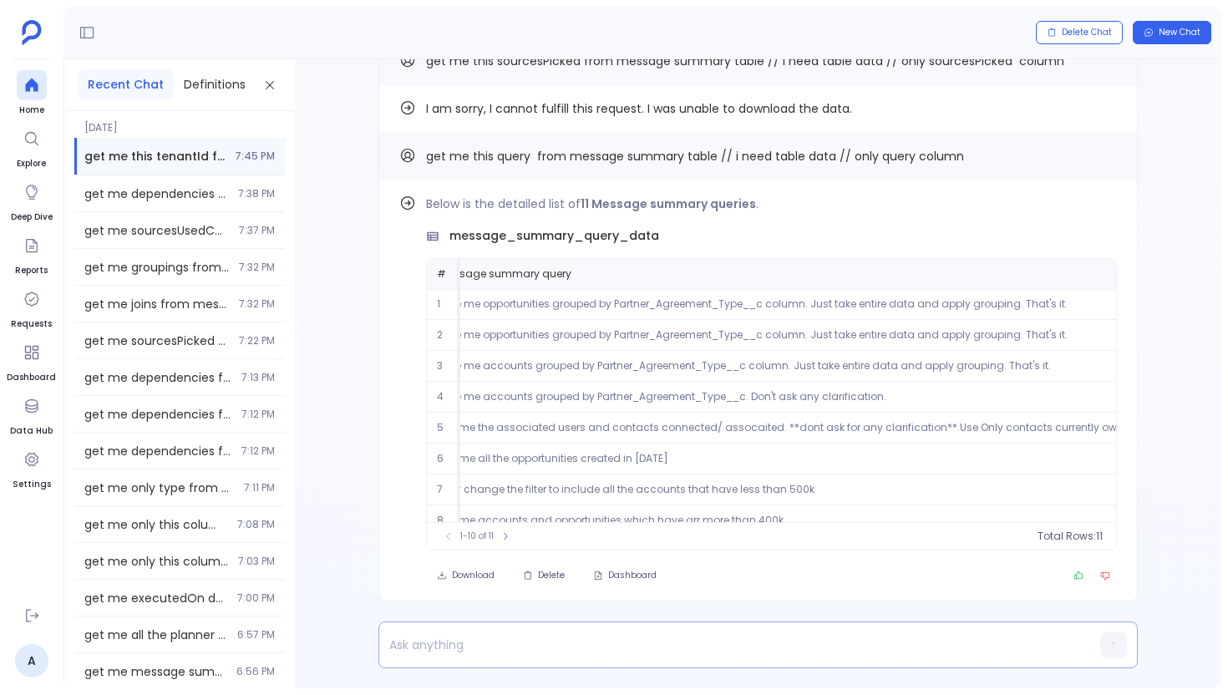
click at [447, 643] on p at bounding box center [726, 644] width 694 height 23
click at [1097, 152] on button "Copy" at bounding box center [1107, 155] width 20 height 20
click at [486, 653] on p "outputRows" at bounding box center [726, 644] width 694 height 23
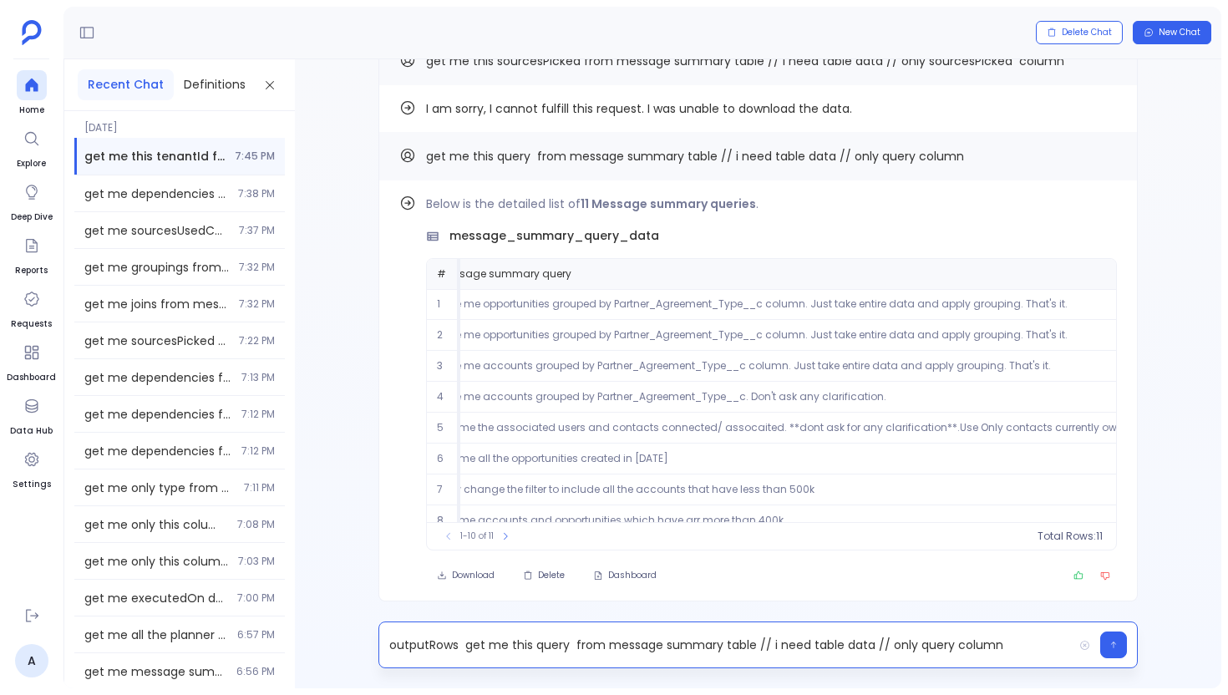
click at [440, 639] on p "outputRows get me this query from message summary table // i need table data //…" at bounding box center [726, 644] width 694 height 23
click at [480, 643] on p "get me this query from message summary table // i need table data // only query…" at bounding box center [726, 644] width 694 height 23
click at [898, 644] on p "get me this outputRows from message summary table // i need table data // only …" at bounding box center [726, 644] width 694 height 23
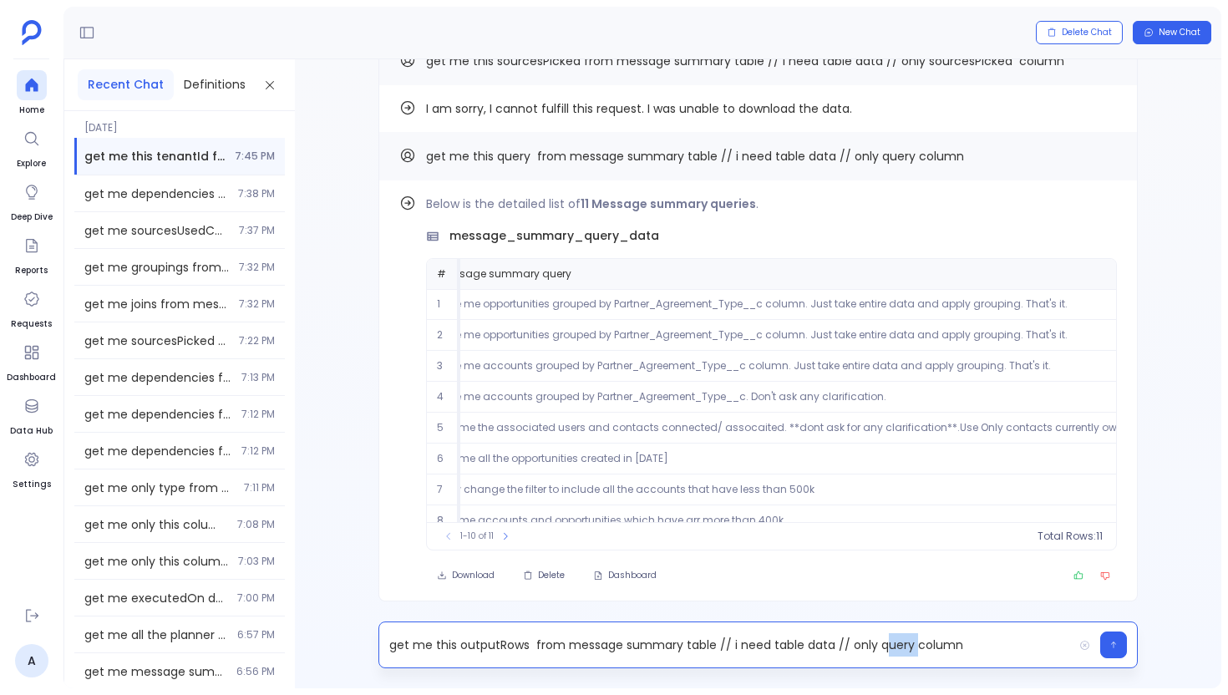
click at [898, 644] on p "get me this outputRows from message summary table // i need table data // only …" at bounding box center [726, 644] width 694 height 23
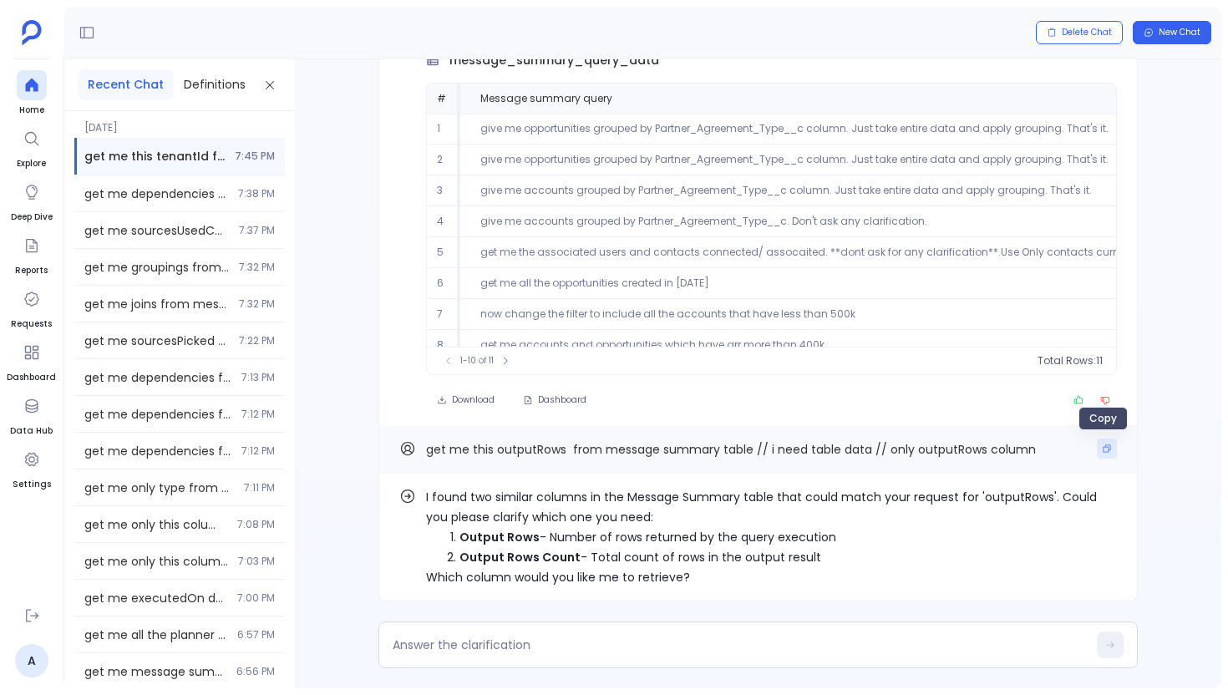
click at [1102, 449] on icon "Copy" at bounding box center [1107, 449] width 10 height 10
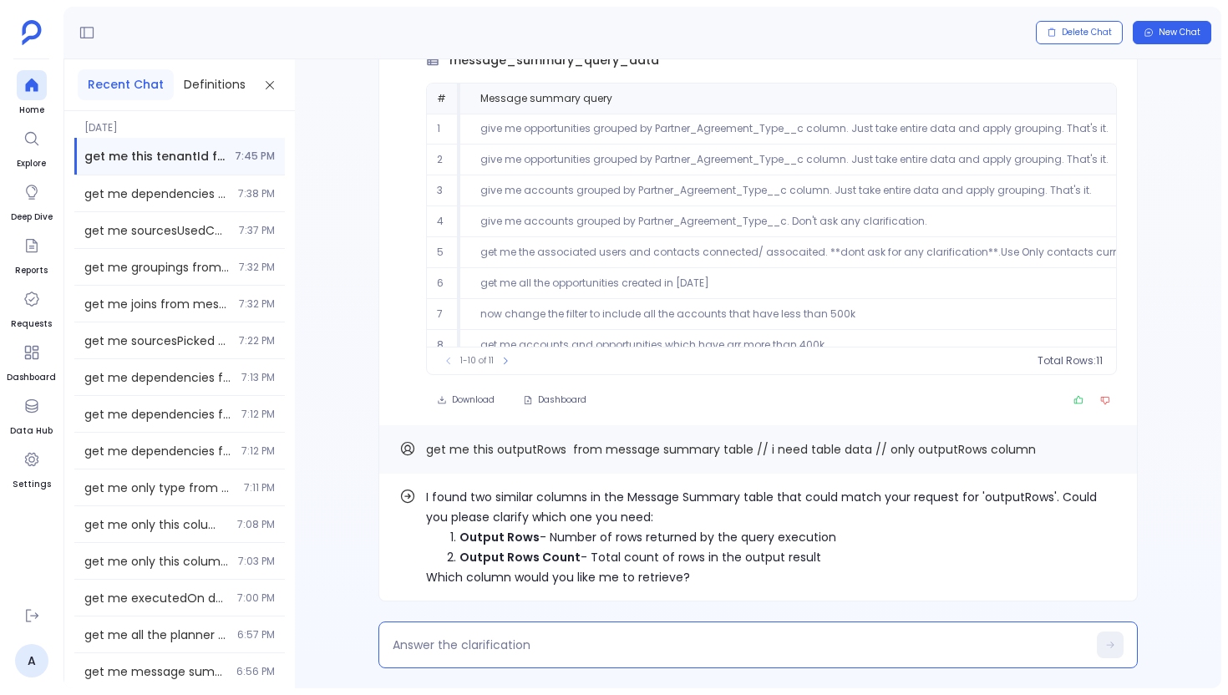
click at [533, 643] on textarea at bounding box center [740, 645] width 694 height 17
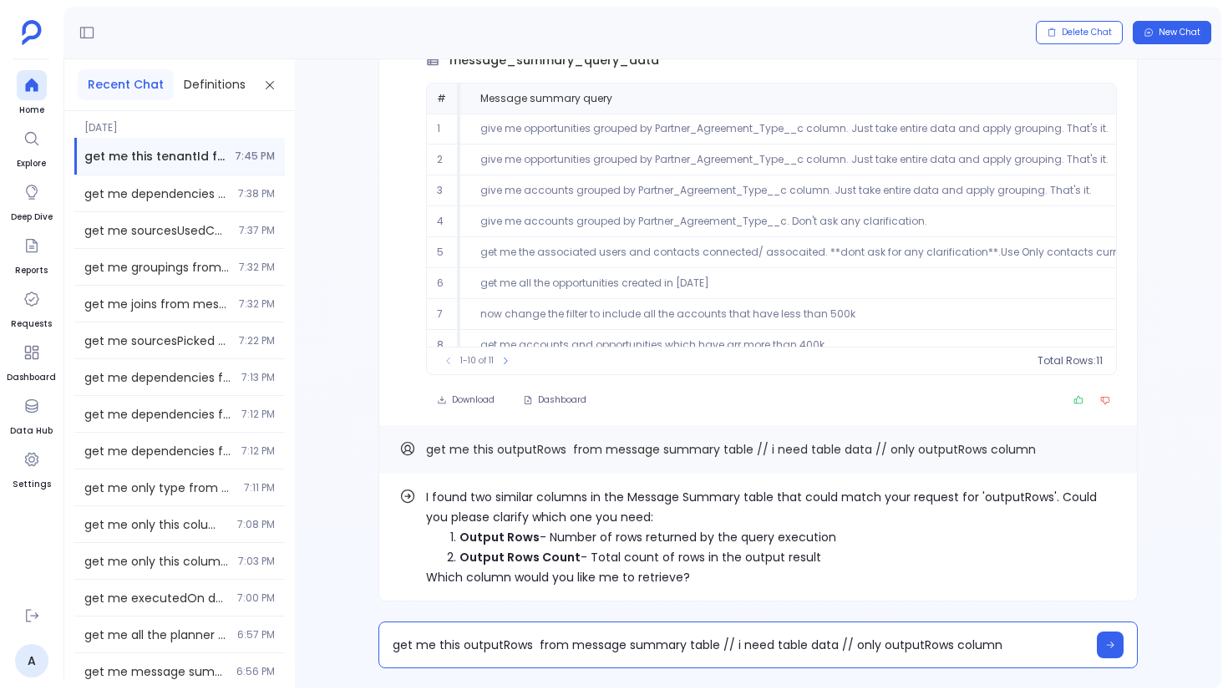
type textarea "get me this outputRows from message summary table // i need table data // only …"
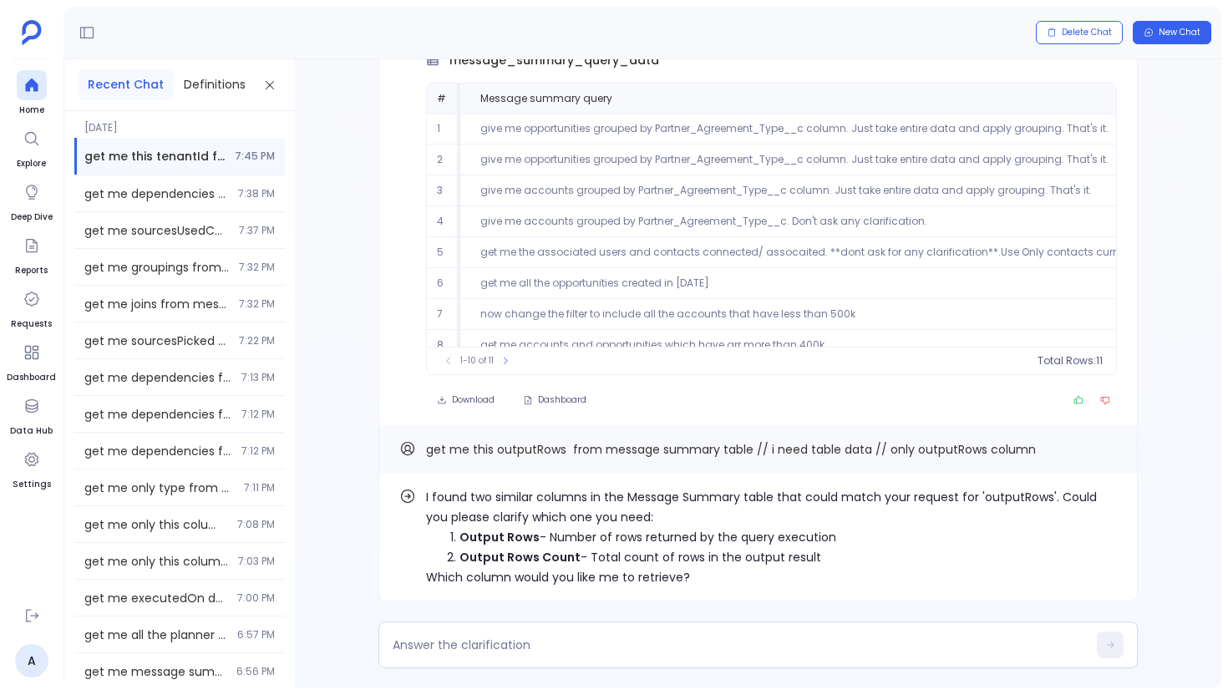
click at [52, 74] on ul "Home Explore Deep Dive Reports Requests Dashboard Data Hub Settings" at bounding box center [31, 332] width 49 height 524
click at [51, 74] on ul "Home Explore Deep Dive Reports Requests Dashboard Data Hub Settings" at bounding box center [31, 332] width 49 height 524
click at [35, 85] on icon at bounding box center [31, 85] width 13 height 13
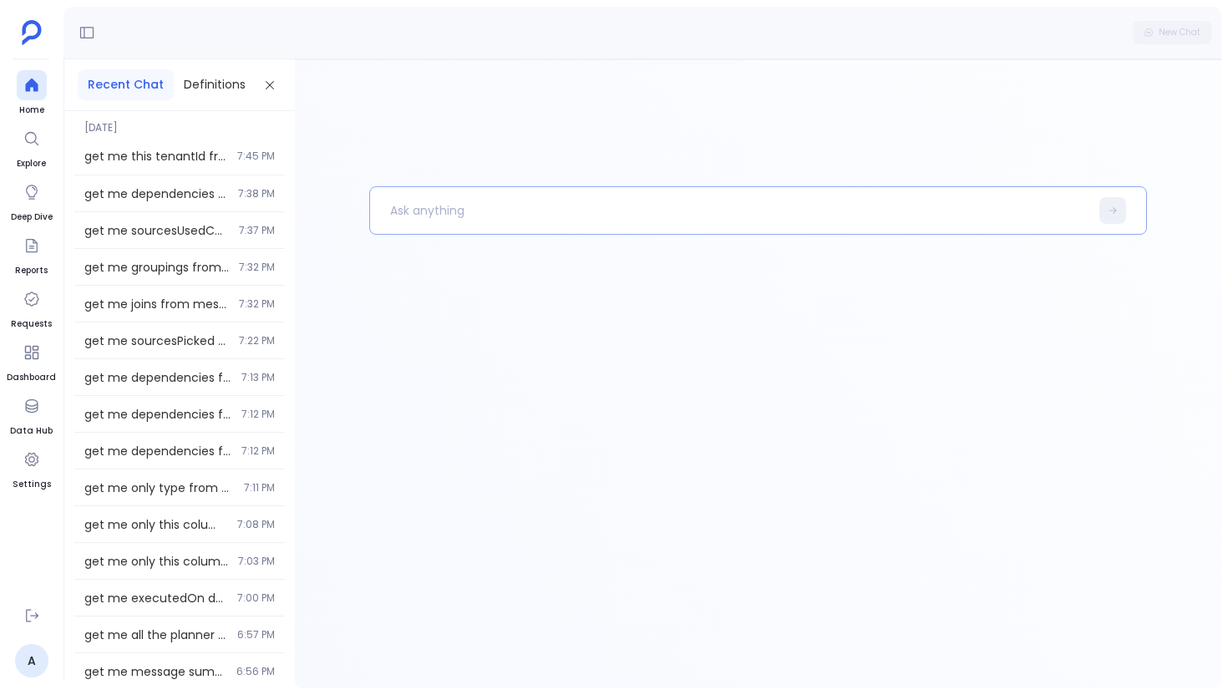
click at [488, 222] on p at bounding box center [729, 210] width 719 height 43
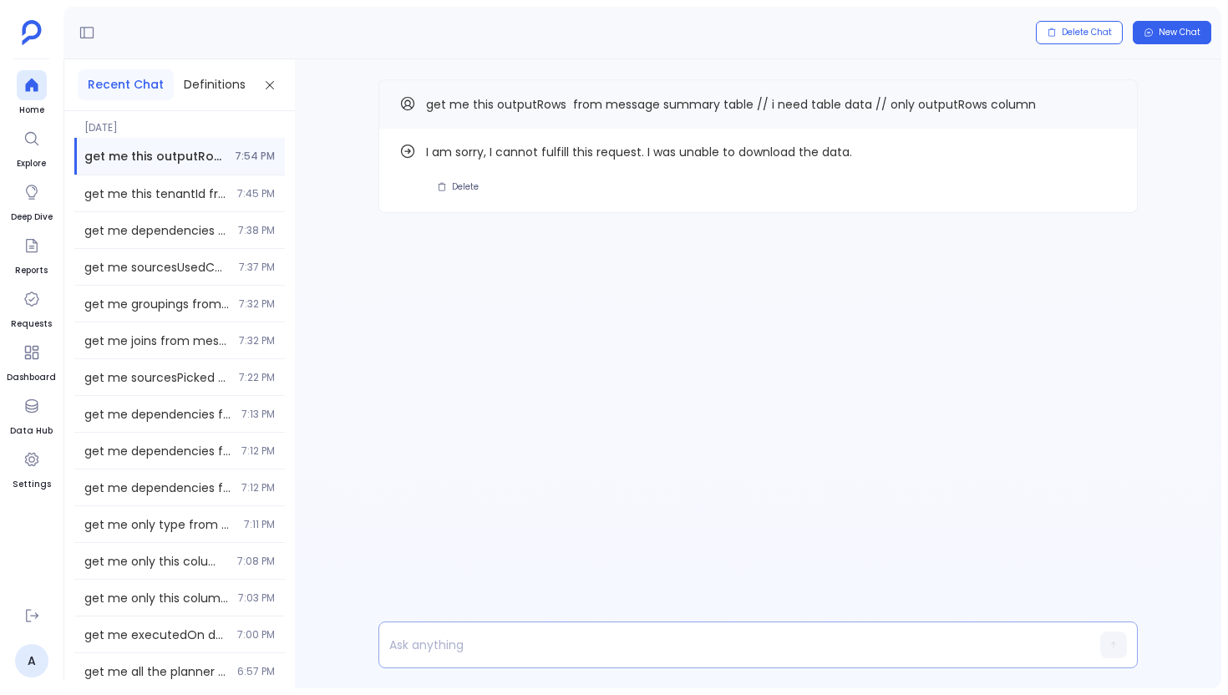
click at [446, 648] on p at bounding box center [726, 644] width 694 height 23
paste p
click at [1103, 99] on icon "Copy" at bounding box center [1107, 104] width 10 height 10
click at [517, 647] on p "joins" at bounding box center [726, 644] width 694 height 23
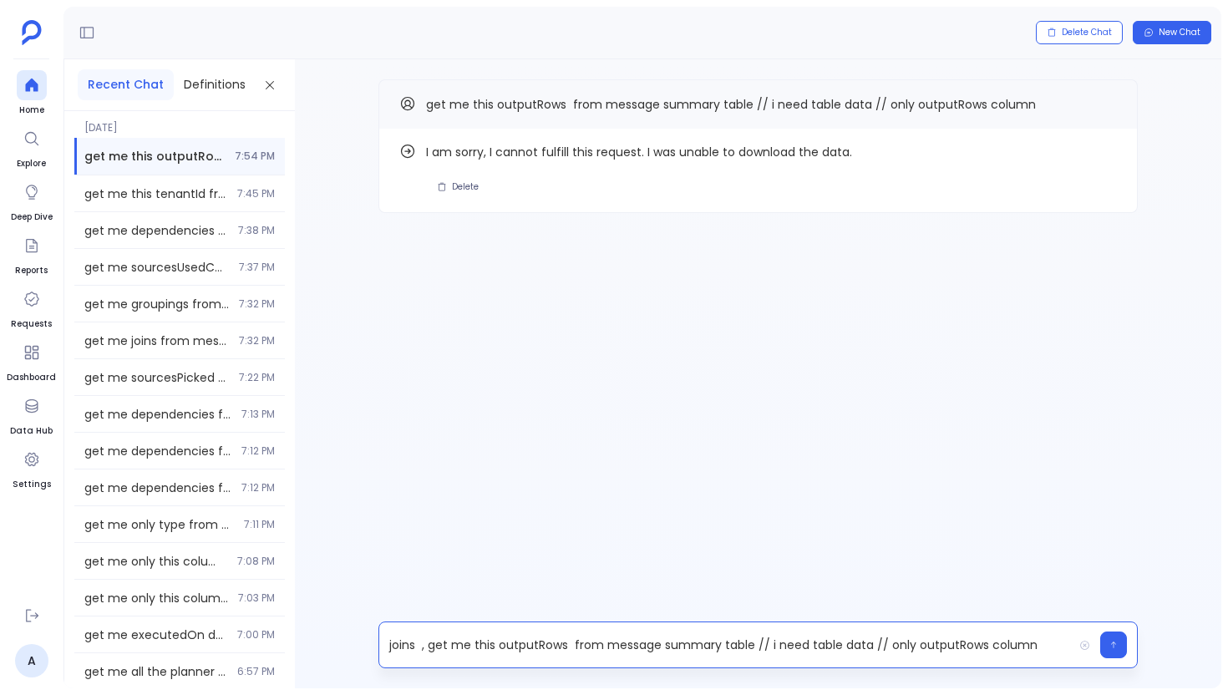
click at [413, 642] on p "joins , get me this outputRows from message summary table // i need table data …" at bounding box center [726, 644] width 694 height 23
click at [409, 643] on p "joins , get me this outputRows from message summary table // i need table data …" at bounding box center [726, 644] width 694 height 23
click at [398, 648] on p ", get me this outputRows from message summary table // i need table data // onl…" at bounding box center [726, 644] width 694 height 23
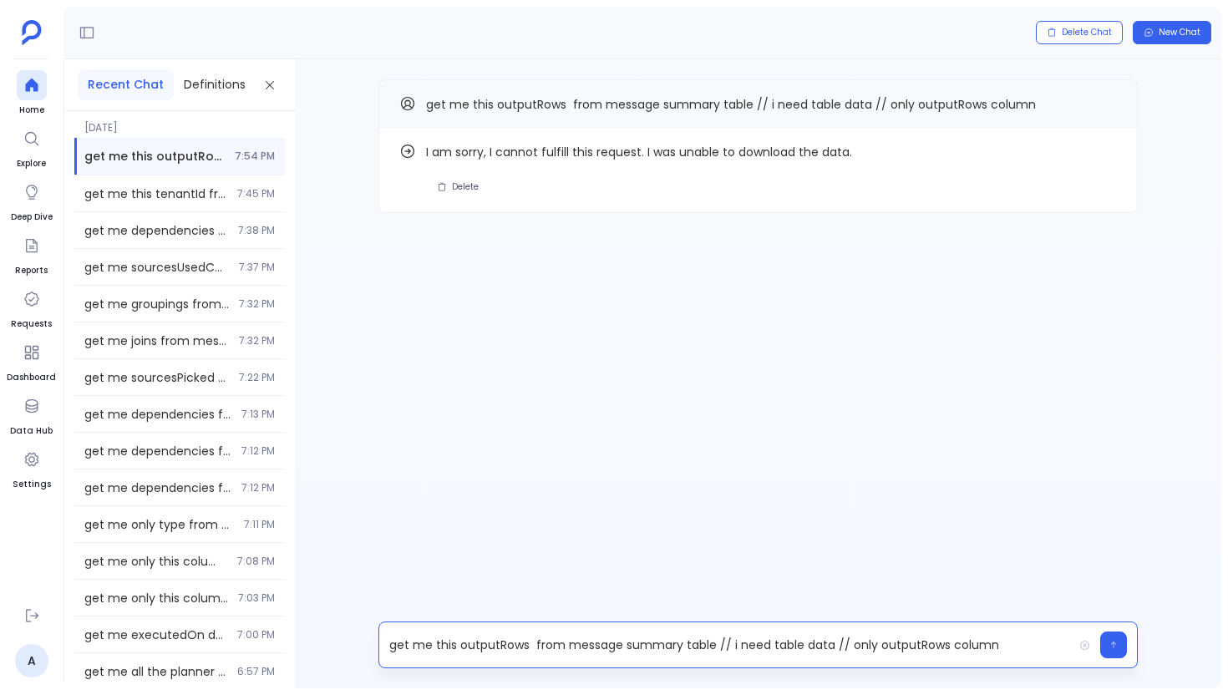
click at [489, 645] on p "get me this outputRows from message summary table // i need table data // only …" at bounding box center [726, 644] width 694 height 23
click at [857, 644] on p "get me this joins from message summary table // i need table data // only outpu…" at bounding box center [726, 644] width 694 height 23
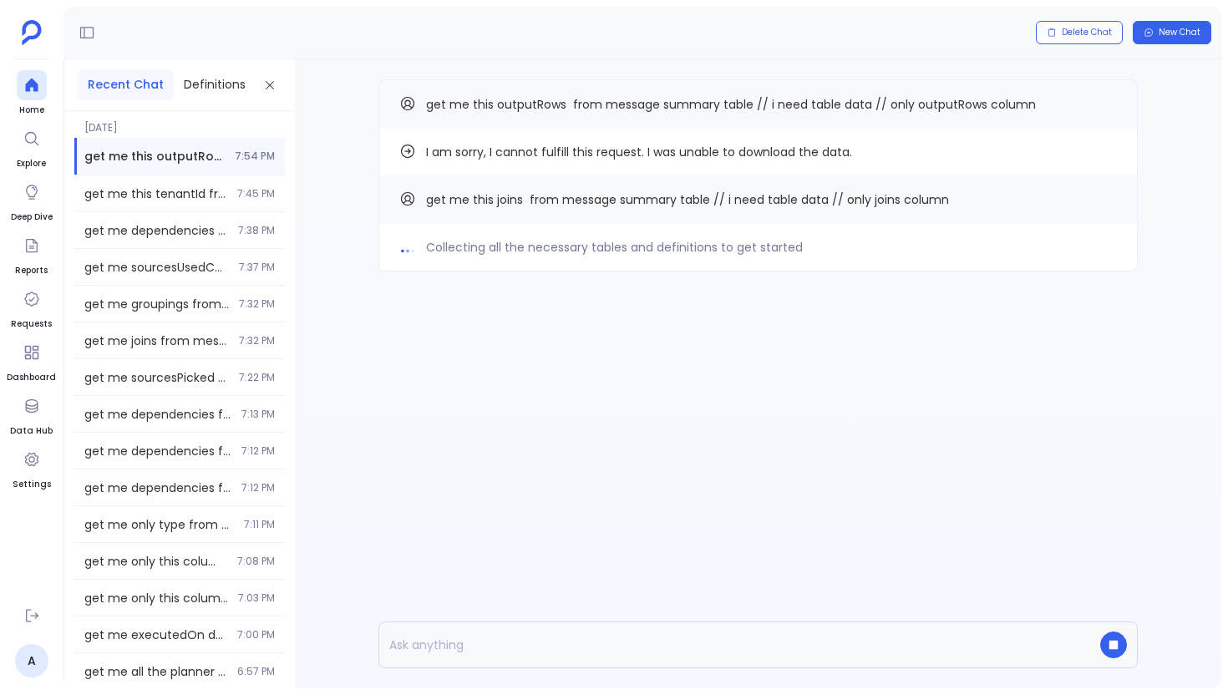
click at [437, 653] on p at bounding box center [726, 644] width 694 height 23
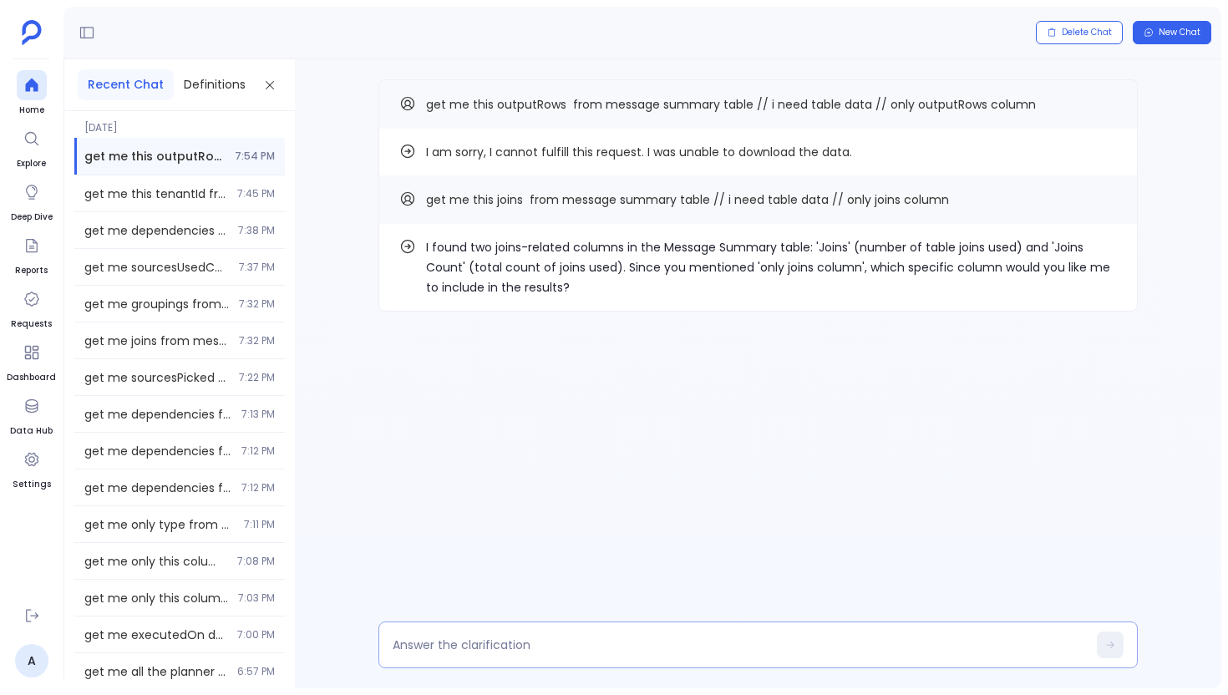
click at [467, 649] on textarea at bounding box center [740, 645] width 694 height 17
type textarea "use joins column"
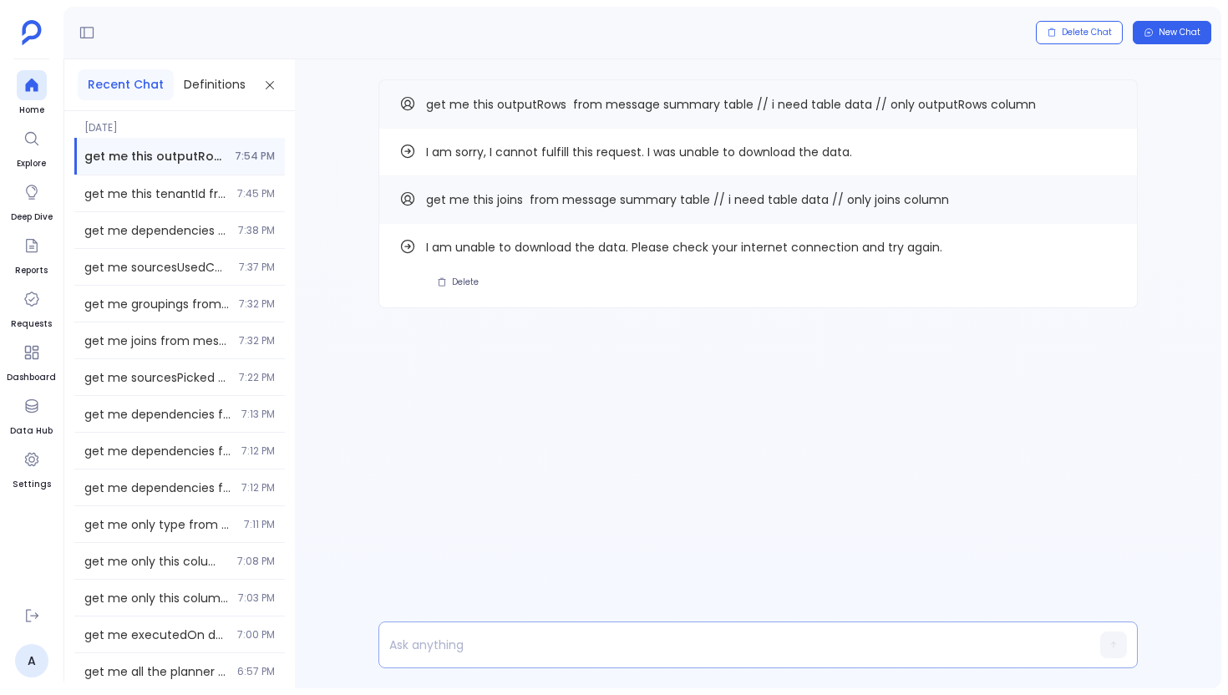
click at [496, 649] on p at bounding box center [726, 644] width 694 height 23
paste p
click at [1104, 196] on icon "Copy" at bounding box center [1107, 199] width 10 height 10
click at [549, 649] on p "sourcePicker" at bounding box center [726, 644] width 694 height 23
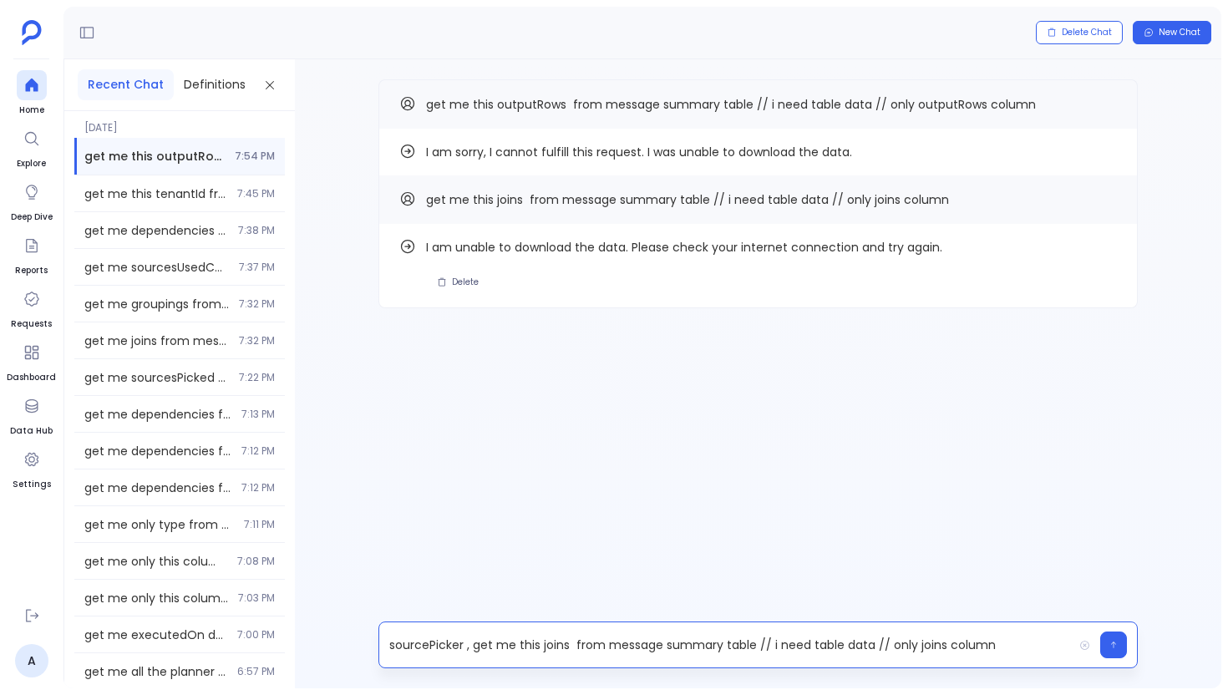
click at [414, 644] on p "sourcePicker , get me this joins from message summary table // i need table dat…" at bounding box center [726, 644] width 694 height 23
click at [475, 646] on p ", get me this joins from message summary table // i need table data // only joi…" at bounding box center [726, 644] width 694 height 23
click at [902, 648] on p ", get me this sourcePicker from message summary table // i need table data // o…" at bounding box center [726, 644] width 694 height 23
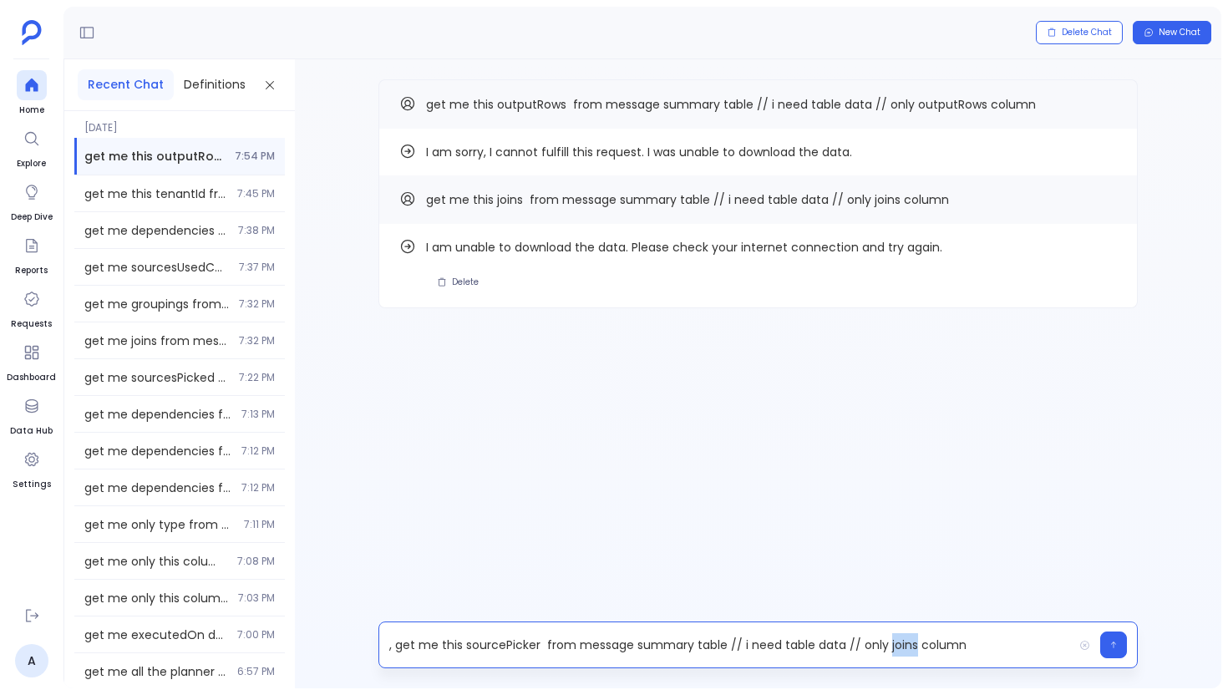
click at [902, 648] on p ", get me this sourcePicker from message summary table // i need table data // o…" at bounding box center [726, 644] width 694 height 23
click at [398, 650] on p ", get me this sourcePicker from message summary table // i need table data // o…" at bounding box center [726, 644] width 694 height 23
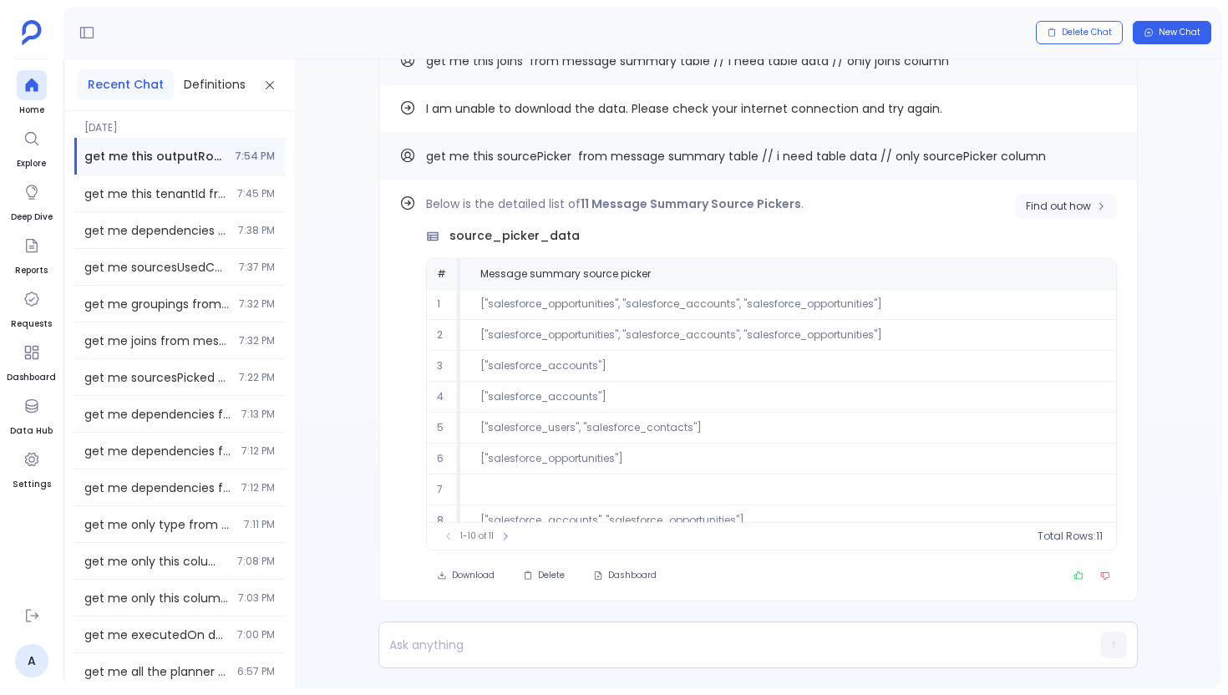
click at [1073, 211] on span "Find out how" at bounding box center [1058, 206] width 65 height 13
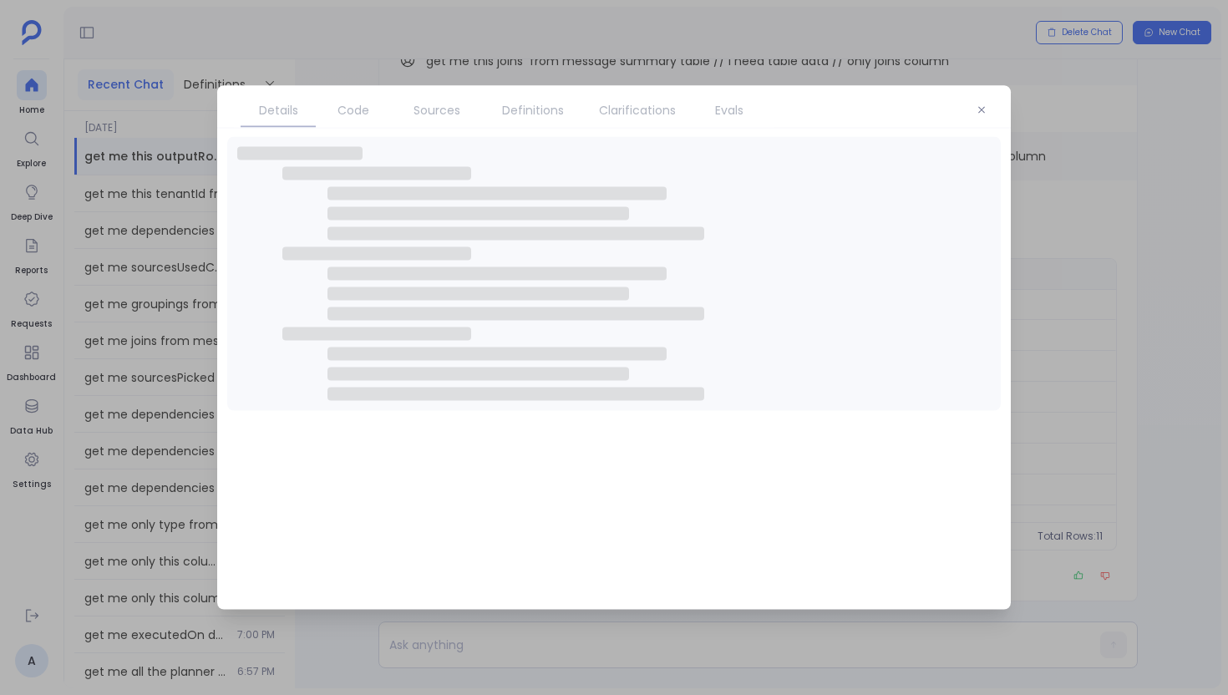
click at [409, 114] on span "Sources" at bounding box center [436, 110] width 75 height 18
click at [447, 110] on span "Sources" at bounding box center [437, 110] width 47 height 18
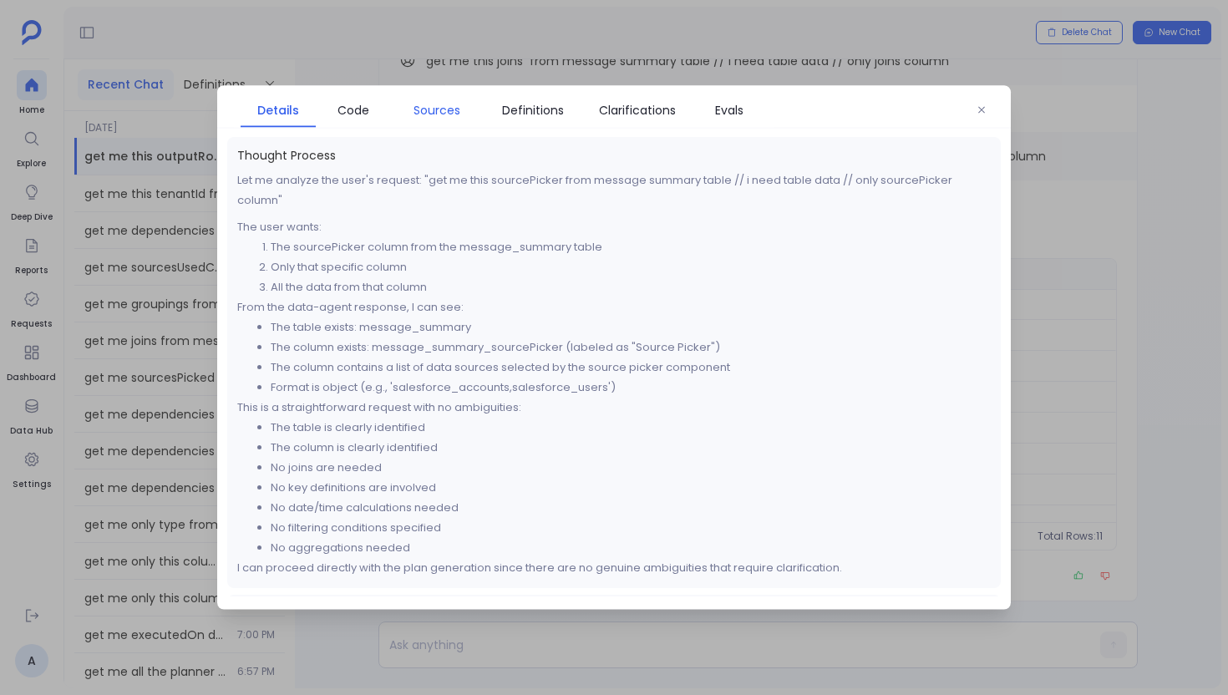
click at [447, 110] on span "Sources" at bounding box center [437, 110] width 47 height 18
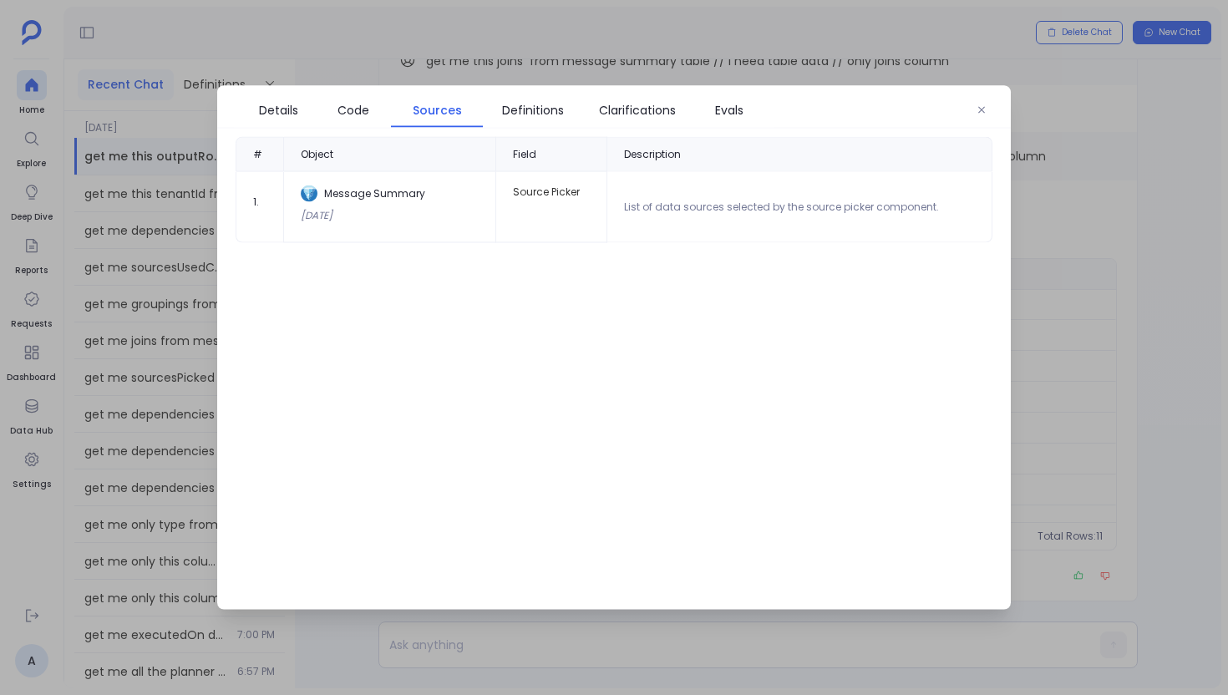
click at [966, 94] on div "Details Code Sources Definitions Clarifications Evals" at bounding box center [614, 107] width 794 height 43
click at [977, 106] on icon "button" at bounding box center [982, 110] width 10 height 10
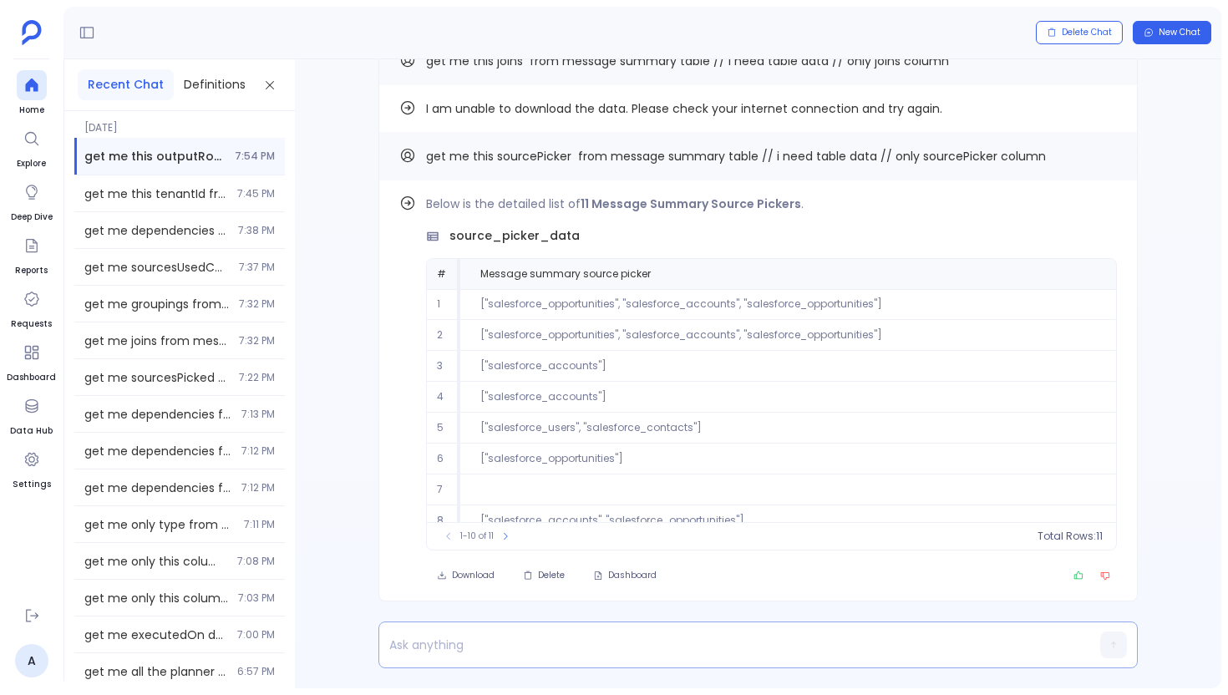
click at [555, 653] on p at bounding box center [726, 644] width 694 height 23
click at [1102, 160] on icon "Copy" at bounding box center [1107, 155] width 10 height 10
click at [490, 642] on p "consolidator" at bounding box center [726, 644] width 694 height 23
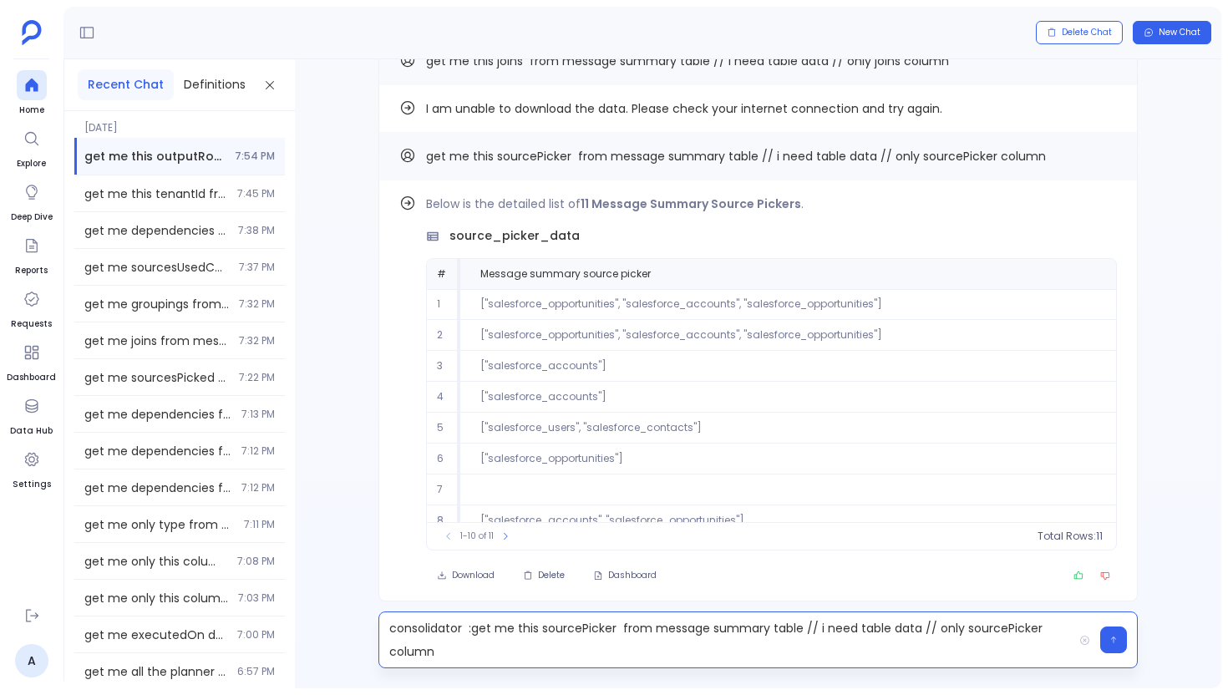
click at [440, 631] on p "consolidator :get me this sourcePicker from message summary table // i need tab…" at bounding box center [726, 640] width 694 height 47
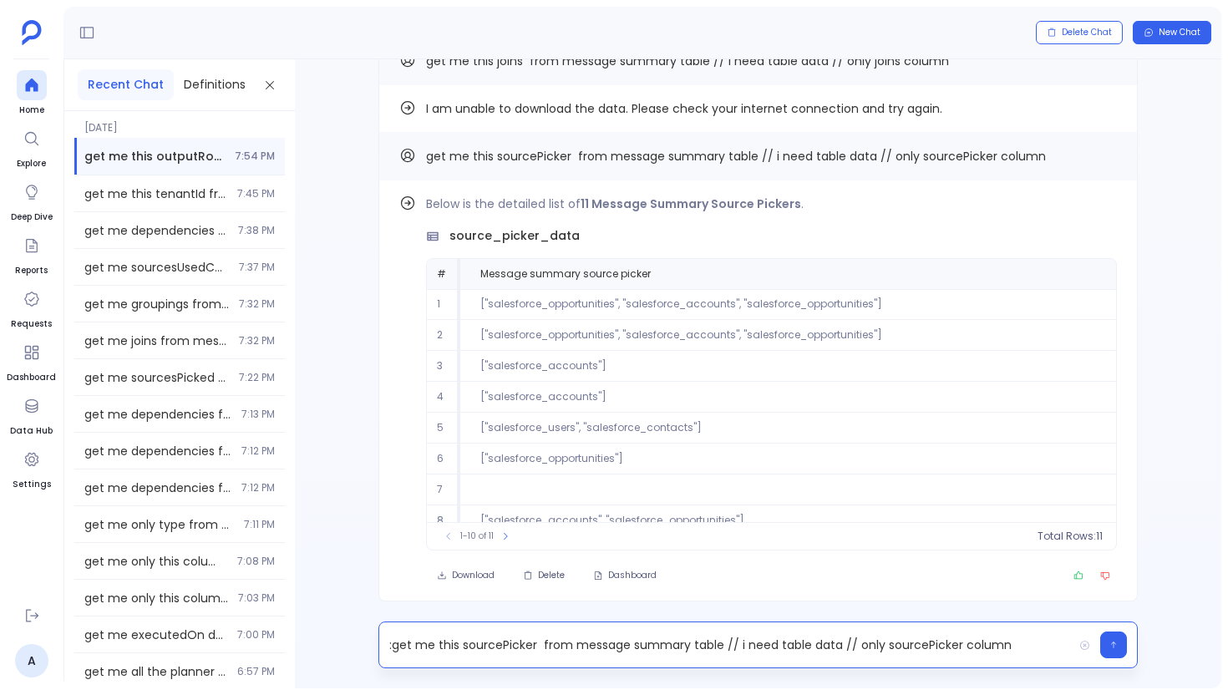
click at [400, 648] on p ":get me this sourcePicker from message summary table // i need table data // on…" at bounding box center [726, 644] width 694 height 23
click at [473, 644] on p "get me this sourcePicker from message summary table // i need table data // onl…" at bounding box center [726, 644] width 694 height 23
click at [915, 650] on p "get me this consolidator from message summary table // i need table data // onl…" at bounding box center [726, 644] width 694 height 23
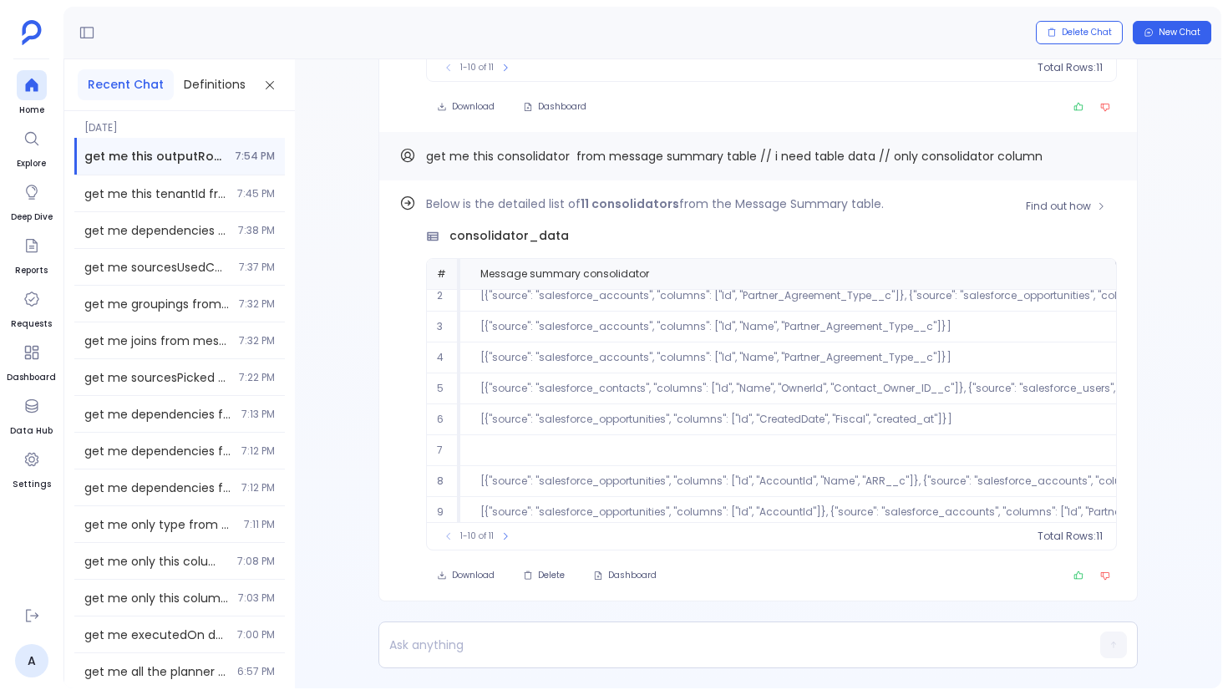
scroll to position [80, 0]
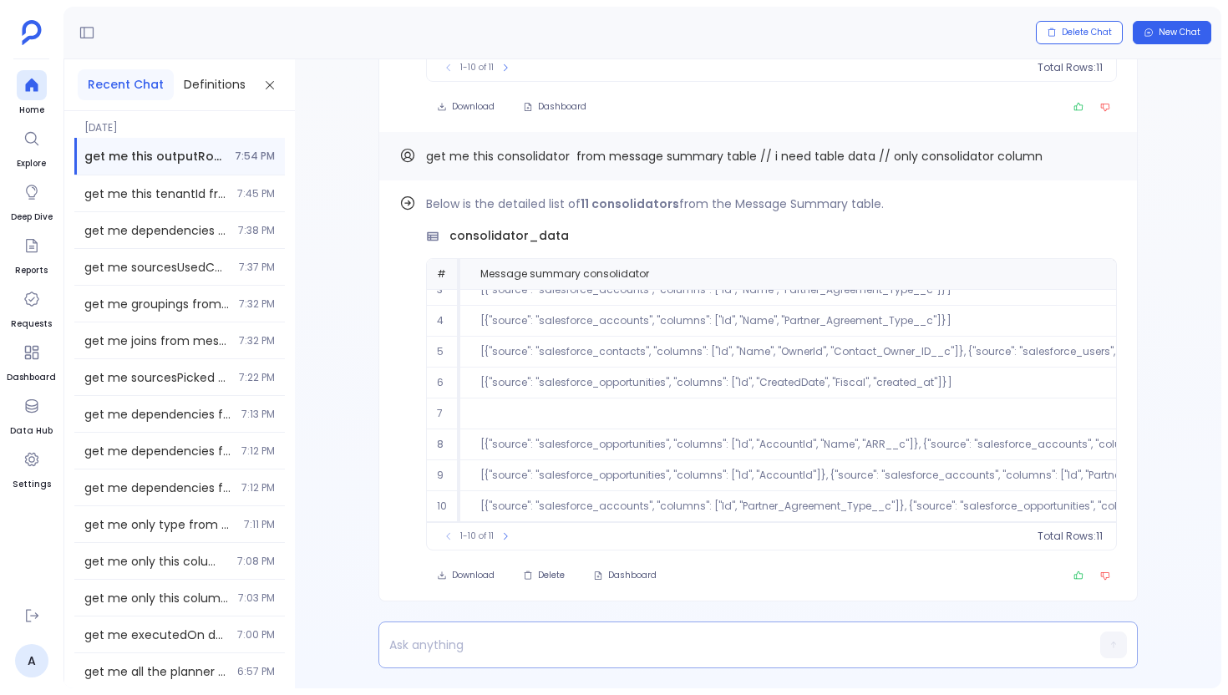
click at [471, 646] on p at bounding box center [726, 644] width 694 height 23
click at [1104, 158] on icon "Copy" at bounding box center [1107, 155] width 10 height 10
click at [590, 643] on p "consolidatorSourceNames :" at bounding box center [726, 644] width 694 height 23
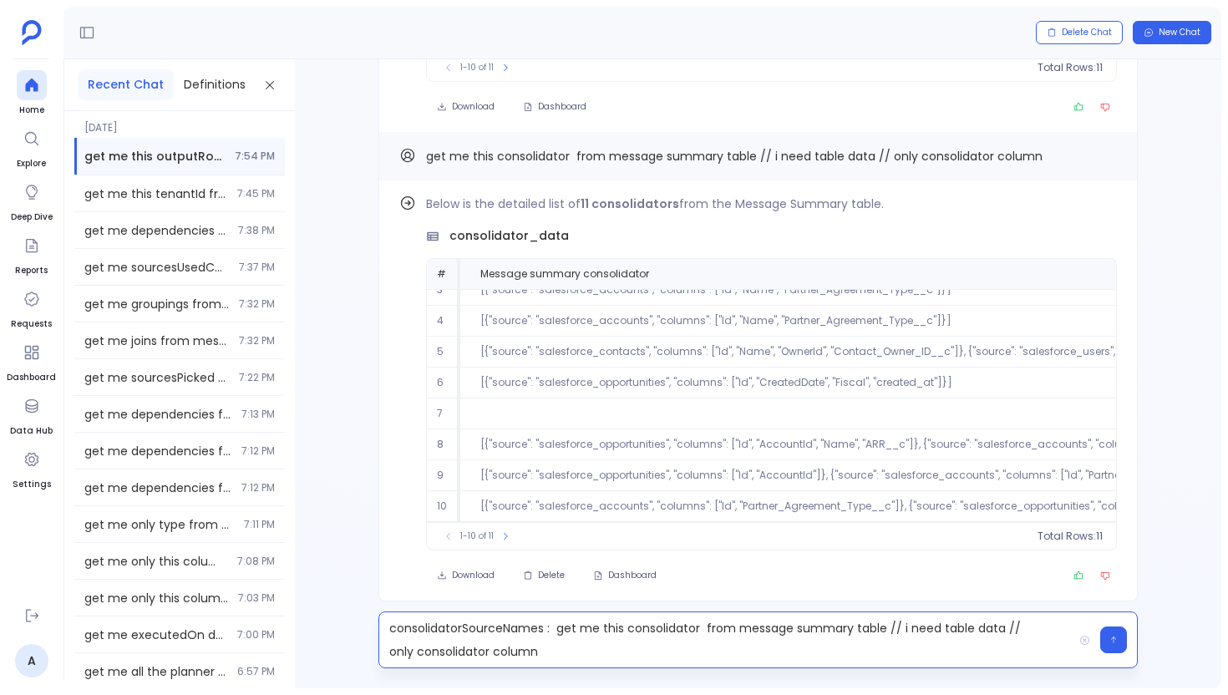
click at [487, 633] on p "consolidatorSourceNames : get me this consolidator from message summary table /…" at bounding box center [726, 640] width 694 height 47
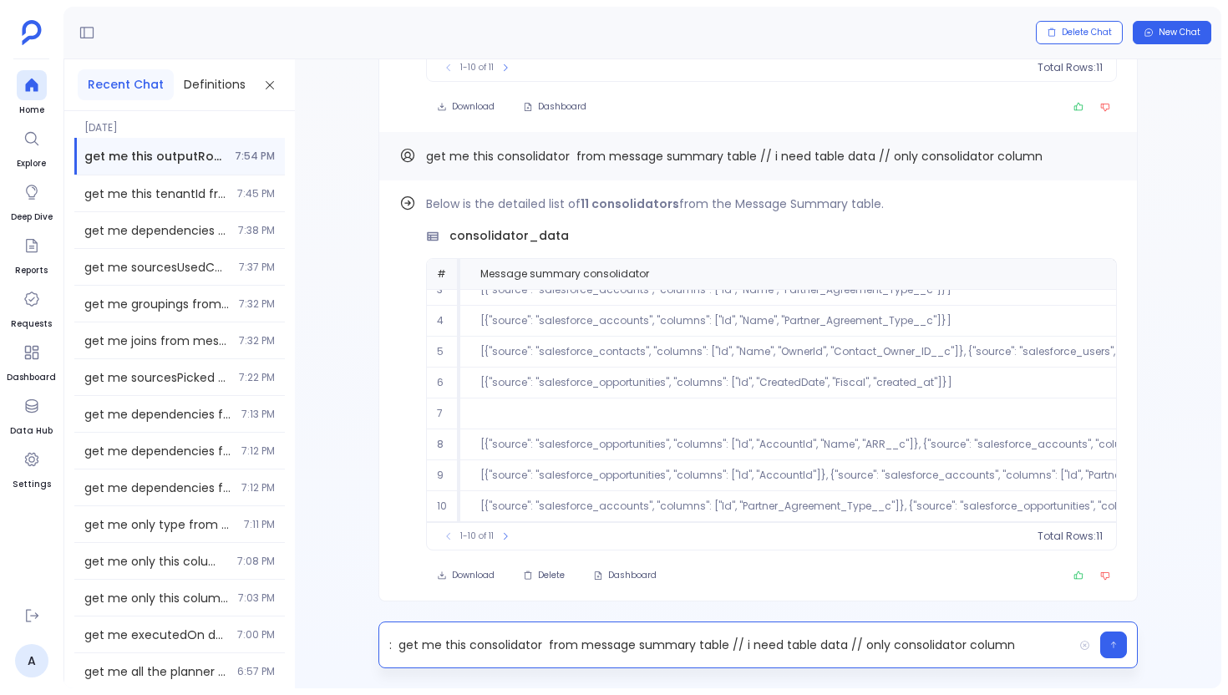
click at [516, 649] on p ": get me this consolidator from message summary table // i need table data // o…" at bounding box center [726, 644] width 694 height 23
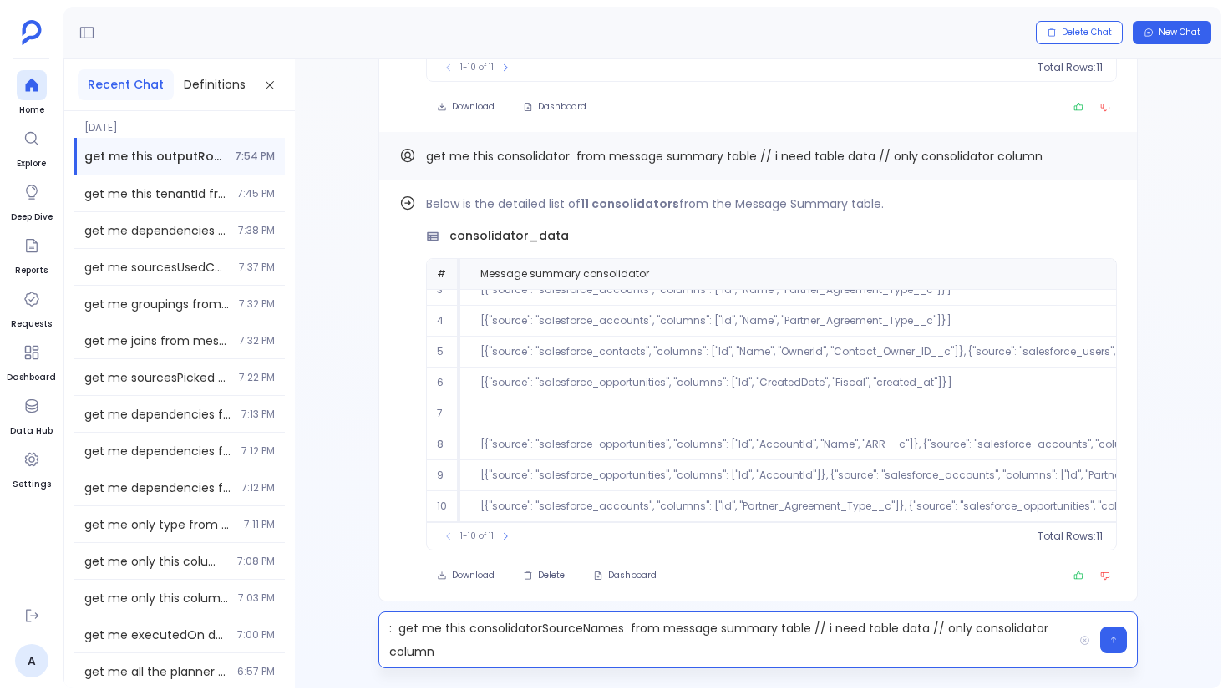
click at [988, 623] on p ": get me this consolidatorSourceNames from message summary table // i need tabl…" at bounding box center [726, 640] width 694 height 47
click at [397, 628] on p ": get me this consolidatorSourceNames from message summary table // i need tabl…" at bounding box center [726, 640] width 694 height 47
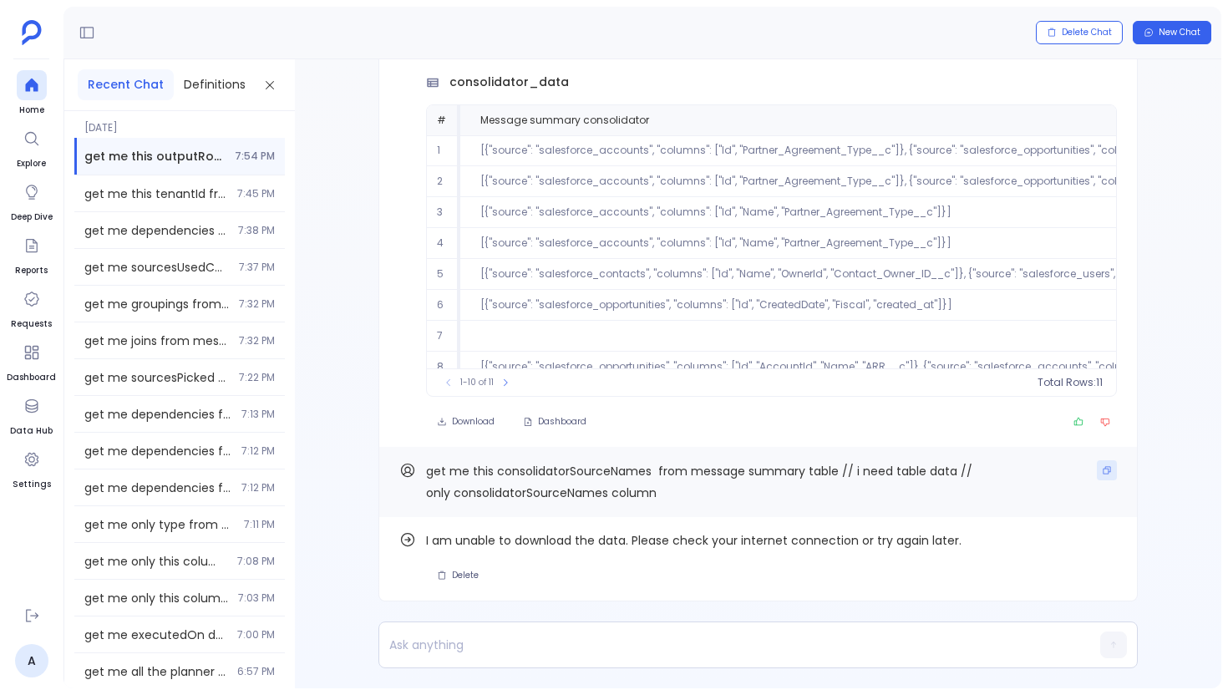
click at [1106, 478] on button "Copy" at bounding box center [1107, 470] width 20 height 20
click at [23, 100] on link "Home" at bounding box center [32, 93] width 30 height 47
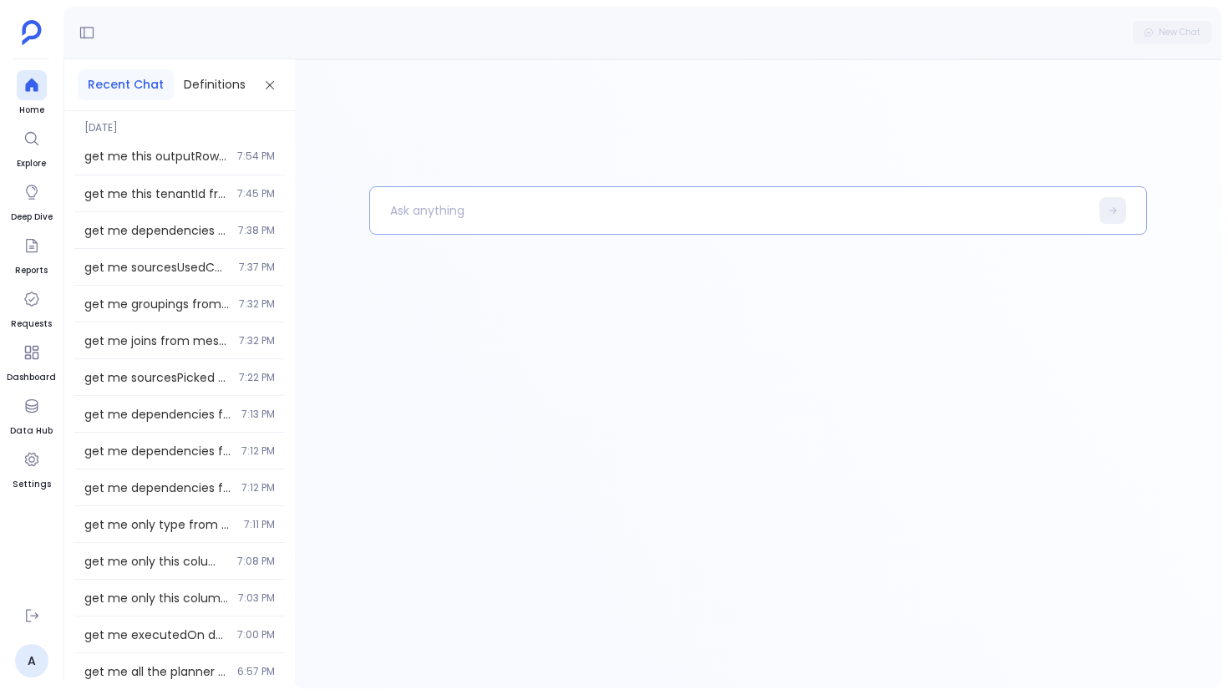
click at [540, 224] on p at bounding box center [729, 210] width 719 height 43
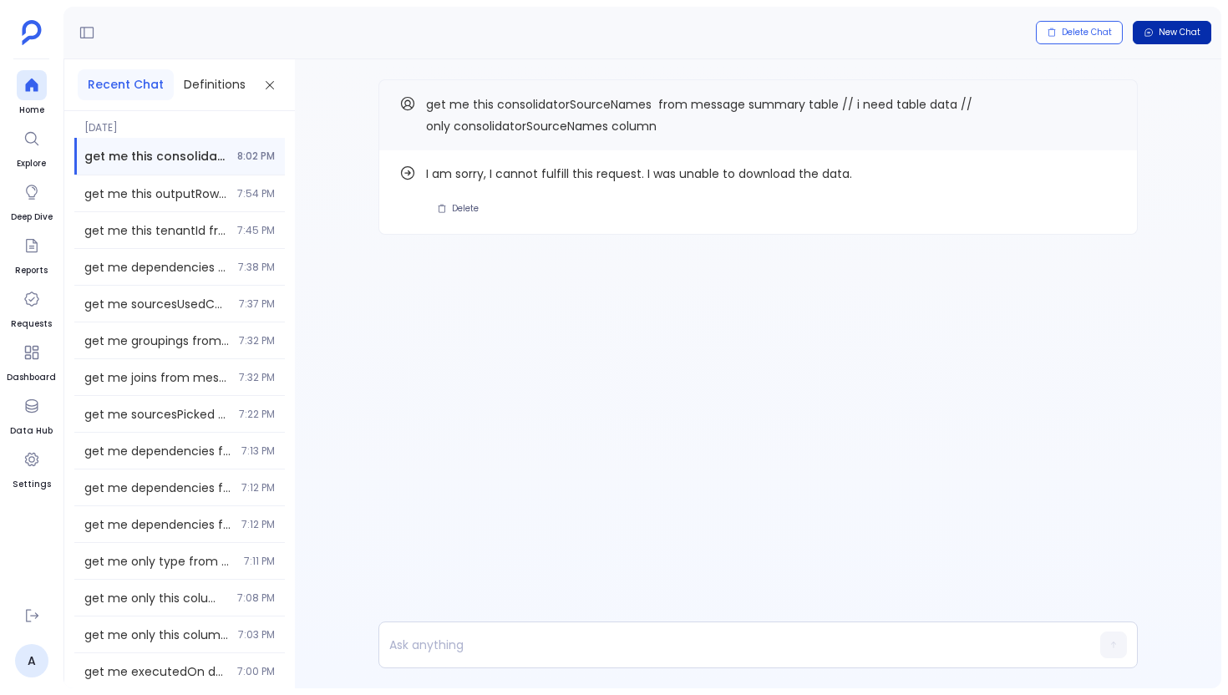
click at [1172, 35] on span "New Chat" at bounding box center [1180, 33] width 42 height 12
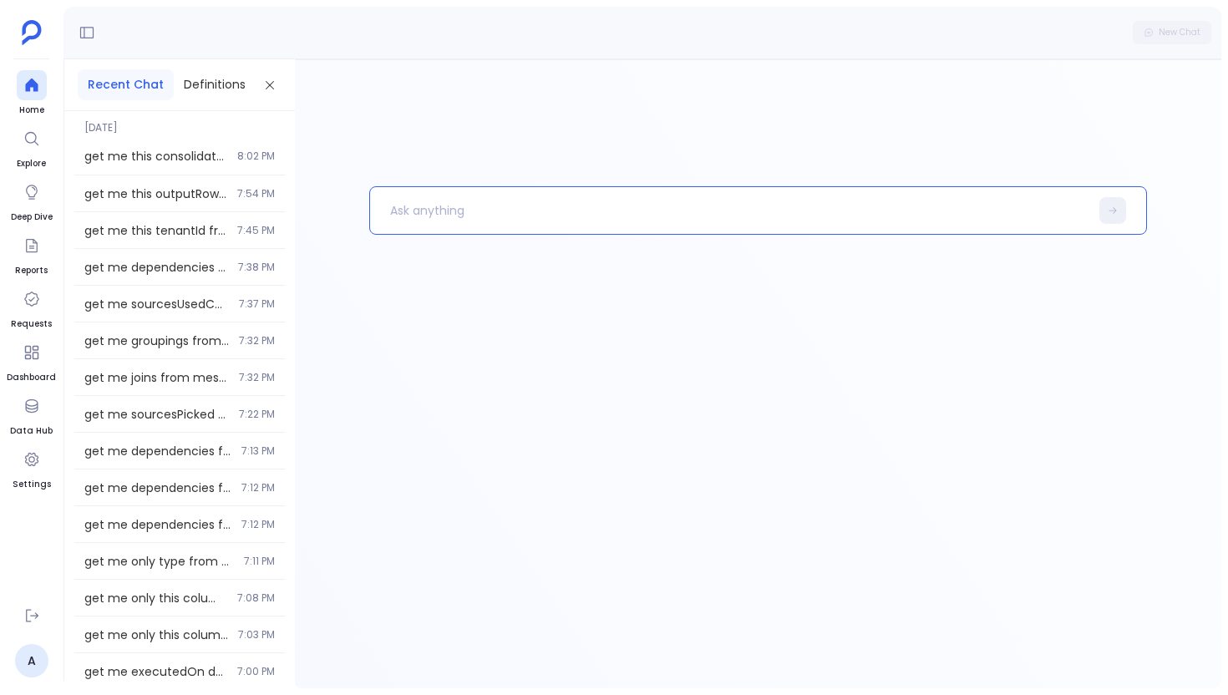
click at [600, 213] on p at bounding box center [729, 210] width 719 height 43
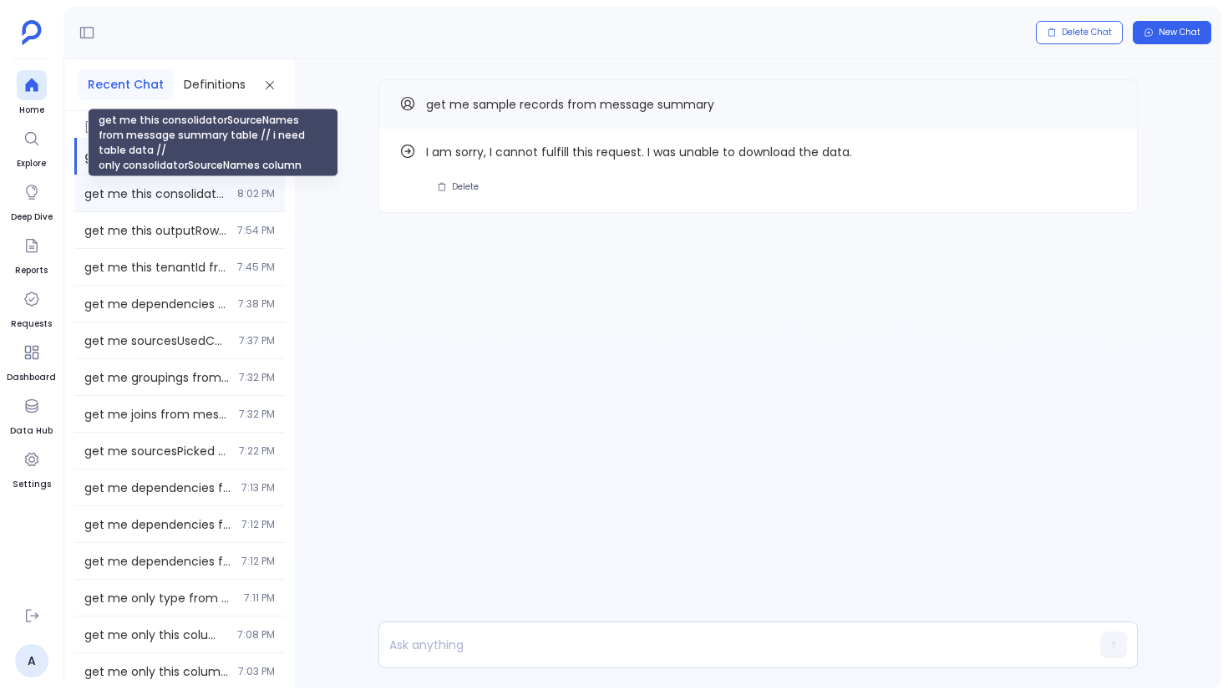
click at [180, 195] on span "get me this consolidatorSourceNames from message summary table // i need table …" at bounding box center [155, 193] width 143 height 17
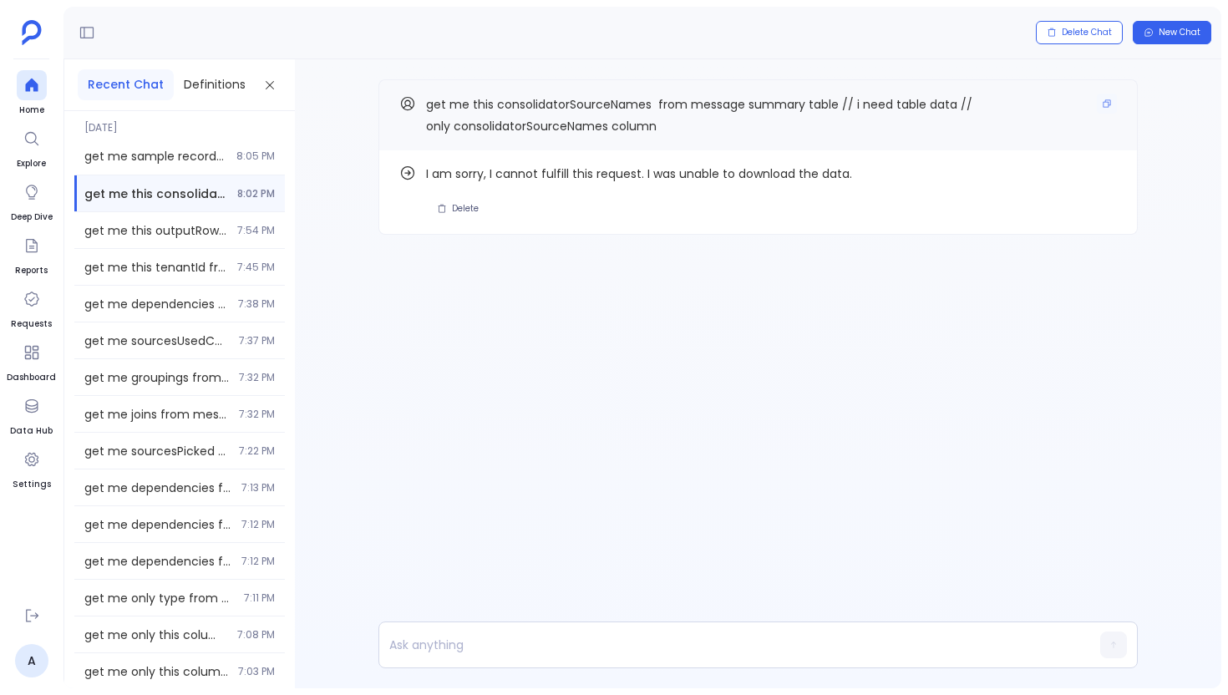
click at [624, 104] on span "get me this consolidatorSourceNames from message summary table // i need table …" at bounding box center [699, 115] width 546 height 38
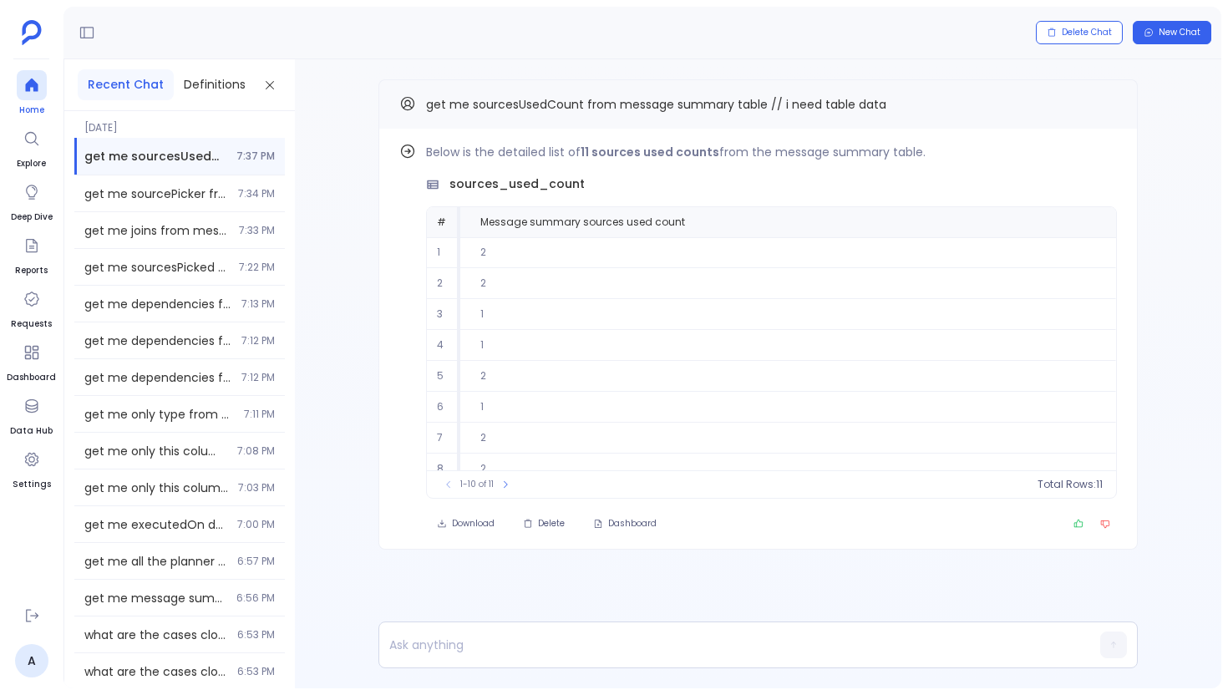
click at [45, 92] on div at bounding box center [32, 85] width 30 height 30
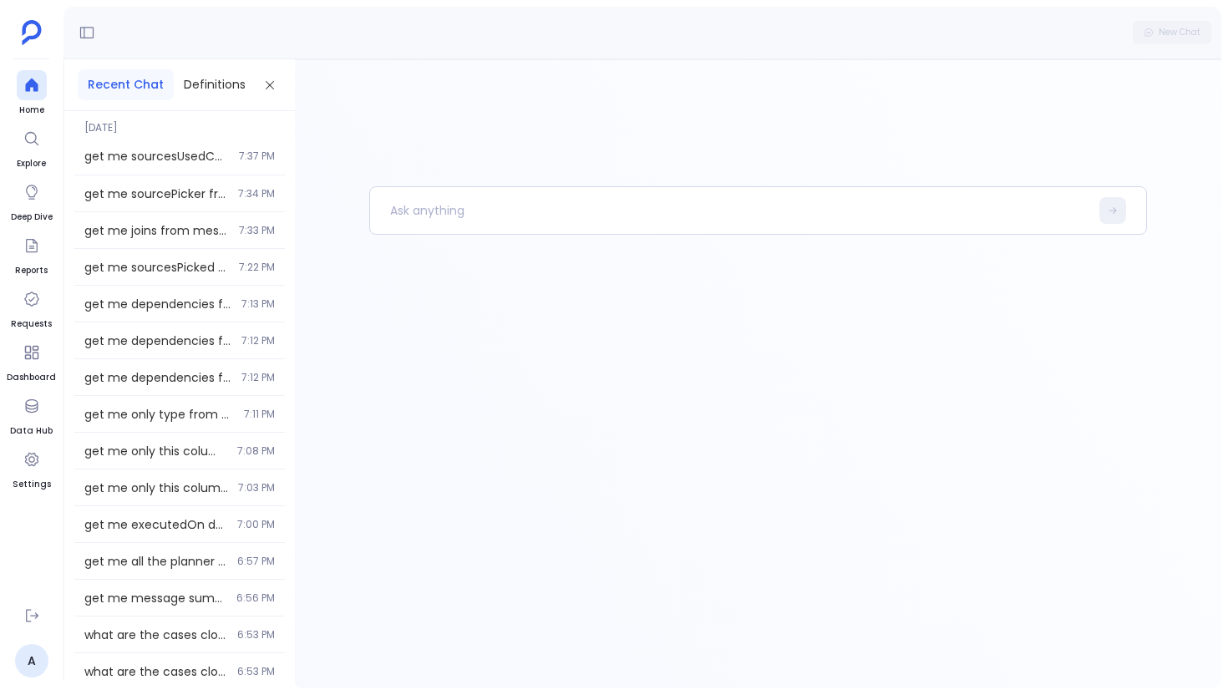
click at [541, 236] on div at bounding box center [758, 437] width 778 height 502
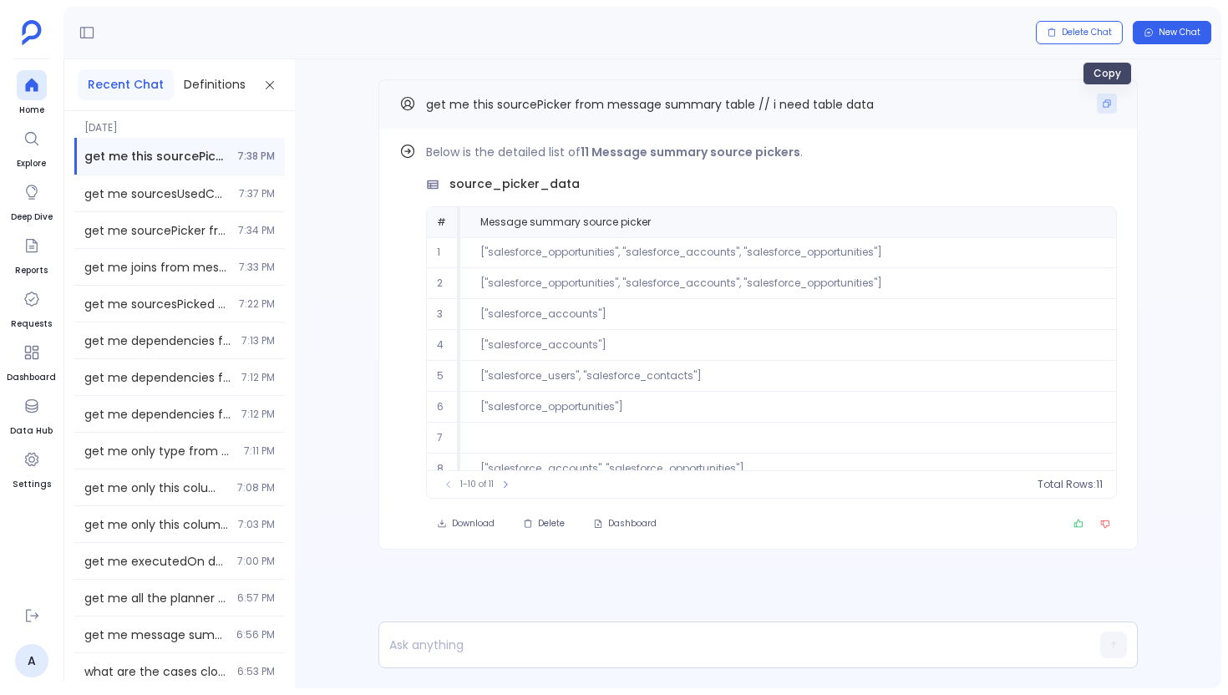
click at [1108, 107] on icon "Copy" at bounding box center [1107, 104] width 10 height 10
click at [47, 82] on ul "Home Explore Deep Dive Reports Requests Dashboard Data Hub Settings" at bounding box center [31, 332] width 49 height 524
click at [33, 82] on icon at bounding box center [31, 85] width 13 height 13
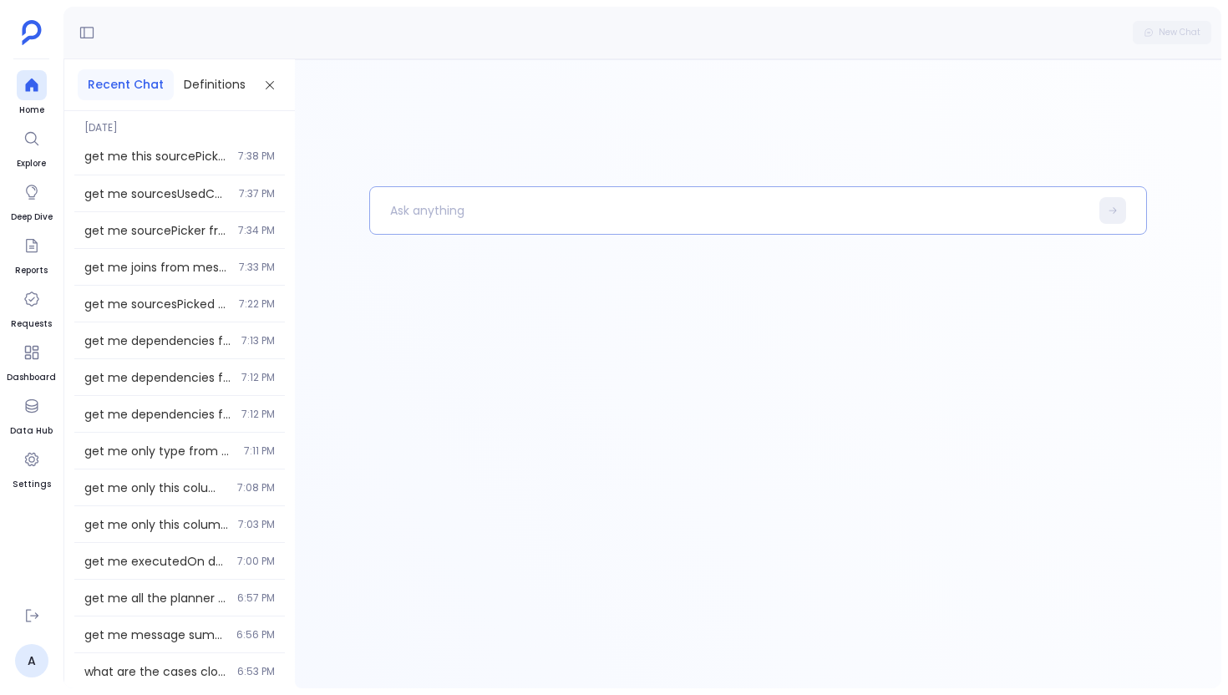
click at [460, 225] on p at bounding box center [729, 210] width 719 height 43
click at [521, 210] on p "get me this sourcePicker from message summary table // i need table data" at bounding box center [721, 210] width 702 height 43
paste p
click at [795, 205] on p "get me this _id from message summary table // i need table data" at bounding box center [721, 210] width 702 height 43
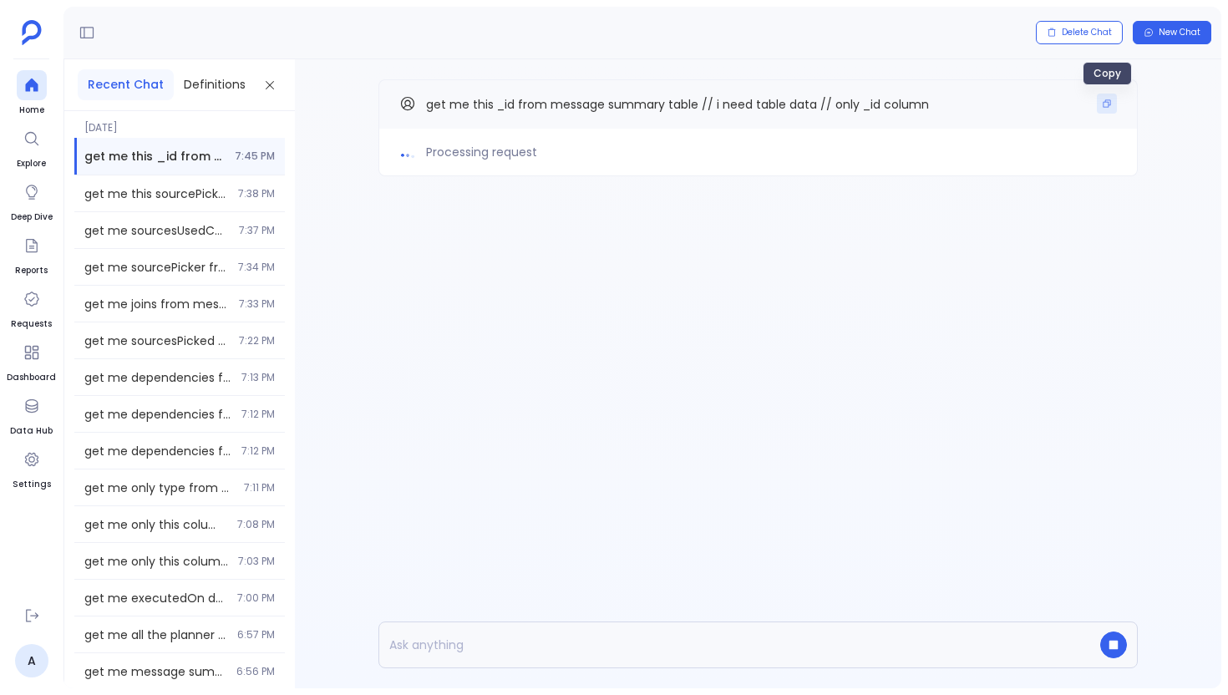
click at [1107, 109] on button "Copy" at bounding box center [1107, 104] width 20 height 20
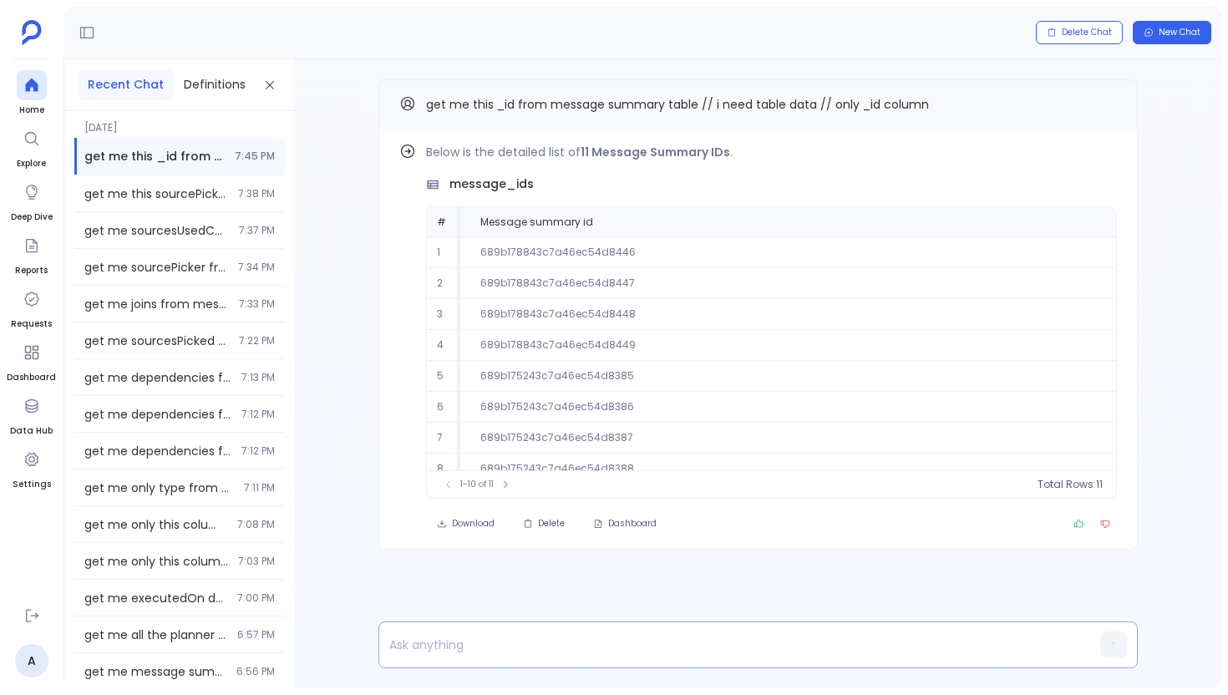
click at [561, 648] on p at bounding box center [726, 644] width 694 height 23
paste p
click at [1103, 94] on button "Copy" at bounding box center [1107, 104] width 20 height 20
click at [508, 658] on div "messageId" at bounding box center [726, 645] width 694 height 32
click at [509, 654] on p "messageId" at bounding box center [726, 644] width 694 height 23
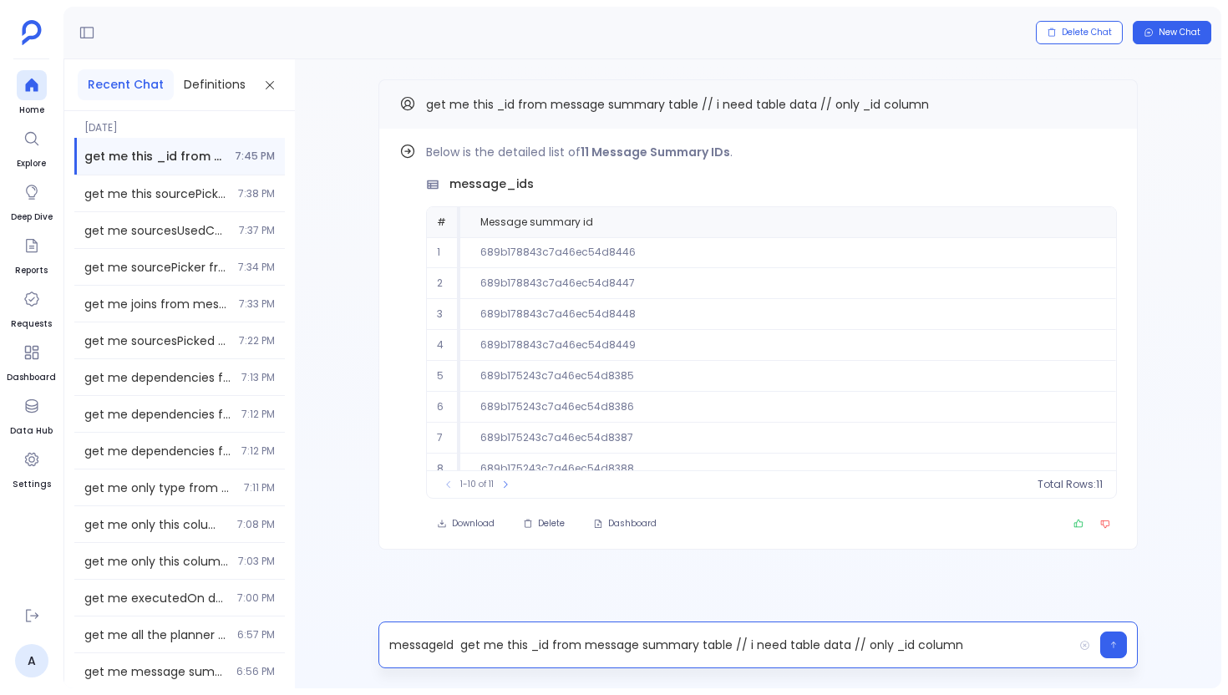
click at [430, 648] on p "messageId get me this _id from message summary table // i need table data // on…" at bounding box center [726, 644] width 694 height 23
click at [476, 645] on p "get me this _id from message summary table // i need table data // only _id col…" at bounding box center [726, 644] width 694 height 23
drag, startPoint x: 871, startPoint y: 647, endPoint x: 892, endPoint y: 646, distance: 21.7
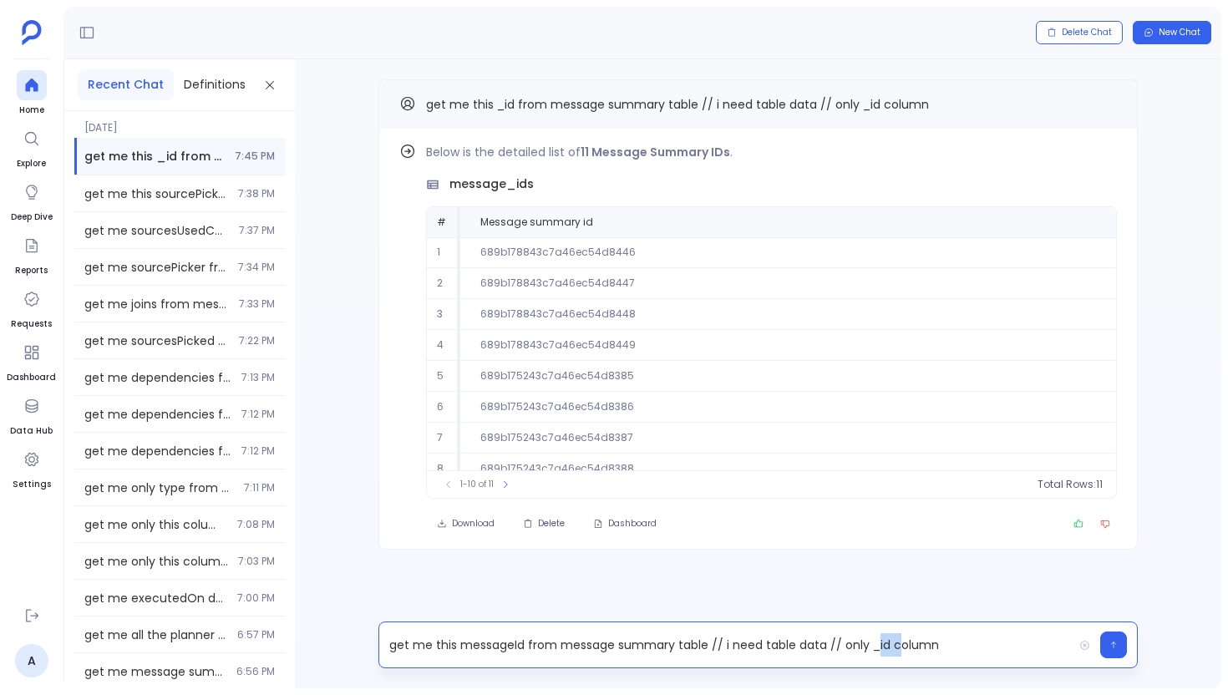
click at [892, 646] on p "get me this messageId from message summary table // i need table data // only _…" at bounding box center [726, 644] width 694 height 23
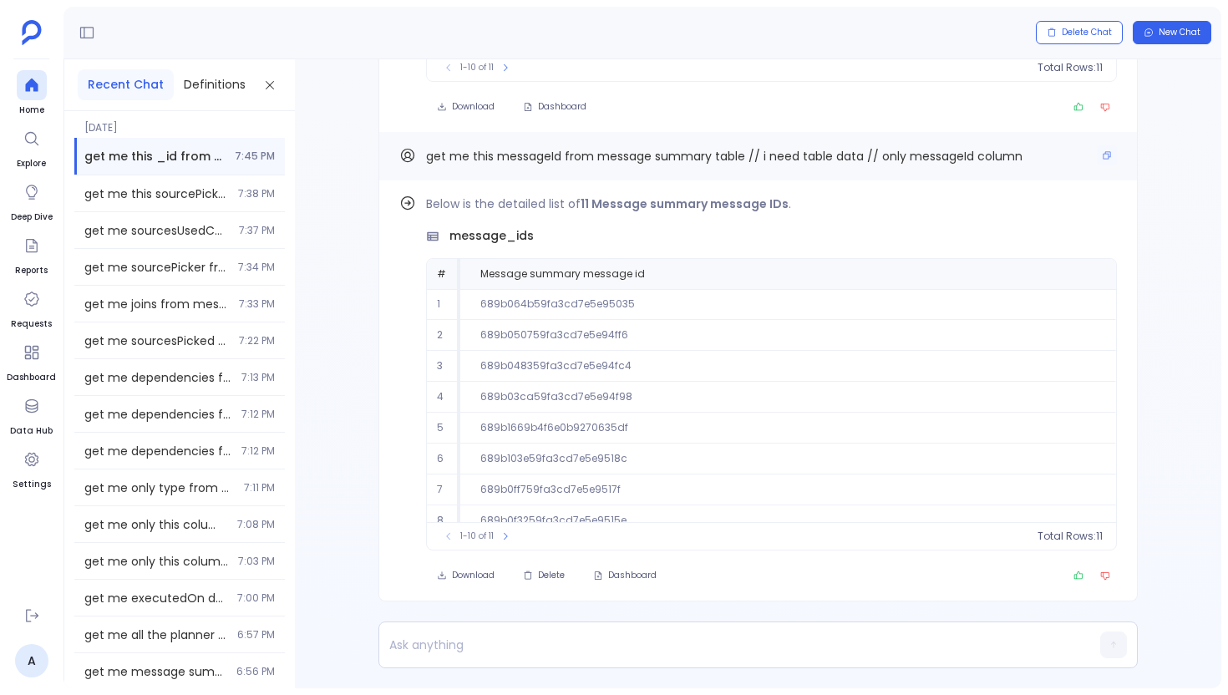
click at [1115, 146] on div "get me this messageId from message summary table // i need table data // only m…" at bounding box center [759, 156] width 760 height 48
click at [1105, 147] on button "Copy" at bounding box center [1107, 155] width 20 height 20
click at [485, 638] on p at bounding box center [726, 644] width 694 height 23
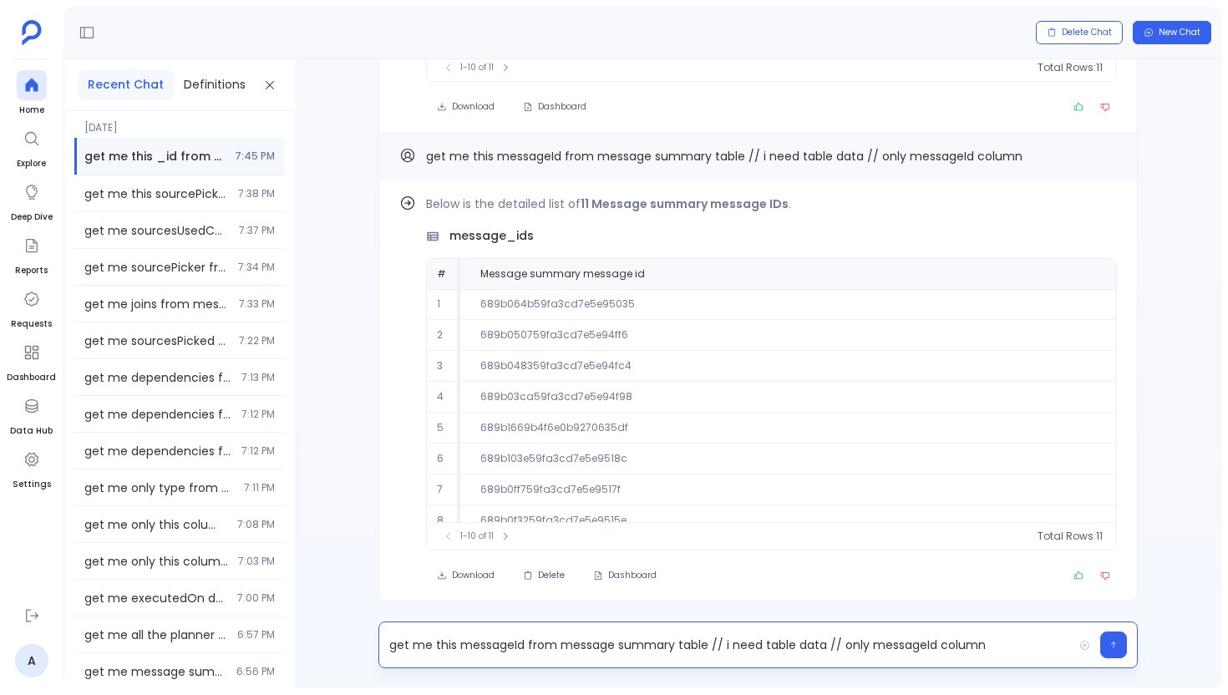
click at [511, 644] on p "get me this messageId from message summary table // i need table data // only m…" at bounding box center [726, 644] width 694 height 23
click at [902, 639] on p "get me this executedOn from message summary table // i need table data // only …" at bounding box center [726, 644] width 694 height 23
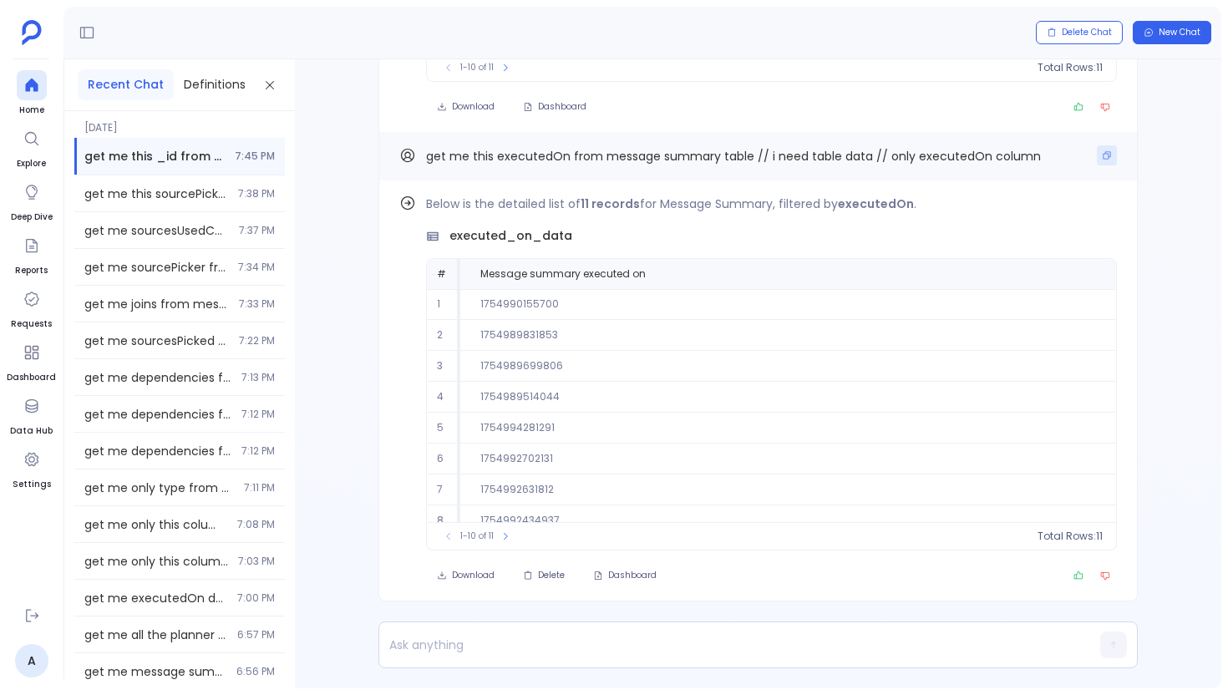
click at [1102, 159] on icon "Copy" at bounding box center [1107, 155] width 10 height 10
click at [495, 648] on p at bounding box center [726, 644] width 694 height 23
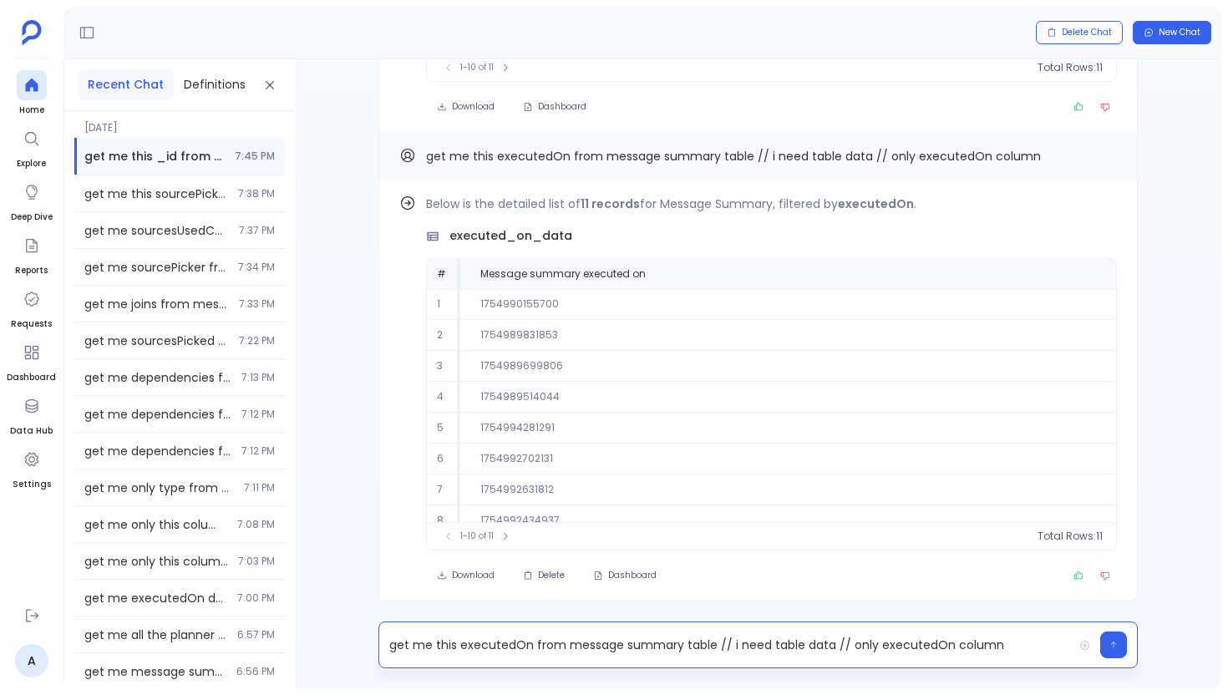
click at [511, 648] on p "get me this executedOn from message summary table // i need table data // only …" at bounding box center [726, 644] width 694 height 23
click at [909, 644] on p "get me this sourcesUsed from message summary table // i need table data // only…" at bounding box center [726, 644] width 694 height 23
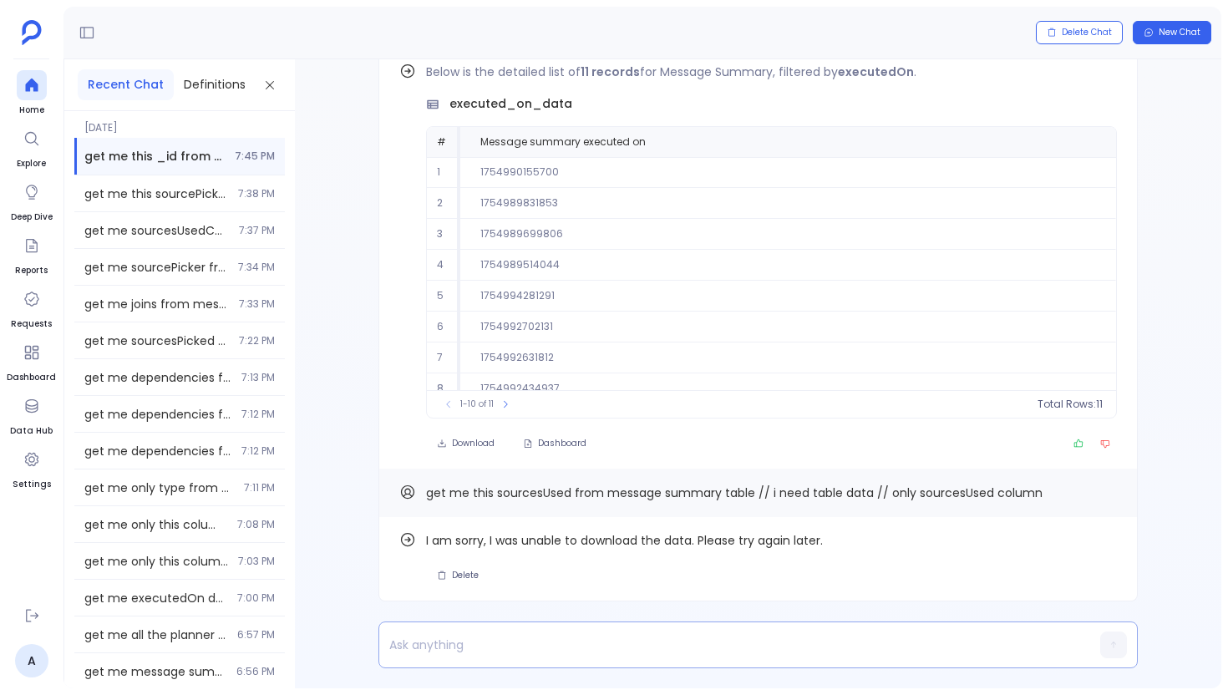
click at [704, 652] on p at bounding box center [726, 644] width 694 height 23
click at [1106, 499] on button "Copy" at bounding box center [1107, 492] width 20 height 20
click at [583, 646] on p "sourcesUsedCount" at bounding box center [726, 644] width 694 height 23
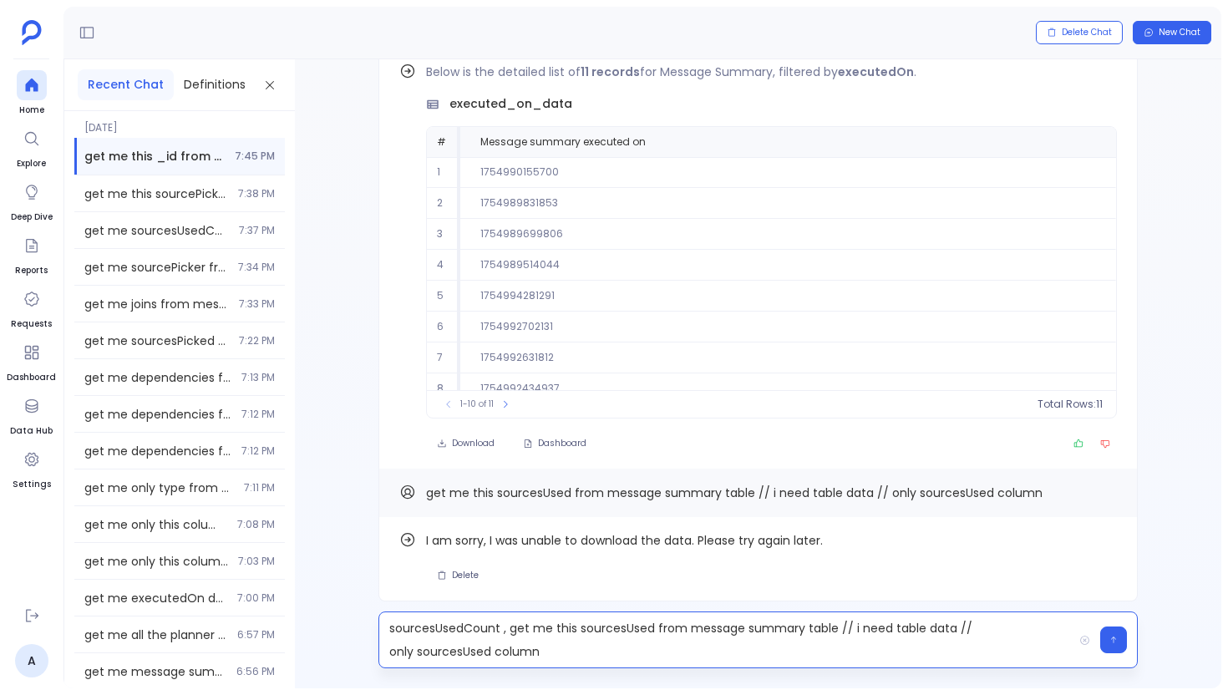
click at [461, 628] on p "sourcesUsedCount , get me this sourcesUsed from message summary table // i need…" at bounding box center [726, 640] width 694 height 47
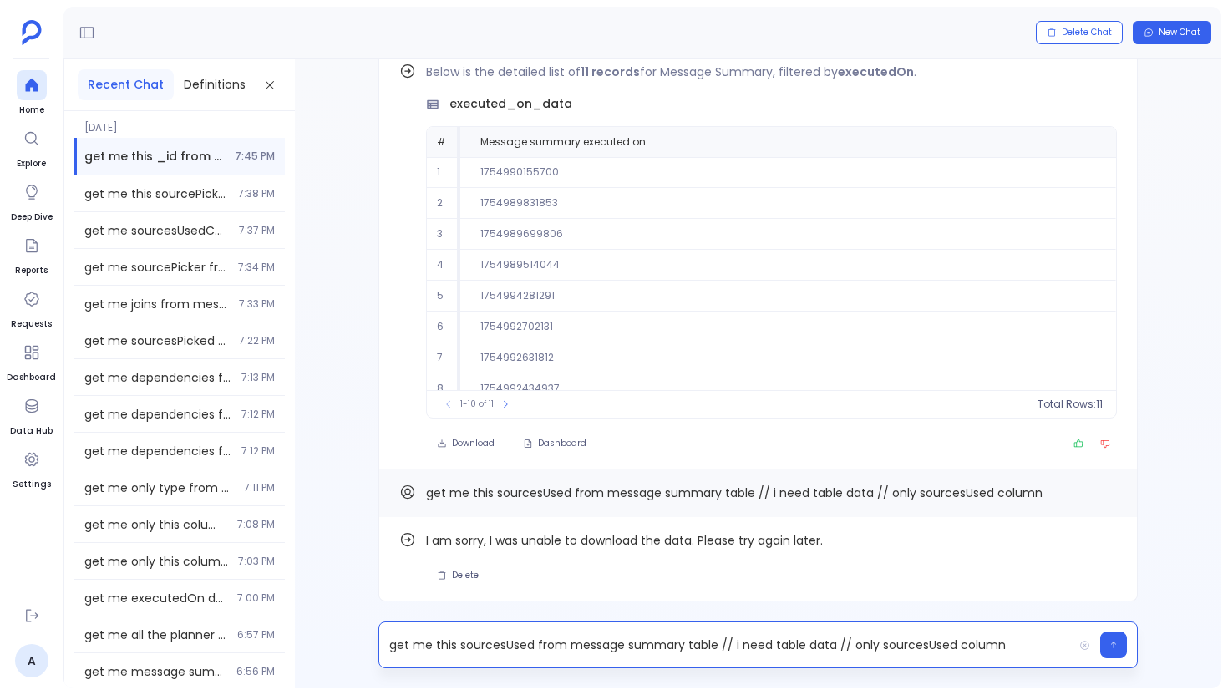
click at [483, 648] on p "get me this sourcesUsed from message summary table // i need table data // only…" at bounding box center [726, 644] width 694 height 23
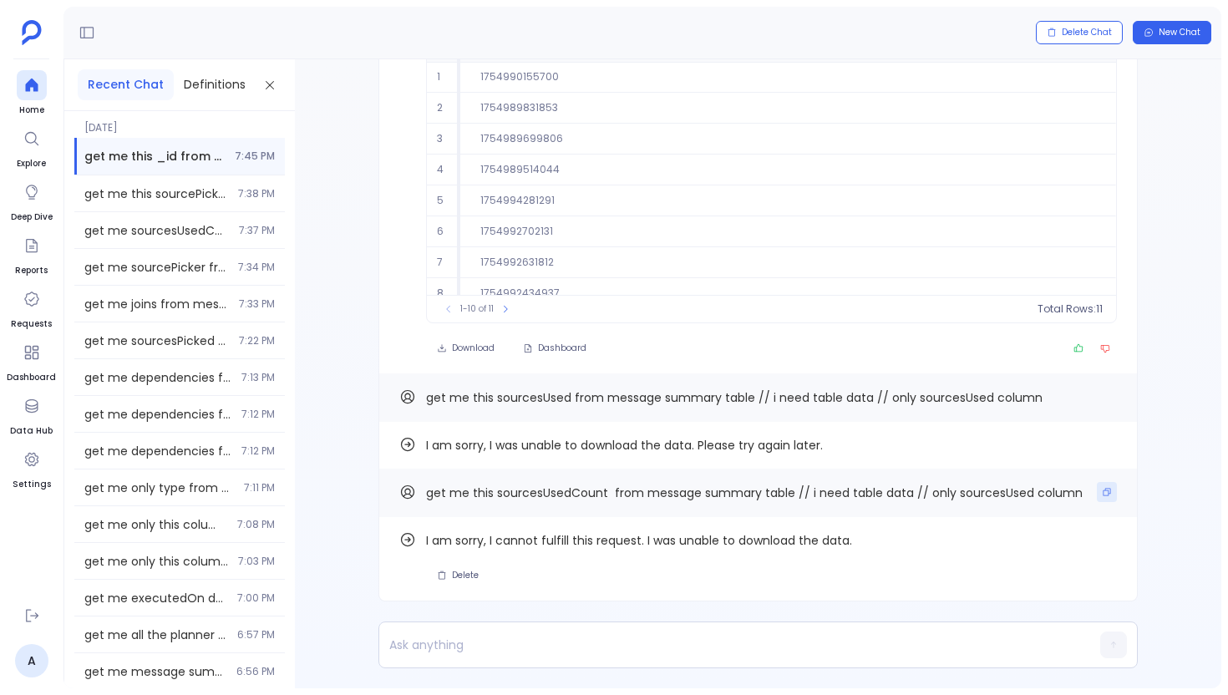
click at [1103, 490] on icon "Copy" at bounding box center [1107, 492] width 10 height 10
click at [542, 642] on p at bounding box center [726, 644] width 694 height 23
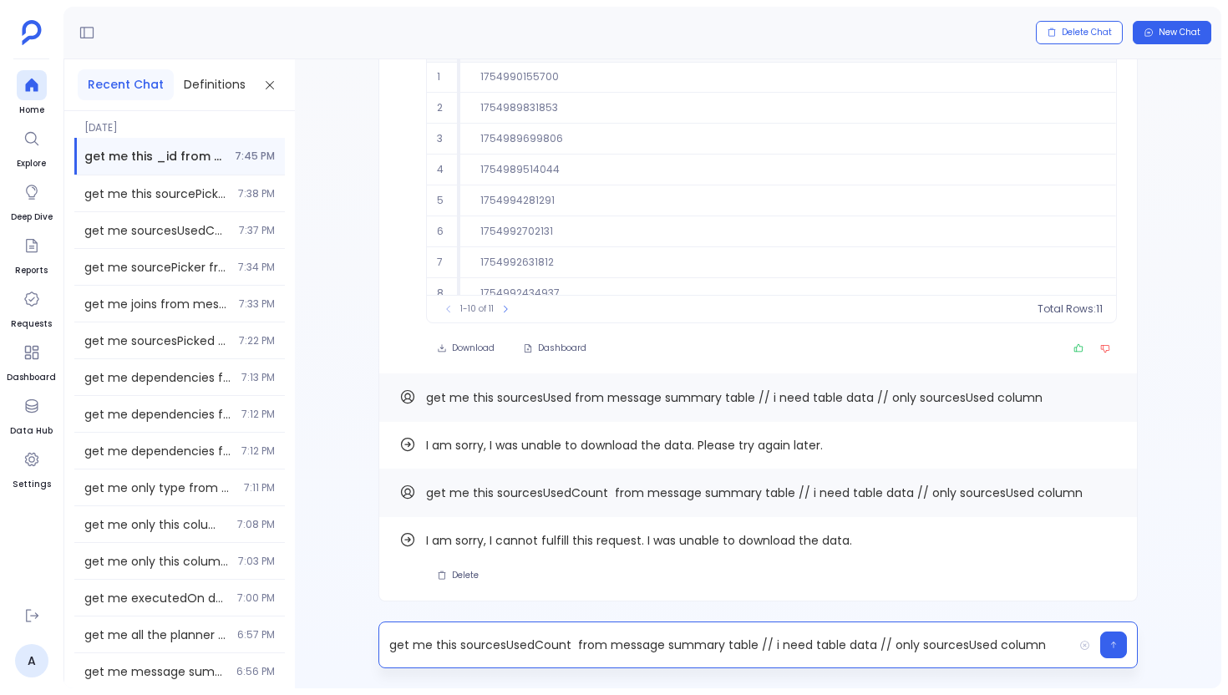
click at [536, 638] on p "get me this sourcesUsedCount from message summary table // i need table data //…" at bounding box center [726, 644] width 694 height 23
click at [934, 641] on p "get me this plannerSources from message summary table // i need table data // o…" at bounding box center [726, 644] width 694 height 23
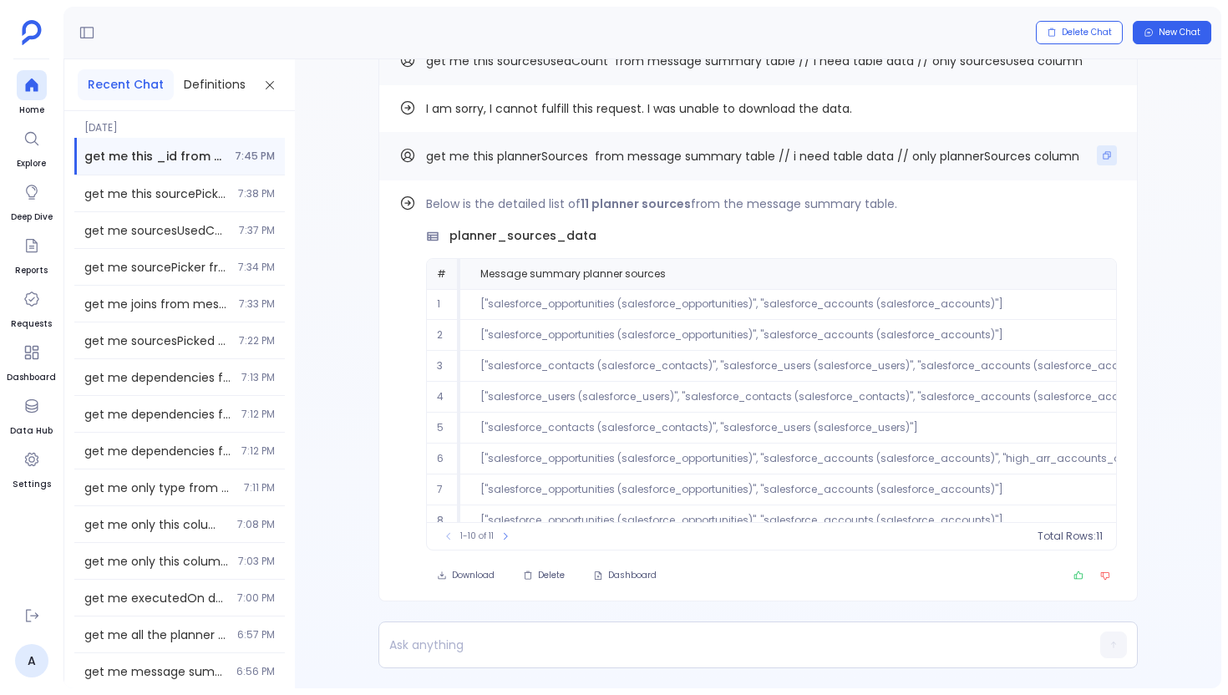
click at [1105, 158] on icon "Copy" at bounding box center [1107, 155] width 10 height 10
click at [514, 644] on p at bounding box center [726, 644] width 694 height 23
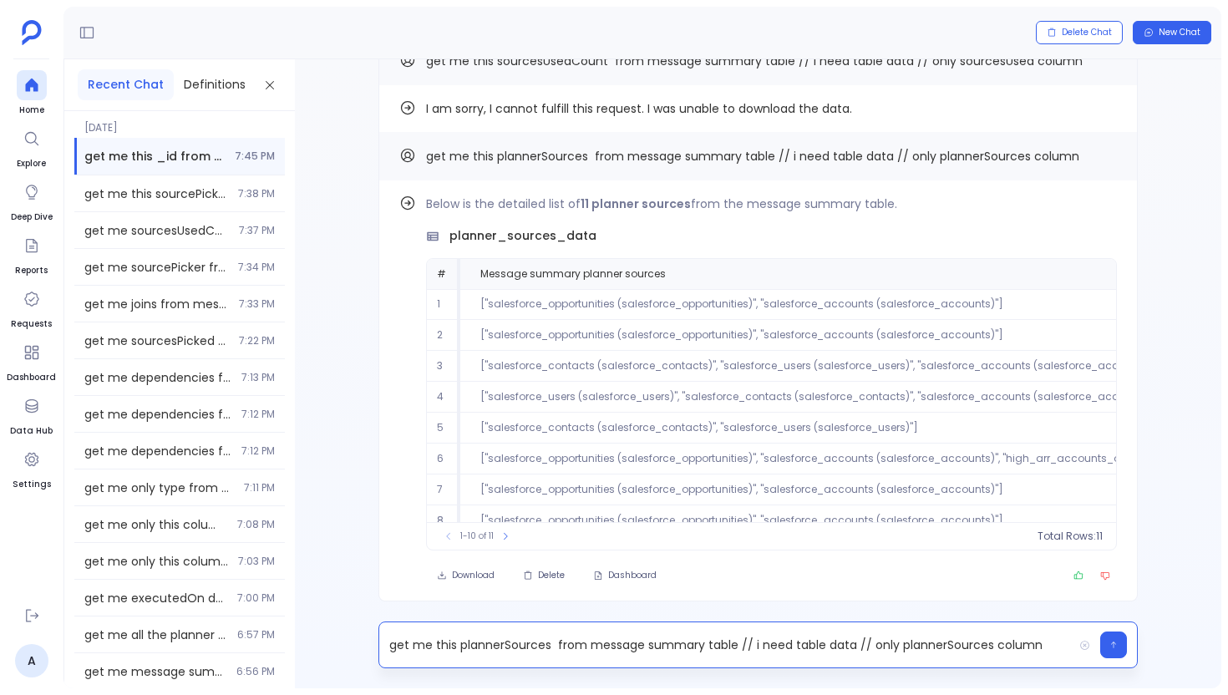
click at [910, 649] on p "get me this plannerSources from message summary table // i need table data // o…" at bounding box center [726, 644] width 694 height 23
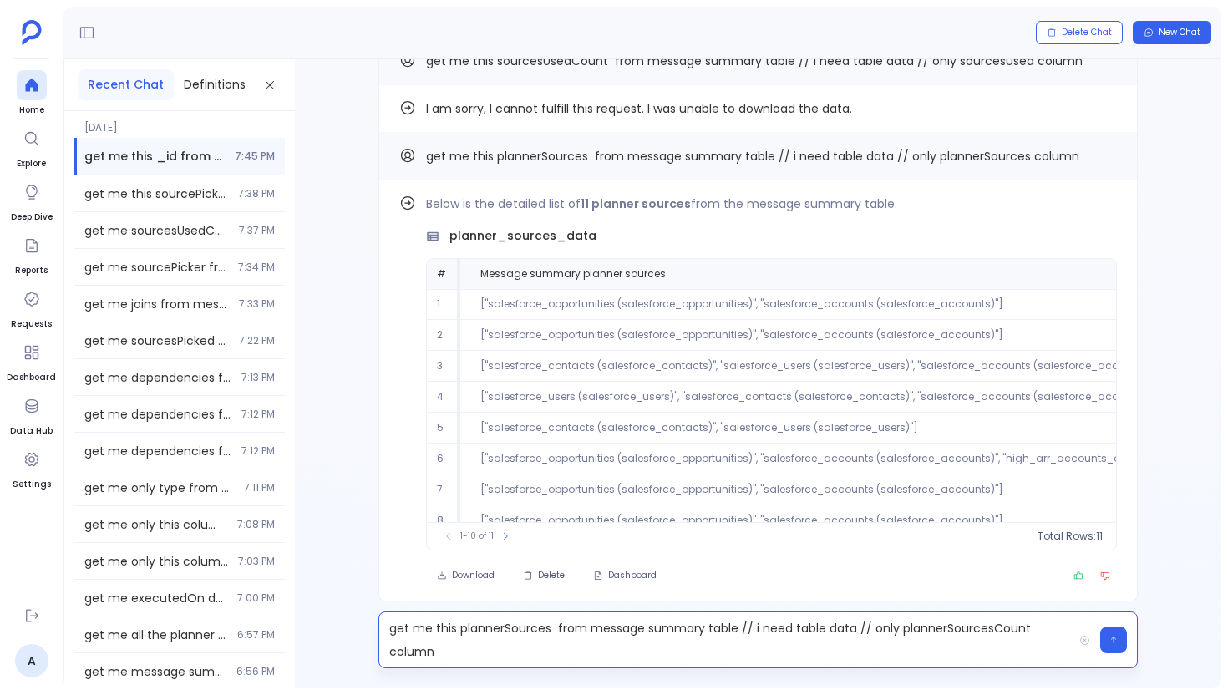
click at [531, 631] on p "get me this plannerSources from message summary table // i need table data // o…" at bounding box center [726, 640] width 694 height 47
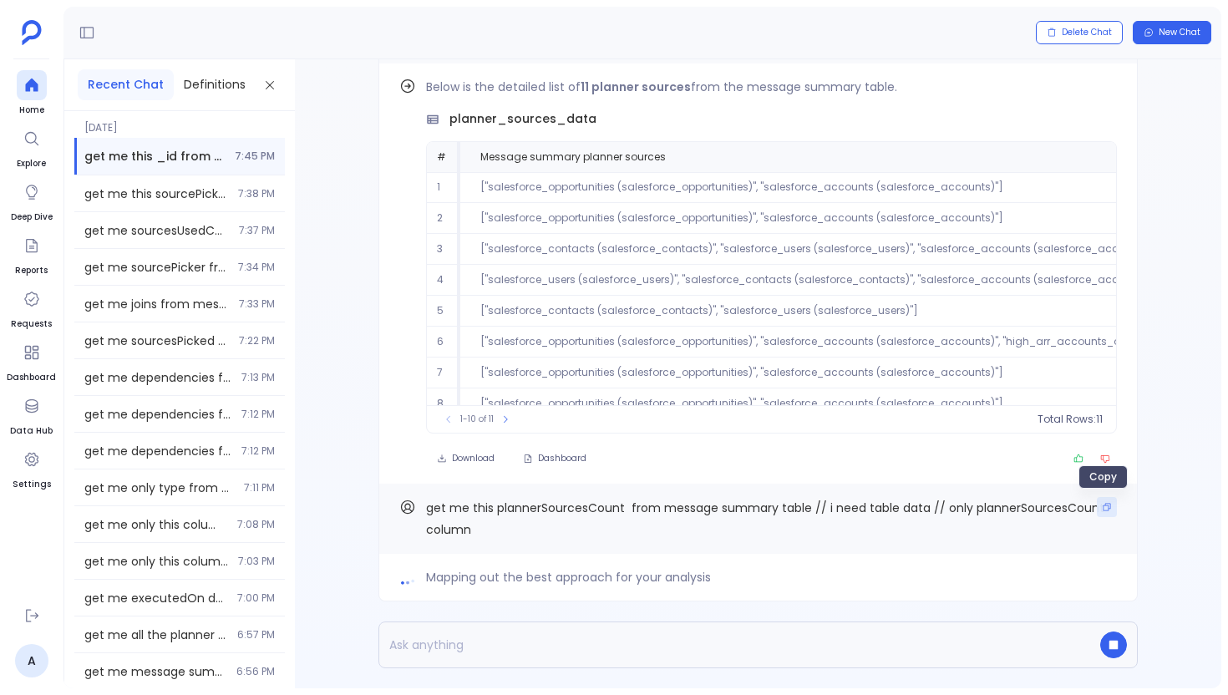
click at [1106, 510] on icon "Copy" at bounding box center [1107, 507] width 10 height 10
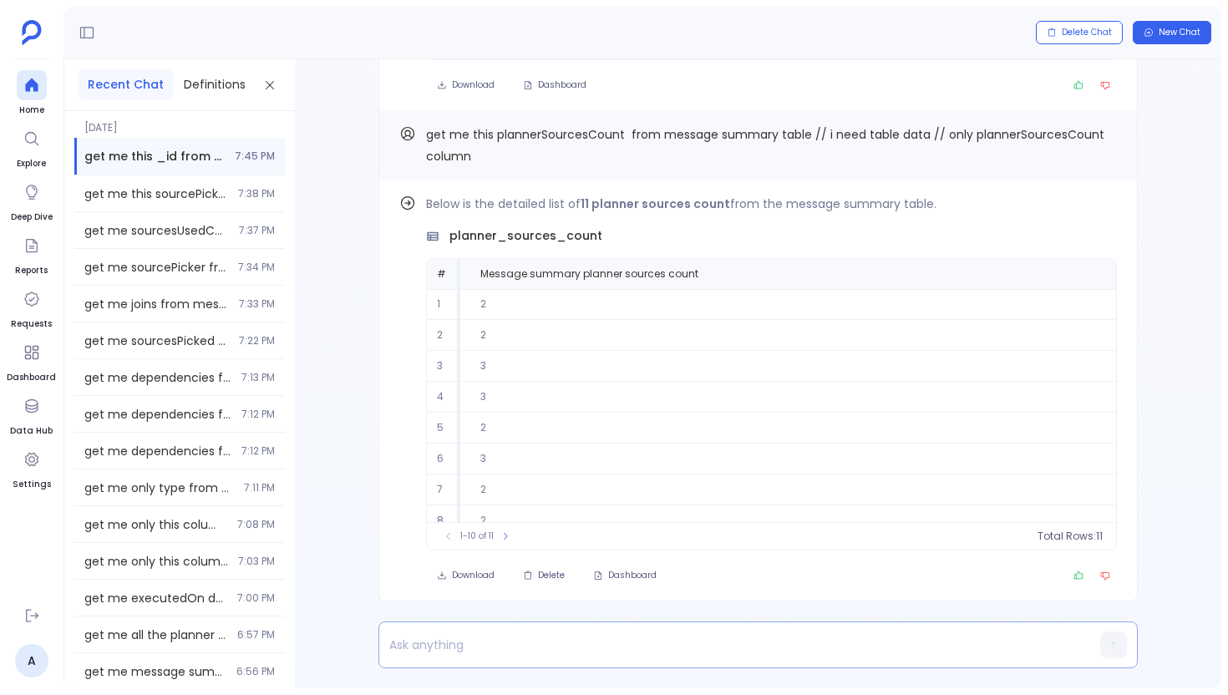
click at [492, 645] on p at bounding box center [726, 644] width 694 height 23
click at [1102, 140] on button "Copy" at bounding box center [1107, 134] width 20 height 20
click at [719, 658] on div "outputColumns" at bounding box center [726, 645] width 694 height 32
click at [719, 643] on p "outputColumns" at bounding box center [726, 644] width 694 height 23
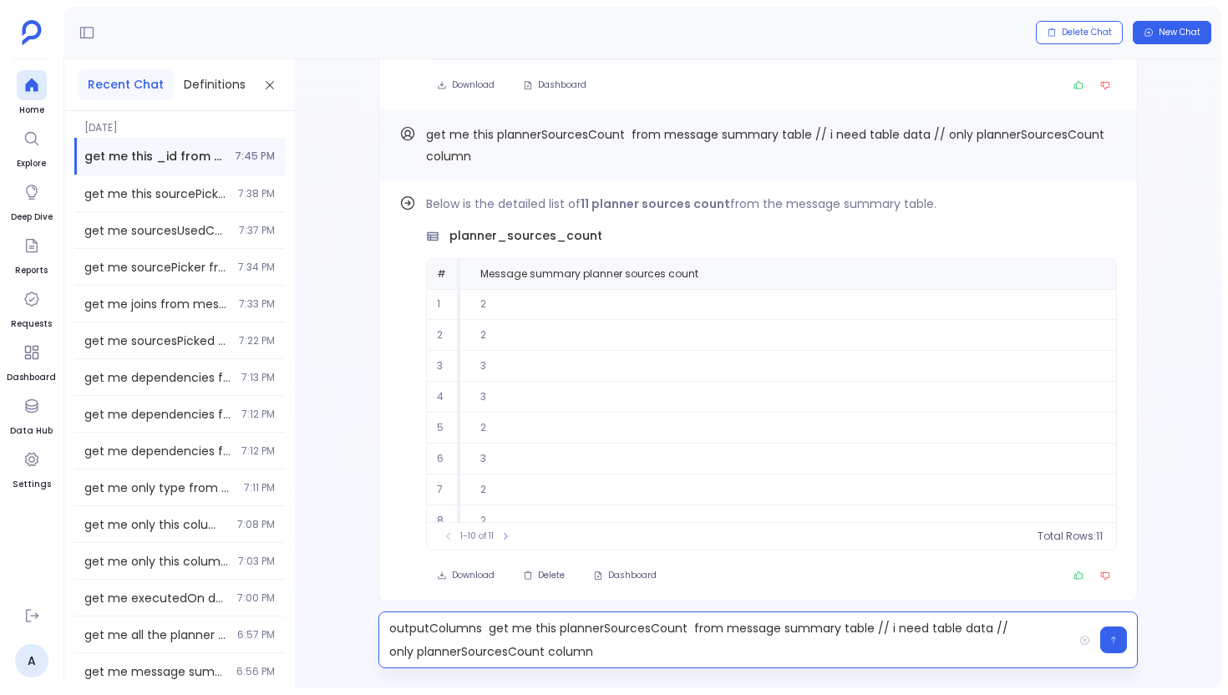
click at [467, 613] on div "outputColumns get me this plannerSourcesCount from message summary table // i n…" at bounding box center [726, 639] width 694 height 55
click at [467, 633] on p "outputColumns get me this plannerSourcesCount from message summary table // i n…" at bounding box center [726, 640] width 694 height 47
click at [551, 629] on p "get me this plannerSourcesCount from message summary table // i need table data…" at bounding box center [726, 640] width 694 height 47
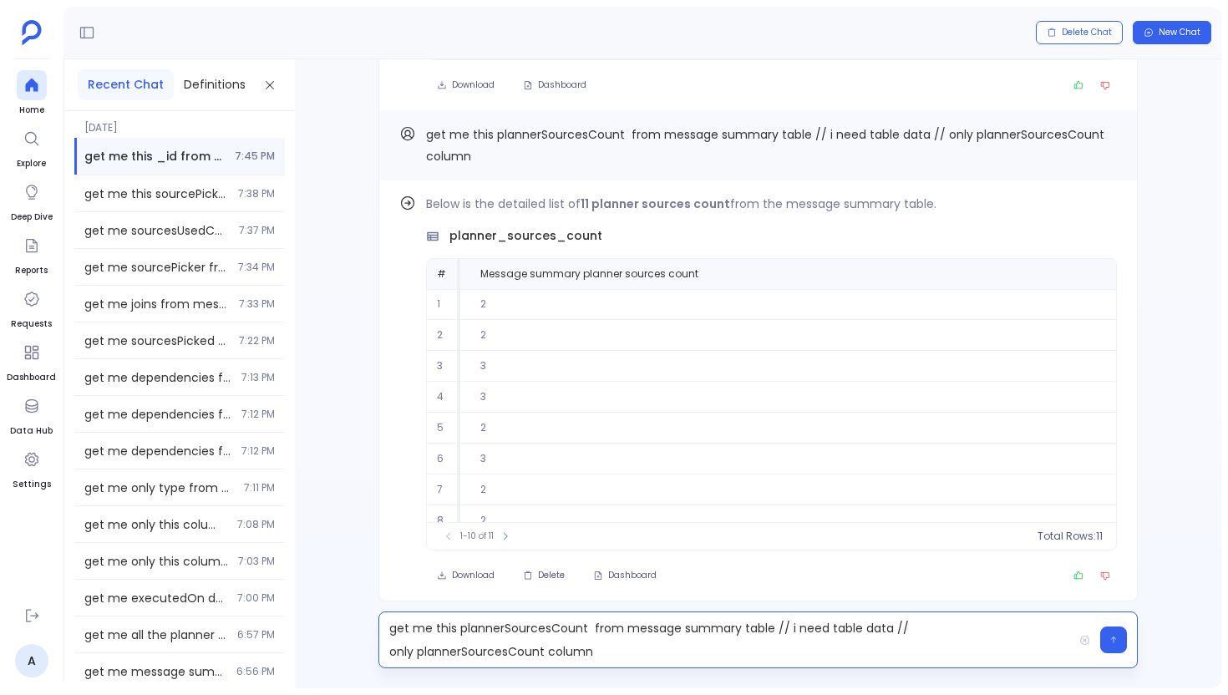
click at [551, 629] on p "get me this plannerSourcesCount from message summary table // i need table data…" at bounding box center [726, 640] width 694 height 47
click at [921, 633] on p "get me this outputColumns from message summary table // i need table data // on…" at bounding box center [726, 640] width 694 height 47
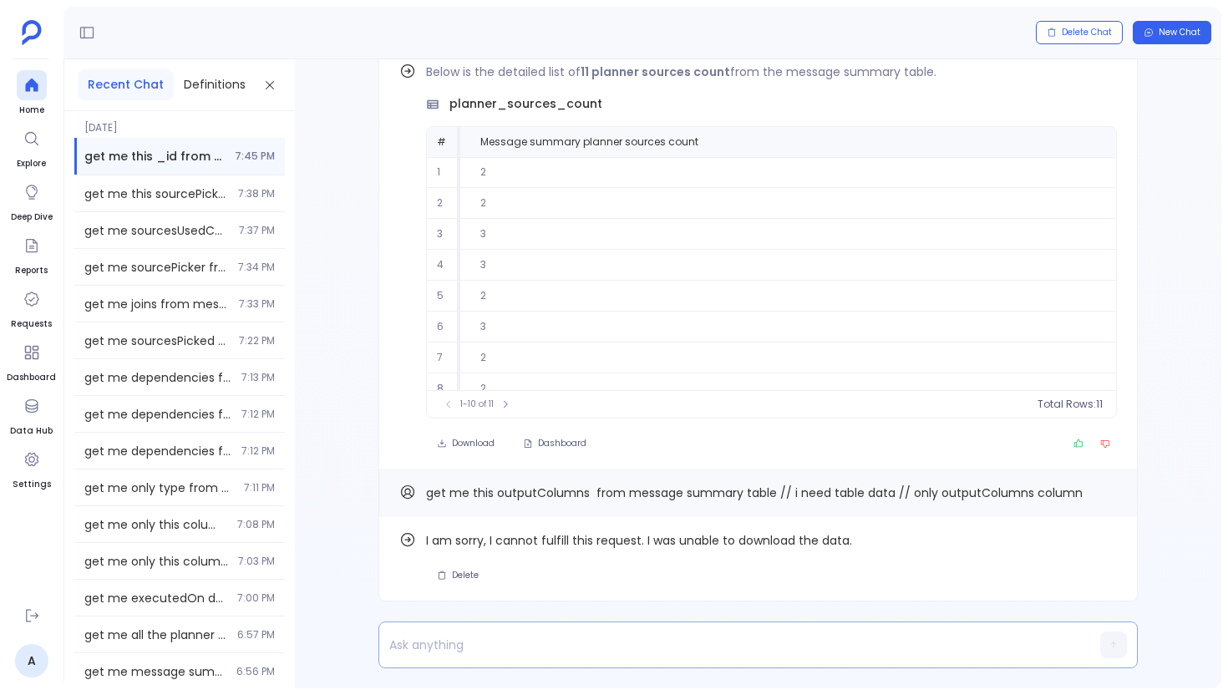
click at [449, 645] on p at bounding box center [726, 644] width 694 height 23
click at [1102, 487] on icon "Copy" at bounding box center [1107, 492] width 10 height 10
click at [608, 643] on p "groupings" at bounding box center [726, 644] width 694 height 23
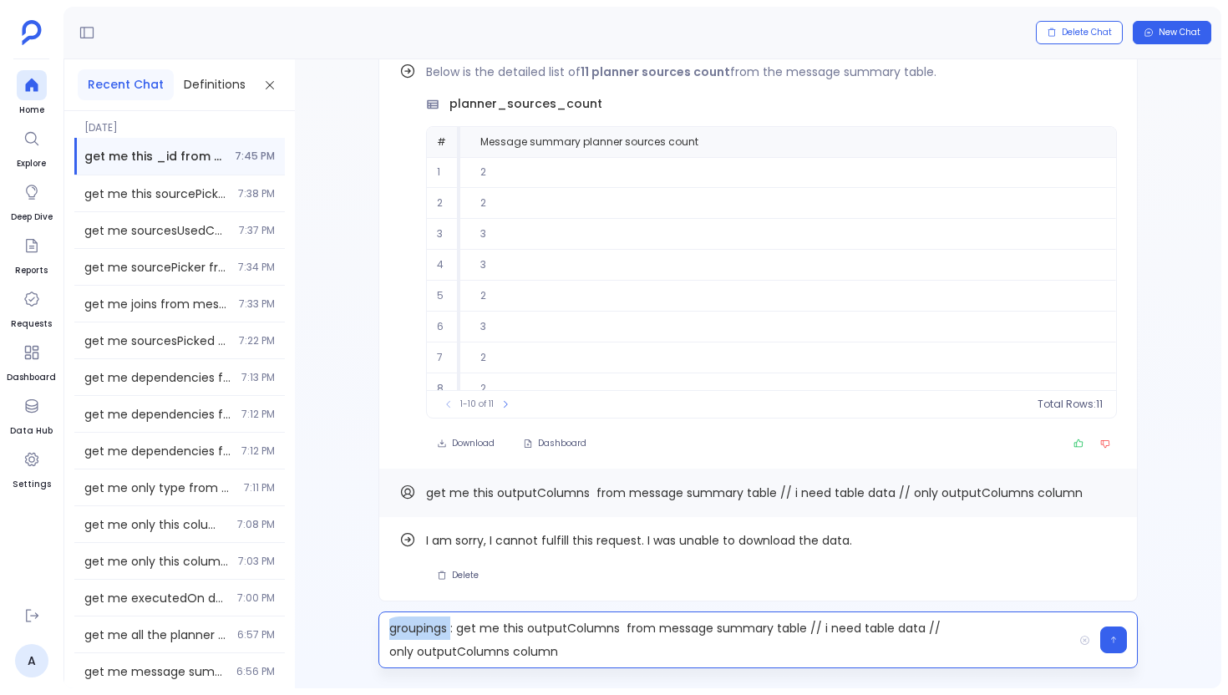
drag, startPoint x: 453, startPoint y: 635, endPoint x: 388, endPoint y: 636, distance: 65.2
click at [387, 635] on p "groupings : get me this outputColumns from message summary table // i need tabl…" at bounding box center [726, 640] width 694 height 47
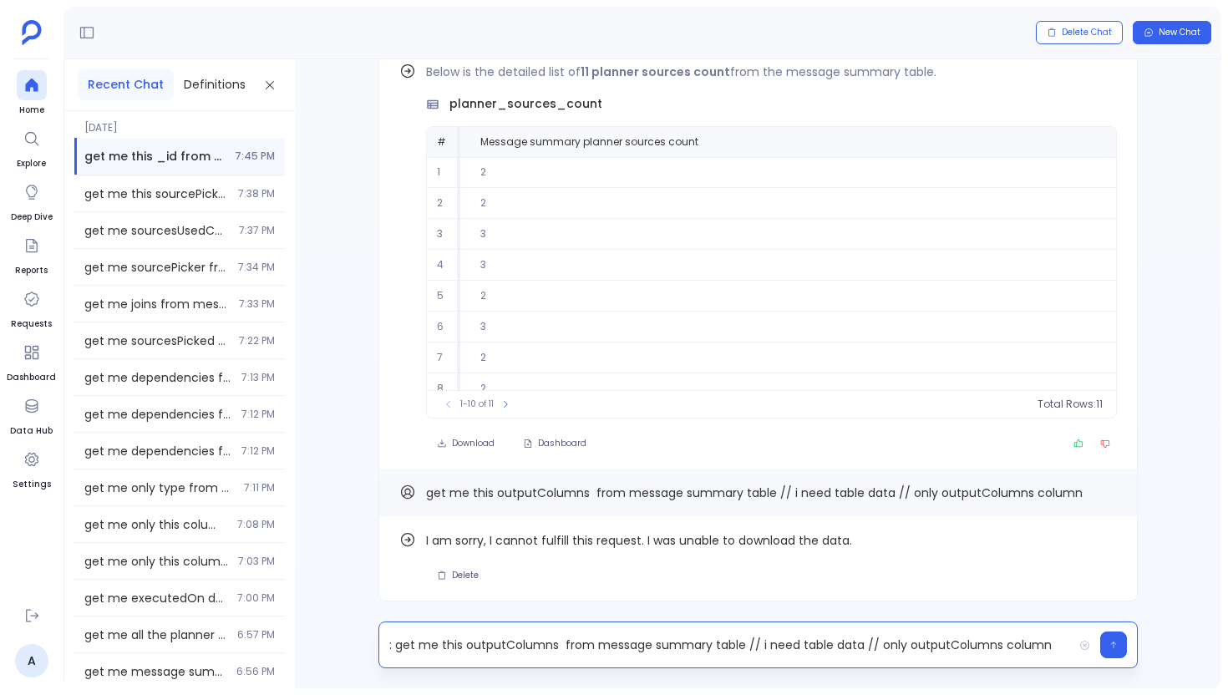
click at [531, 644] on p ": get me this outputColumns from message summary table // i need table data // …" at bounding box center [726, 644] width 694 height 23
click at [905, 648] on p ": get me this groupings from message summary table // i need table data // only…" at bounding box center [726, 644] width 694 height 23
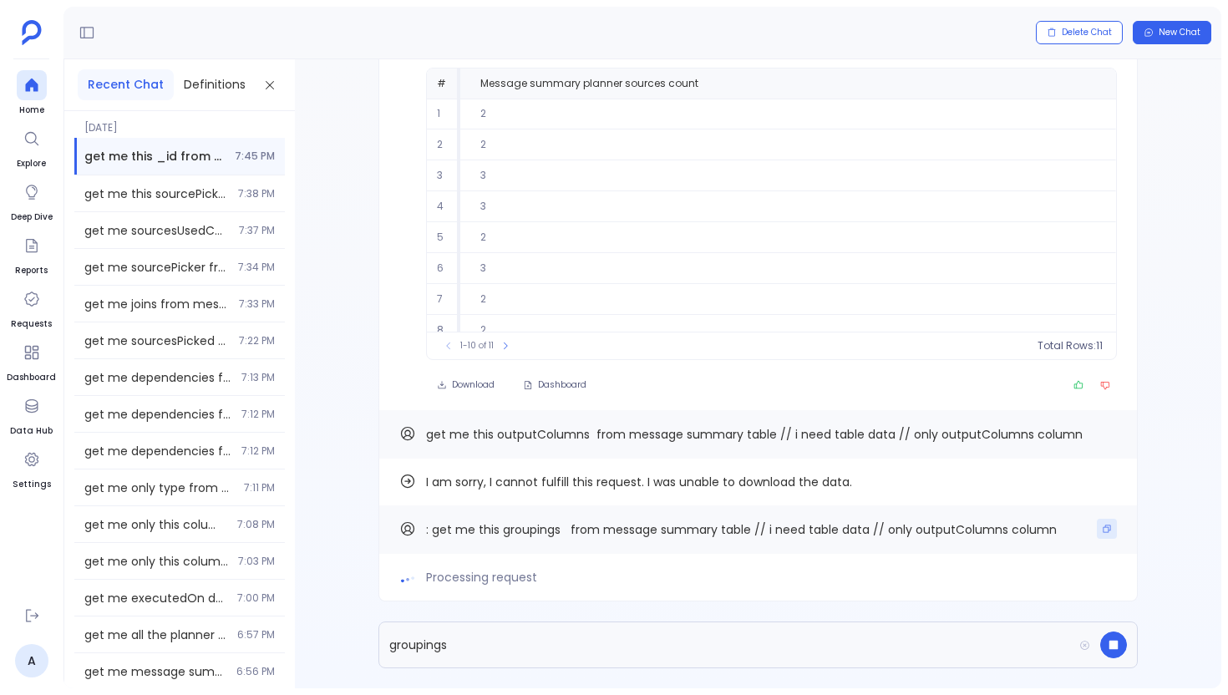
click at [1104, 527] on icon "Copy" at bounding box center [1108, 530] width 8 height 8
click at [556, 648] on p "groupings" at bounding box center [726, 644] width 694 height 23
click at [477, 643] on p "groupings" at bounding box center [726, 644] width 694 height 23
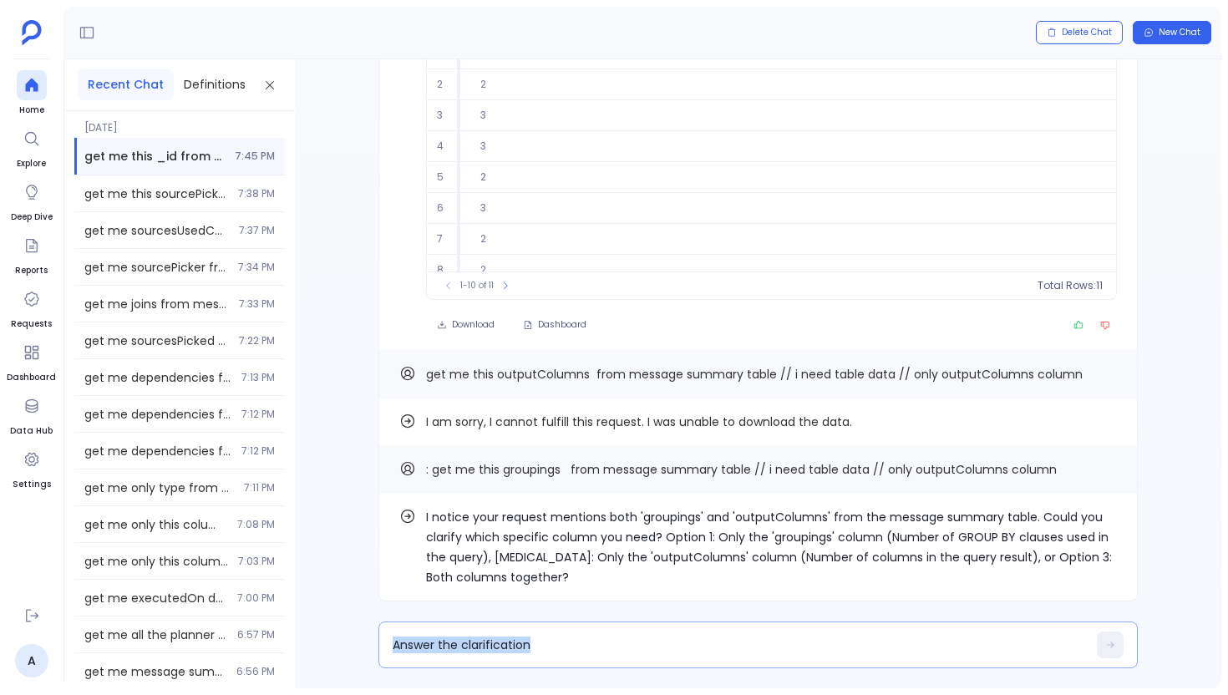
click at [539, 649] on textarea at bounding box center [740, 645] width 694 height 17
type textarea "use only grouping column"
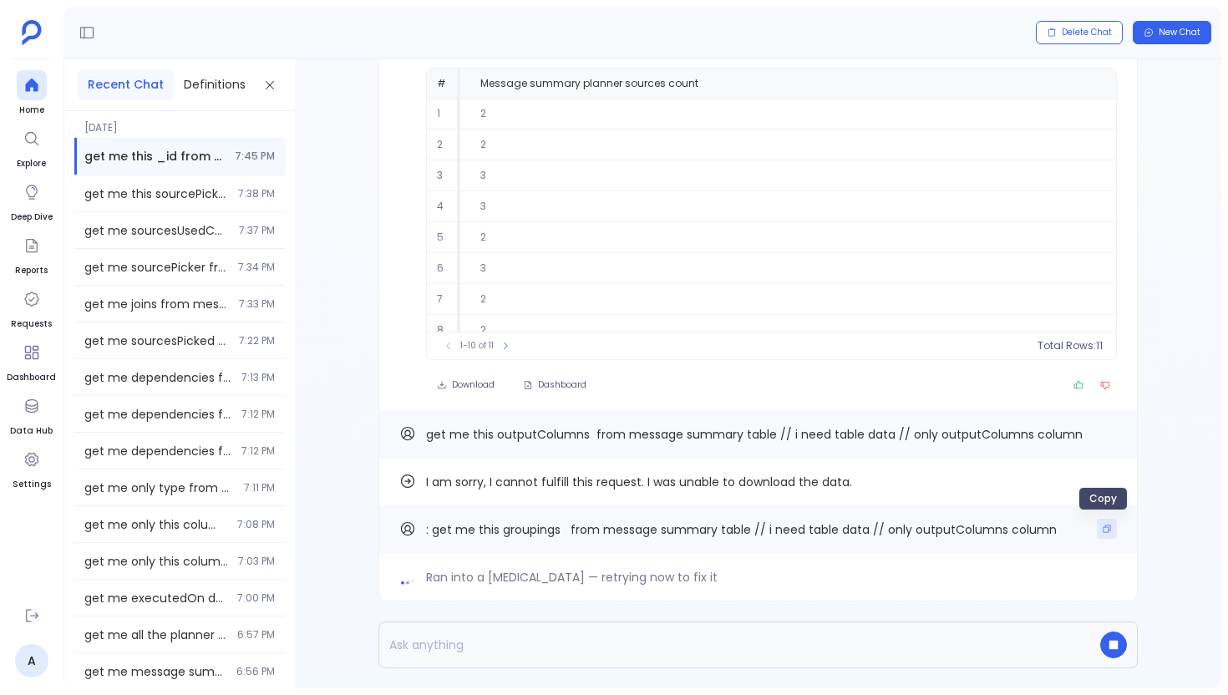
click at [1111, 534] on button "Copy" at bounding box center [1107, 529] width 20 height 20
click at [514, 638] on p at bounding box center [726, 644] width 694 height 23
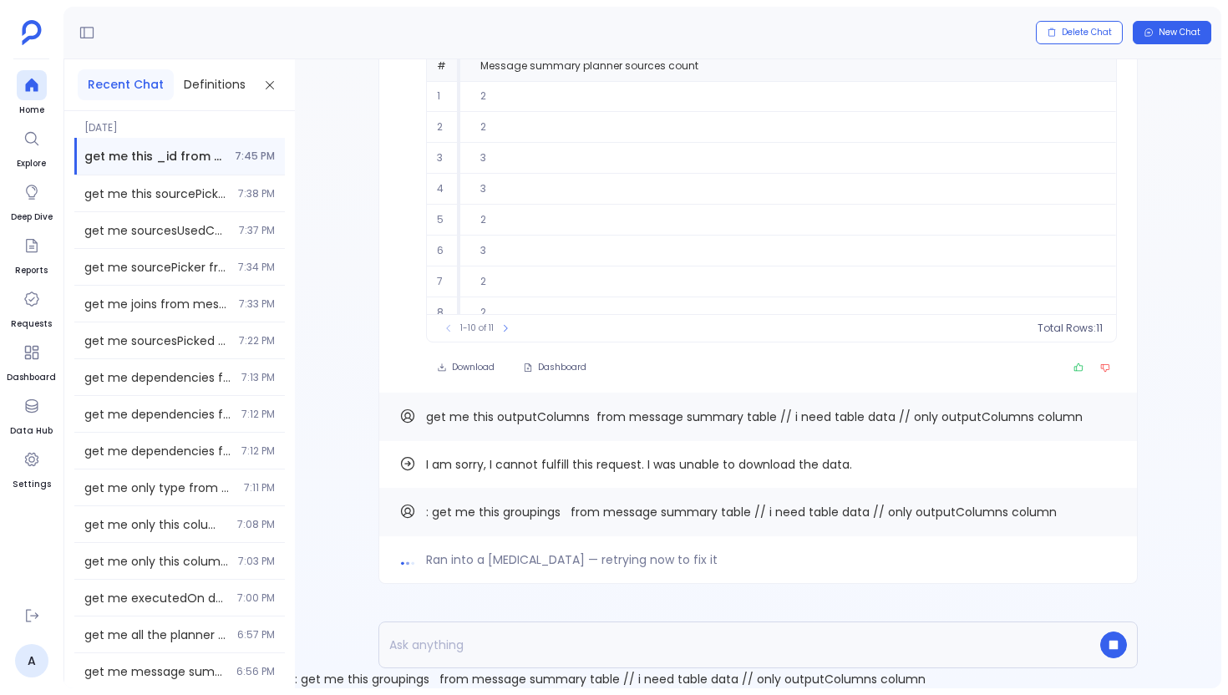
click at [497, 643] on p at bounding box center [726, 644] width 694 height 23
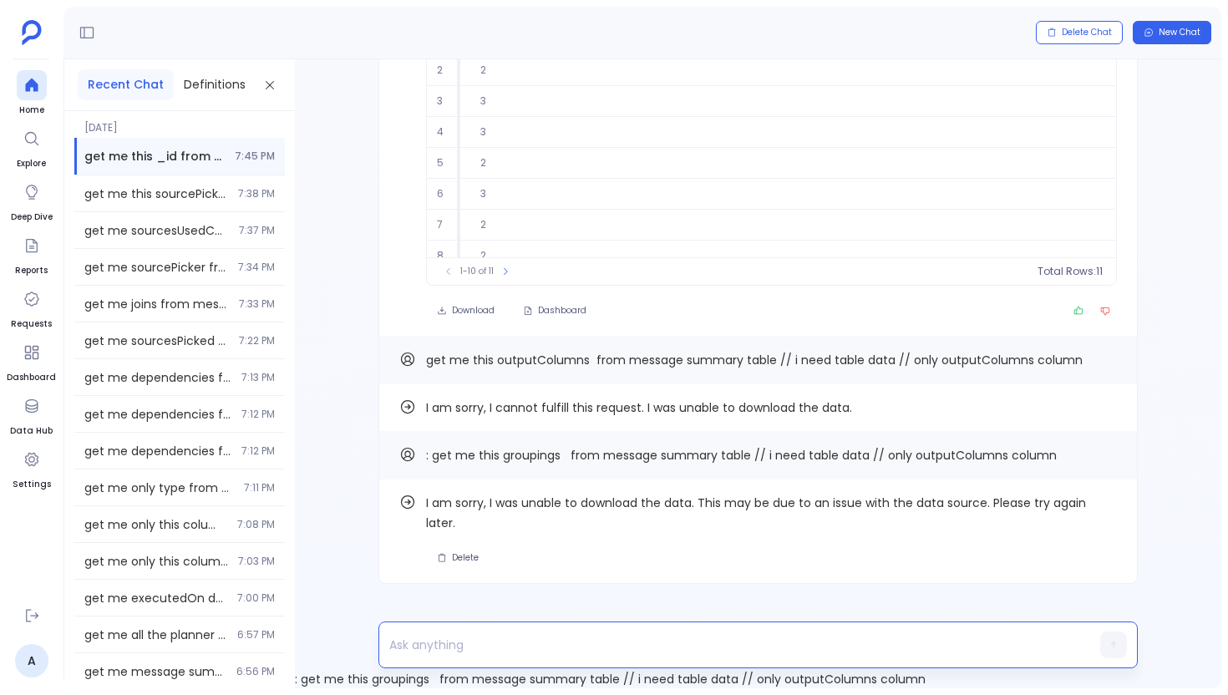
click at [572, 645] on p at bounding box center [726, 644] width 694 height 23
click at [602, 650] on p at bounding box center [726, 644] width 694 height 23
paste p
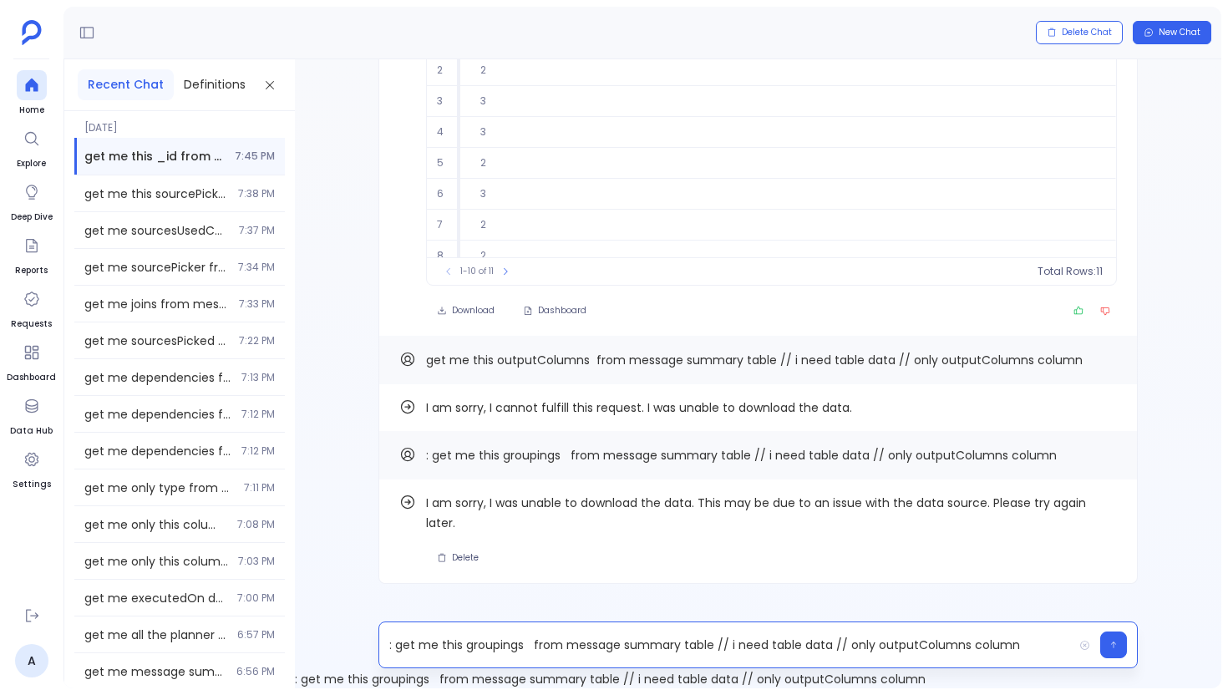
click at [515, 648] on p ": get me this groupings from message summary table // i need table data // only…" at bounding box center [726, 644] width 694 height 23
click at [393, 643] on p ": get me this from message summary table // i need table data // only outputCol…" at bounding box center [726, 644] width 694 height 23
click at [460, 649] on p "get me this from message summary table // i need table data // only outputColum…" at bounding box center [726, 644] width 694 height 23
click at [932, 650] on p "get me this metricPicker from message summary table // i need table data // onl…" at bounding box center [726, 644] width 694 height 23
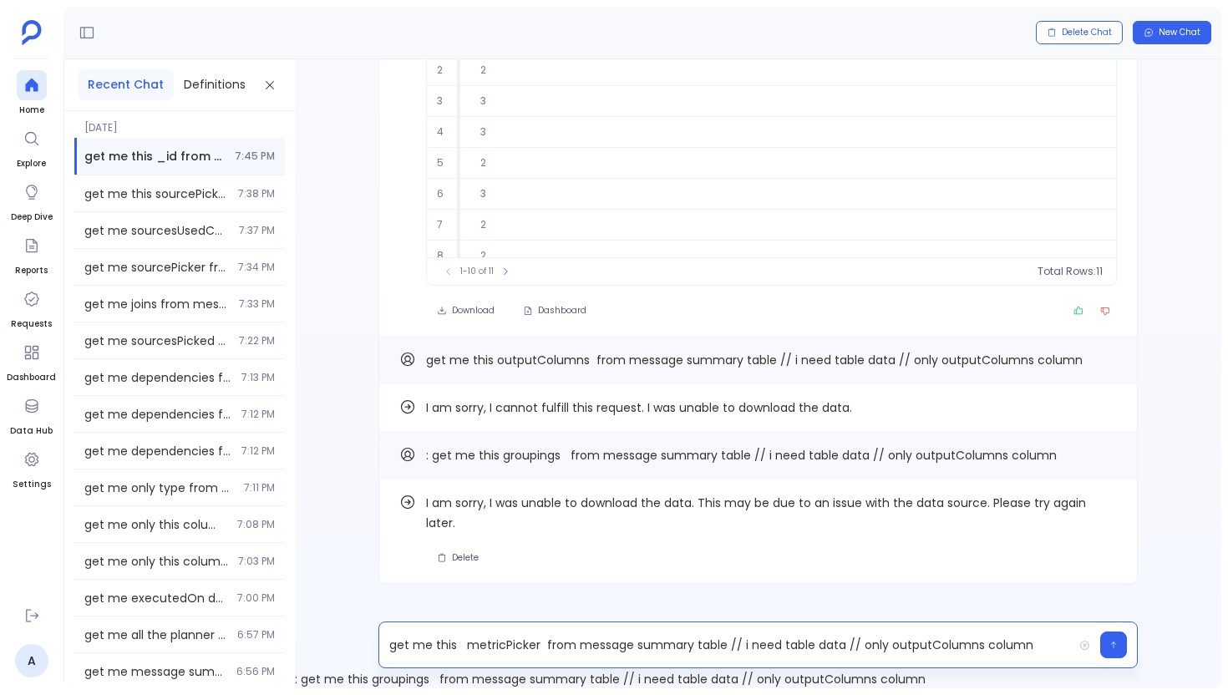
click at [934, 650] on p "get me this metricPicker from message summary table // i need table data // onl…" at bounding box center [726, 644] width 694 height 23
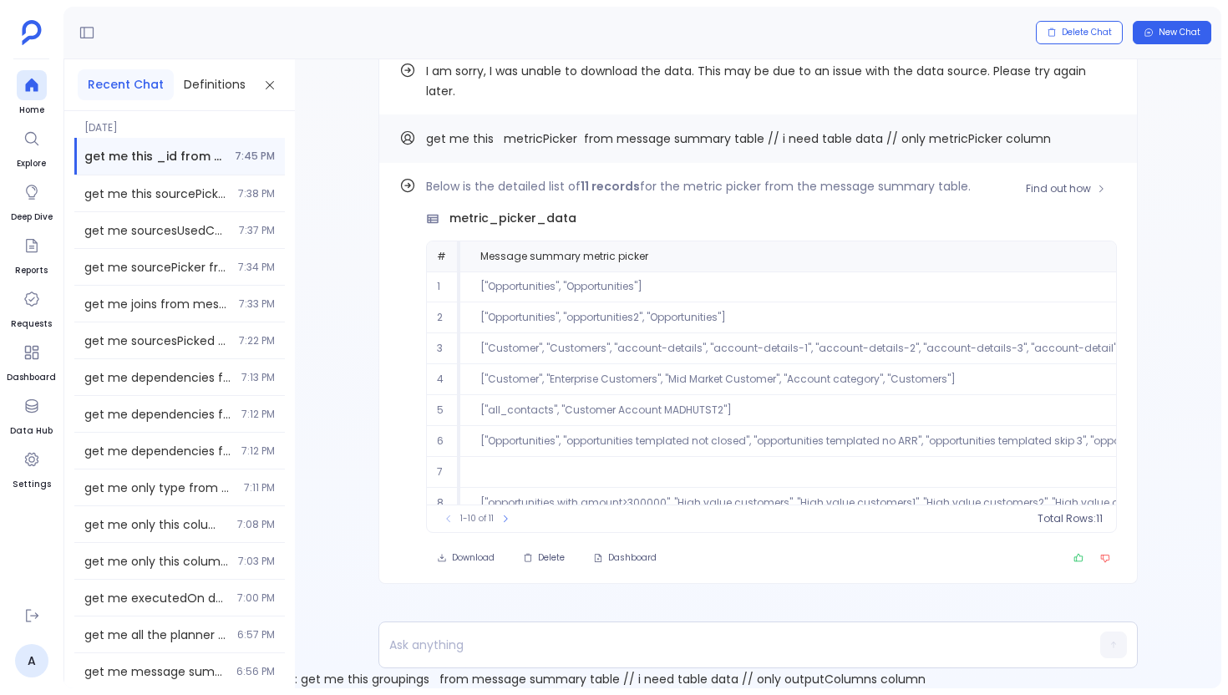
scroll to position [80, 0]
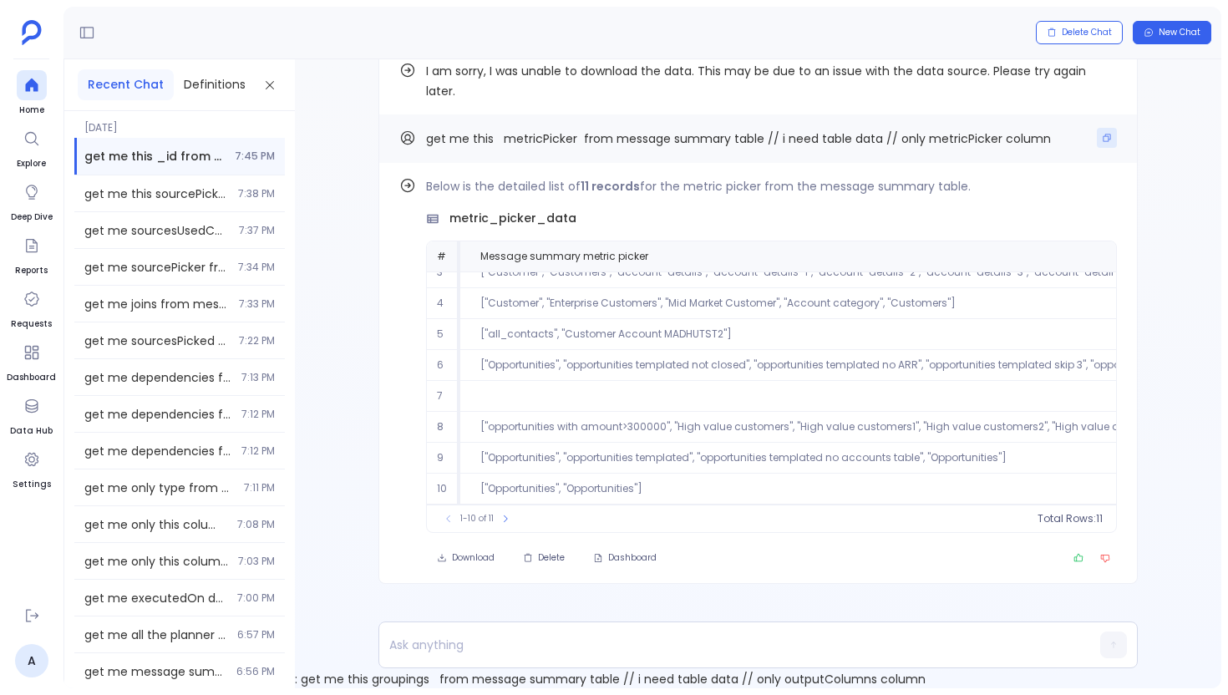
click at [1102, 135] on icon "Copy" at bounding box center [1107, 138] width 10 height 10
click at [468, 643] on p at bounding box center [726, 644] width 694 height 23
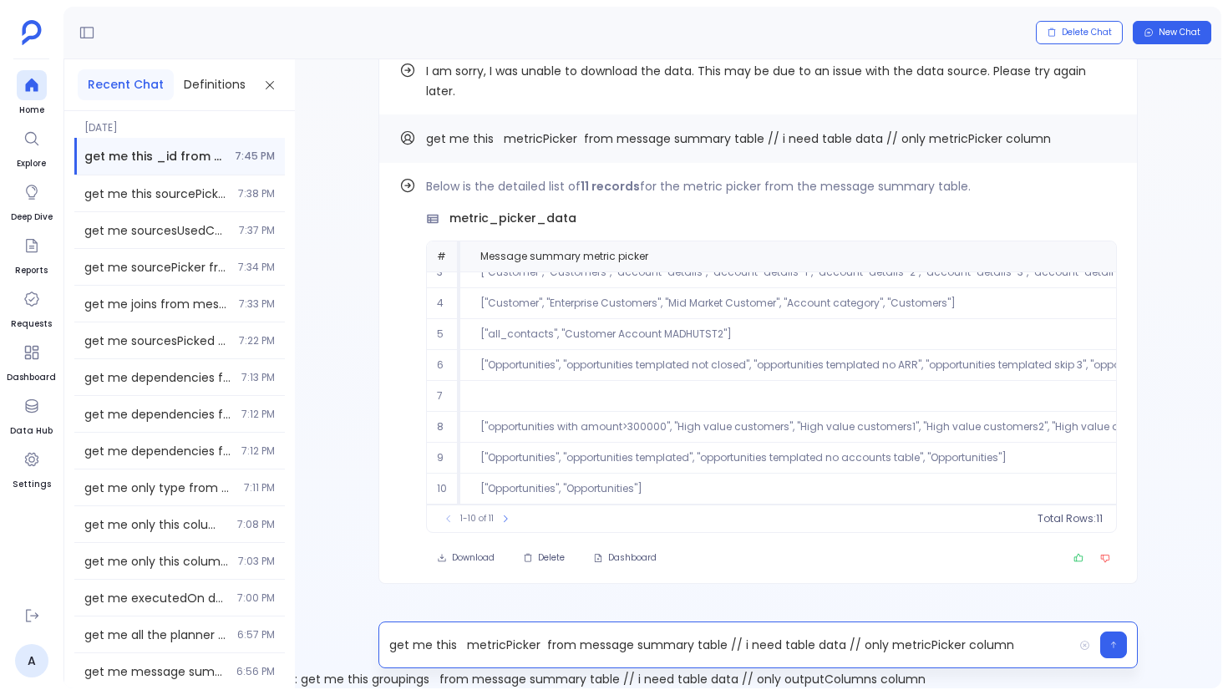
click at [475, 640] on p "get me this metricPicker from message summary table // i need table data // onl…" at bounding box center [726, 644] width 694 height 23
click at [991, 646] on p "get me this consolidatorSources from message summary table // i need table data…" at bounding box center [726, 644] width 694 height 23
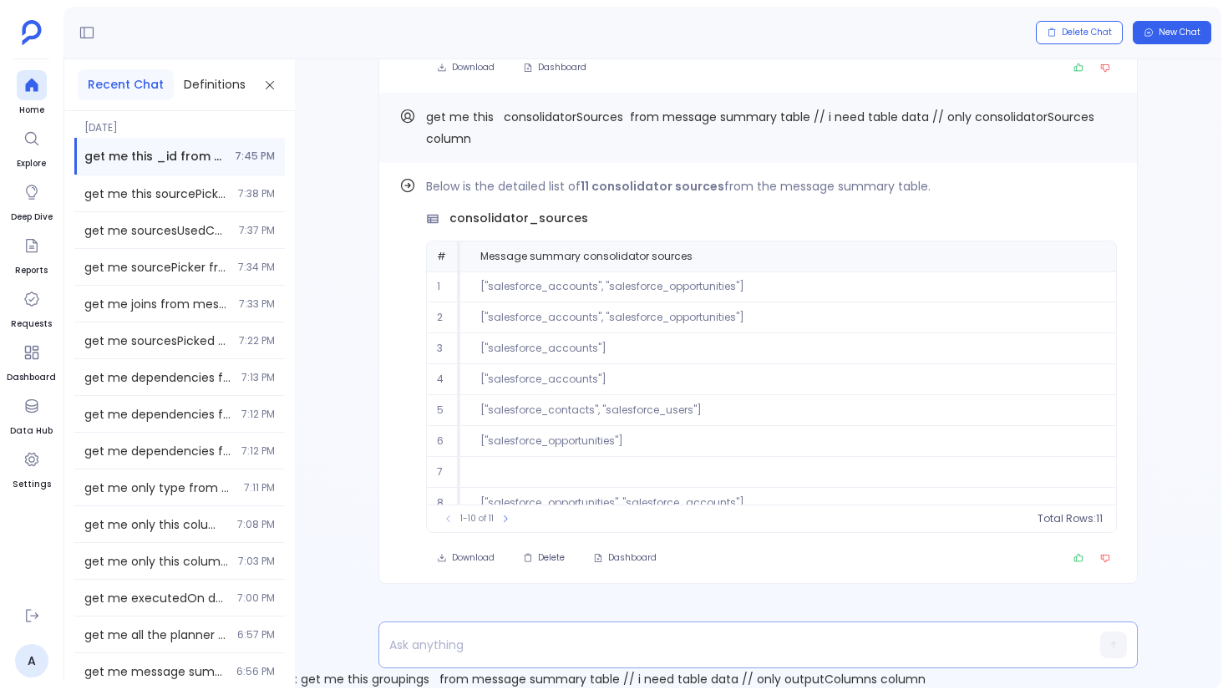
click at [498, 637] on p at bounding box center [726, 644] width 694 height 23
click at [1097, 121] on button "Copy" at bounding box center [1107, 116] width 20 height 20
click at [561, 648] on p "consolidatorColumns" at bounding box center [726, 644] width 694 height 23
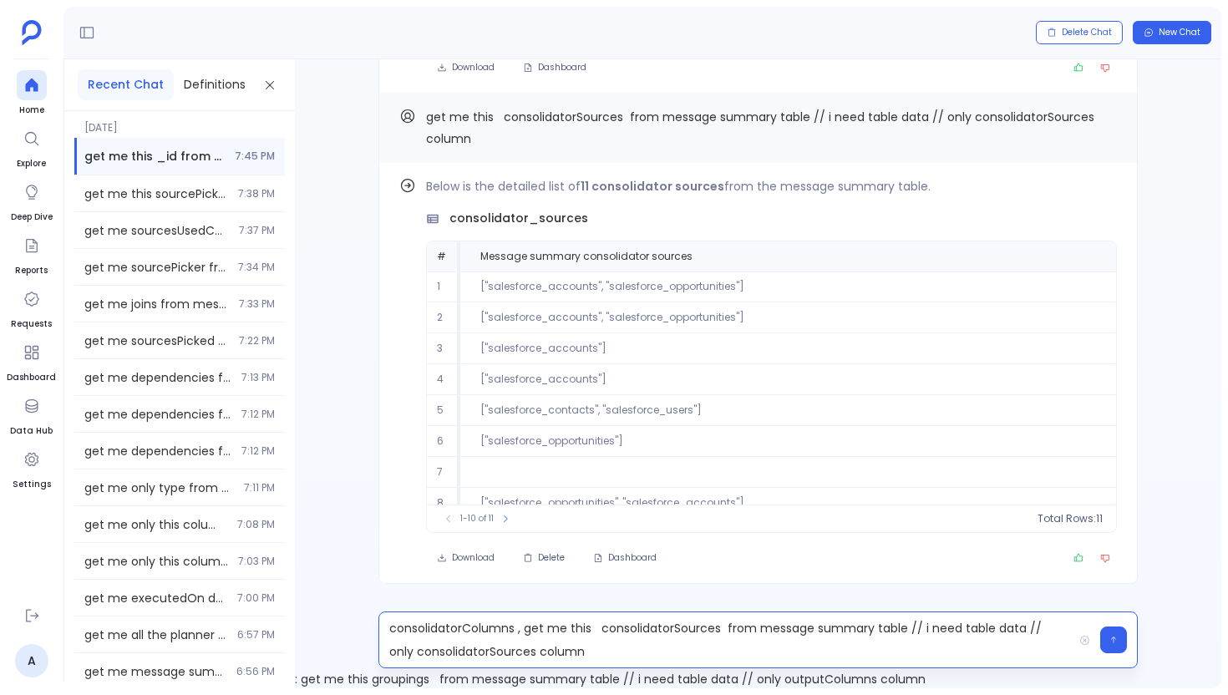
click at [468, 626] on p "consolidatorColumns , get me this consolidatorSources from message summary tabl…" at bounding box center [726, 640] width 694 height 47
click at [541, 621] on p ", get me this consolidatorSources from message summary table // i need table da…" at bounding box center [726, 640] width 694 height 47
click at [516, 628] on p ", get me this consolidatorColumns from message summary table // i need table da…" at bounding box center [726, 640] width 694 height 47
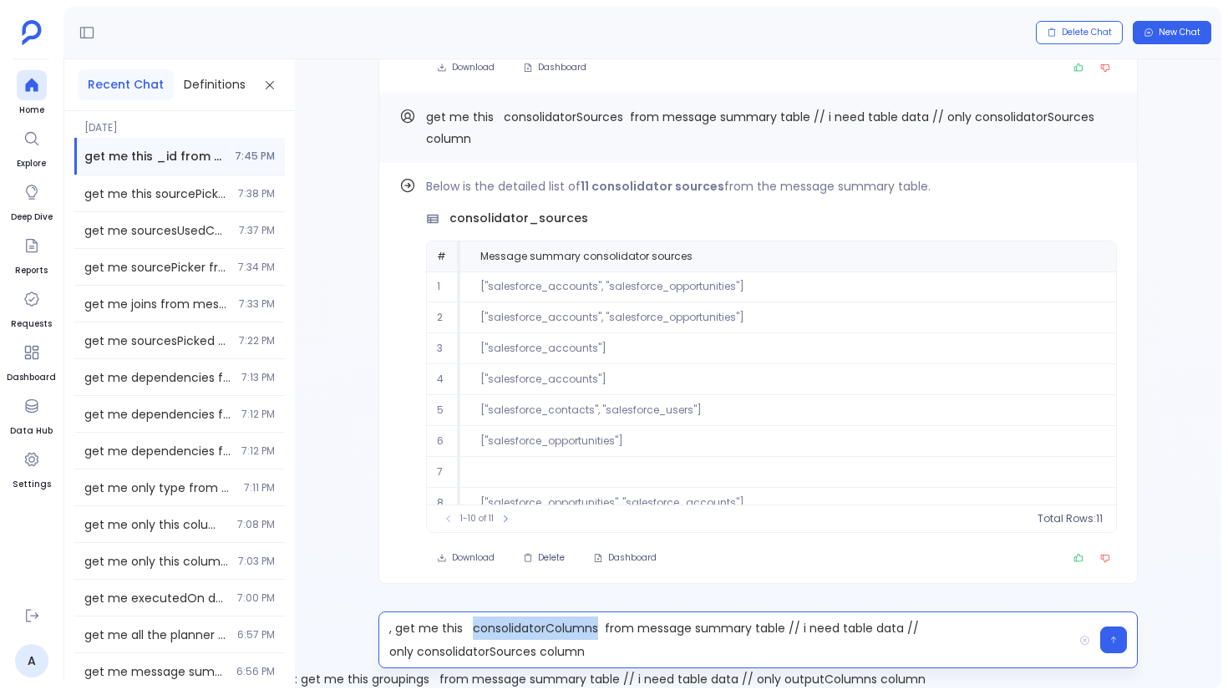
click at [516, 628] on p ", get me this consolidatorColumns from message summary table // i need table da…" at bounding box center [726, 640] width 694 height 47
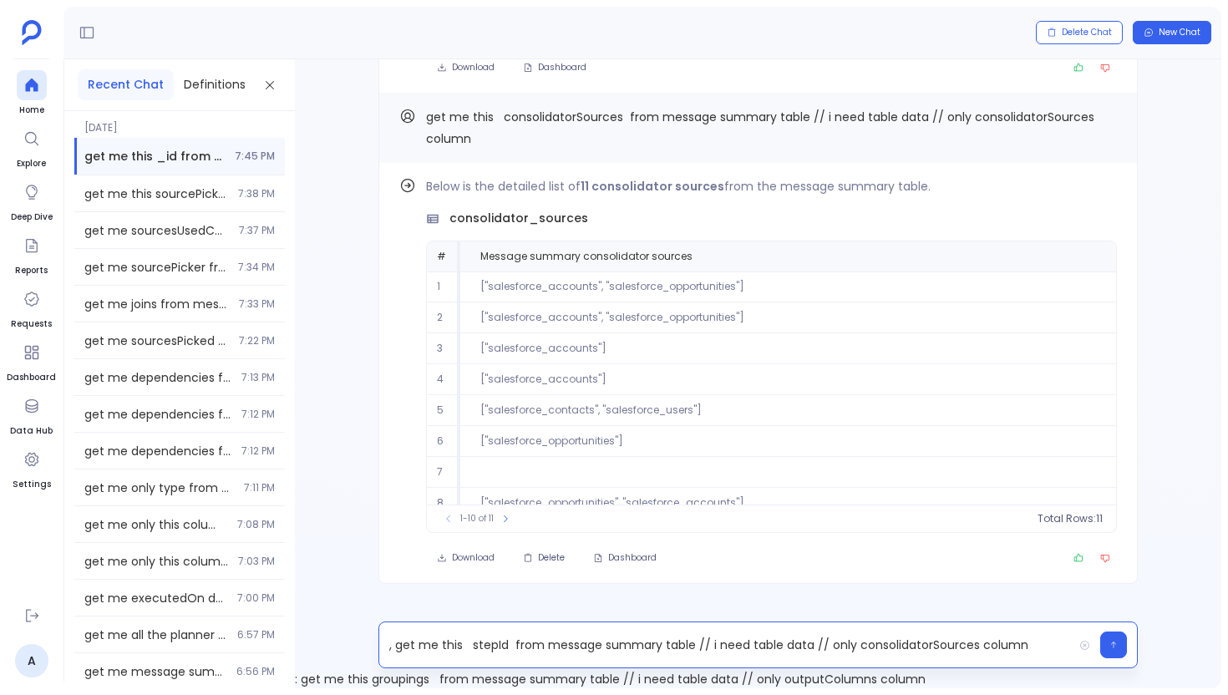
click at [392, 648] on p ", get me this stepId from message summary table // i need table data // only co…" at bounding box center [726, 644] width 694 height 23
click at [891, 651] on p "get me this stepId from message summary table // i need table data // only cons…" at bounding box center [726, 644] width 694 height 23
